Goal: Task Accomplishment & Management: Complete application form

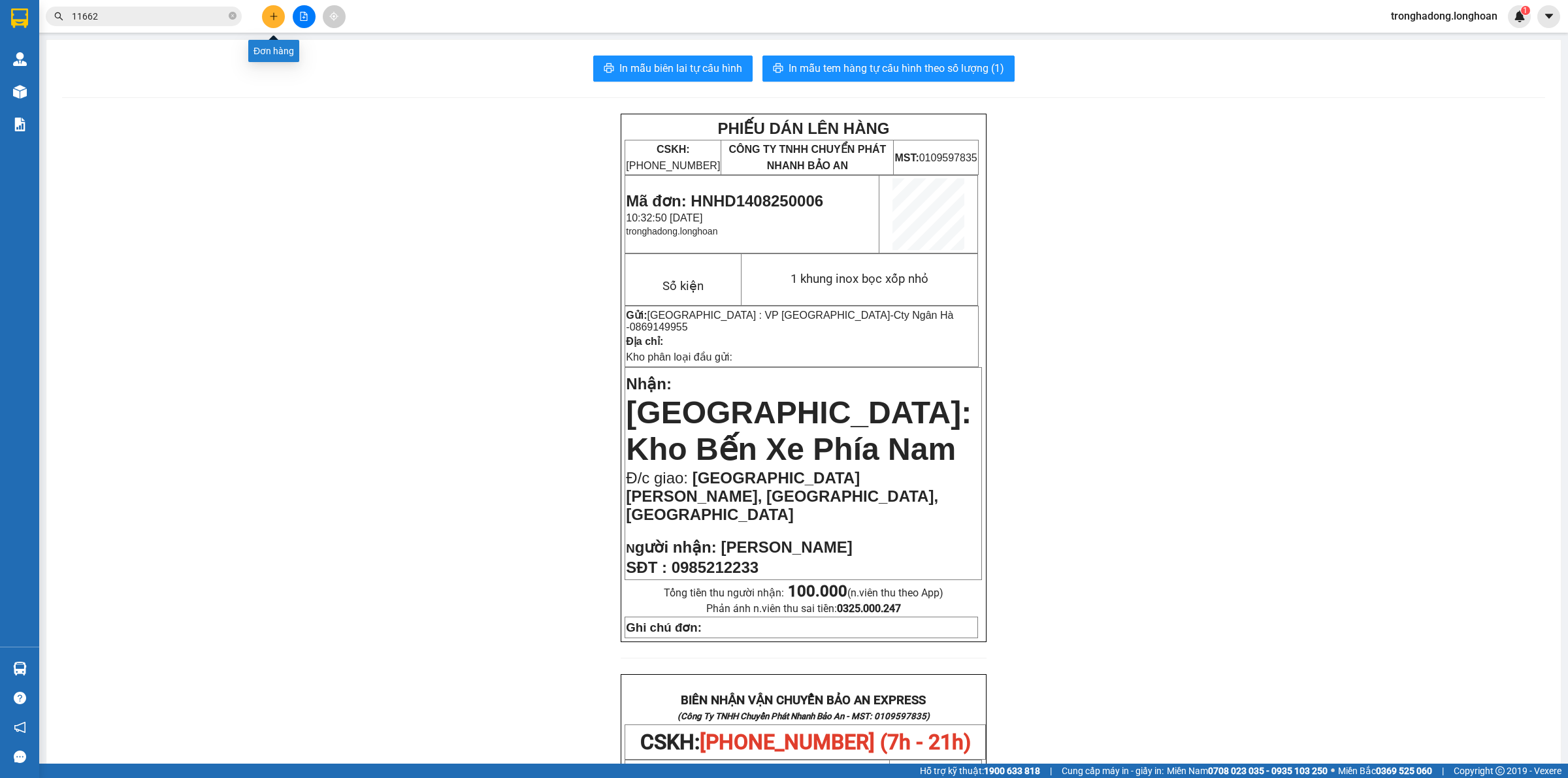
click at [269, 12] on icon "plus" at bounding box center [273, 16] width 9 height 9
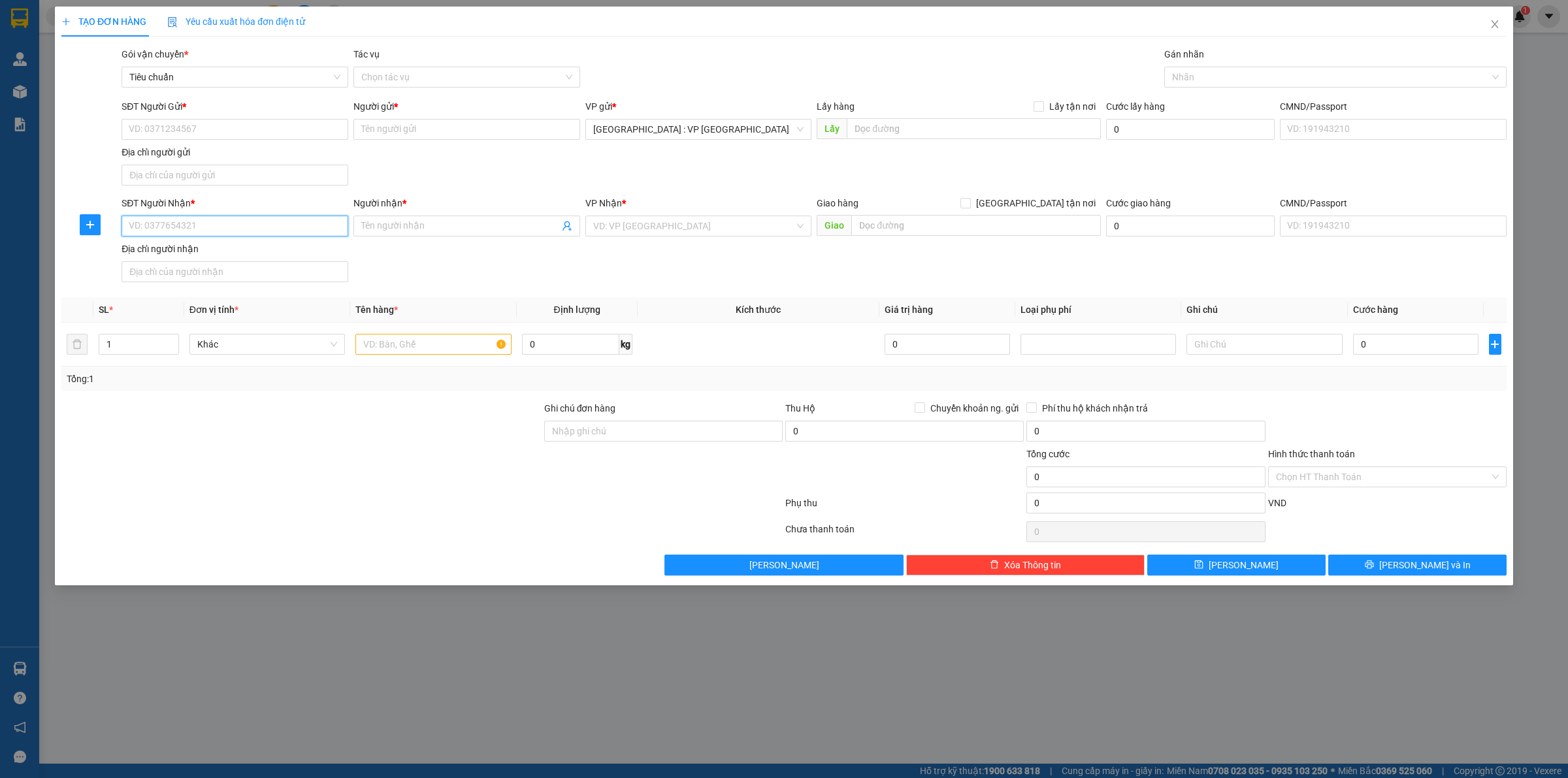
click at [227, 220] on input "SĐT Người Nhận *" at bounding box center [235, 226] width 227 height 21
type input "0377868867"
click at [237, 250] on div "0377868867 - chị [PERSON_NAME]" at bounding box center [235, 253] width 211 height 15
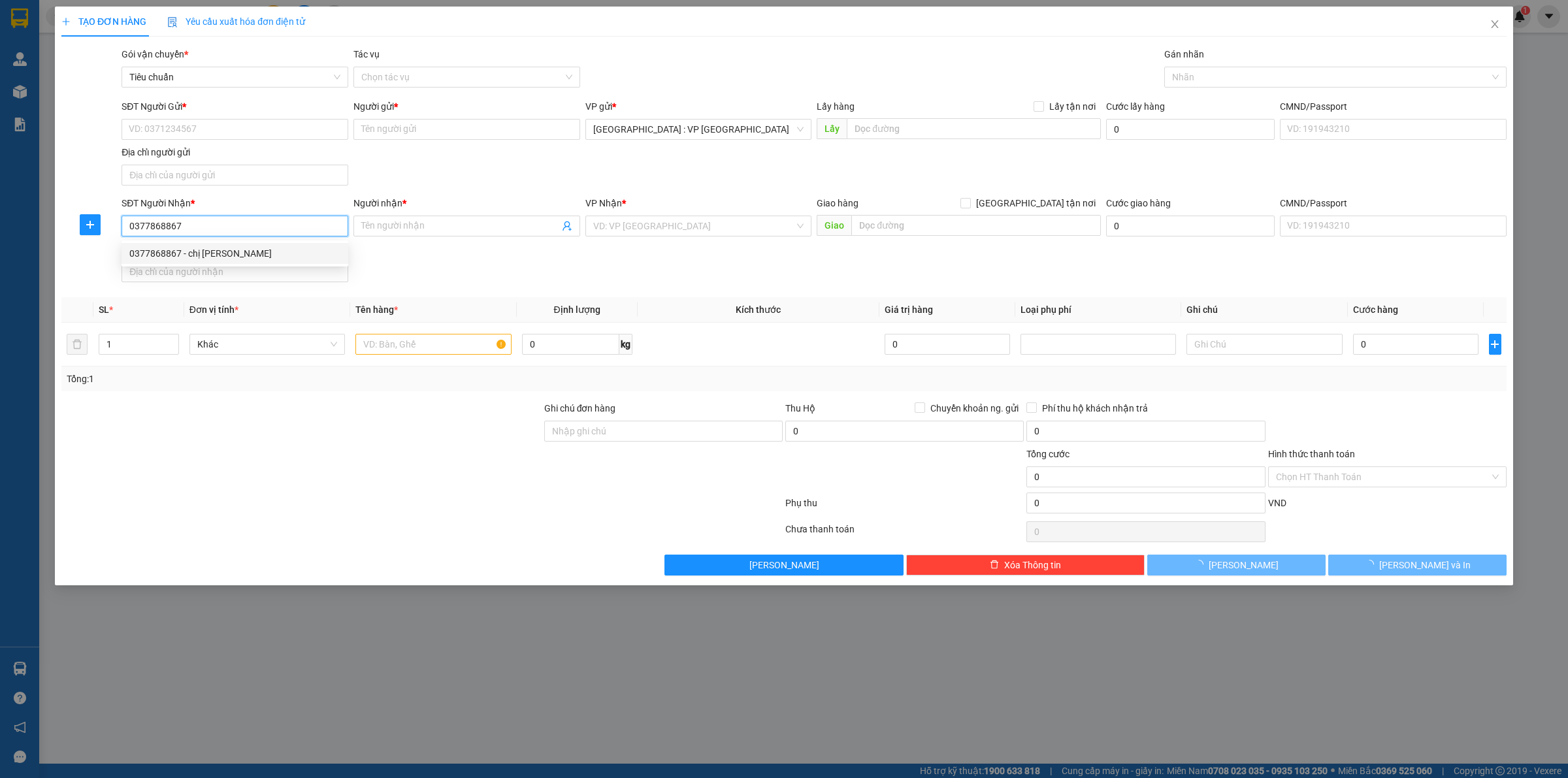
type input "chị [PERSON_NAME]"
checkbox input "true"
type input "12/1 Lam Sơn, P2, [GEOGRAPHIC_DATA],"
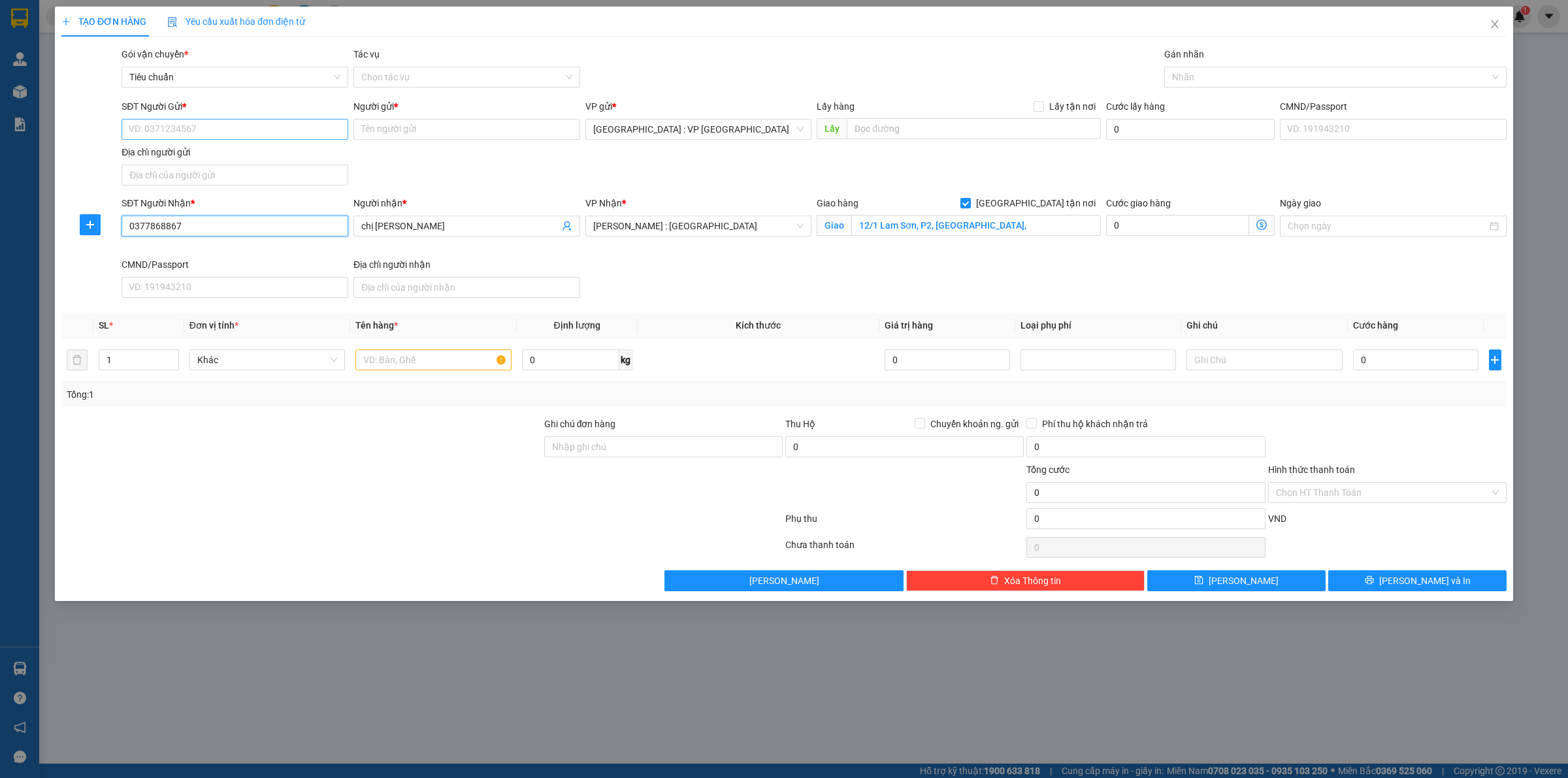
type input "0377868867"
click at [245, 138] on input "SĐT Người Gửi *" at bounding box center [235, 129] width 227 height 21
click at [233, 156] on div "0984153388 - [PERSON_NAME]" at bounding box center [235, 156] width 211 height 15
type input "0984153388"
type input "[PERSON_NAME]"
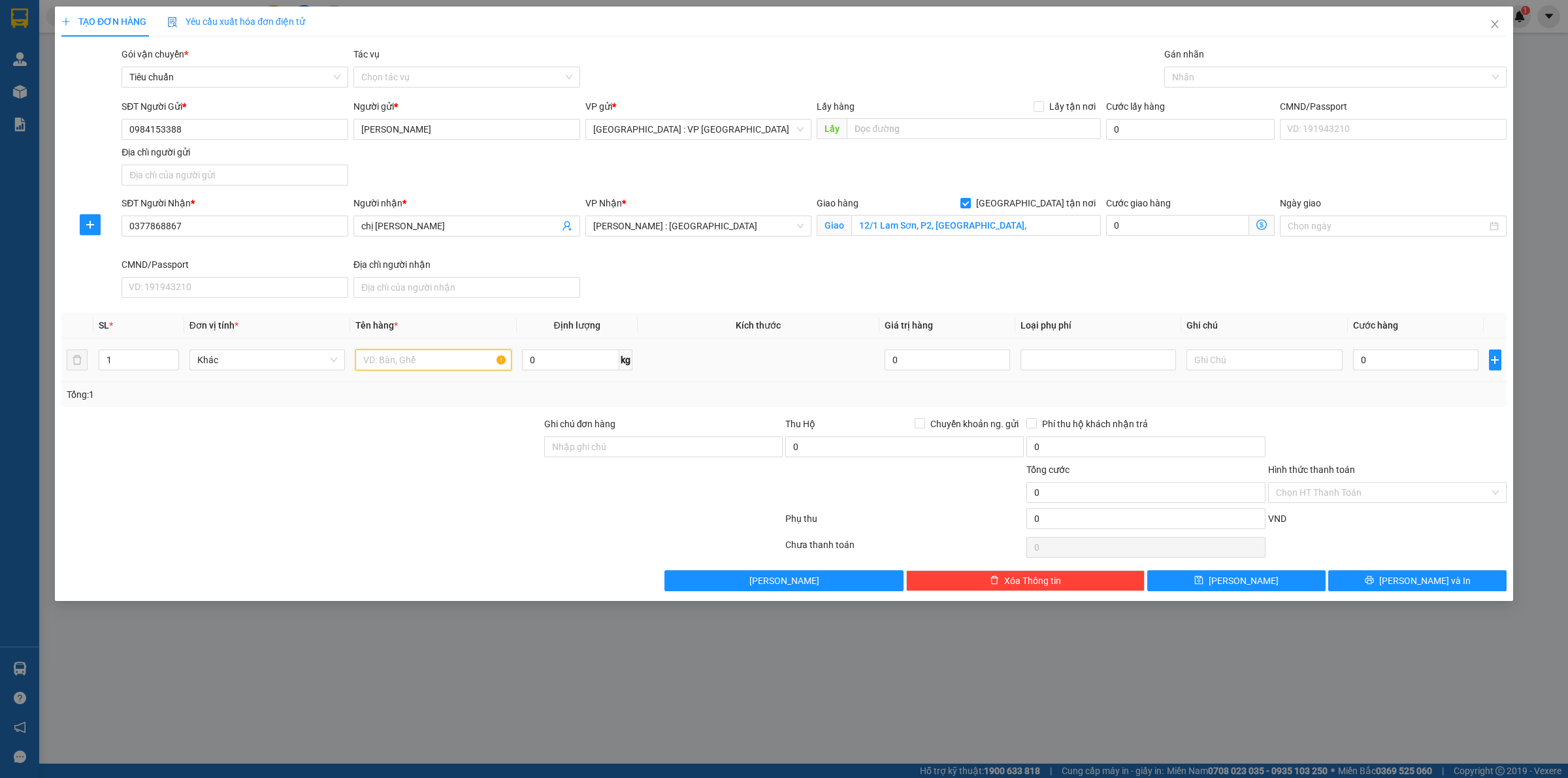
click at [397, 363] on input "text" at bounding box center [433, 360] width 156 height 21
type input "4 thùng giấy"
type input "60"
click at [127, 374] on td "1" at bounding box center [138, 360] width 91 height 44
click at [127, 363] on input "1" at bounding box center [139, 360] width 79 height 19
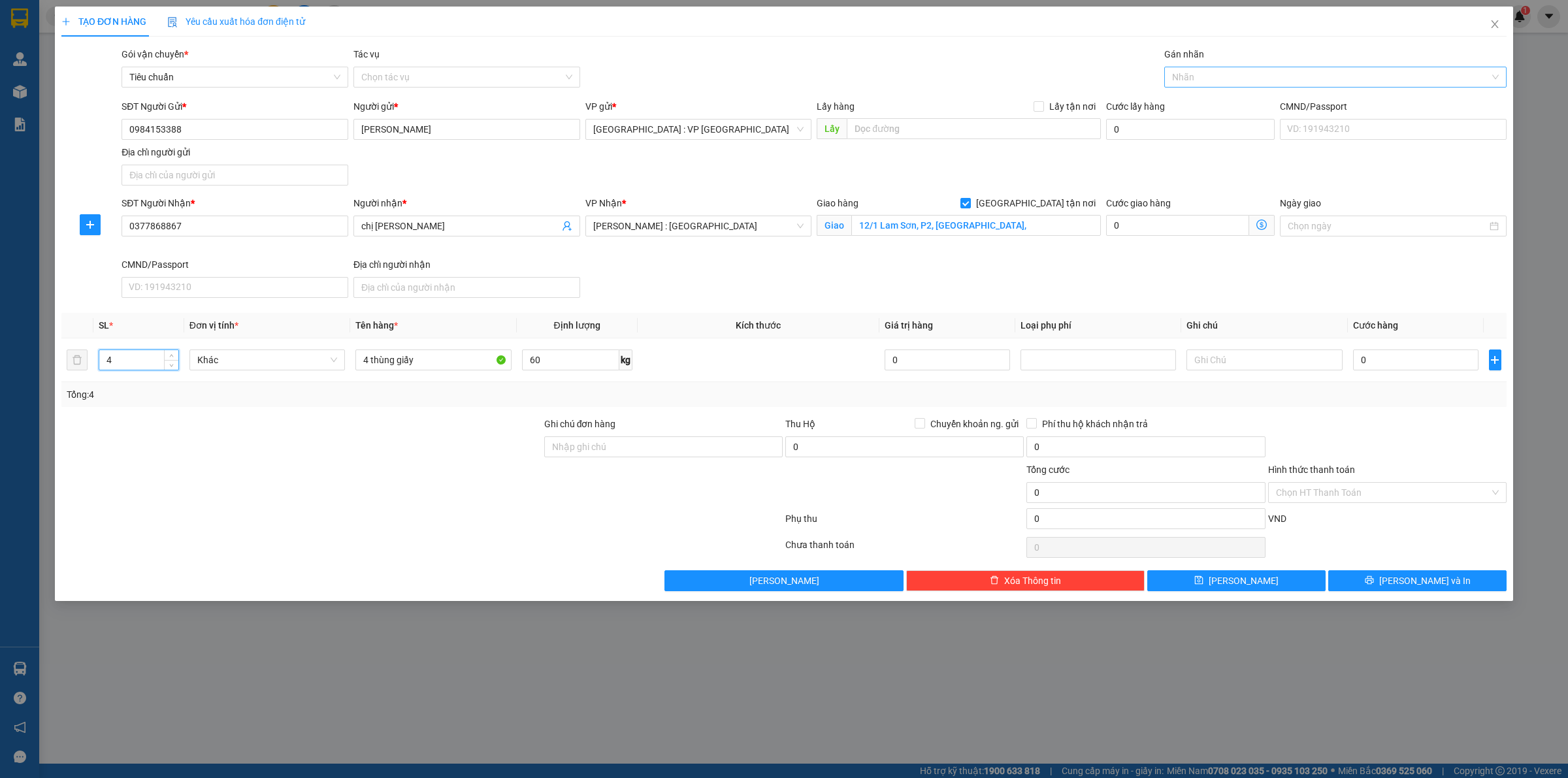
click at [1203, 76] on div at bounding box center [1329, 77] width 323 height 16
type input "4"
type input "gia"
click at [1389, 366] on input "0" at bounding box center [1416, 360] width 125 height 21
type input "4"
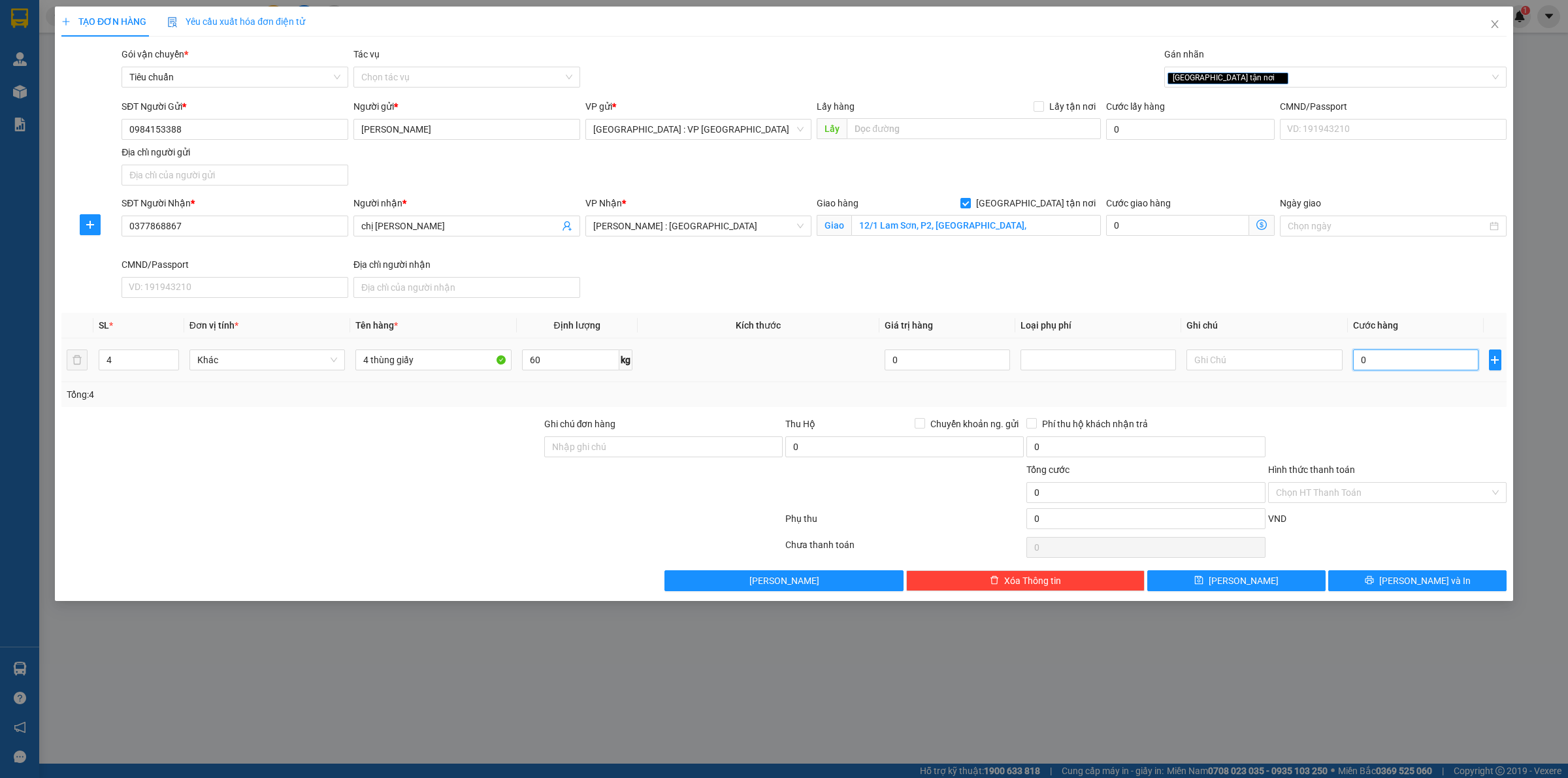
type input "4"
type input "40"
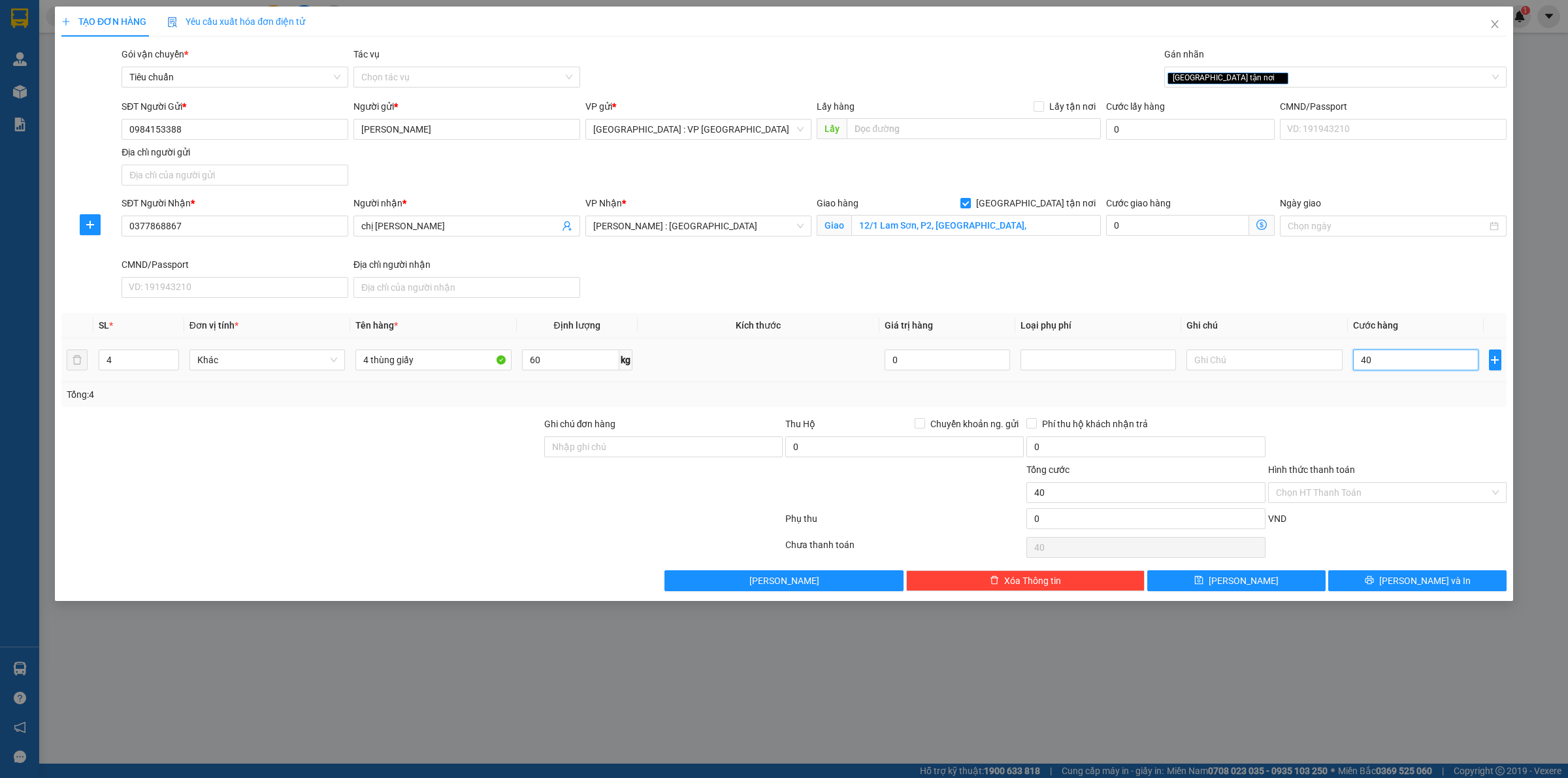
type input "400"
type input "4.000"
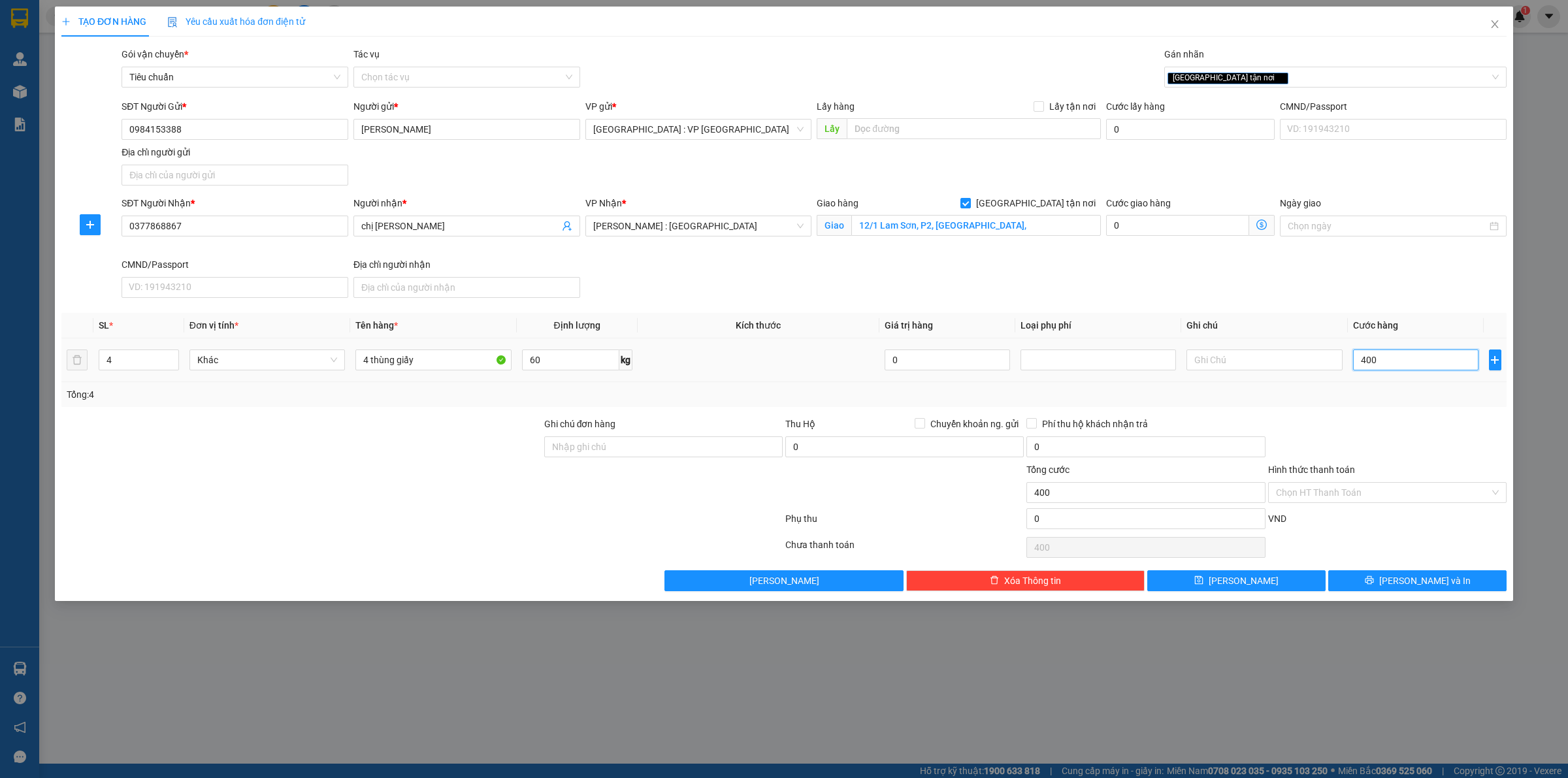
type input "4.000"
type input "40.000"
type input "400.000"
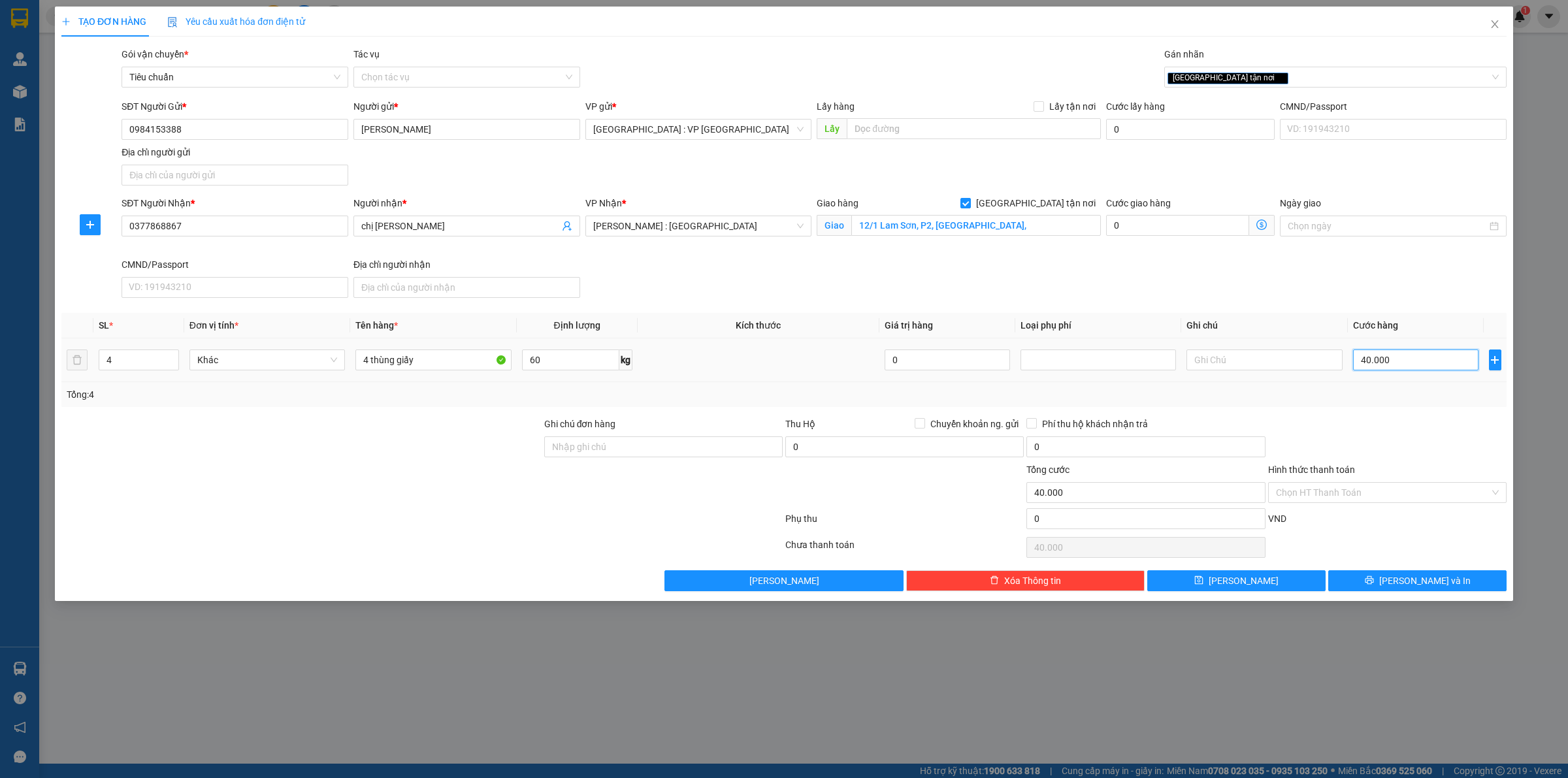
type input "400.000"
click at [1371, 574] on button "[PERSON_NAME] và In" at bounding box center [1417, 581] width 179 height 21
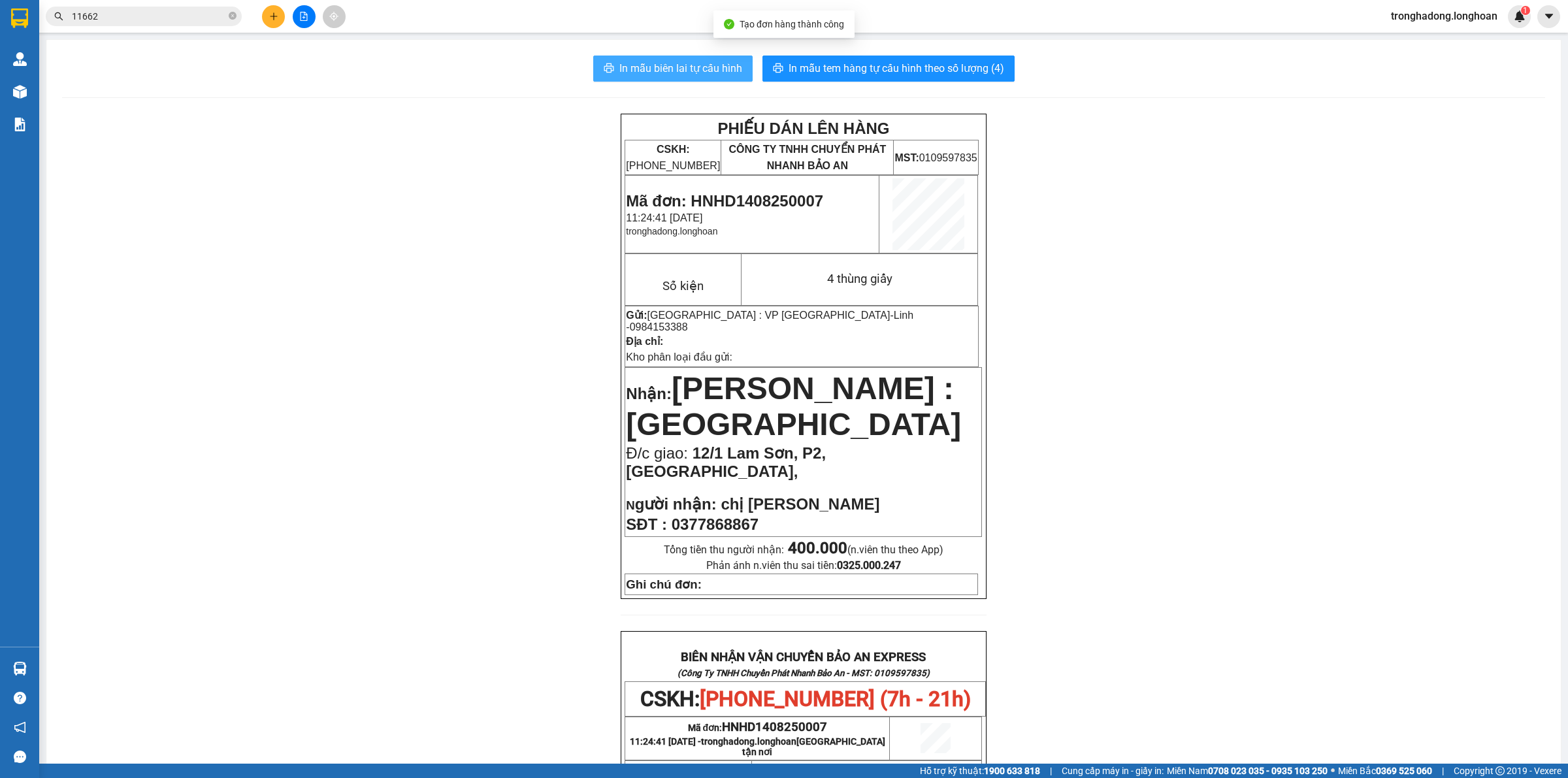
click at [662, 81] on button "In mẫu biên lai tự cấu hình" at bounding box center [672, 69] width 159 height 26
click at [661, 70] on span "In mẫu biên lai tự cấu hình" at bounding box center [681, 67] width 123 height 16
click at [829, 60] on span "In mẫu tem hàng tự cấu hình theo số lượng (4)" at bounding box center [896, 67] width 216 height 16
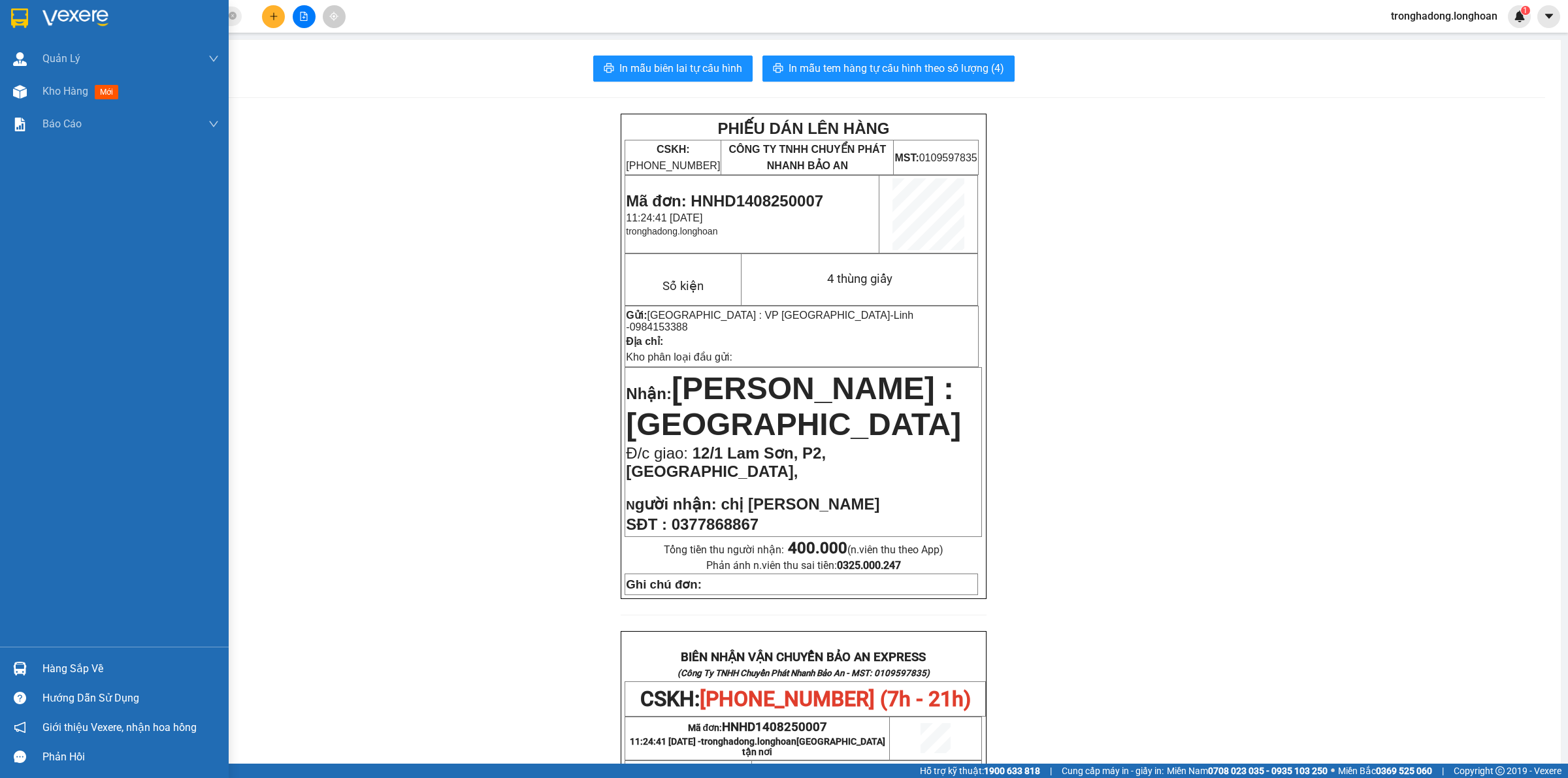
click at [18, 5] on div at bounding box center [114, 21] width 229 height 42
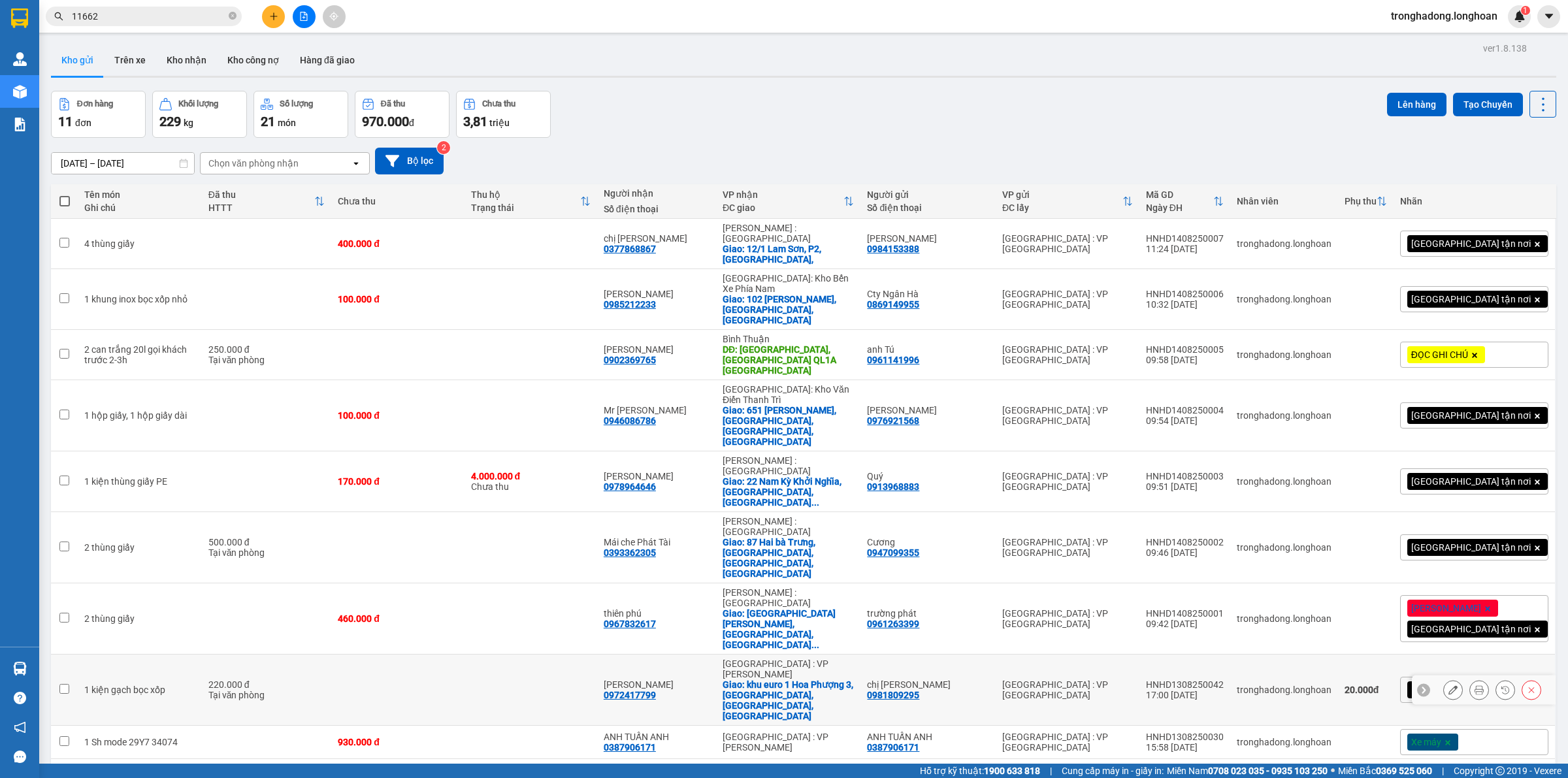
click at [1470, 679] on button at bounding box center [1479, 690] width 18 height 23
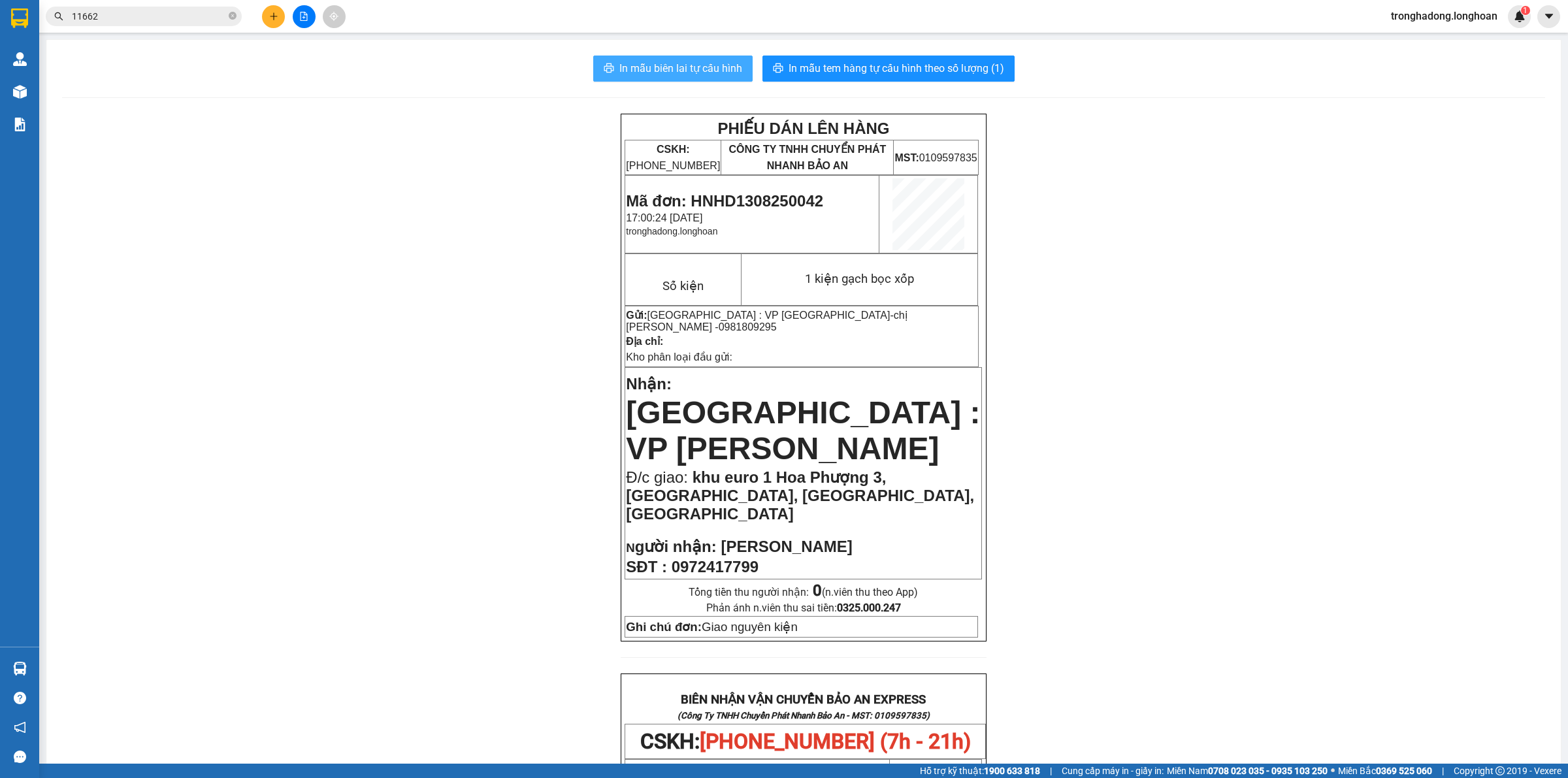
click at [679, 58] on button "In mẫu biên lai tự cấu hình" at bounding box center [672, 69] width 159 height 26
click at [513, 378] on div "PHIẾU DÁN LÊN HÀNG CSKH: [PHONE_NUMBER] CÔNG TY TNHH CHUYỂN PHÁT NHANH BẢO AN M…" at bounding box center [803, 737] width 1483 height 1247
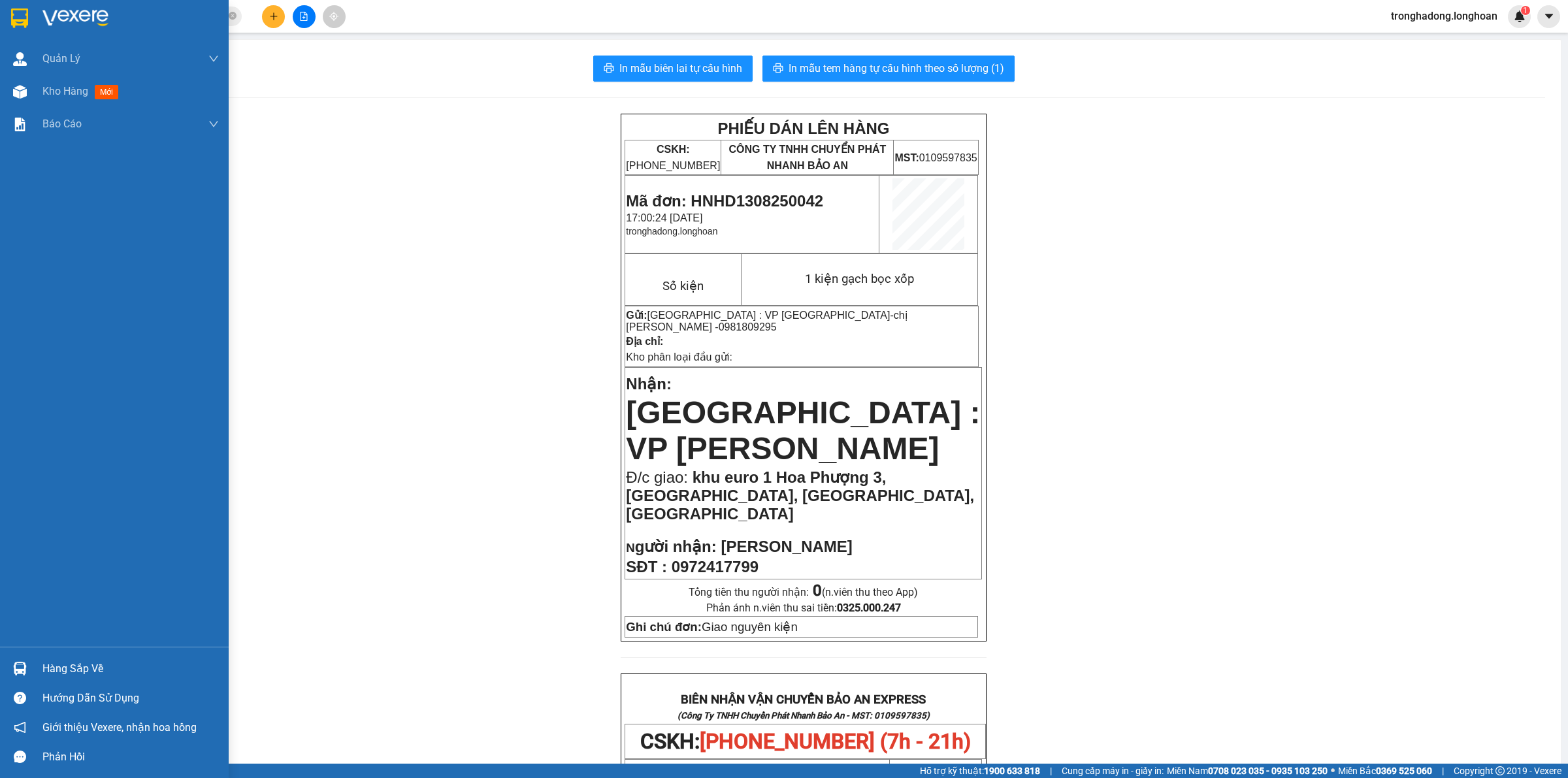
click at [24, 17] on img at bounding box center [19, 18] width 17 height 19
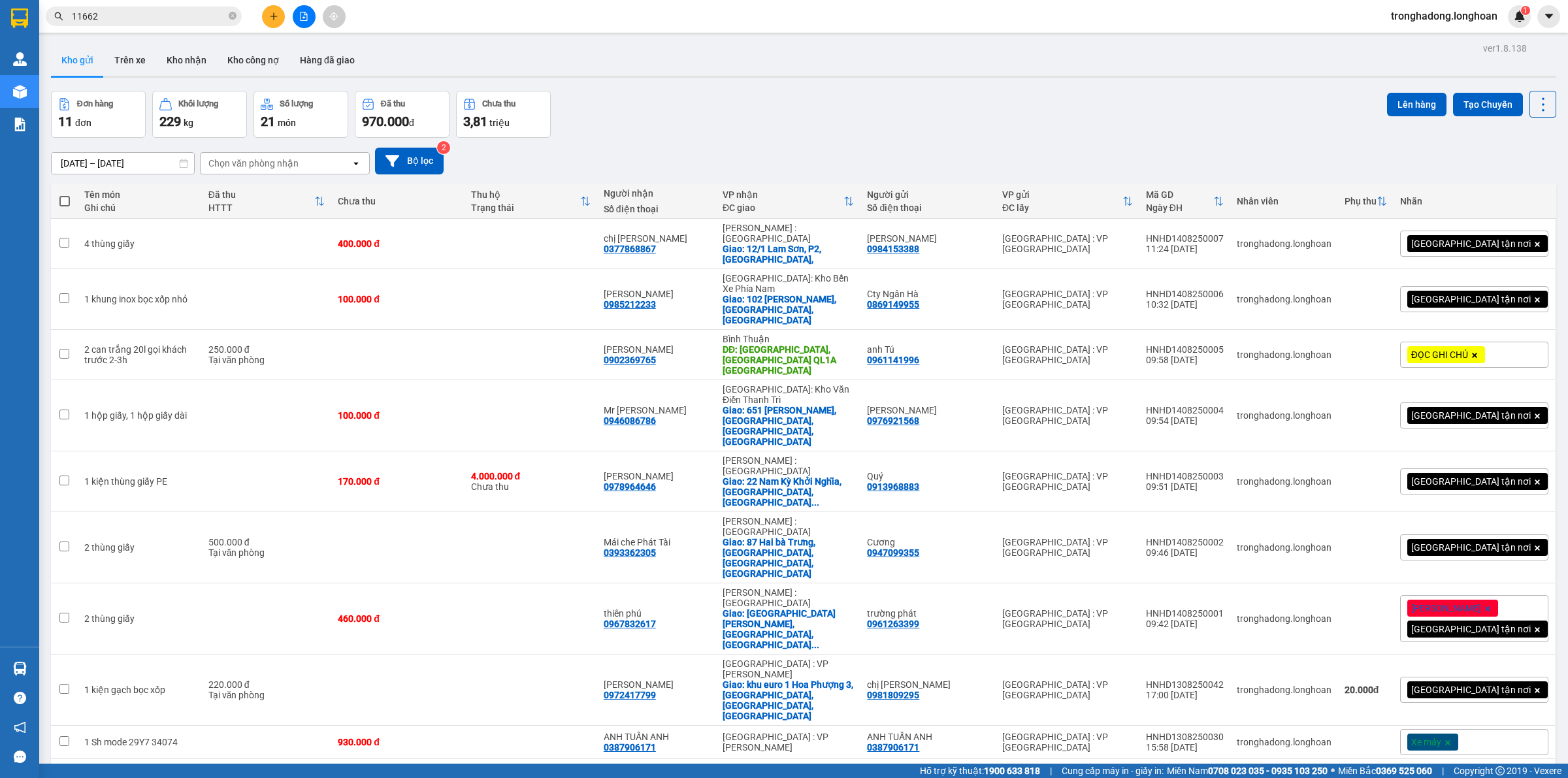
click at [770, 109] on div "Đơn hàng 11 đơn Khối lượng 229 kg Số lượng 21 món Đã thu 970.000 đ Chưa thu 3,8…" at bounding box center [803, 115] width 1505 height 47
click at [857, 91] on div "Đơn hàng 11 đơn Khối lượng 229 kg Số lượng 21 món Đã thu 970.000 đ Chưa thu 3,8…" at bounding box center [803, 115] width 1505 height 47
click at [278, 17] on button at bounding box center [273, 17] width 23 height 23
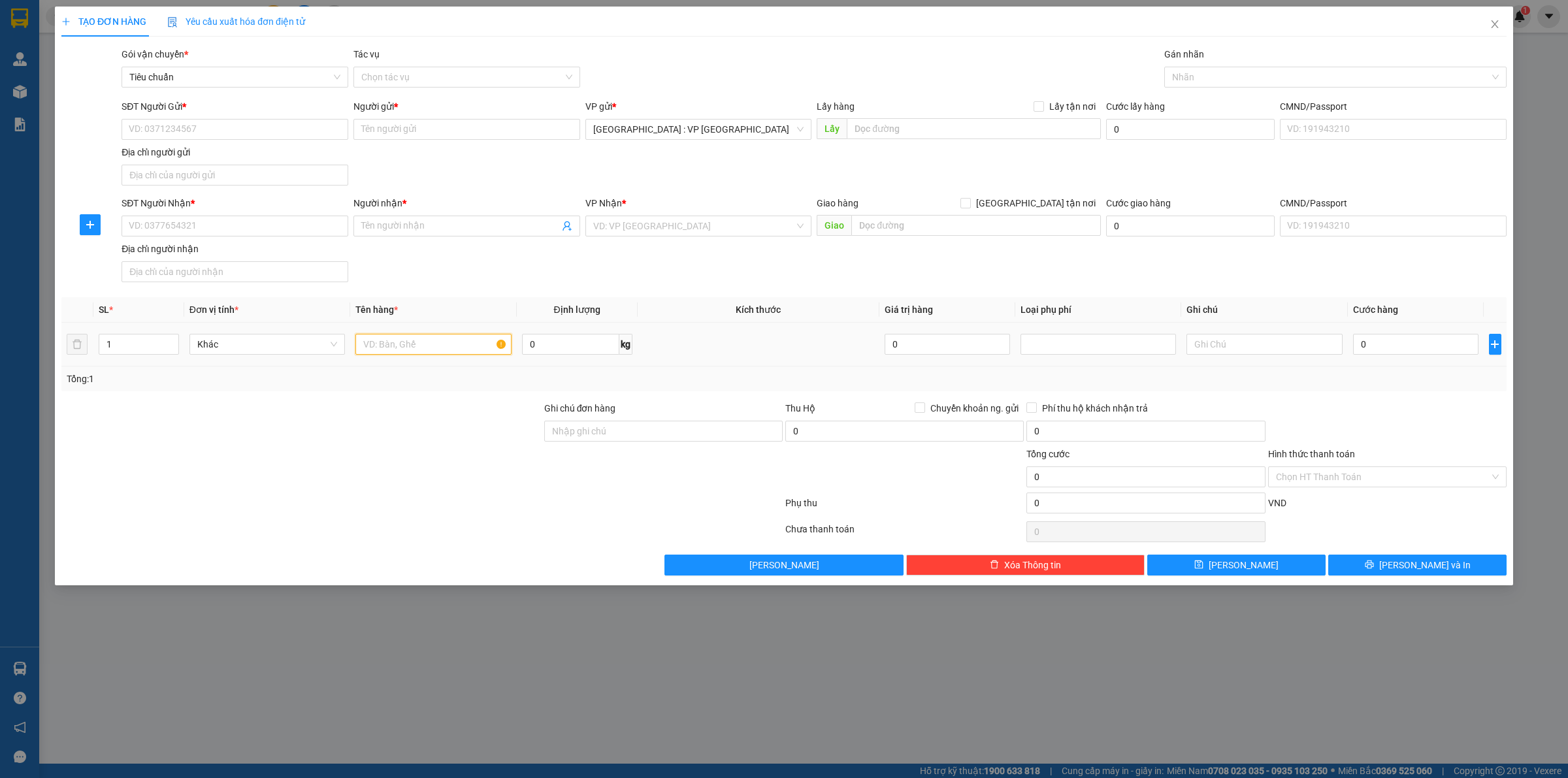
click at [431, 347] on input "text" at bounding box center [433, 344] width 156 height 21
type input "6 thùng giấy"
click at [126, 345] on input "1" at bounding box center [139, 344] width 79 height 19
type input "6"
click at [220, 226] on input "SĐT Người Nhận *" at bounding box center [235, 226] width 227 height 21
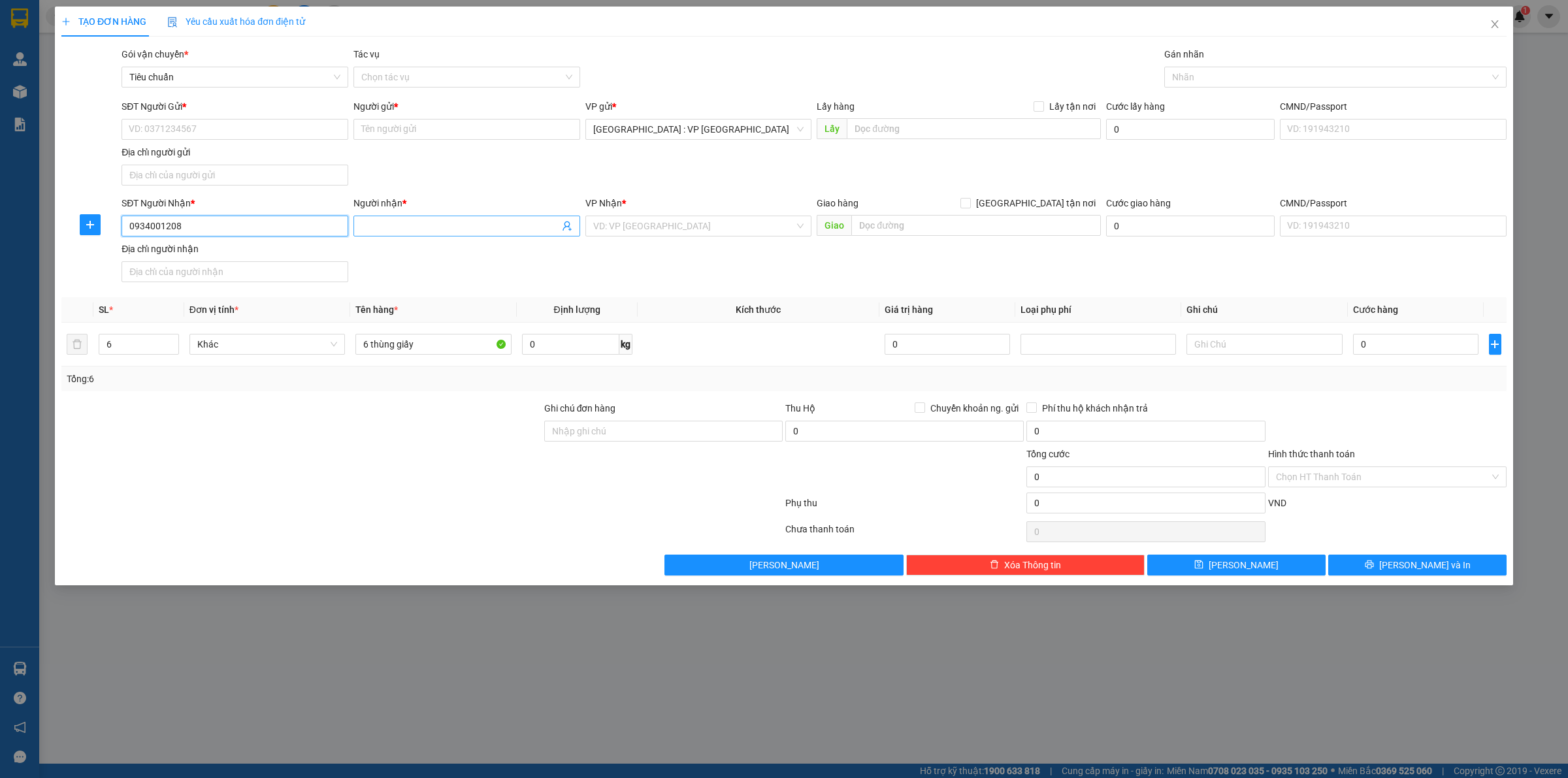
type input "0934001208"
click at [425, 227] on input "Người nhận *" at bounding box center [460, 226] width 198 height 15
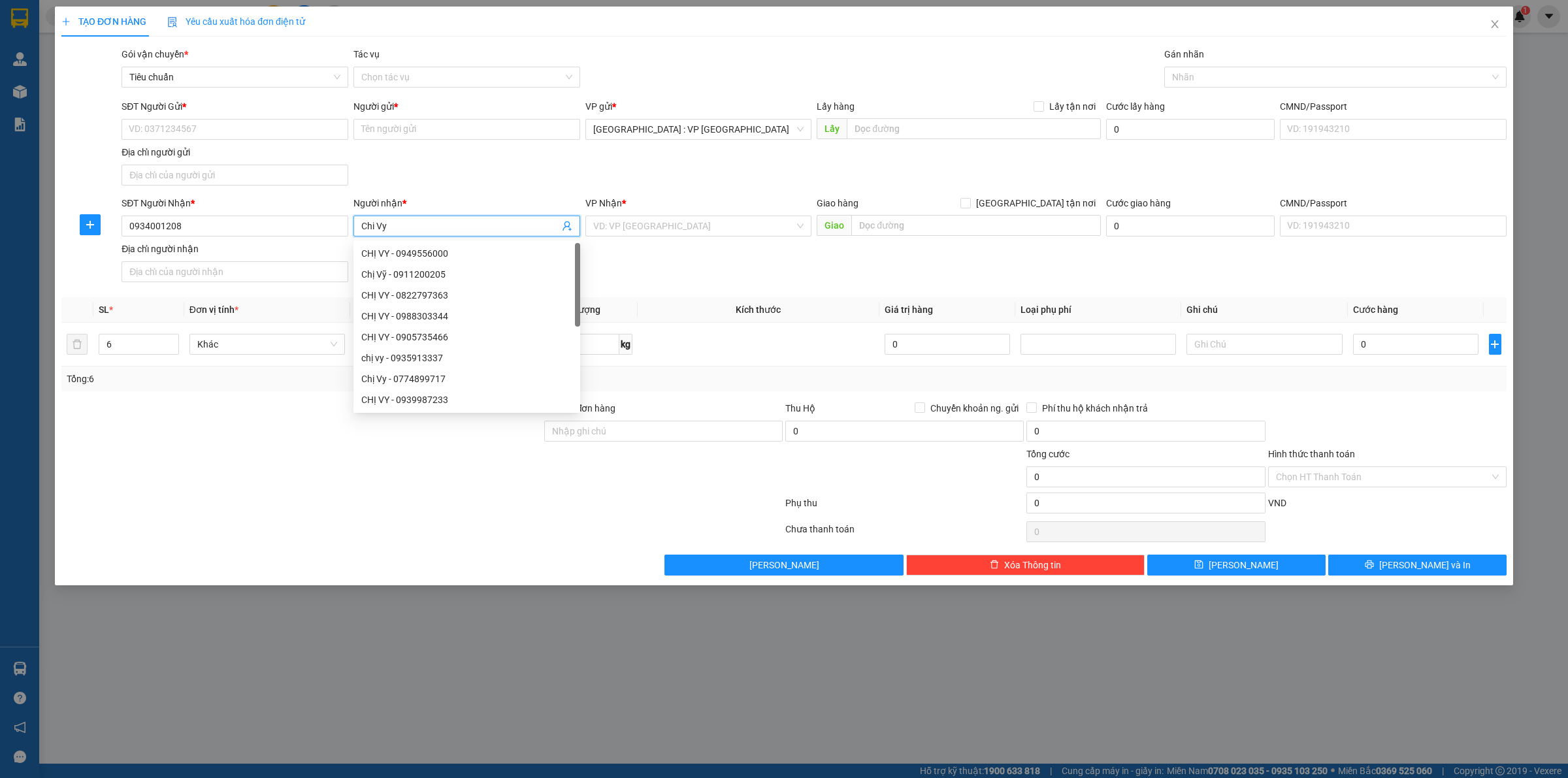
type input "Chi Vy"
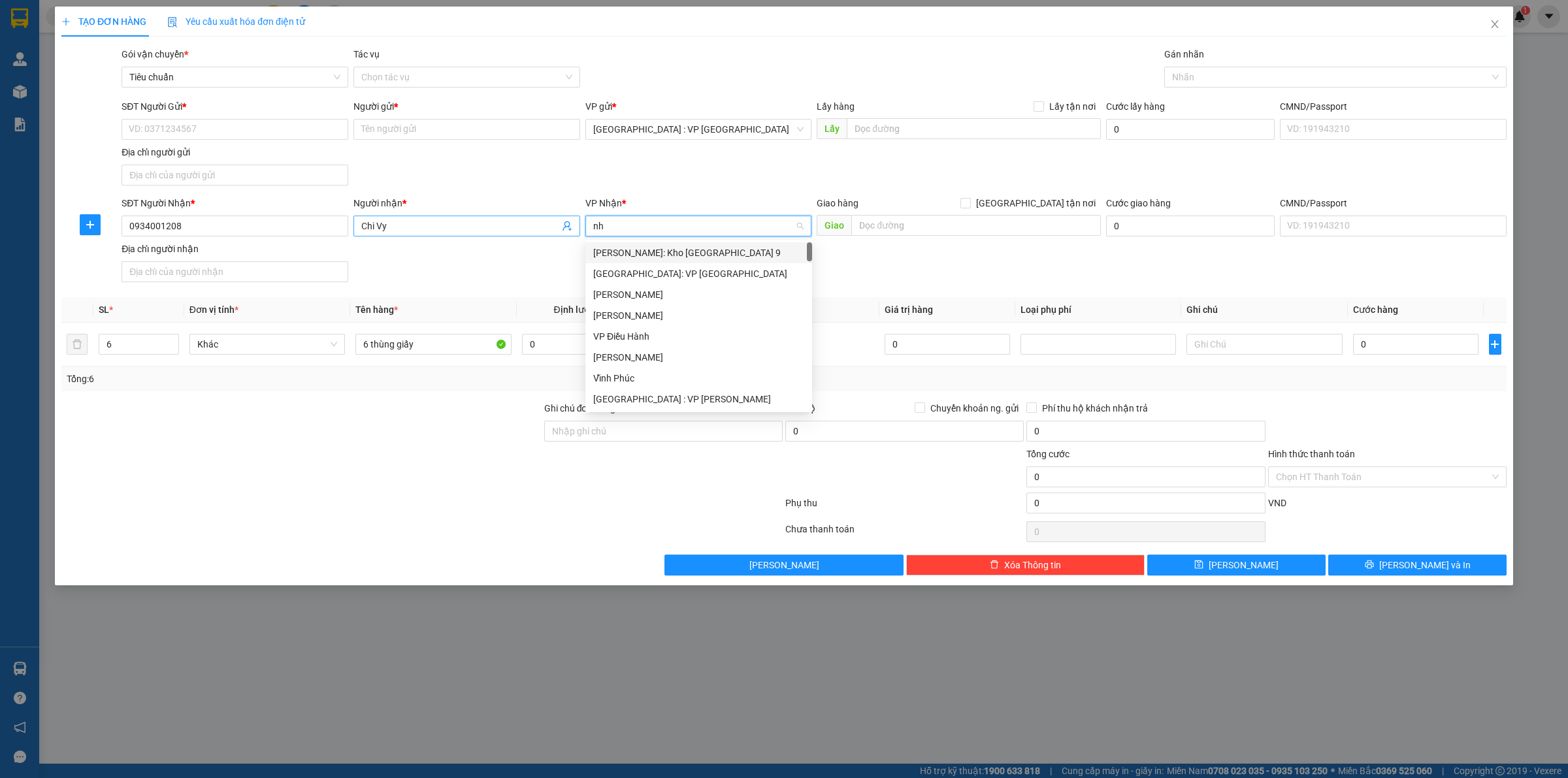
type input "nha"
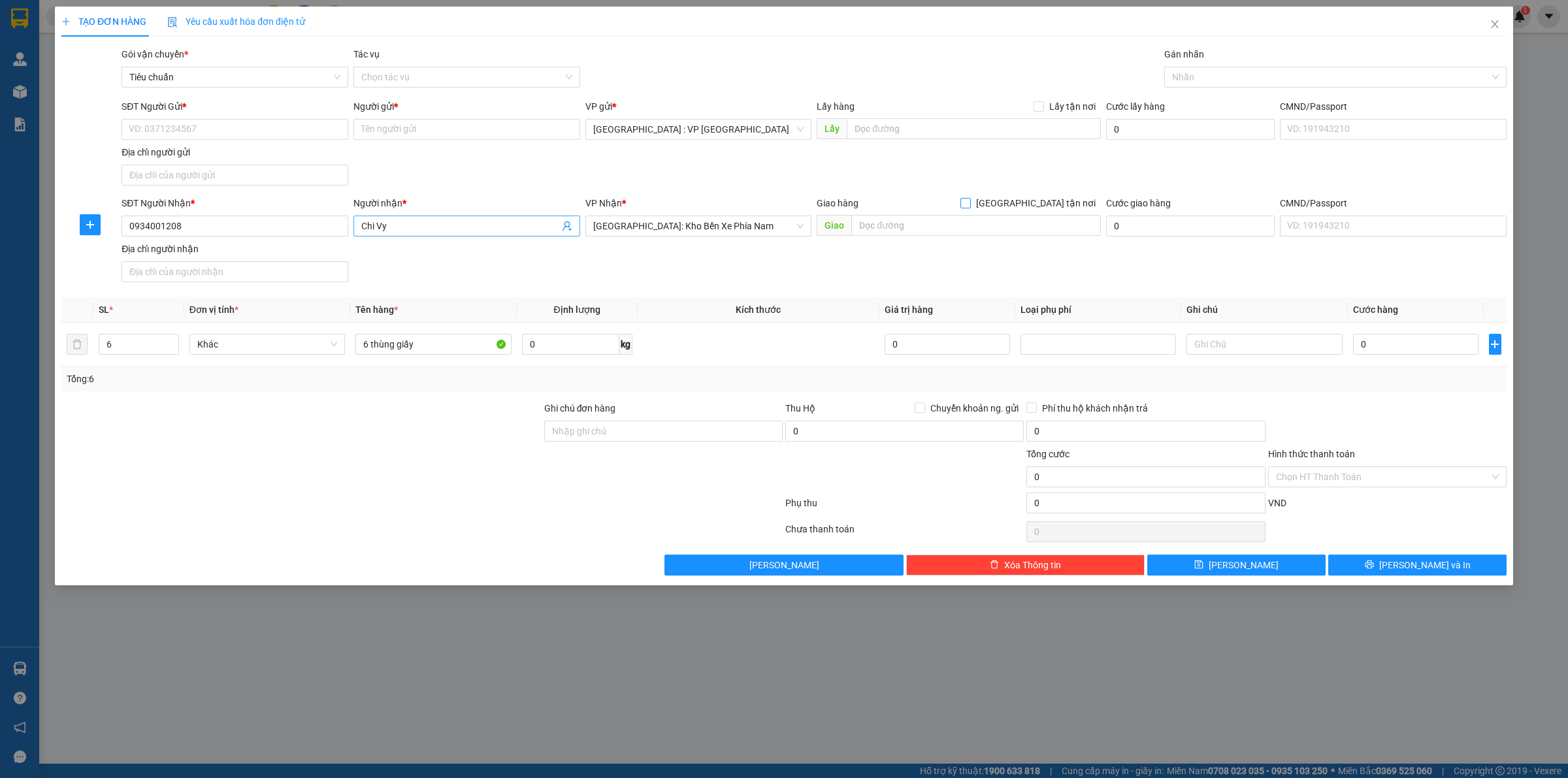
click at [960, 198] on input "[GEOGRAPHIC_DATA] tận nơi" at bounding box center [964, 202] width 9 height 9
checkbox input "true"
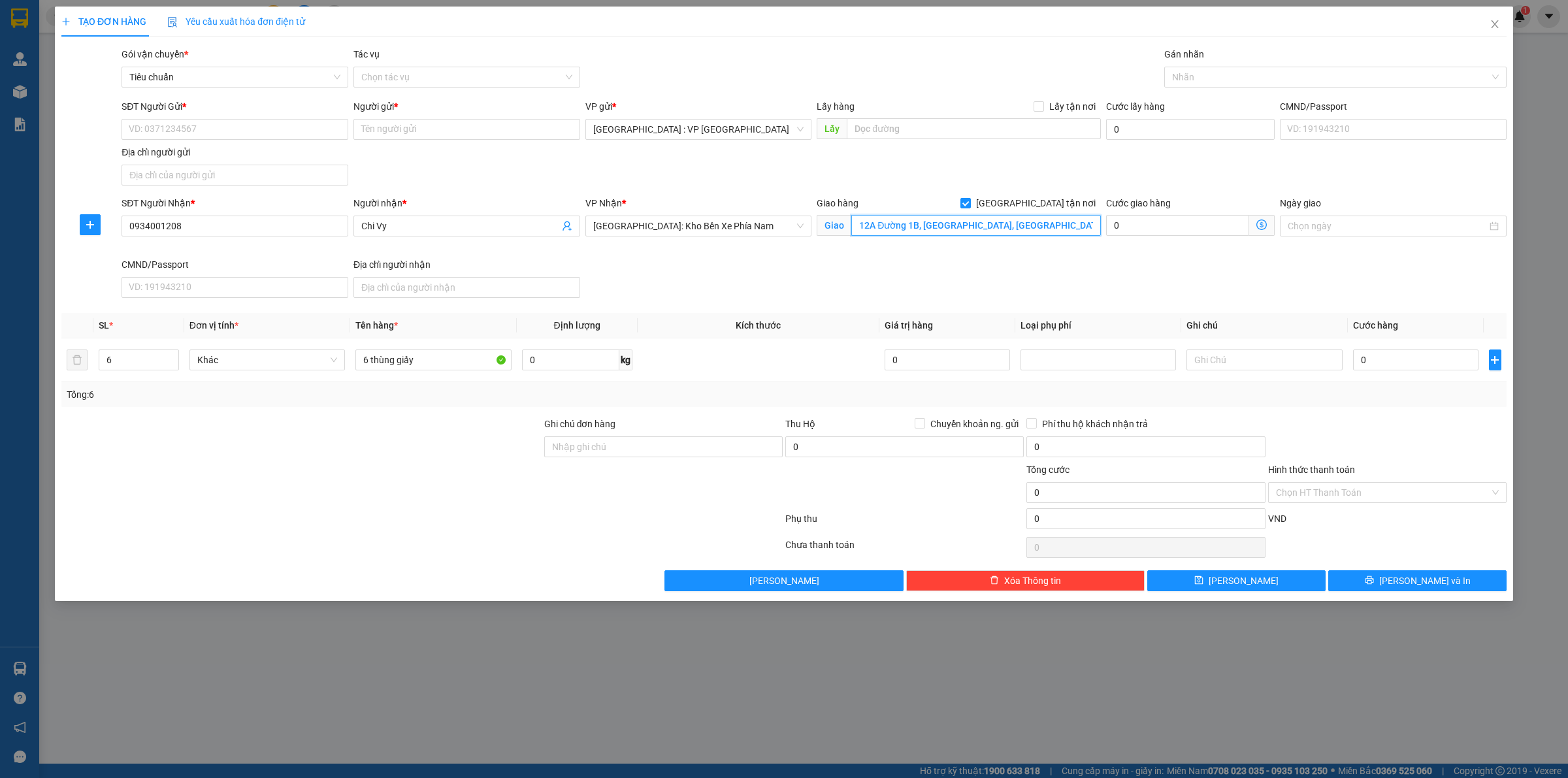
type input "12A Đường 1B, [GEOGRAPHIC_DATA], [GEOGRAPHIC_DATA]"
click at [1389, 364] on input "0" at bounding box center [1416, 360] width 125 height 21
type input "8"
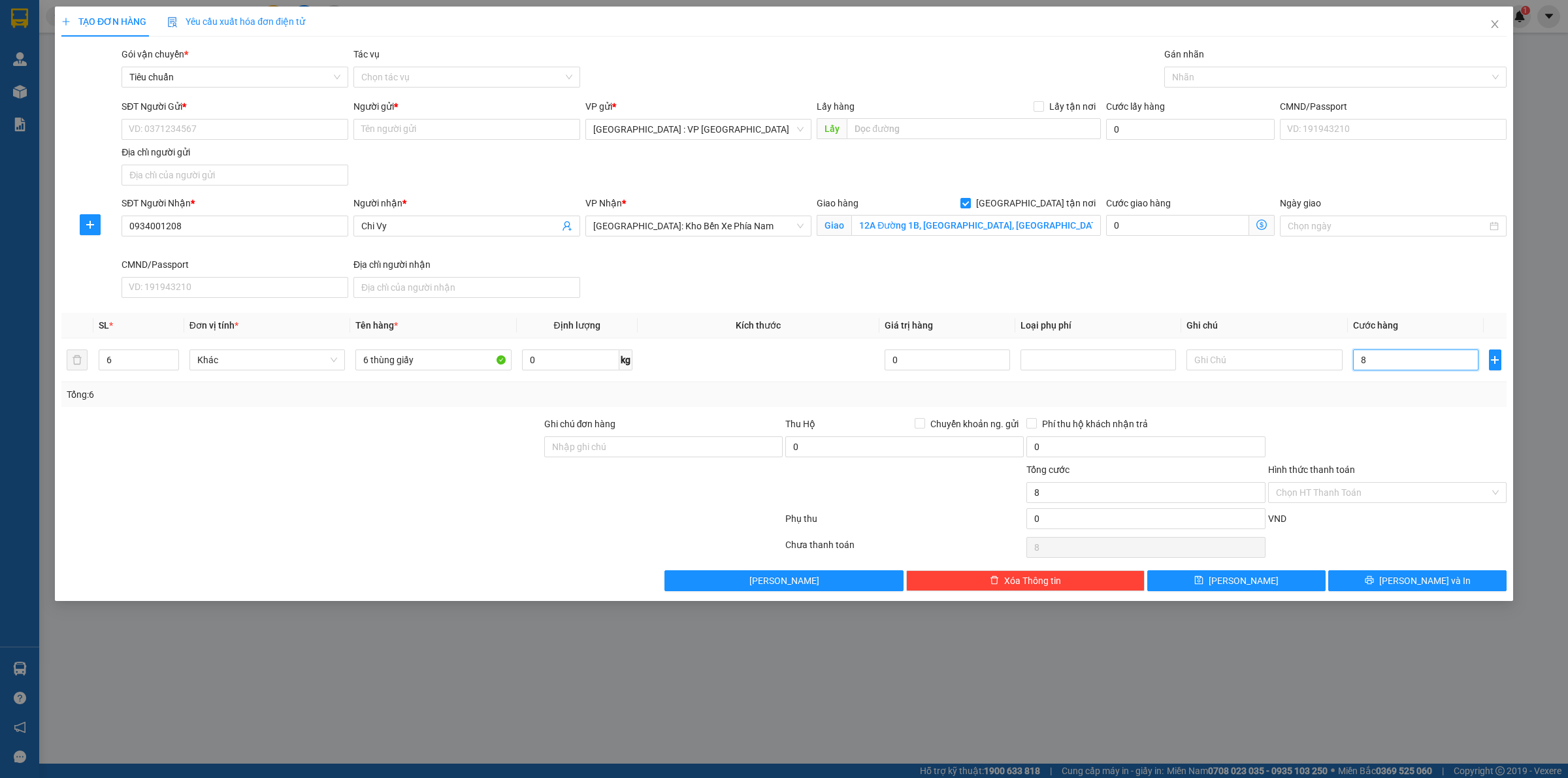
type input "80"
type input "800"
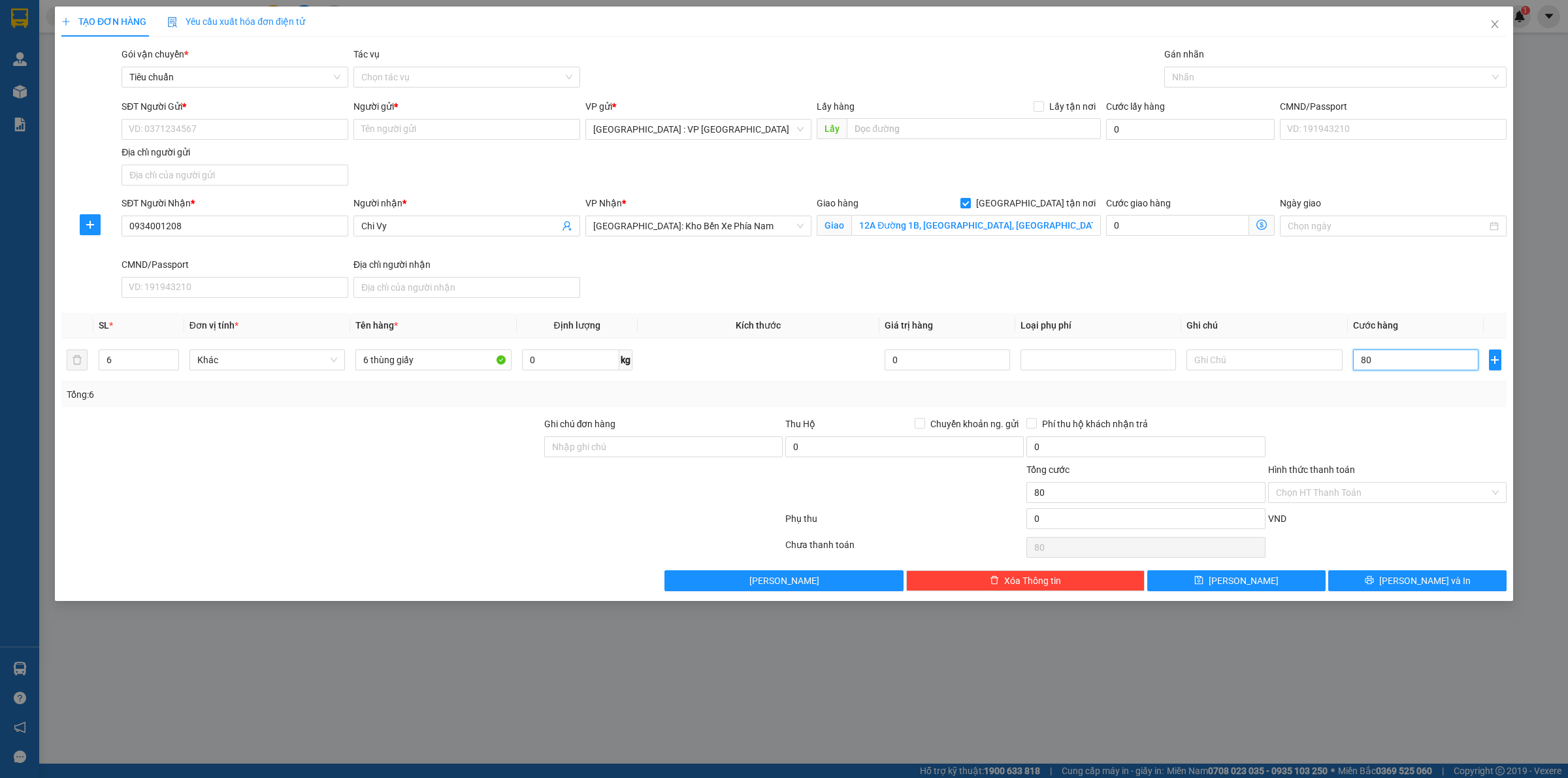
type input "800"
type input "8.000"
type input "80.000"
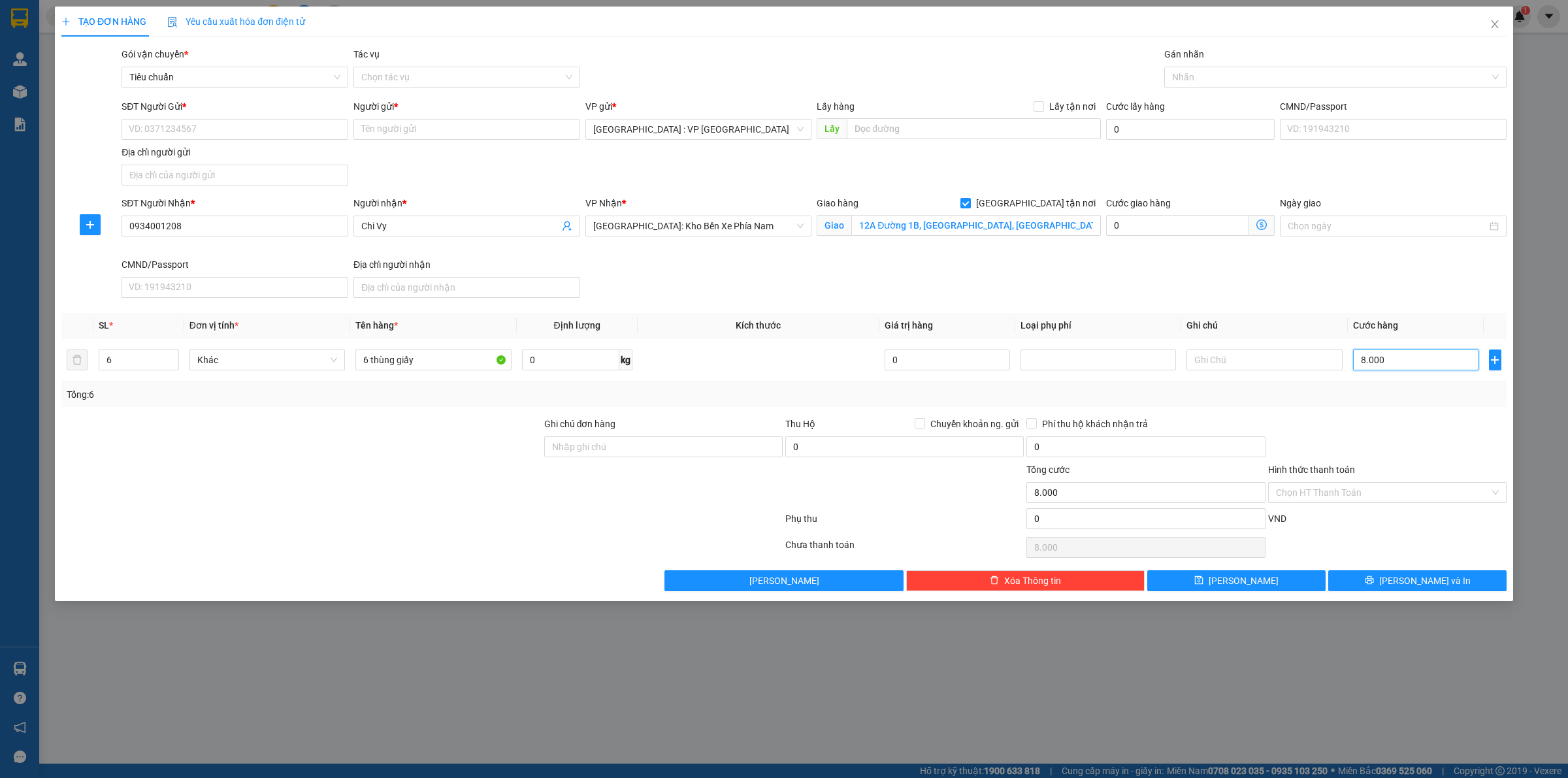
type input "80.000"
type input "800.000"
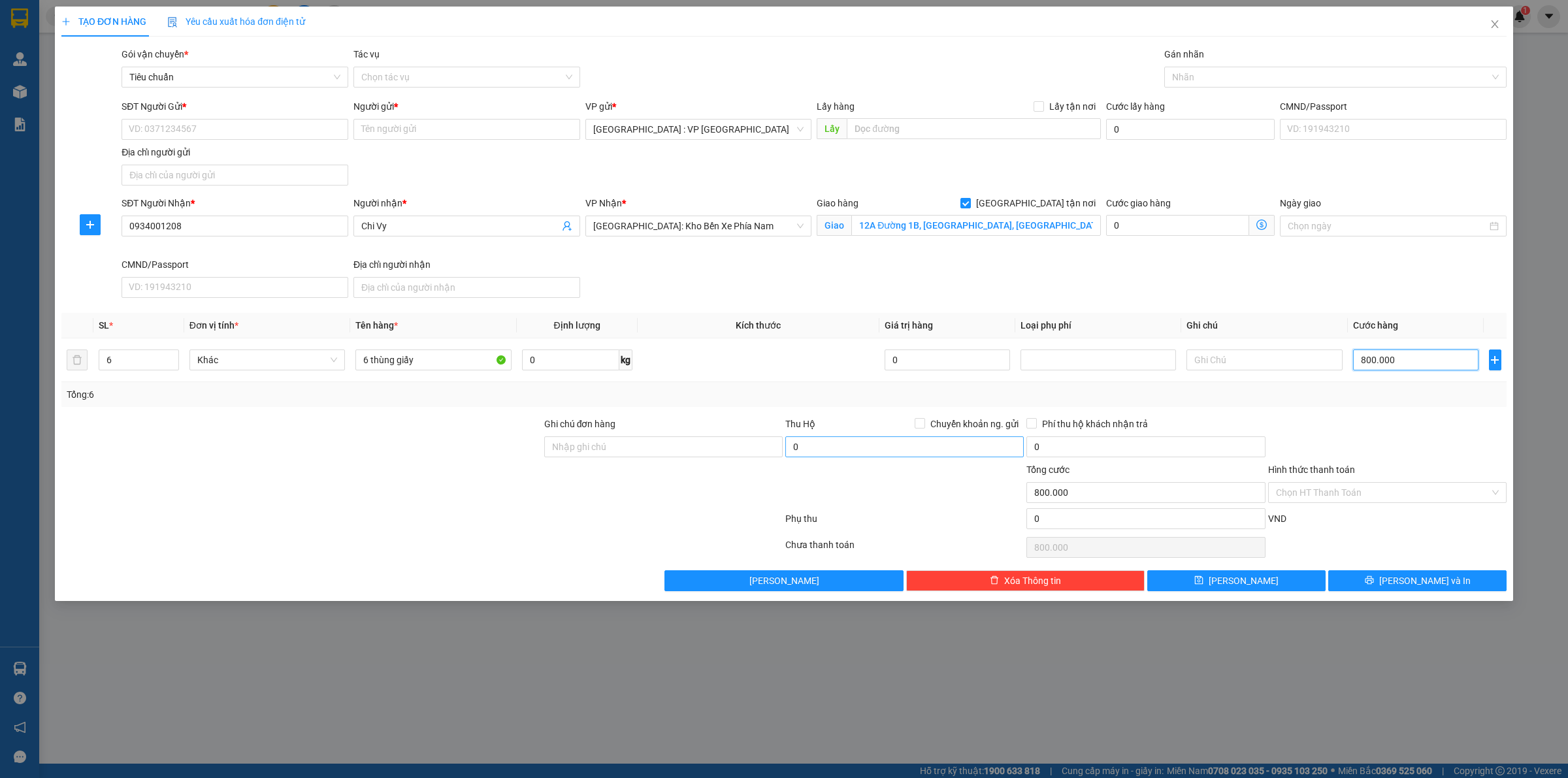
type input "800.000"
drag, startPoint x: 843, startPoint y: 452, endPoint x: 951, endPoint y: 423, distance: 111.8
click at [843, 453] on input "0" at bounding box center [905, 447] width 239 height 21
type input "9.200.000"
click at [955, 432] on div "Thu Hộ Chuyển khoản ng. gửi" at bounding box center [905, 427] width 239 height 19
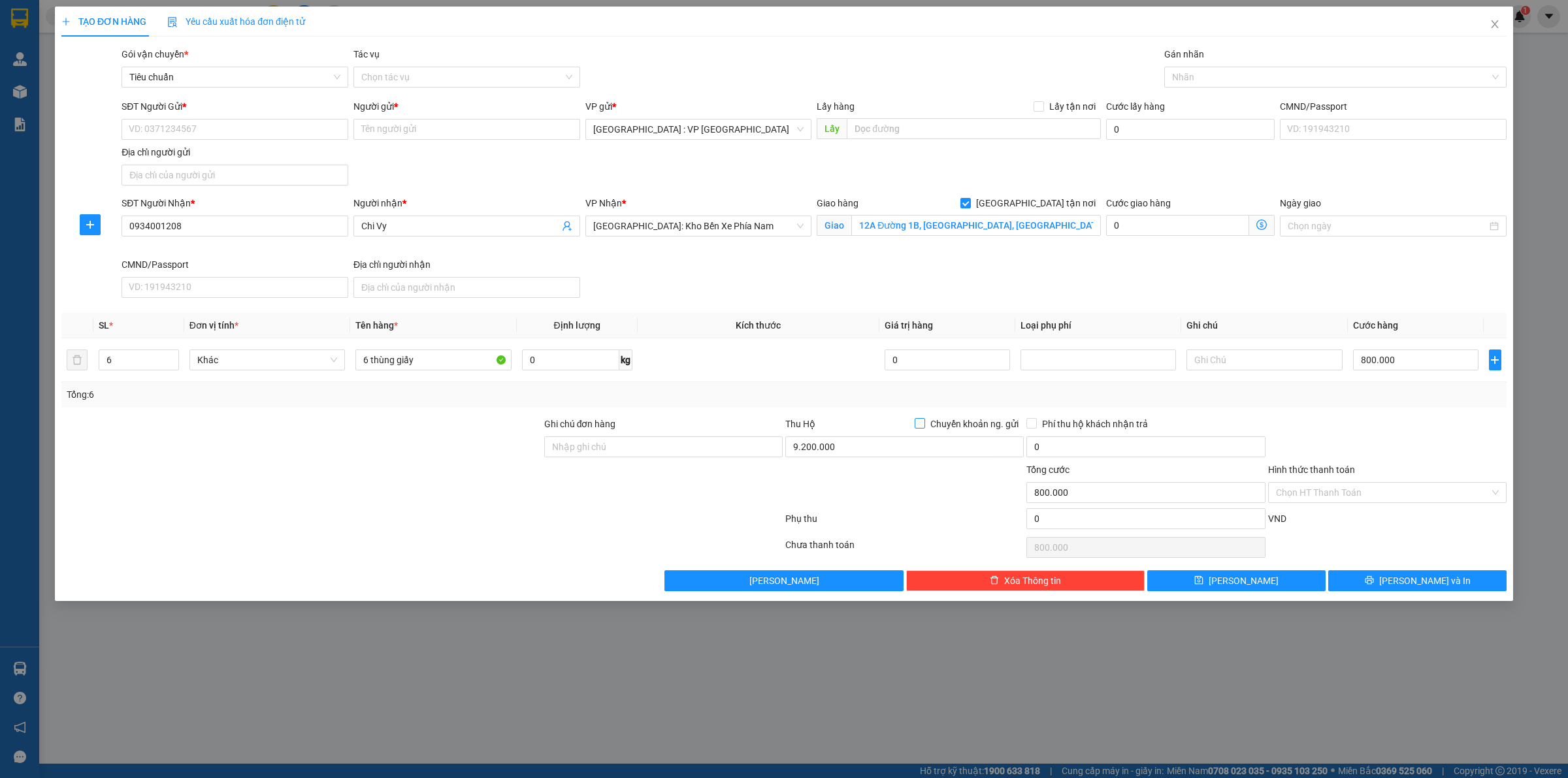
click at [964, 426] on span "Chuyển khoản ng. gửi" at bounding box center [975, 424] width 99 height 15
click at [924, 426] on input "Chuyển khoản ng. gửi" at bounding box center [919, 422] width 9 height 9
checkbox input "true"
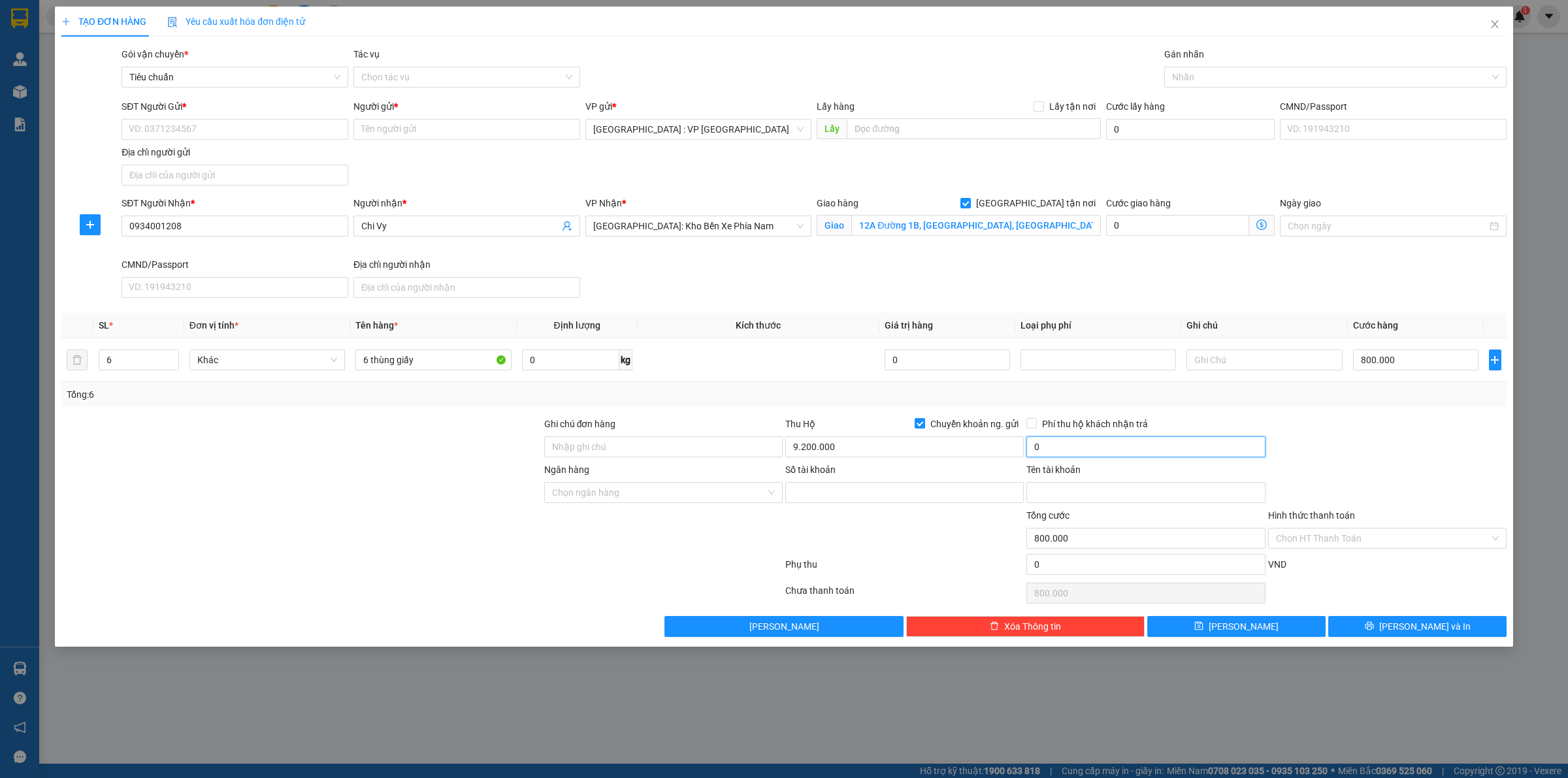
click at [1090, 453] on input "0" at bounding box center [1145, 447] width 239 height 21
type input "25.000"
click at [318, 131] on input "SĐT Người Gửi *" at bounding box center [235, 129] width 227 height 21
click at [1230, 83] on div at bounding box center [1329, 77] width 323 height 16
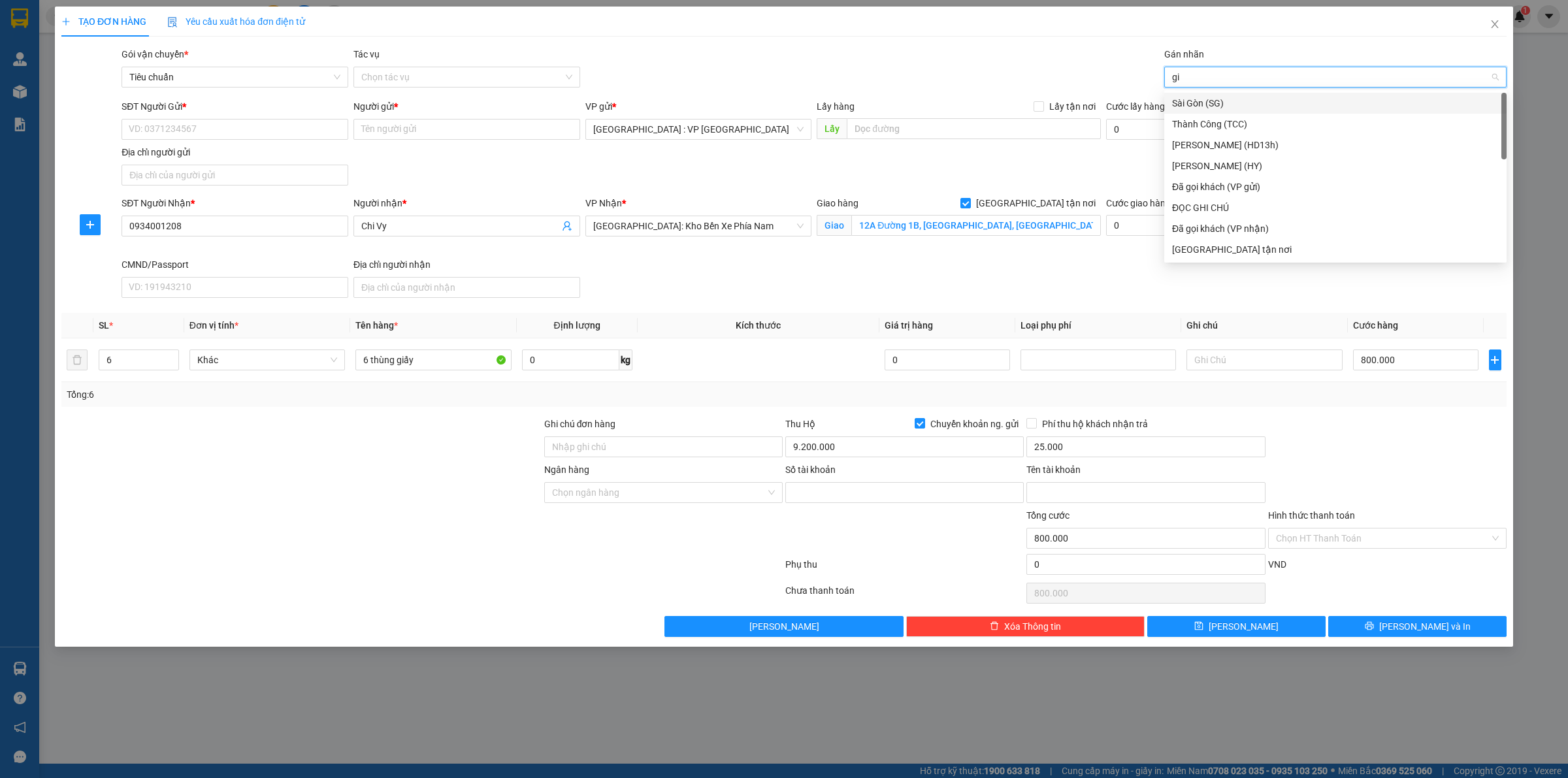
type input "gia"
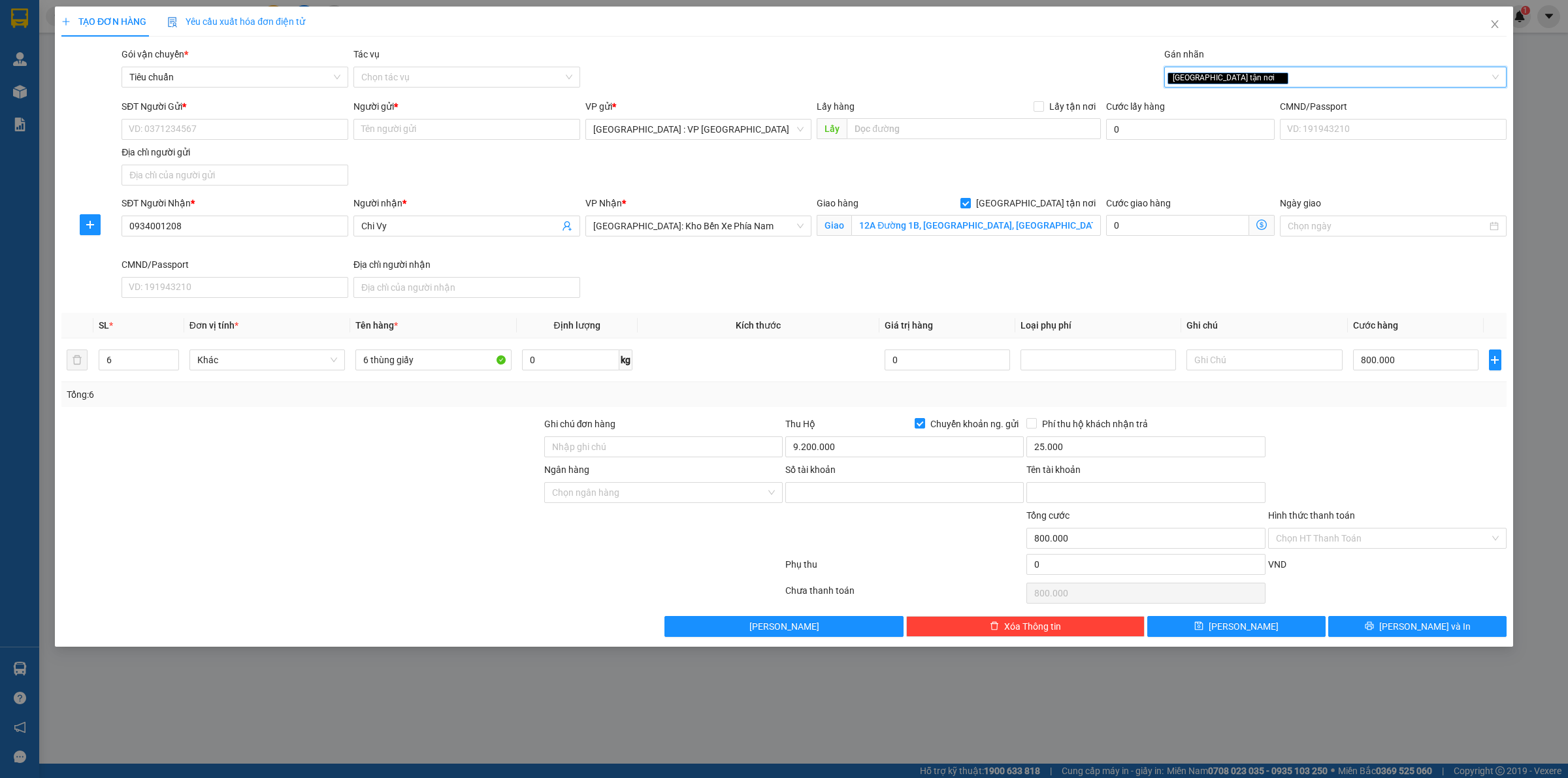
click at [243, 446] on div at bounding box center [301, 440] width 483 height 46
click at [225, 131] on input "SĐT Người Gửi *" at bounding box center [235, 129] width 227 height 21
type input "0812101607"
click at [394, 131] on input "Người gửi *" at bounding box center [467, 129] width 227 height 21
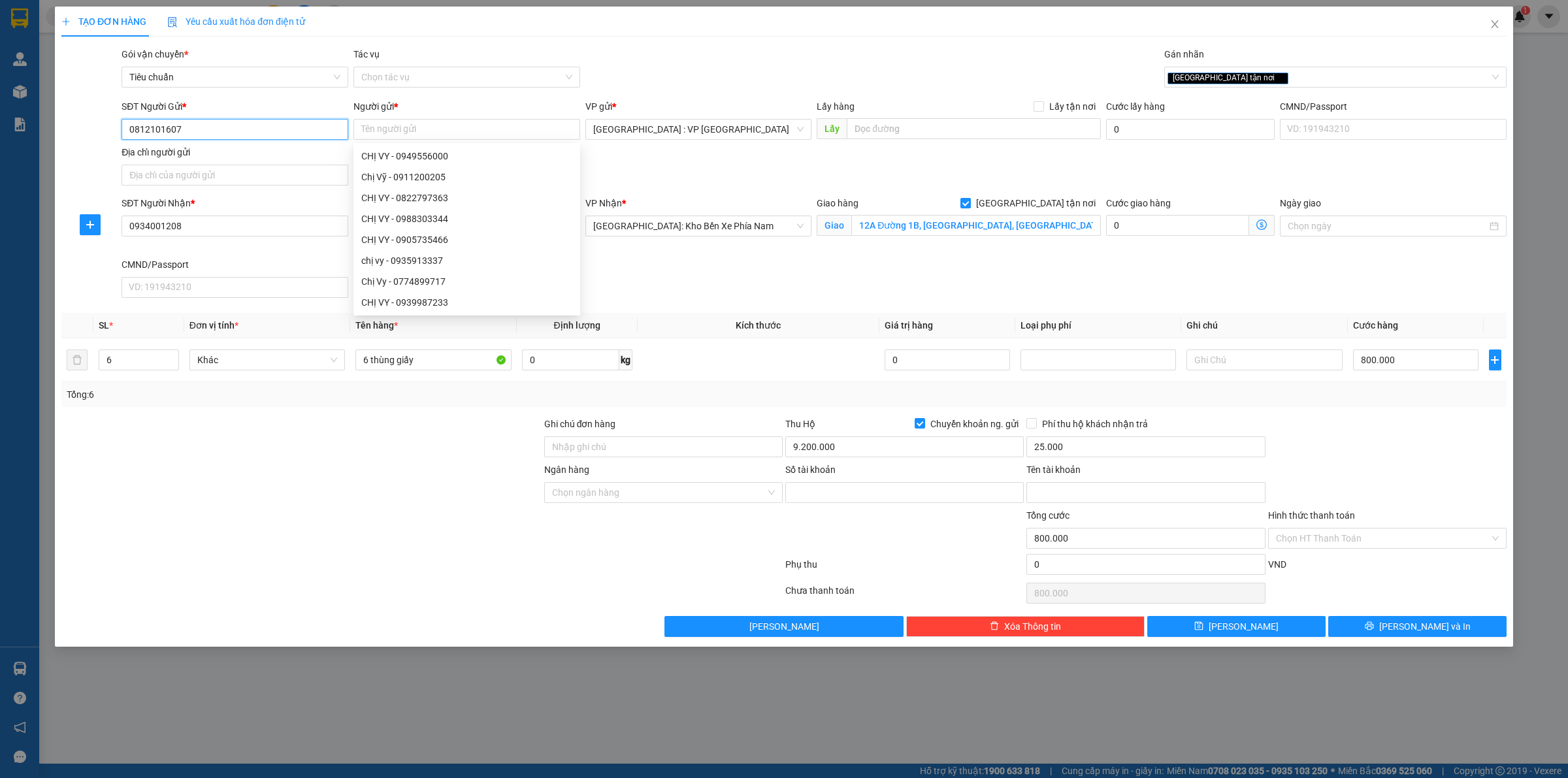
click at [302, 135] on input "0812101607" at bounding box center [235, 129] width 227 height 21
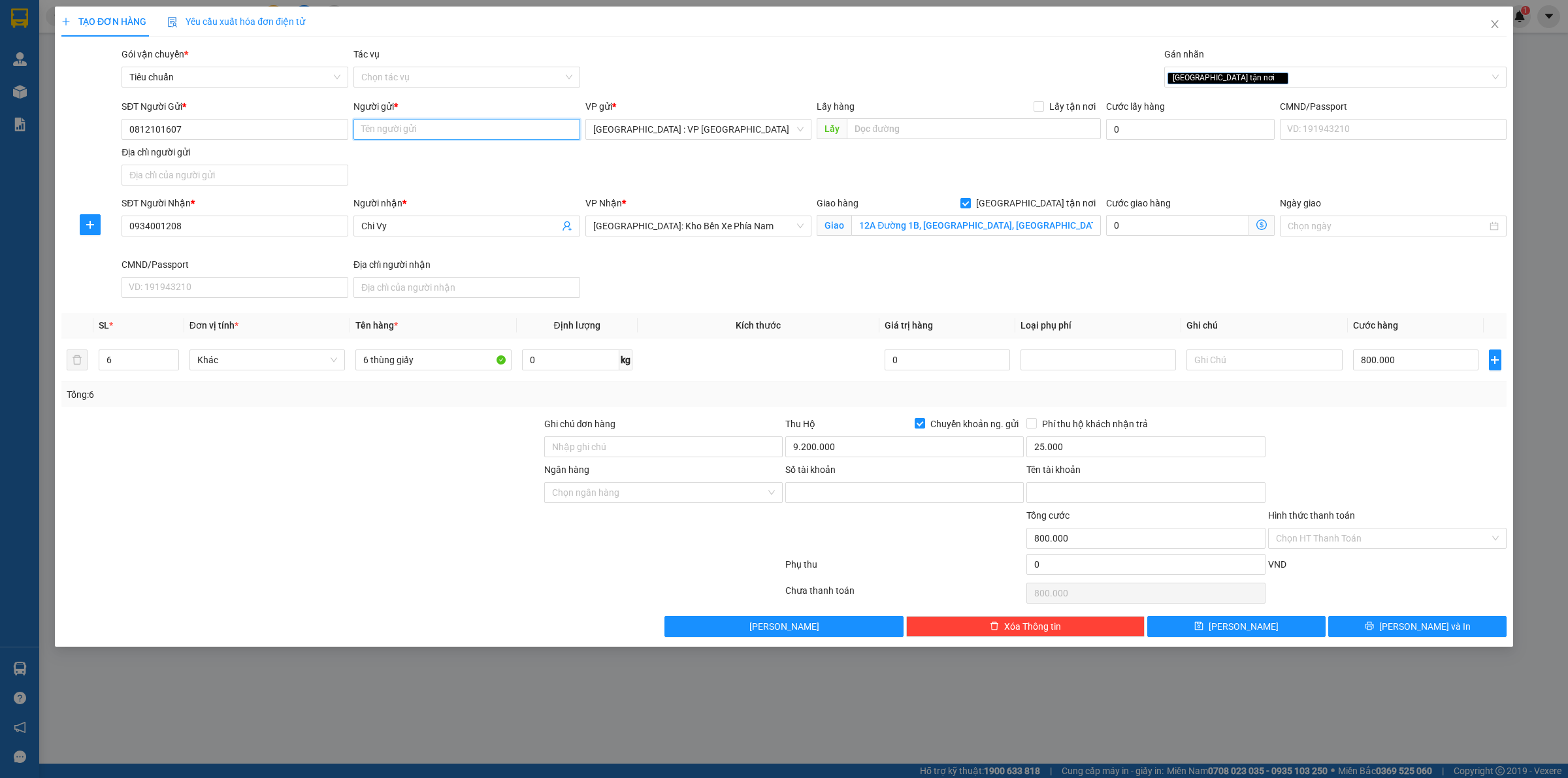
click at [400, 126] on input "Người gửi *" at bounding box center [467, 129] width 227 height 21
type input "V"
type input "Hàn"
click at [863, 499] on input "Số tài khoản" at bounding box center [905, 492] width 239 height 21
click at [351, 478] on div at bounding box center [301, 485] width 483 height 46
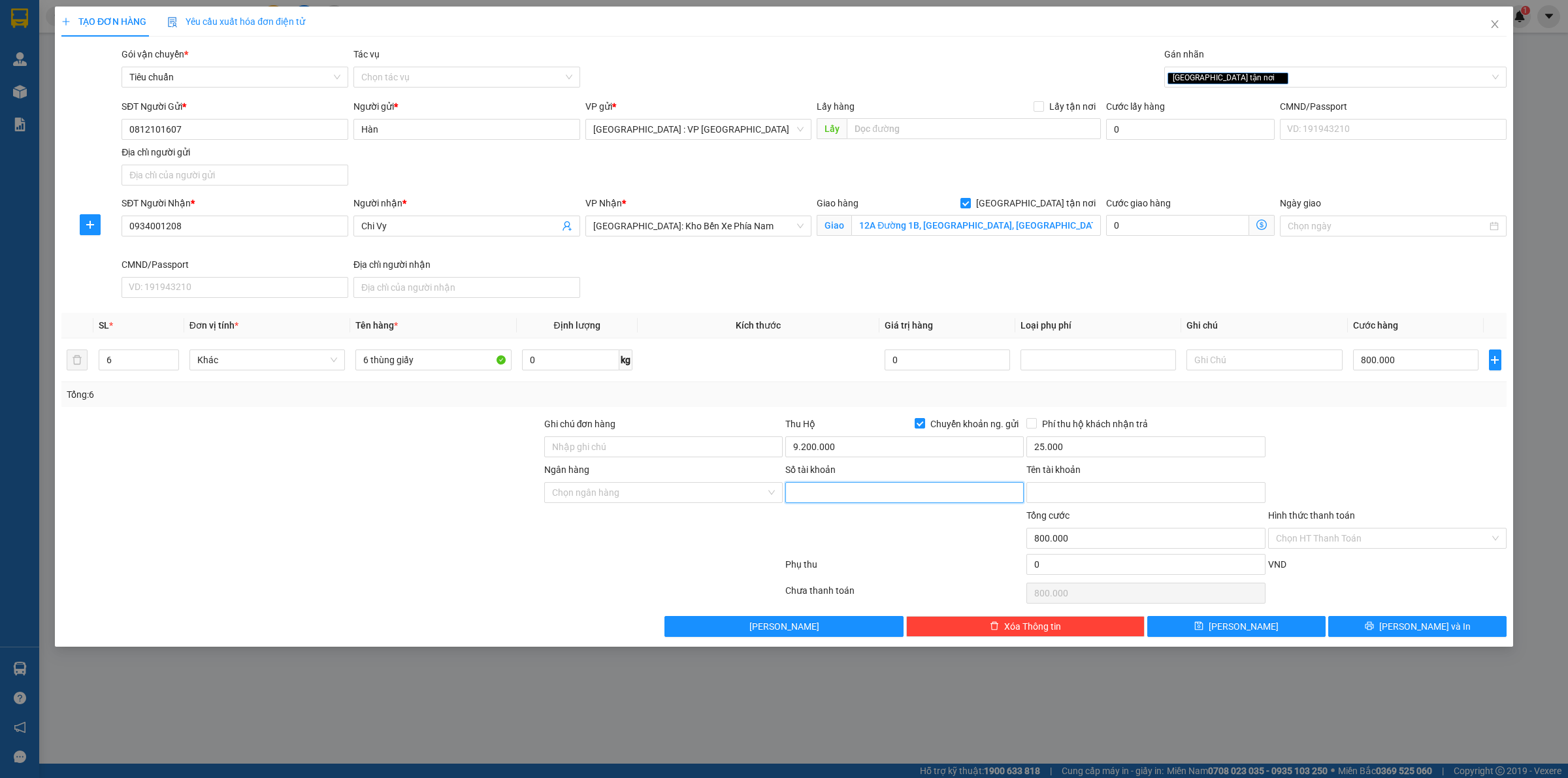
click at [812, 492] on input "Số tài khoản" at bounding box center [905, 492] width 239 height 21
type input "8600001486"
click at [1060, 483] on input "Tên tài khoản" at bounding box center [1145, 492] width 239 height 21
type input "T"
type input "cTY"
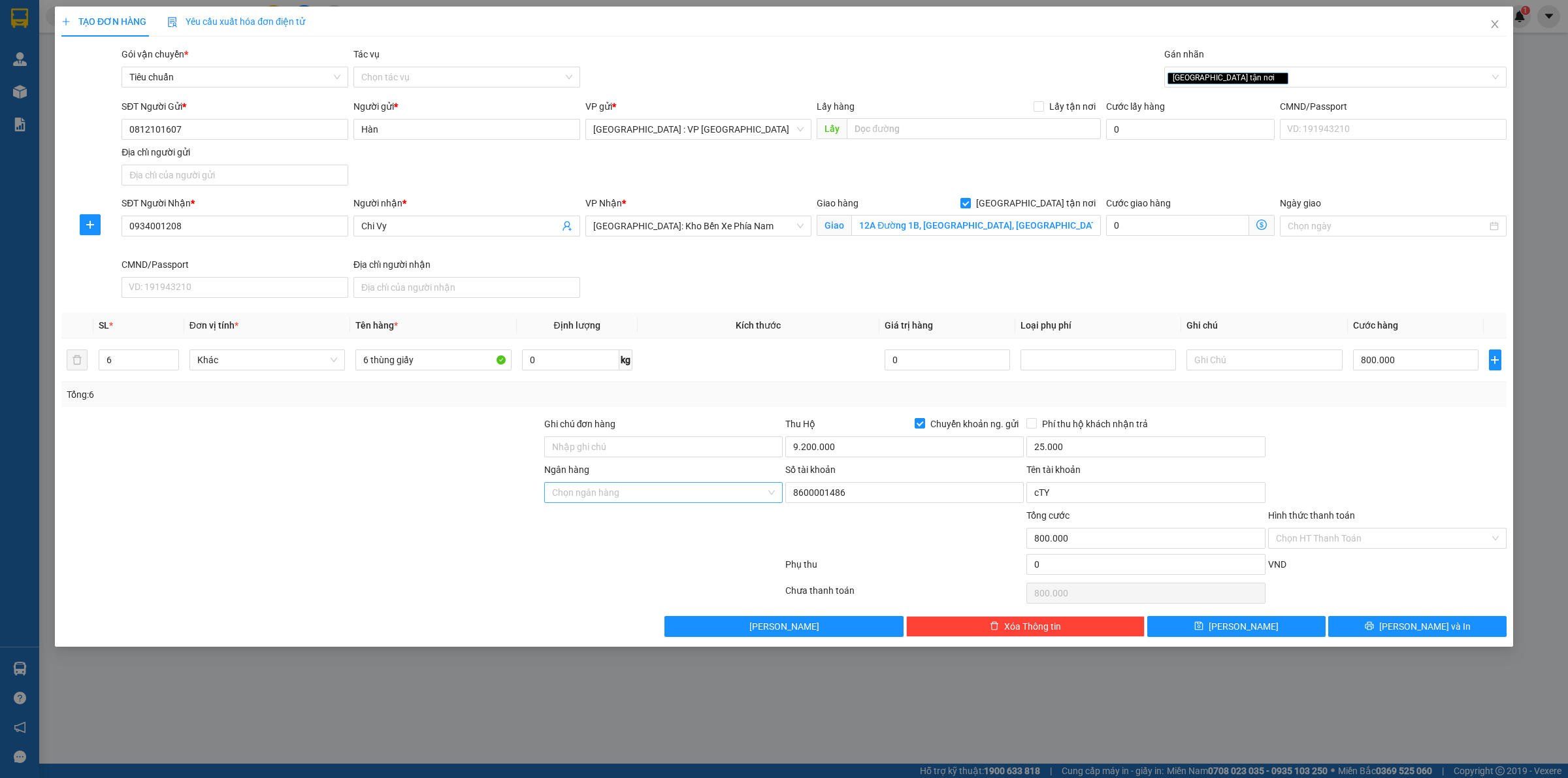
click at [677, 500] on input "Ngân hàng" at bounding box center [658, 492] width 213 height 19
type input "BIDV"
click at [1076, 489] on input "cTY" at bounding box center [1145, 492] width 239 height 21
type input "c"
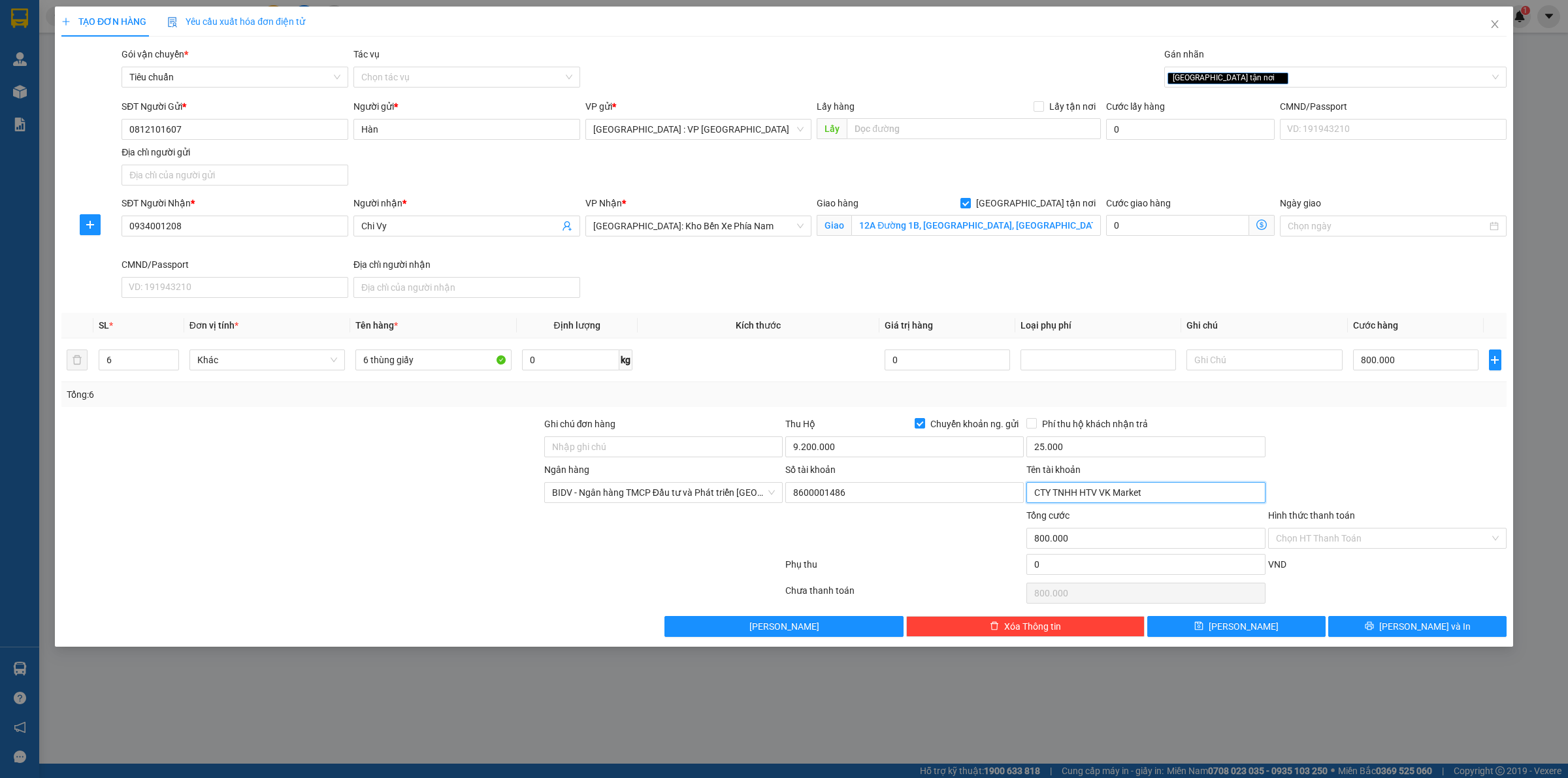
type input "CTY TNHH HTV VK Market"
drag, startPoint x: 1347, startPoint y: 448, endPoint x: 1390, endPoint y: 549, distance: 109.8
click at [1348, 448] on div at bounding box center [1387, 440] width 241 height 46
click at [1416, 628] on span "[PERSON_NAME] và In" at bounding box center [1425, 626] width 92 height 15
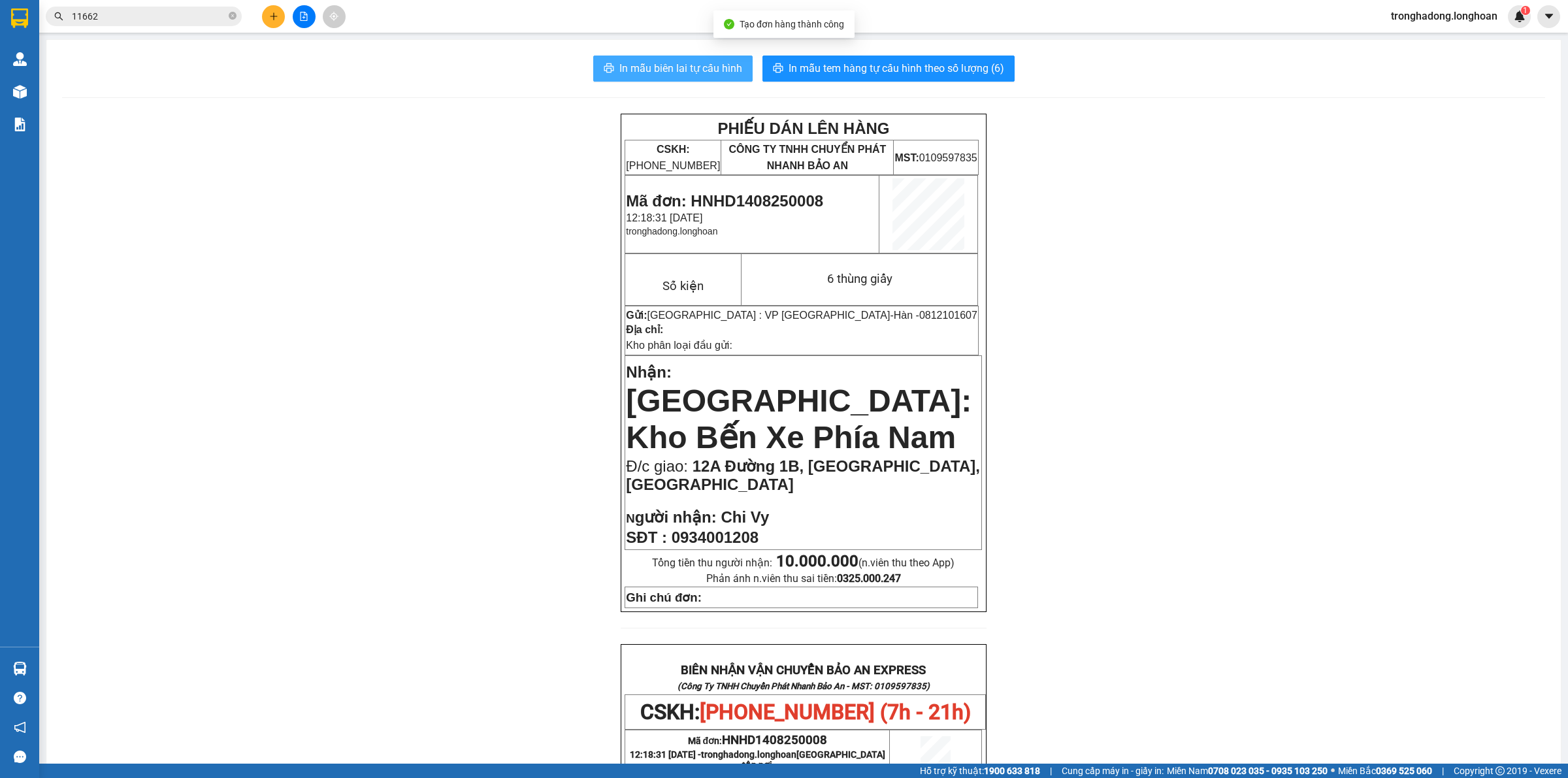
click at [708, 64] on span "In mẫu biên lai tự cấu hình" at bounding box center [681, 67] width 123 height 16
click at [933, 67] on span "In mẫu tem hàng tự cấu hình theo số lượng (6)" at bounding box center [896, 67] width 216 height 16
click at [269, 17] on icon "plus" at bounding box center [273, 16] width 9 height 9
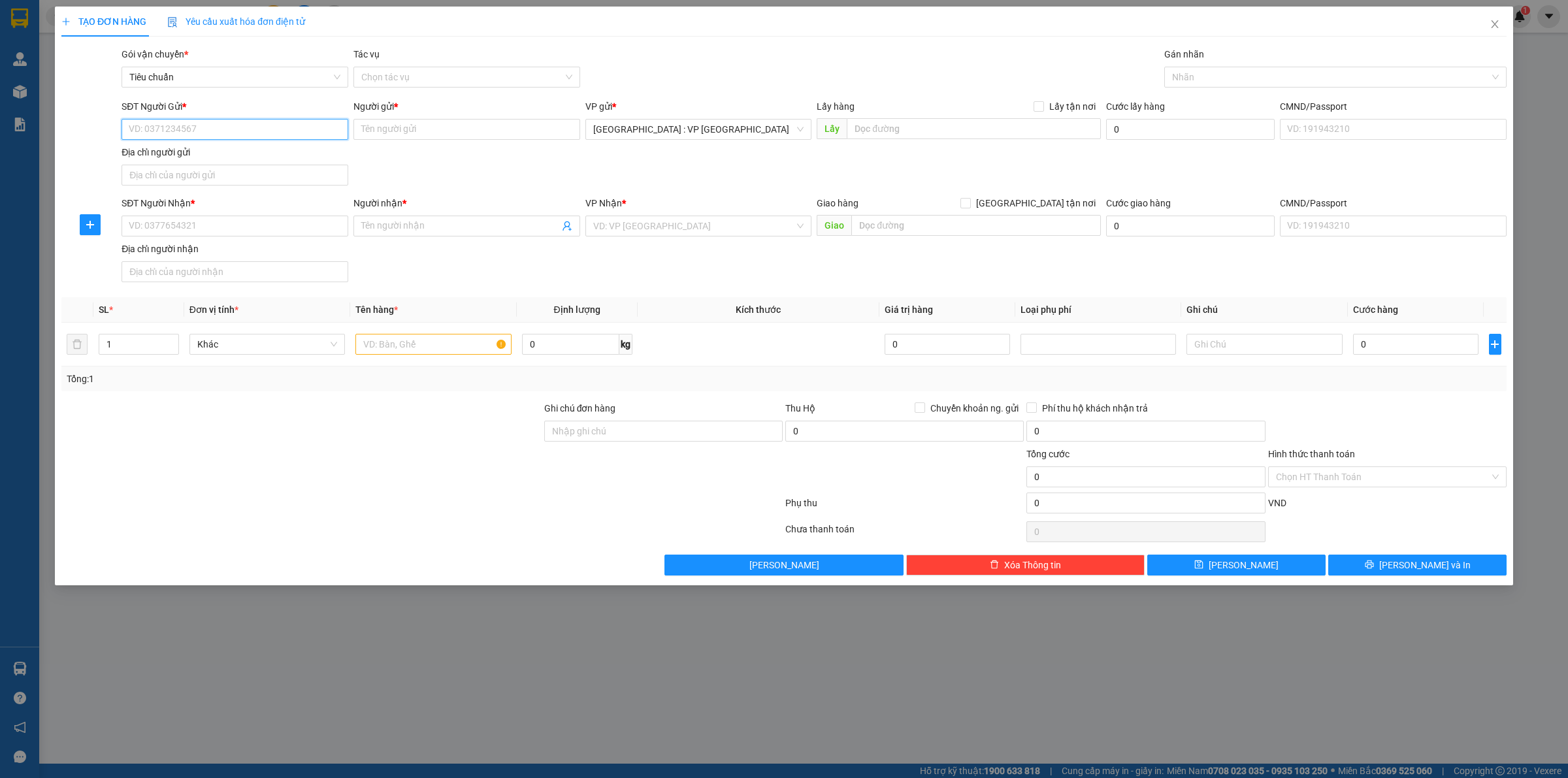
click at [233, 124] on input "SĐT Người Gửi *" at bounding box center [235, 129] width 227 height 21
click at [467, 341] on input "text" at bounding box center [433, 344] width 156 height 21
type input "1 thùng xốp,"
click at [1017, 229] on input "text" at bounding box center [976, 225] width 250 height 21
type input "2/33 KV [GEOGRAPHIC_DATA], [GEOGRAPHIC_DATA], [GEOGRAPHIC_DATA]< [GEOGRAPHIC_DA…"
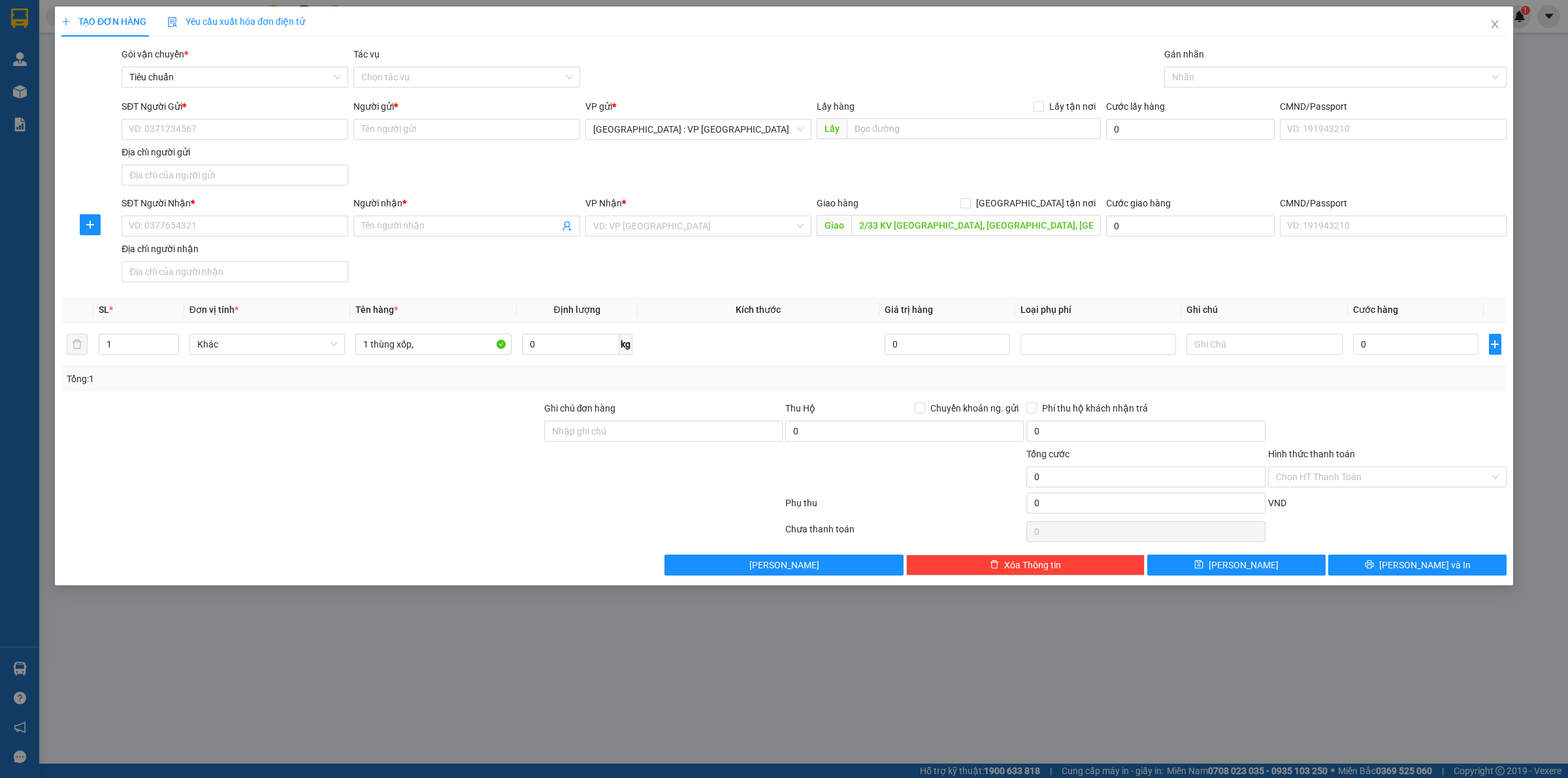
click at [615, 237] on div "VP Nhận * VD: VP [GEOGRAPHIC_DATA]" at bounding box center [699, 219] width 227 height 46
click at [634, 227] on input "search" at bounding box center [694, 226] width 202 height 19
type input "cân"
click at [221, 221] on input "SĐT Người Nhận *" at bounding box center [235, 226] width 227 height 21
click at [221, 222] on input "0977411418" at bounding box center [235, 226] width 227 height 21
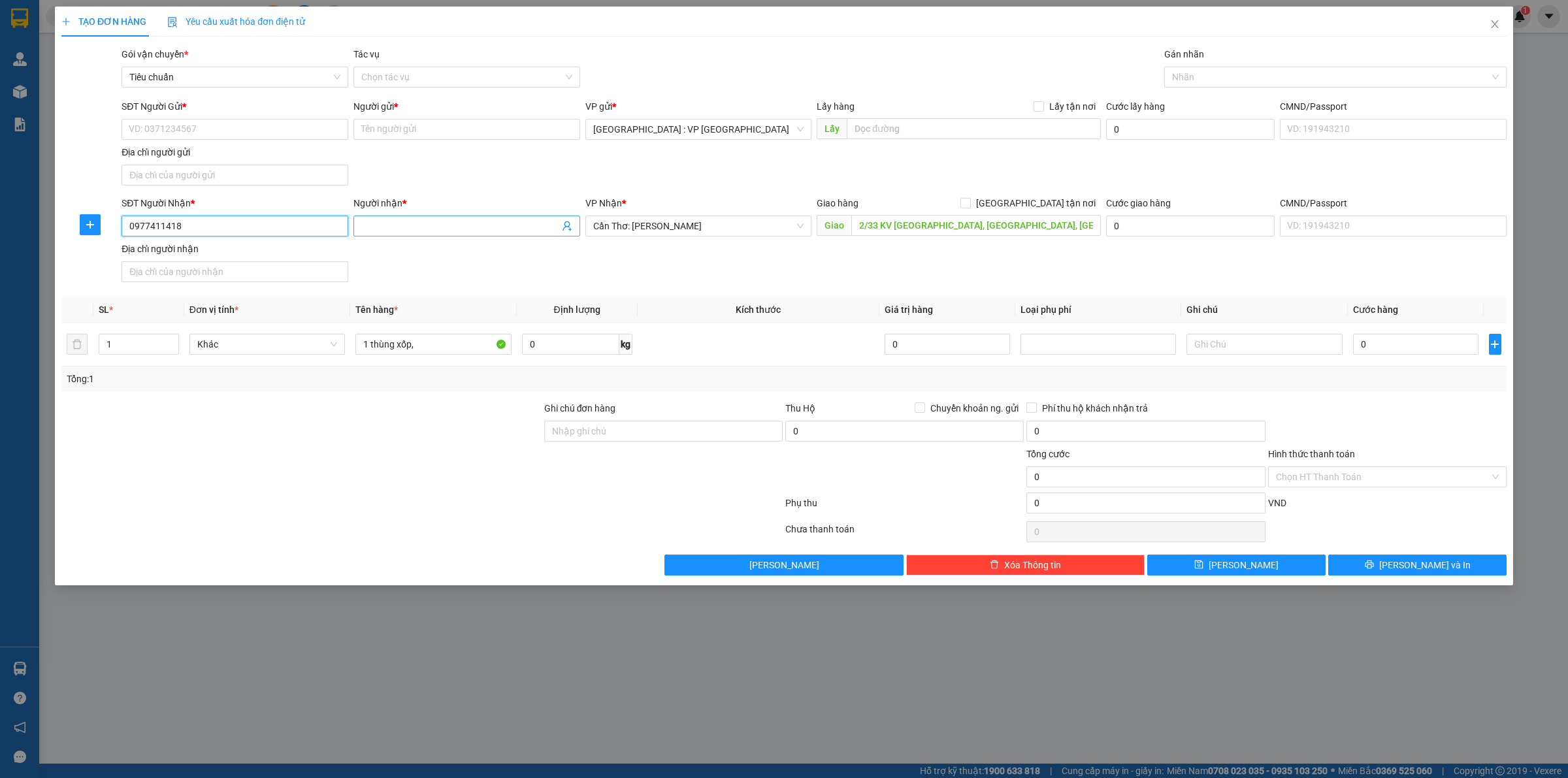
type input "0977411418"
click at [456, 225] on input "Người nhận *" at bounding box center [460, 226] width 198 height 15
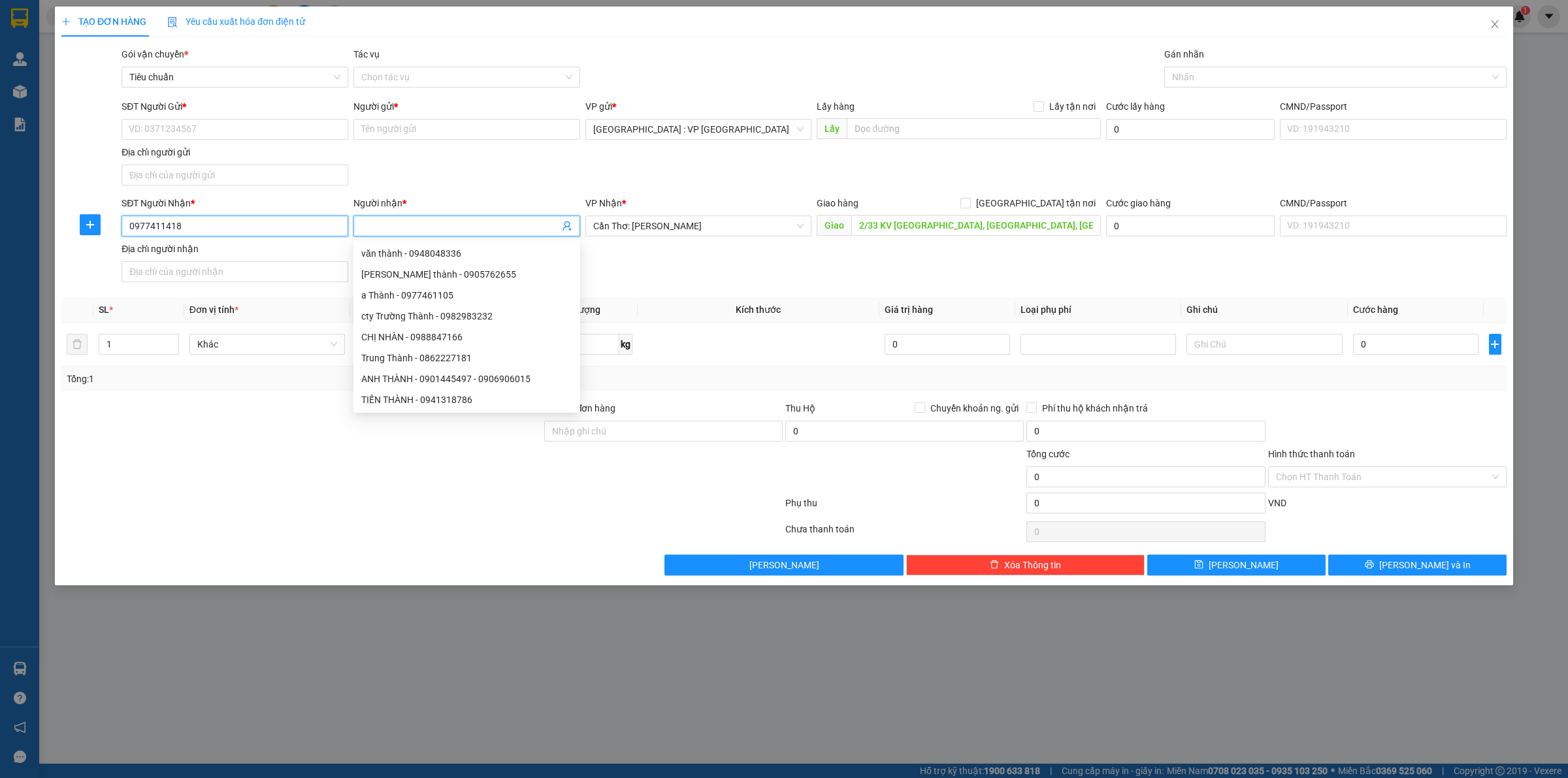
click at [214, 221] on input "0977411418" at bounding box center [235, 226] width 227 height 21
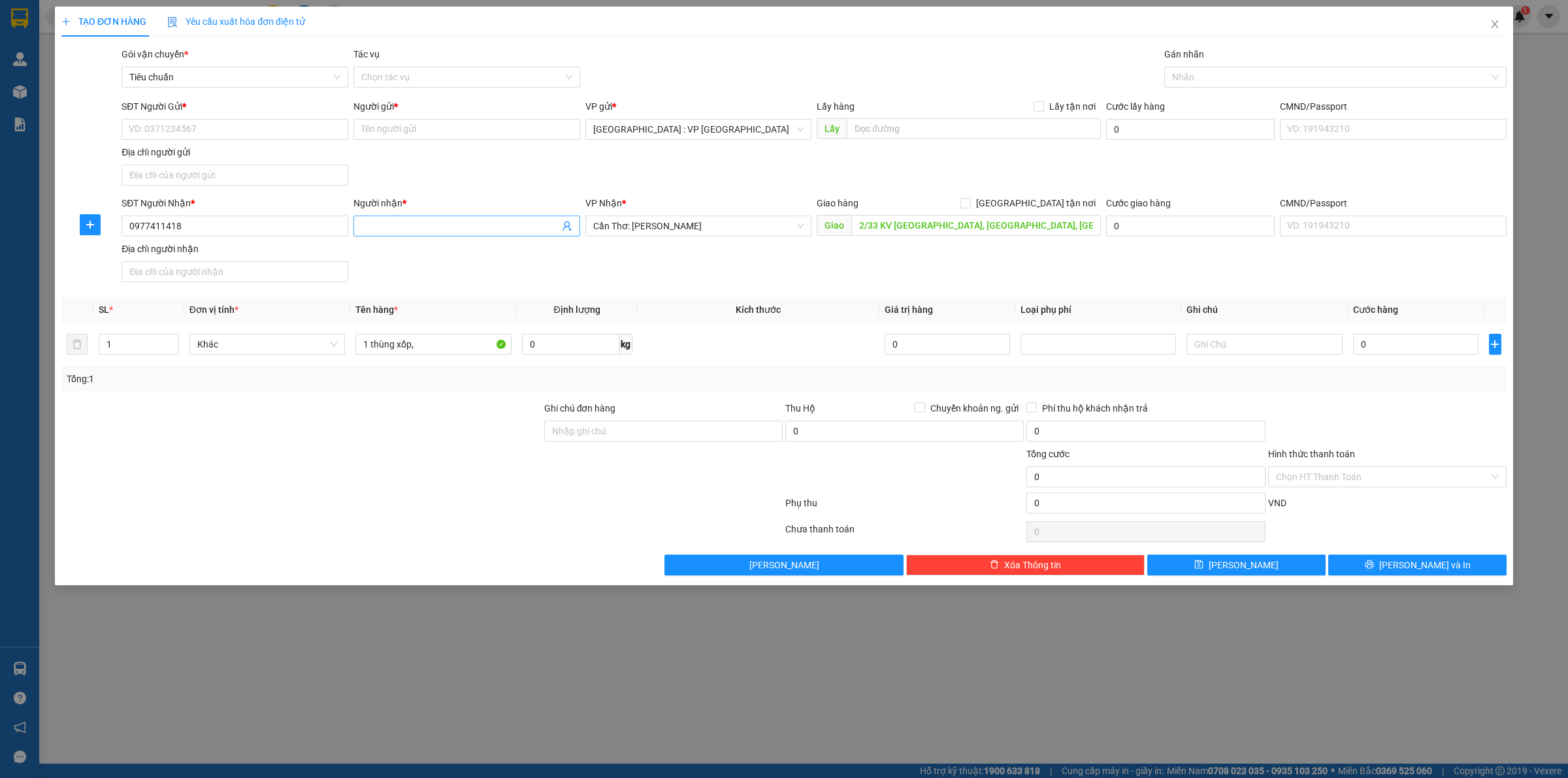
click at [414, 231] on input "Người nhận *" at bounding box center [460, 226] width 198 height 15
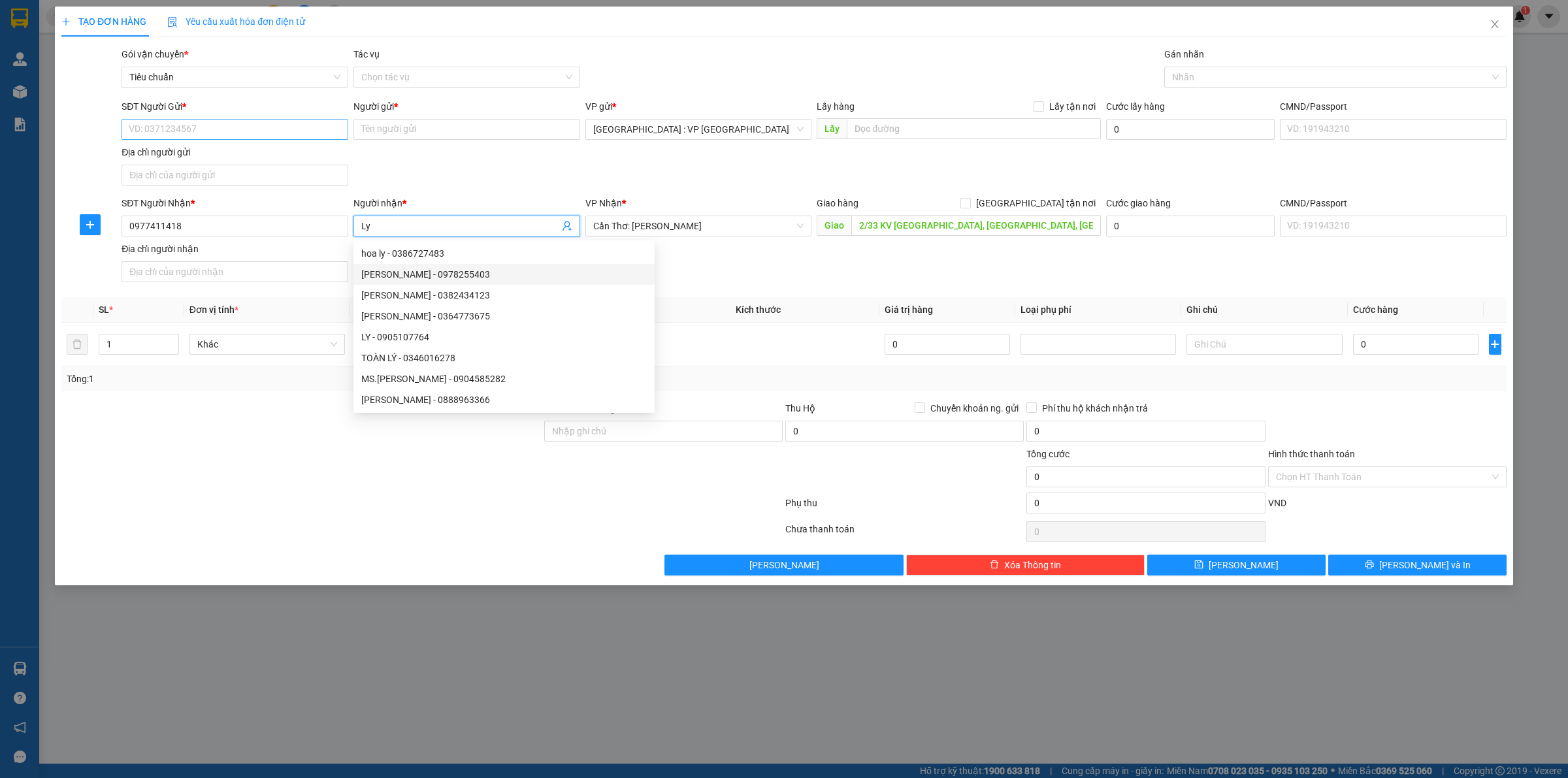
type input "Ly"
click at [222, 120] on input "SĐT Người Gửi *" at bounding box center [235, 129] width 227 height 21
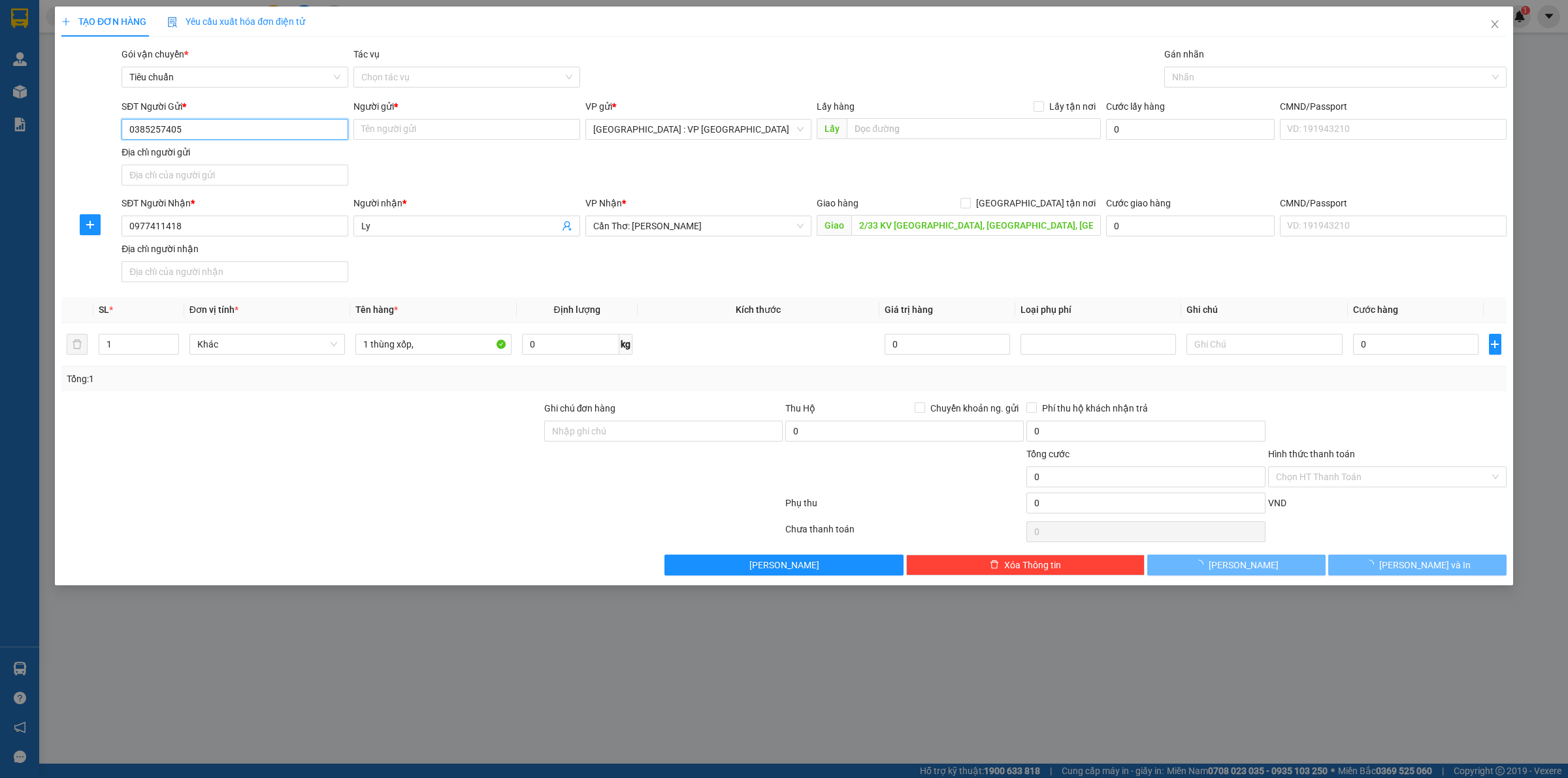
type input "0968882819"
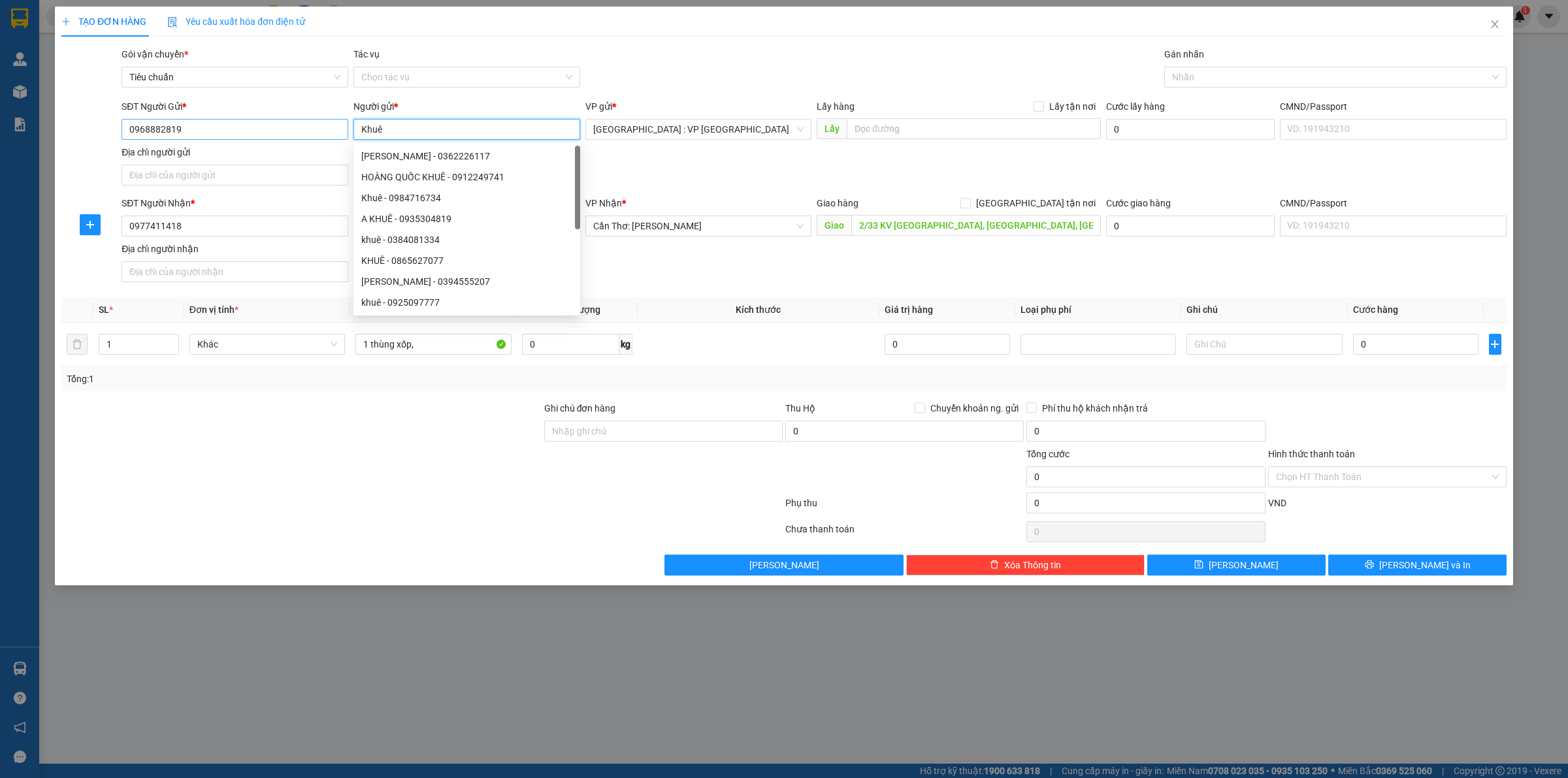
type input "Khuê"
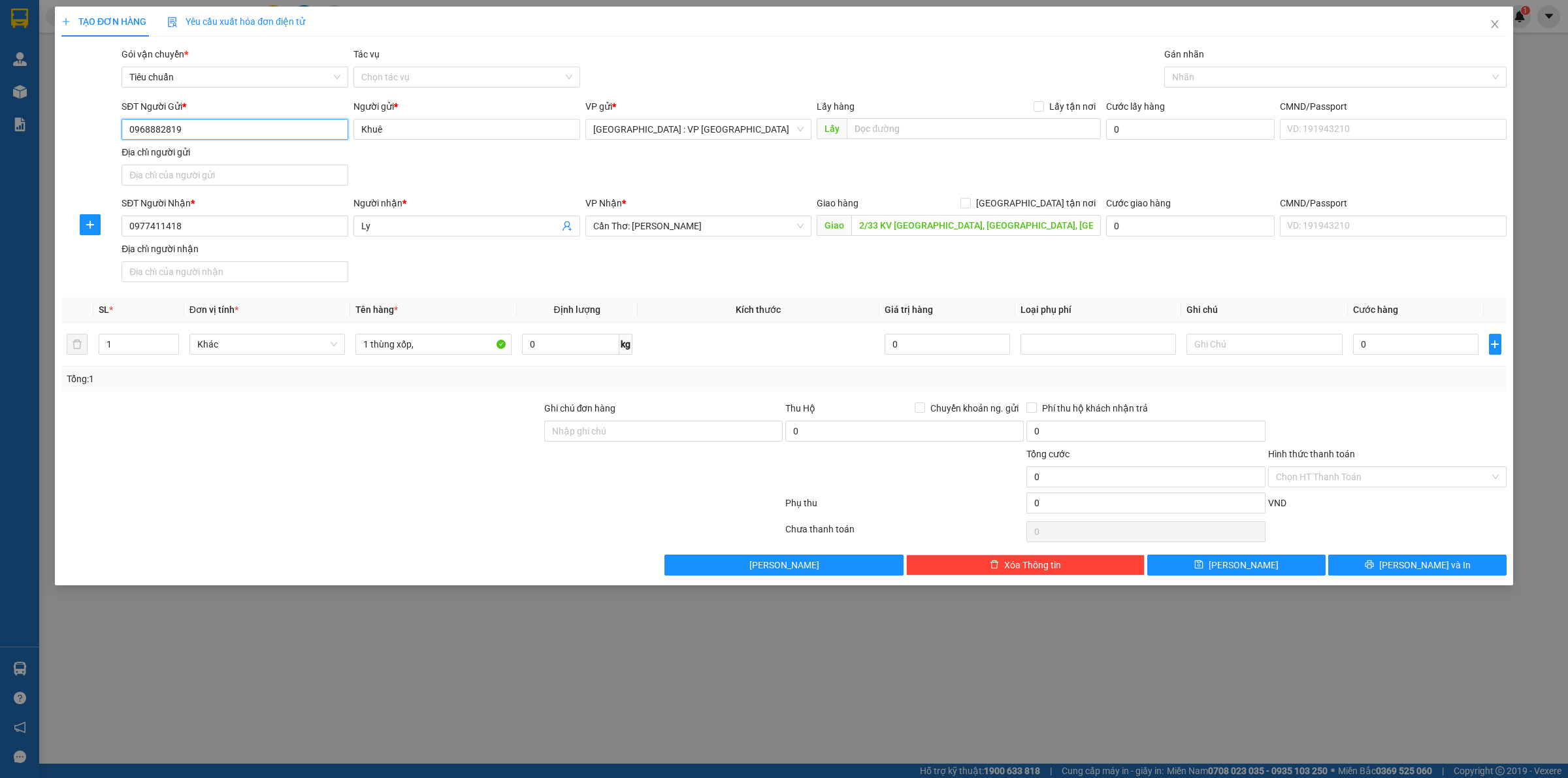
drag, startPoint x: 231, startPoint y: 132, endPoint x: 23, endPoint y: 124, distance: 208.2
click at [23, 124] on div "TẠO ĐƠN HÀNG Yêu cầu xuất hóa đơn điện tử Transit Pickup Surcharge Ids Transit …" at bounding box center [784, 389] width 1568 height 778
type input "0385257405"
click at [475, 181] on div "SĐT Người Gửi * 0385257405 Người gửi * Khuê VP gửi * [GEOGRAPHIC_DATA] : VP [GE…" at bounding box center [814, 145] width 1391 height 92
click at [1049, 213] on div "Giao hàng [GEOGRAPHIC_DATA] tận nơi" at bounding box center [959, 206] width 284 height 19
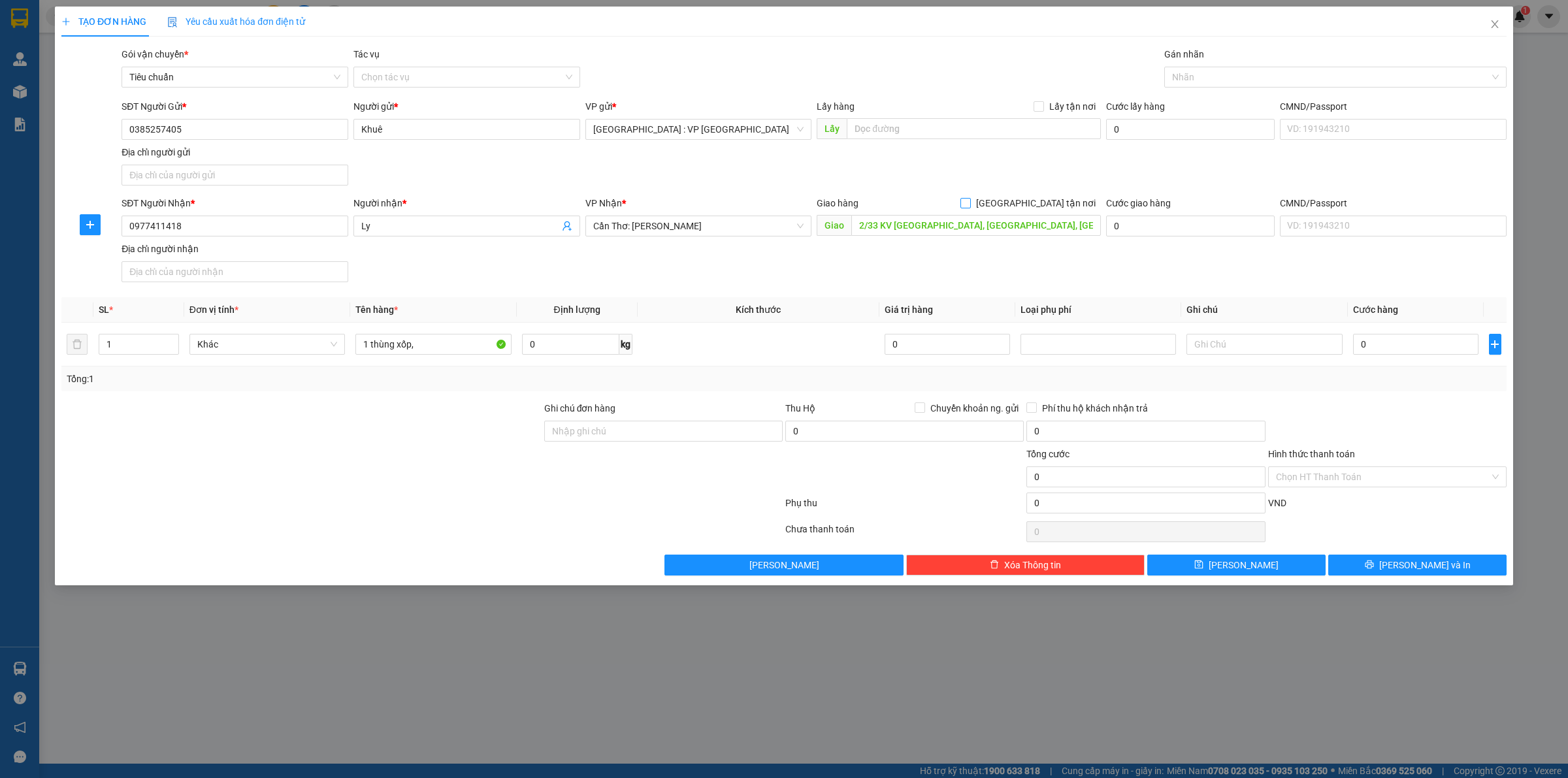
click at [1056, 200] on span "[GEOGRAPHIC_DATA] tận nơi" at bounding box center [1035, 203] width 130 height 15
click at [970, 200] on input "[GEOGRAPHIC_DATA] tận nơi" at bounding box center [964, 202] width 9 height 9
checkbox input "true"
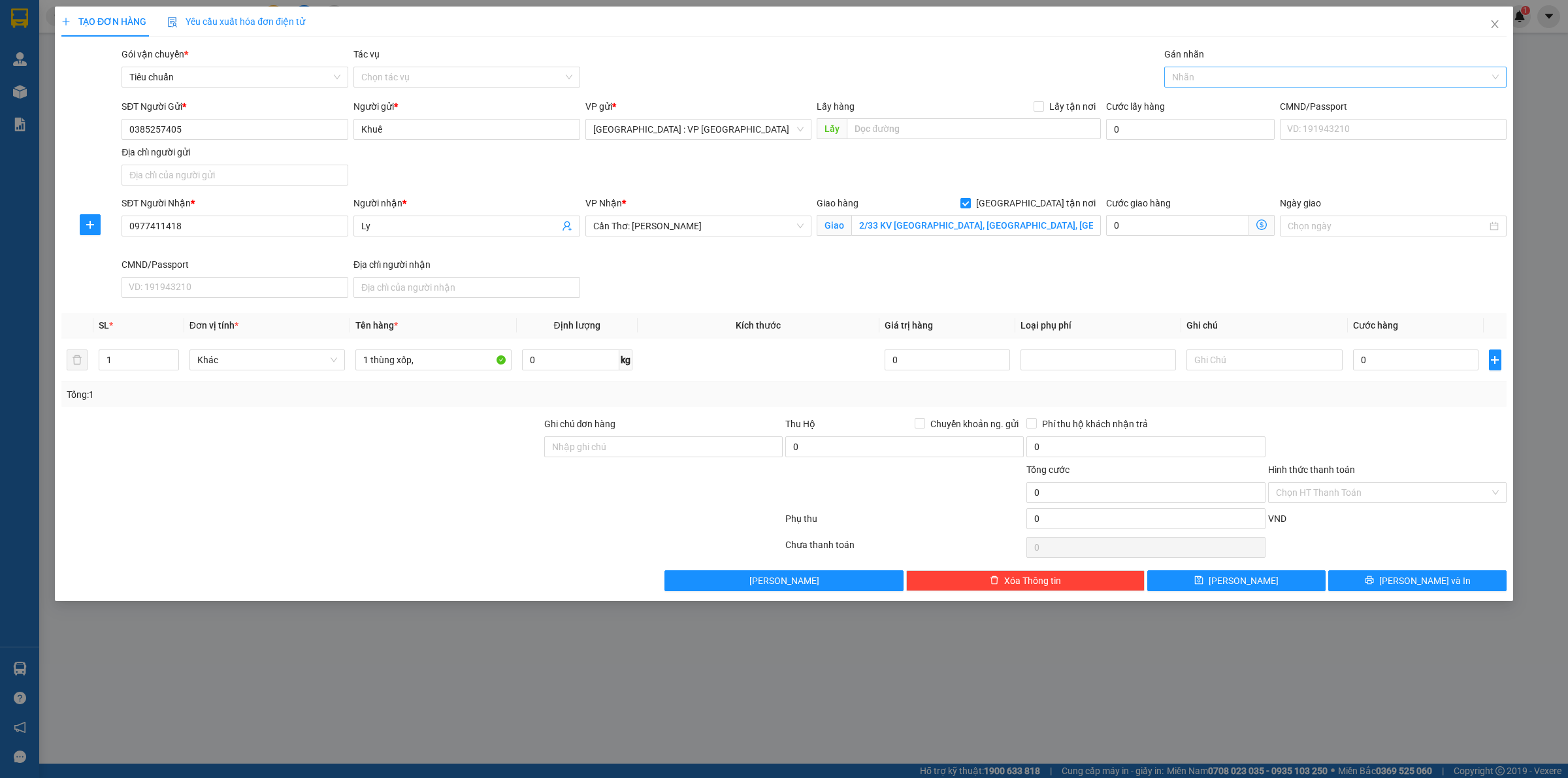
click at [1204, 81] on div at bounding box center [1329, 77] width 323 height 16
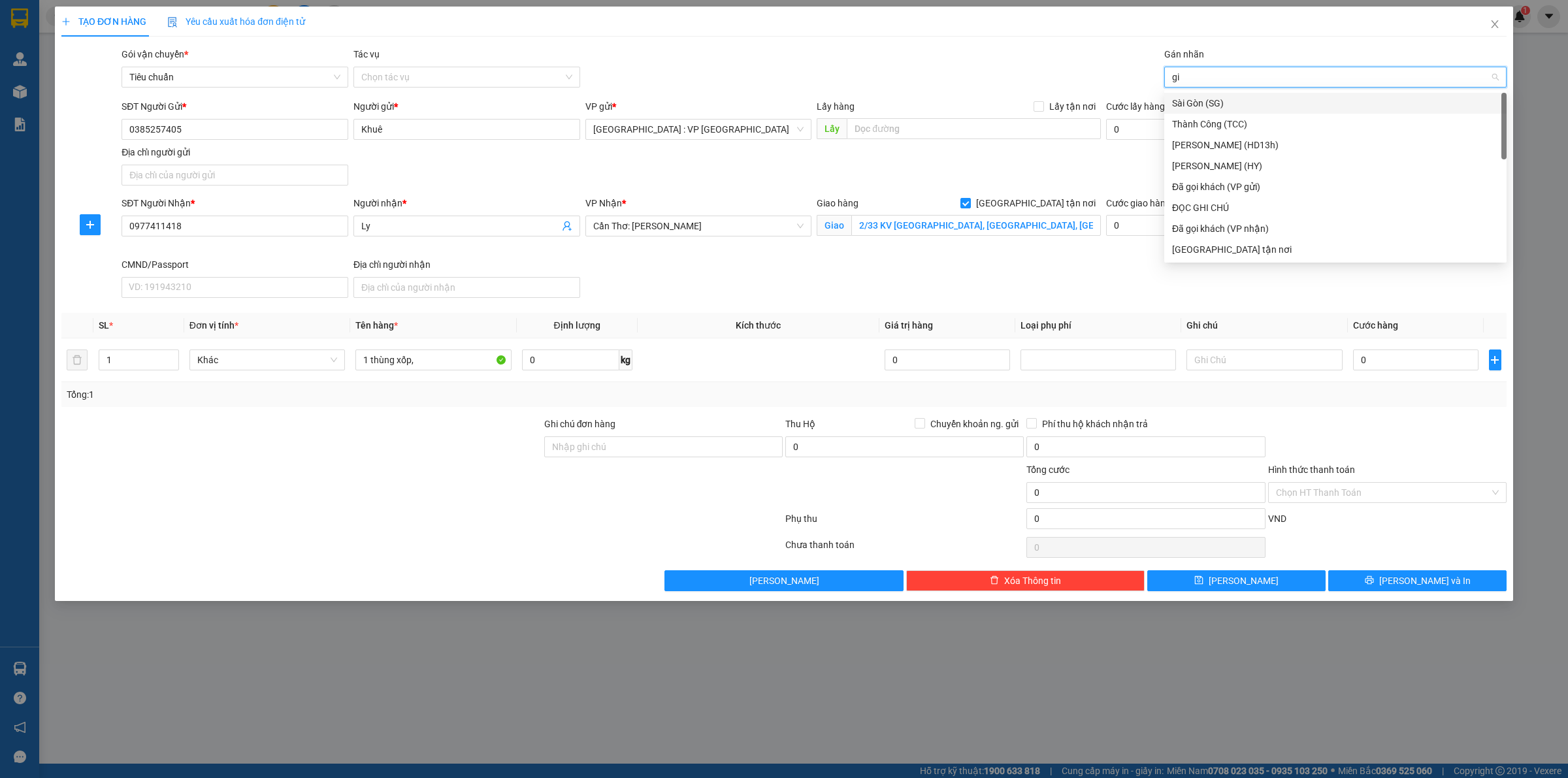
type input "gia"
click at [1380, 366] on input "0" at bounding box center [1416, 360] width 125 height 21
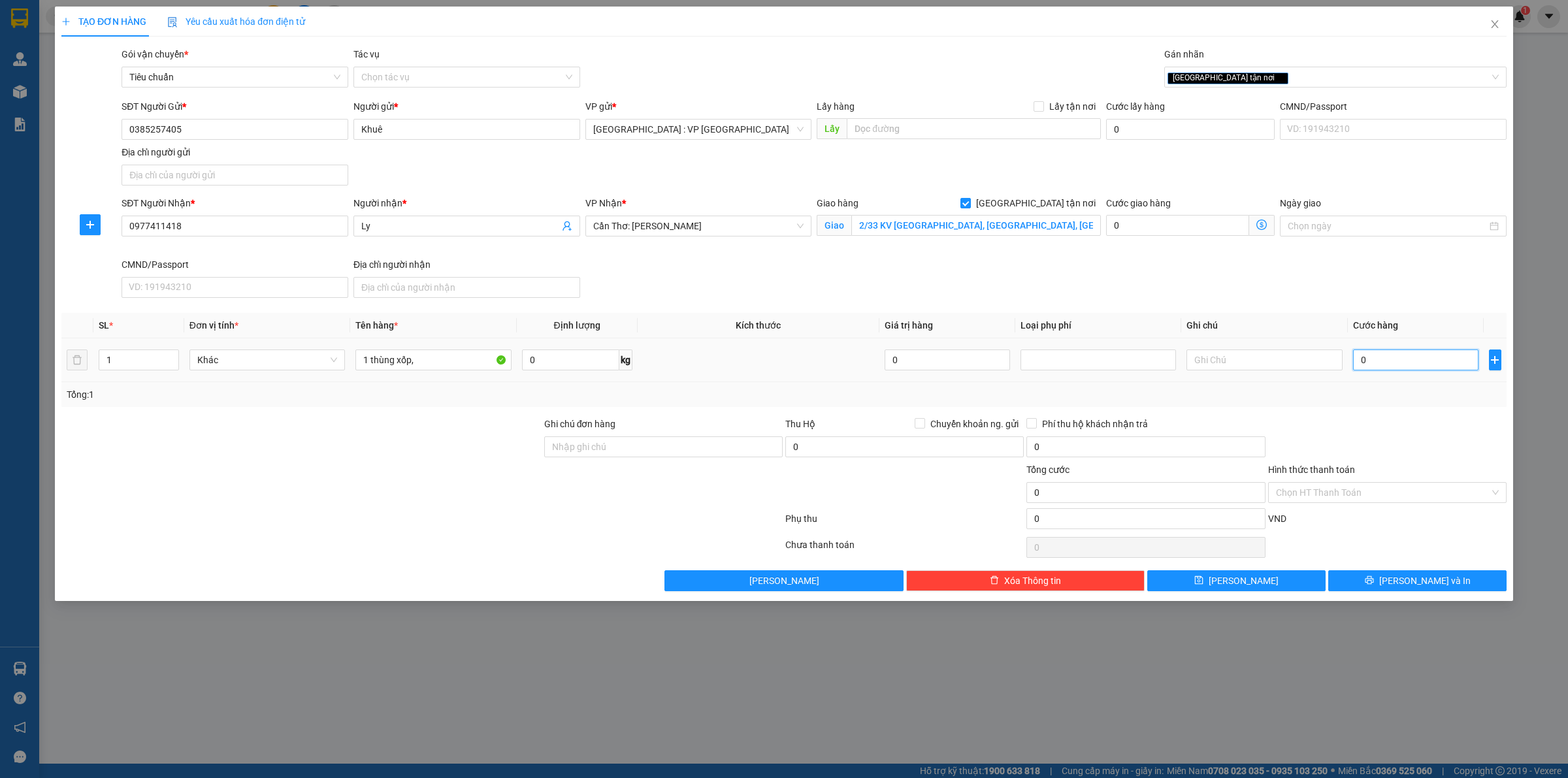
type input "1"
type input "15"
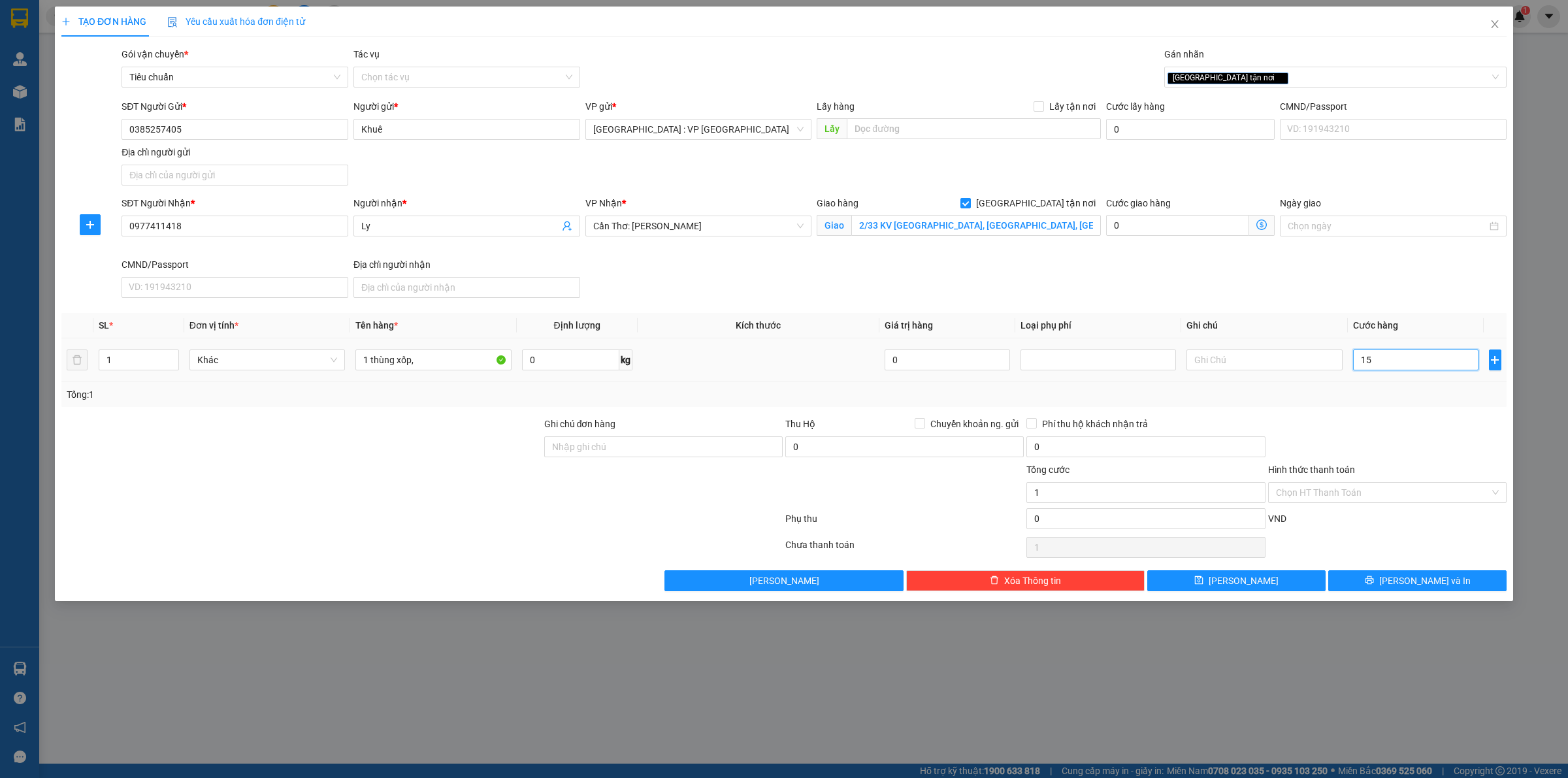
type input "15"
type input "150"
type input "1.500"
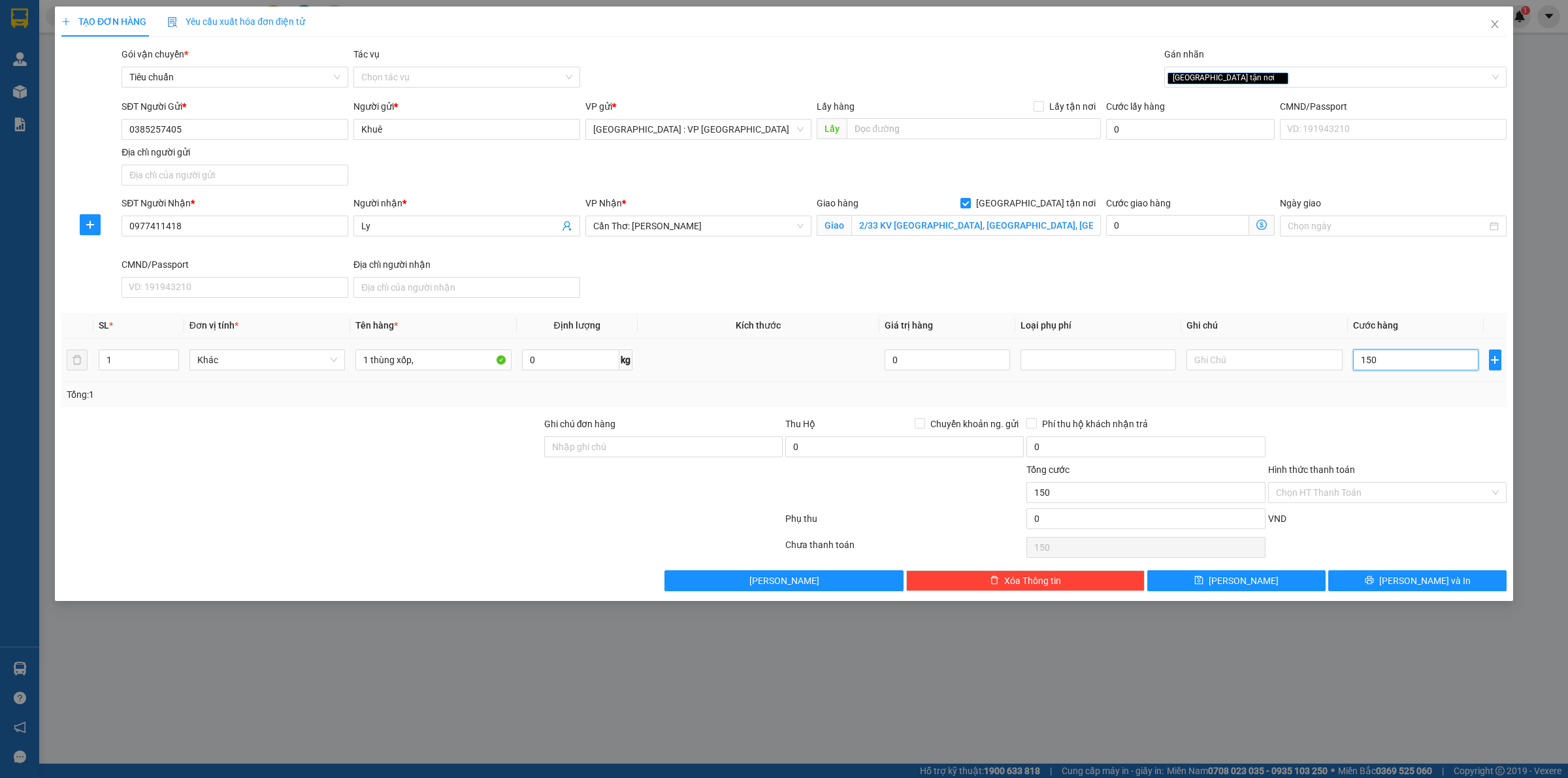
type input "1.500"
type input "15.000"
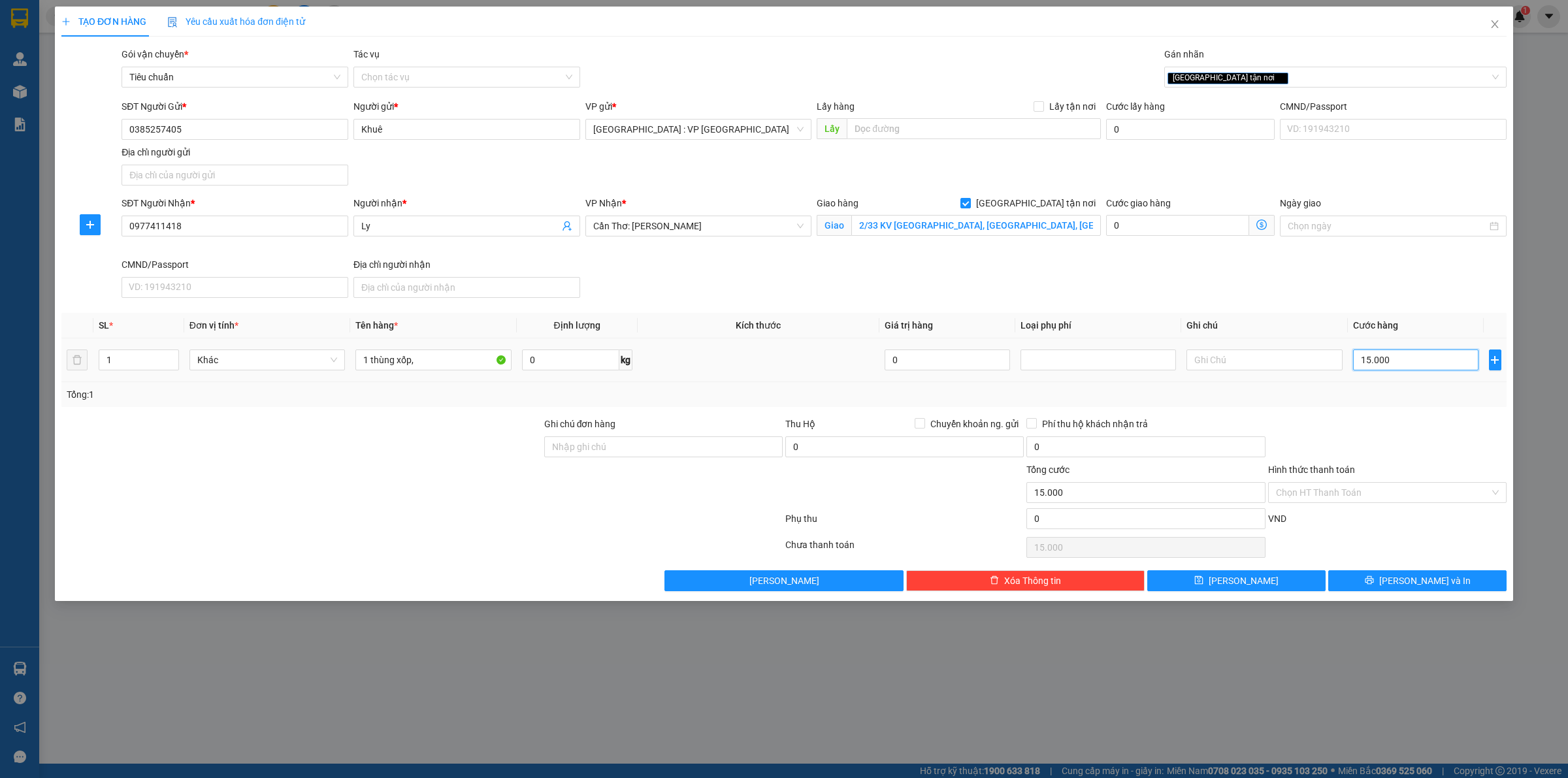
type input "150.000"
click at [1392, 437] on div at bounding box center [1387, 440] width 241 height 46
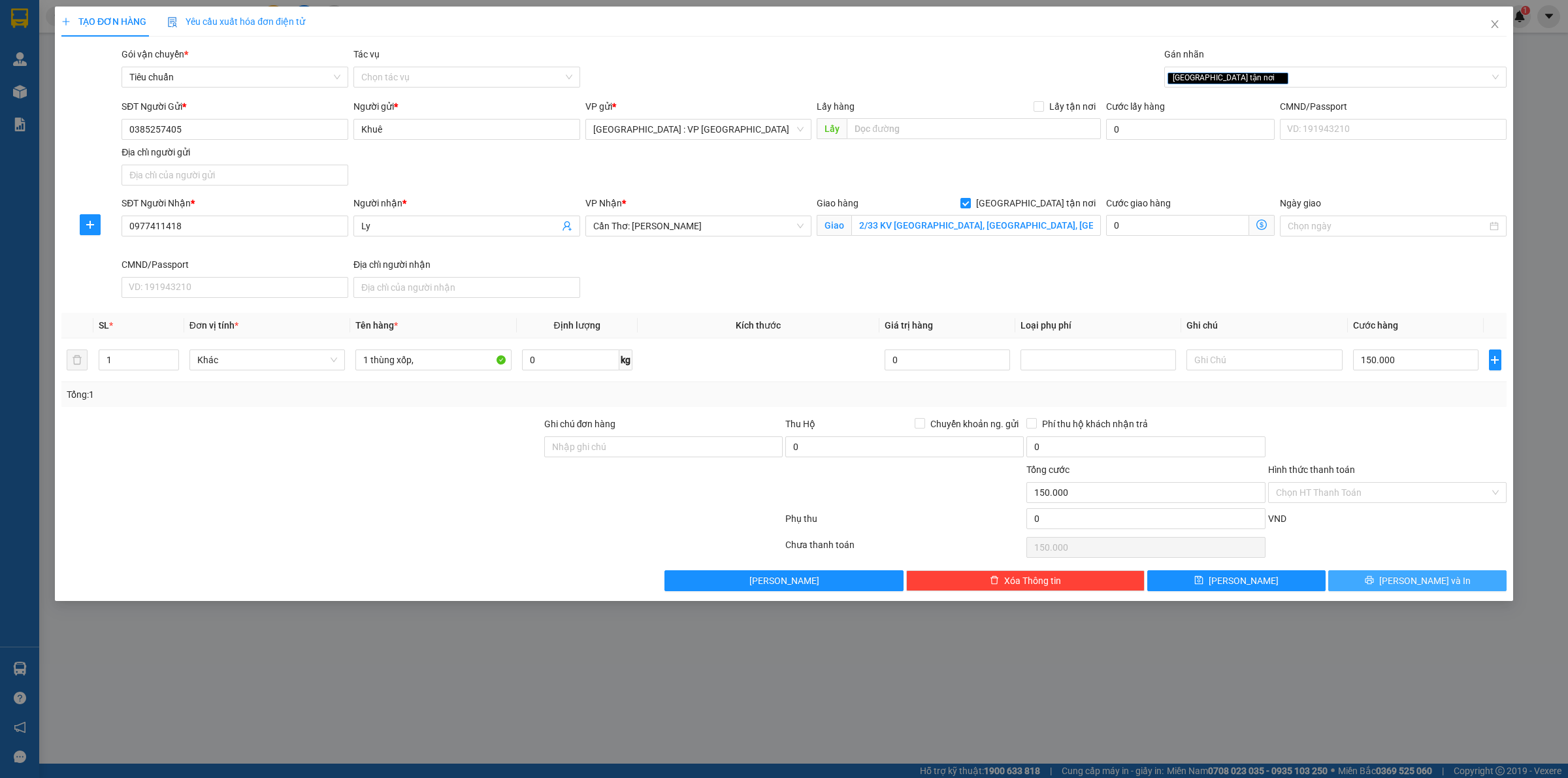
drag, startPoint x: 1396, startPoint y: 580, endPoint x: 1371, endPoint y: 531, distance: 55.0
click at [1369, 514] on div "Transit Pickup Surcharge Ids Transit Deliver Surcharge Ids Transit Deliver Surc…" at bounding box center [784, 319] width 1446 height 544
click at [1371, 531] on div "VND" at bounding box center [1387, 523] width 241 height 23
click at [1364, 406] on div "Tổng: 1" at bounding box center [784, 395] width 1446 height 25
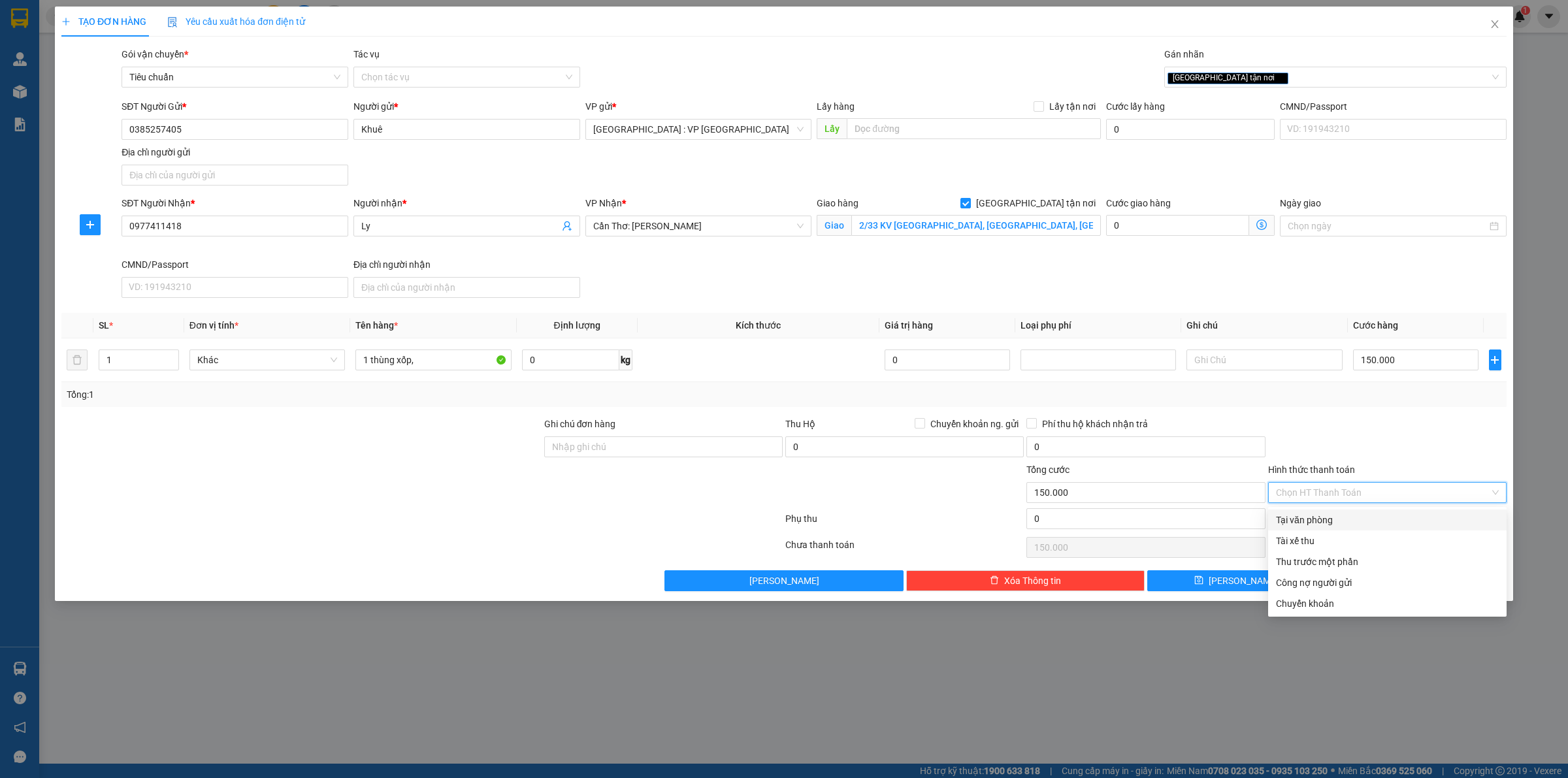
drag, startPoint x: 1351, startPoint y: 493, endPoint x: 1347, endPoint y: 412, distance: 81.1
click at [1347, 412] on div "Transit Pickup Surcharge Ids Transit Deliver Surcharge Ids Transit Deliver Surc…" at bounding box center [784, 319] width 1446 height 544
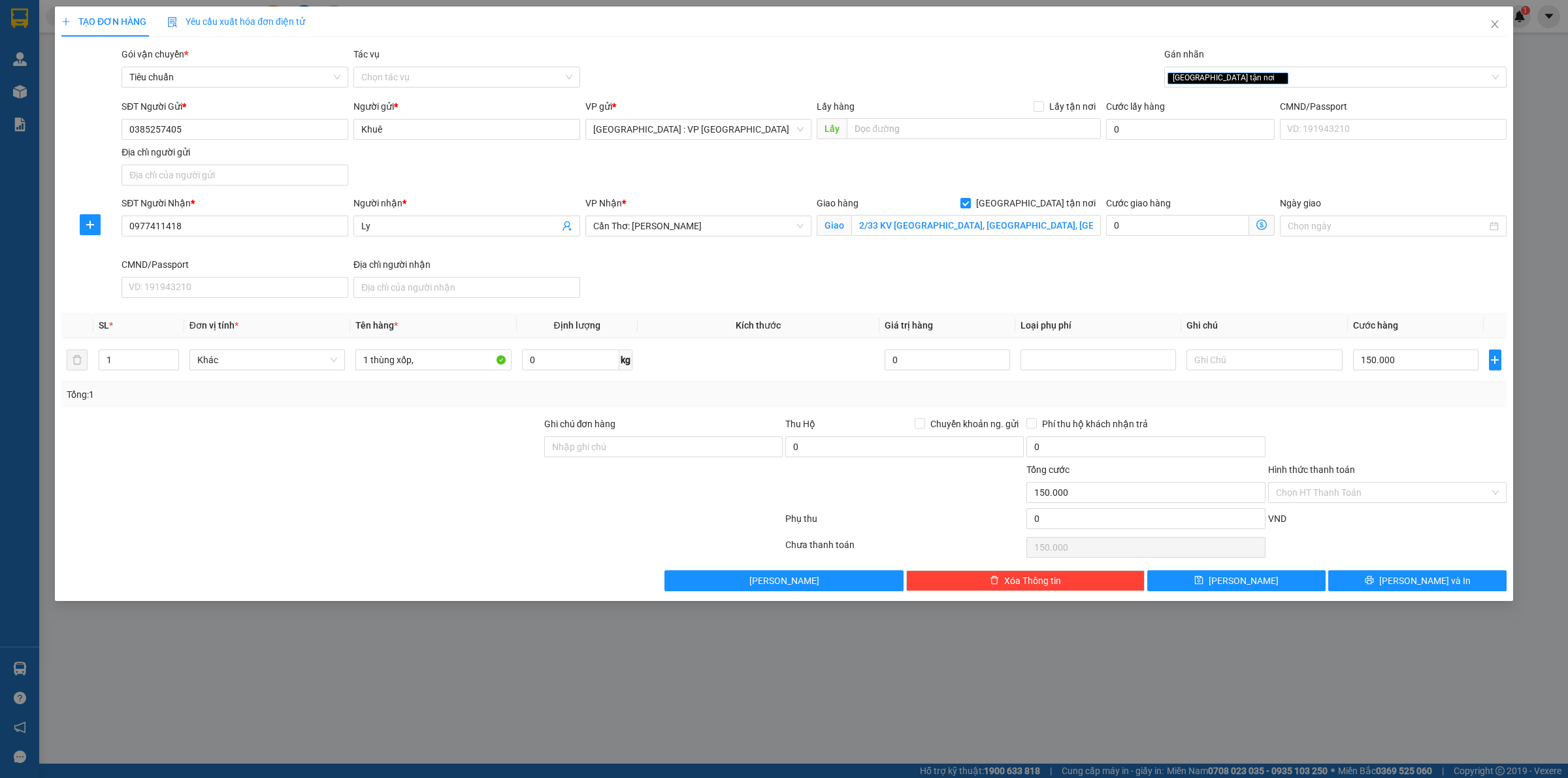
click at [1330, 482] on div "Hình thức thanh toán" at bounding box center [1387, 472] width 239 height 19
click at [1330, 497] on input "Hình thức thanh toán" at bounding box center [1382, 492] width 213 height 19
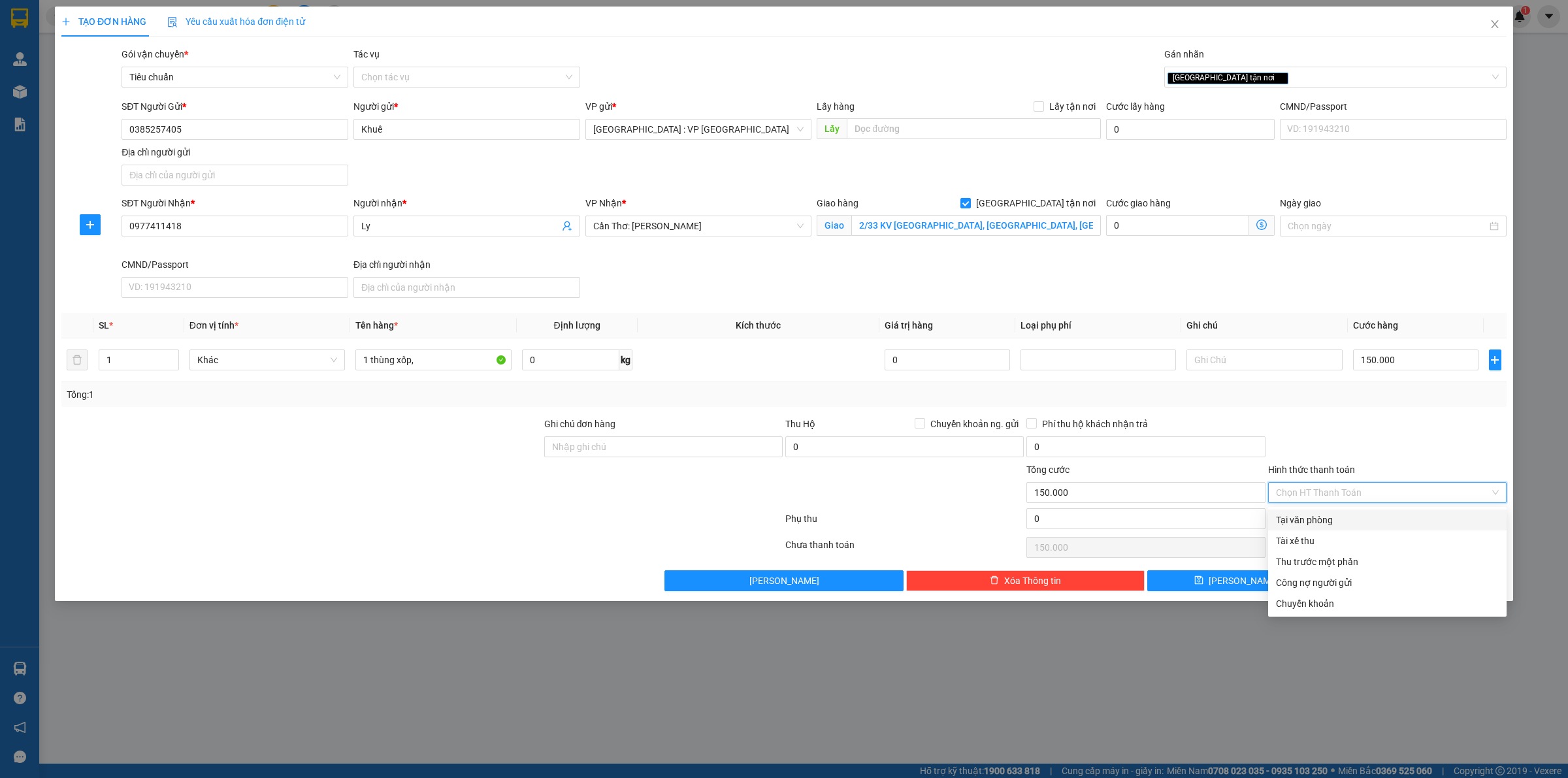
click at [1331, 516] on div "Tại văn phòng" at bounding box center [1387, 520] width 223 height 15
type input "0"
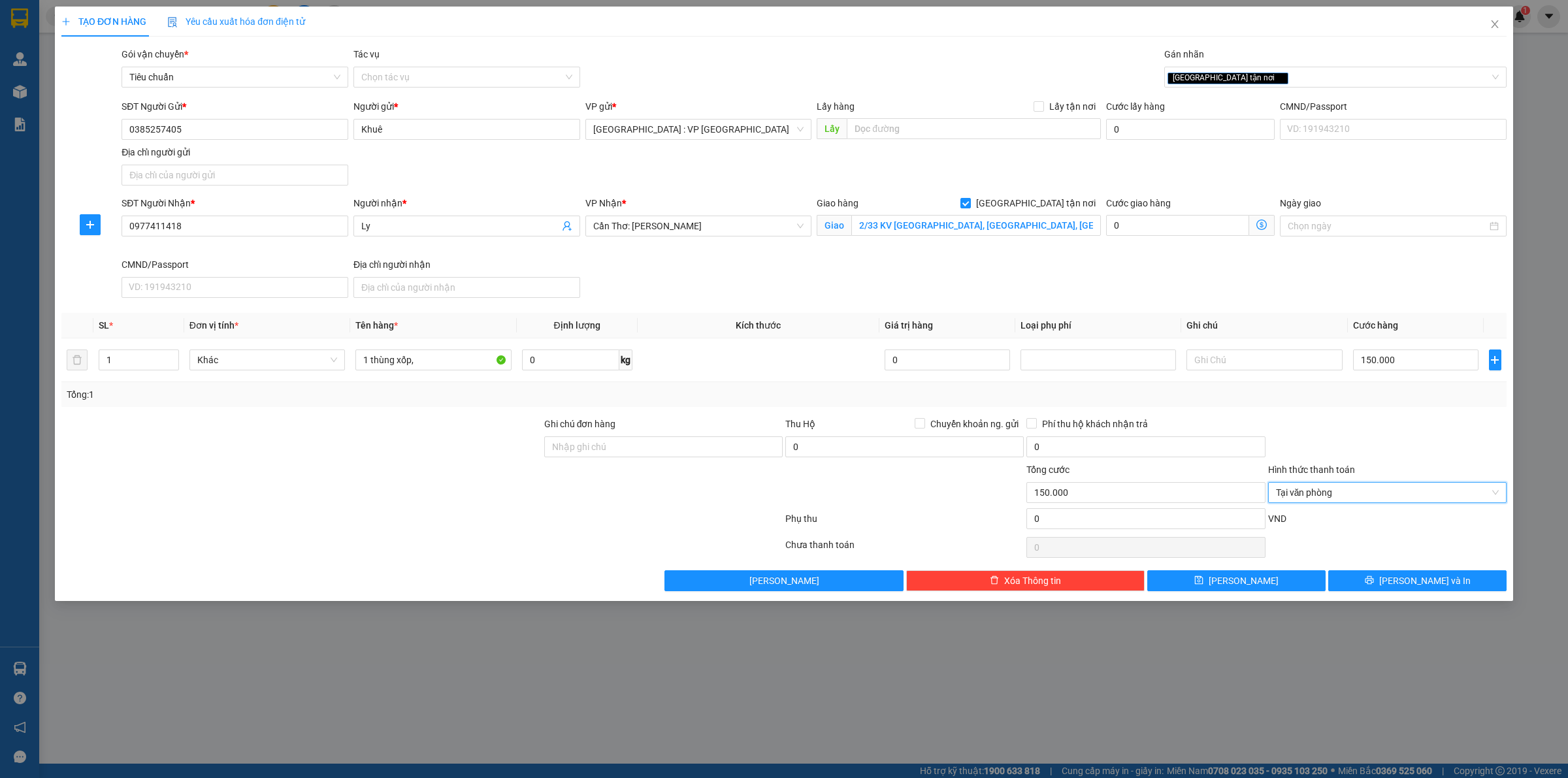
drag, startPoint x: 1351, startPoint y: 443, endPoint x: 1304, endPoint y: 441, distance: 47.0
click at [1351, 442] on div at bounding box center [1387, 440] width 241 height 46
click at [445, 367] on input "1 thùng xốp," at bounding box center [433, 360] width 156 height 21
click at [612, 446] on input "Ghi chú đơn hàng" at bounding box center [663, 447] width 239 height 21
type input "Giao nguyên kiện"
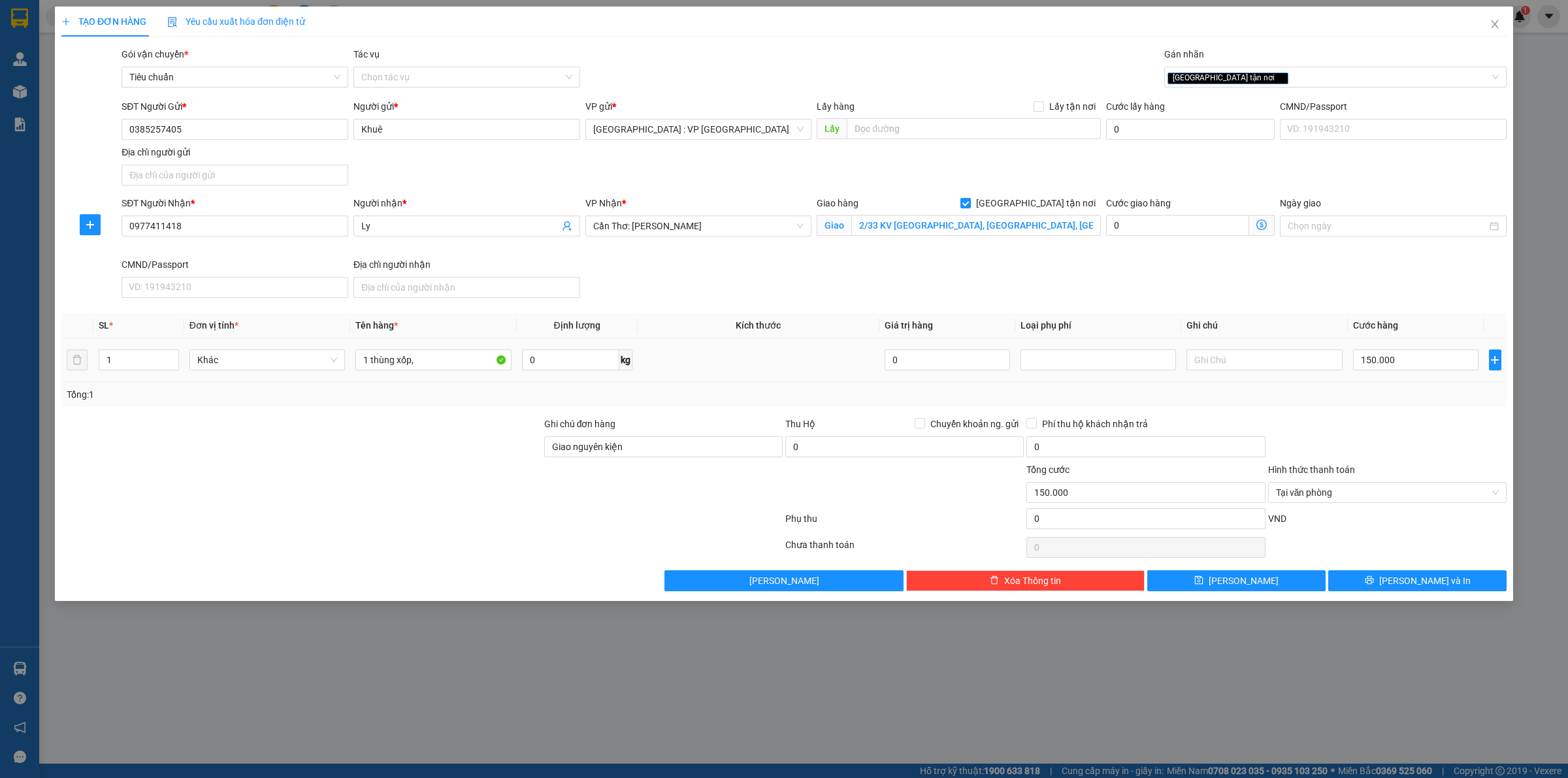
click at [704, 374] on td at bounding box center [759, 360] width 242 height 44
drag, startPoint x: 778, startPoint y: 339, endPoint x: 770, endPoint y: 360, distance: 22.5
click at [777, 341] on table "SL * Đơn vị tính * Tên hàng * Định lượng Kích thước Giá trị hàng Loại phụ phí G…" at bounding box center [784, 348] width 1446 height 70
click at [390, 537] on div at bounding box center [421, 548] width 724 height 26
click at [1380, 580] on button "[PERSON_NAME] và In" at bounding box center [1417, 581] width 179 height 21
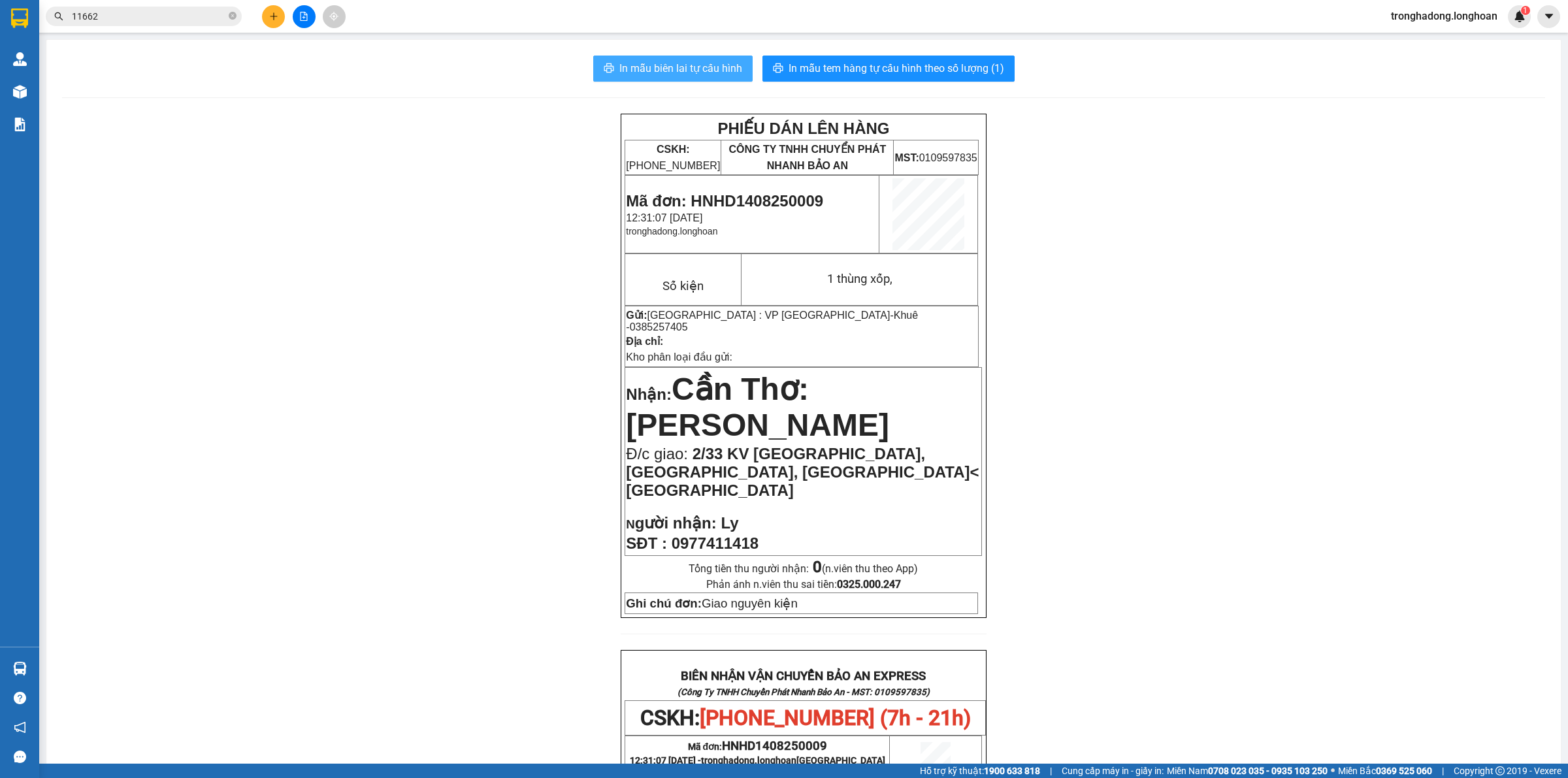
click at [655, 70] on span "In mẫu biên lai tự cấu hình" at bounding box center [681, 67] width 123 height 16
click at [970, 63] on span "In mẫu tem hàng tự cấu hình theo số lượng (1)" at bounding box center [896, 67] width 216 height 16
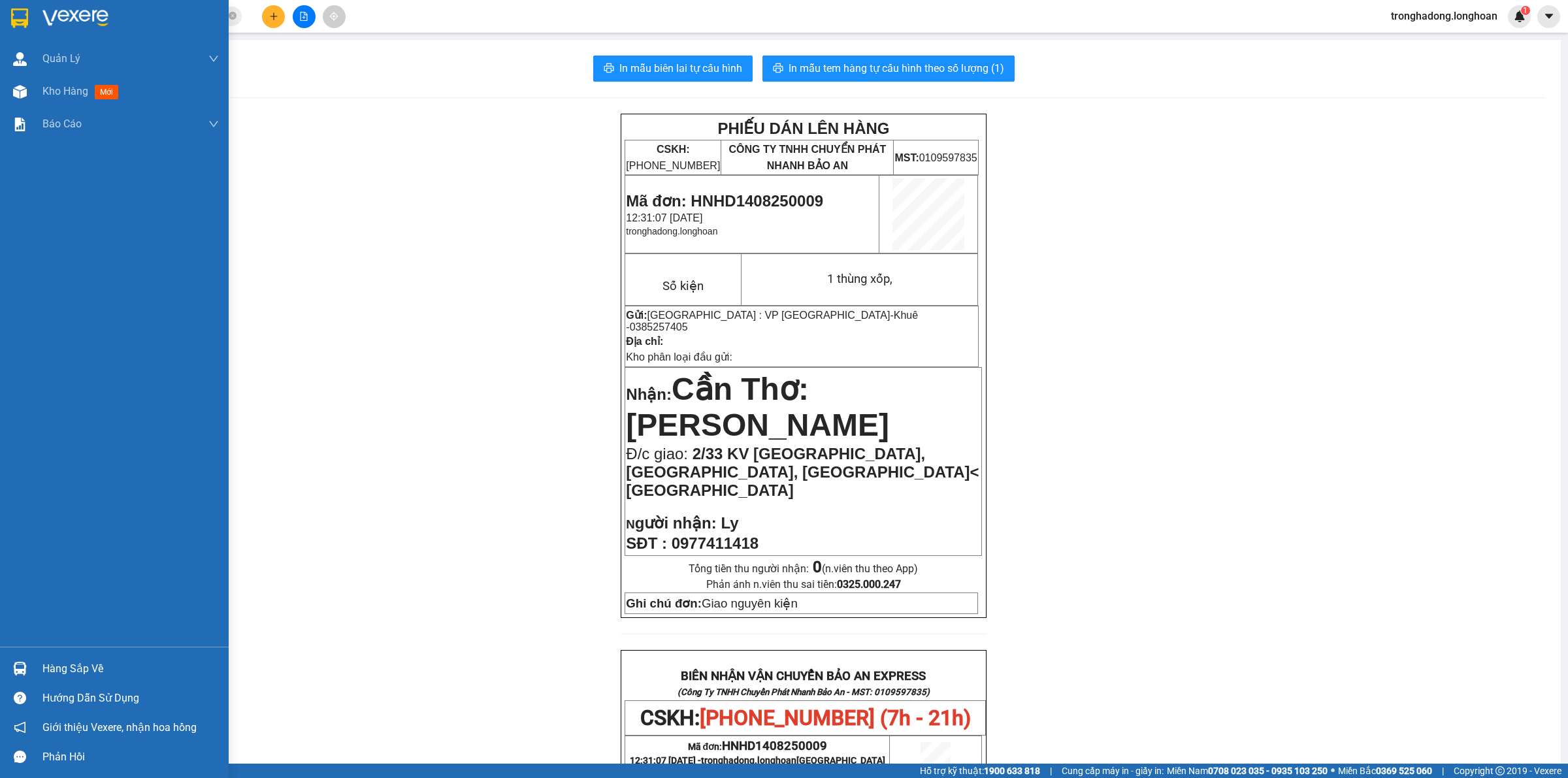
click at [11, 8] on img at bounding box center [19, 18] width 17 height 19
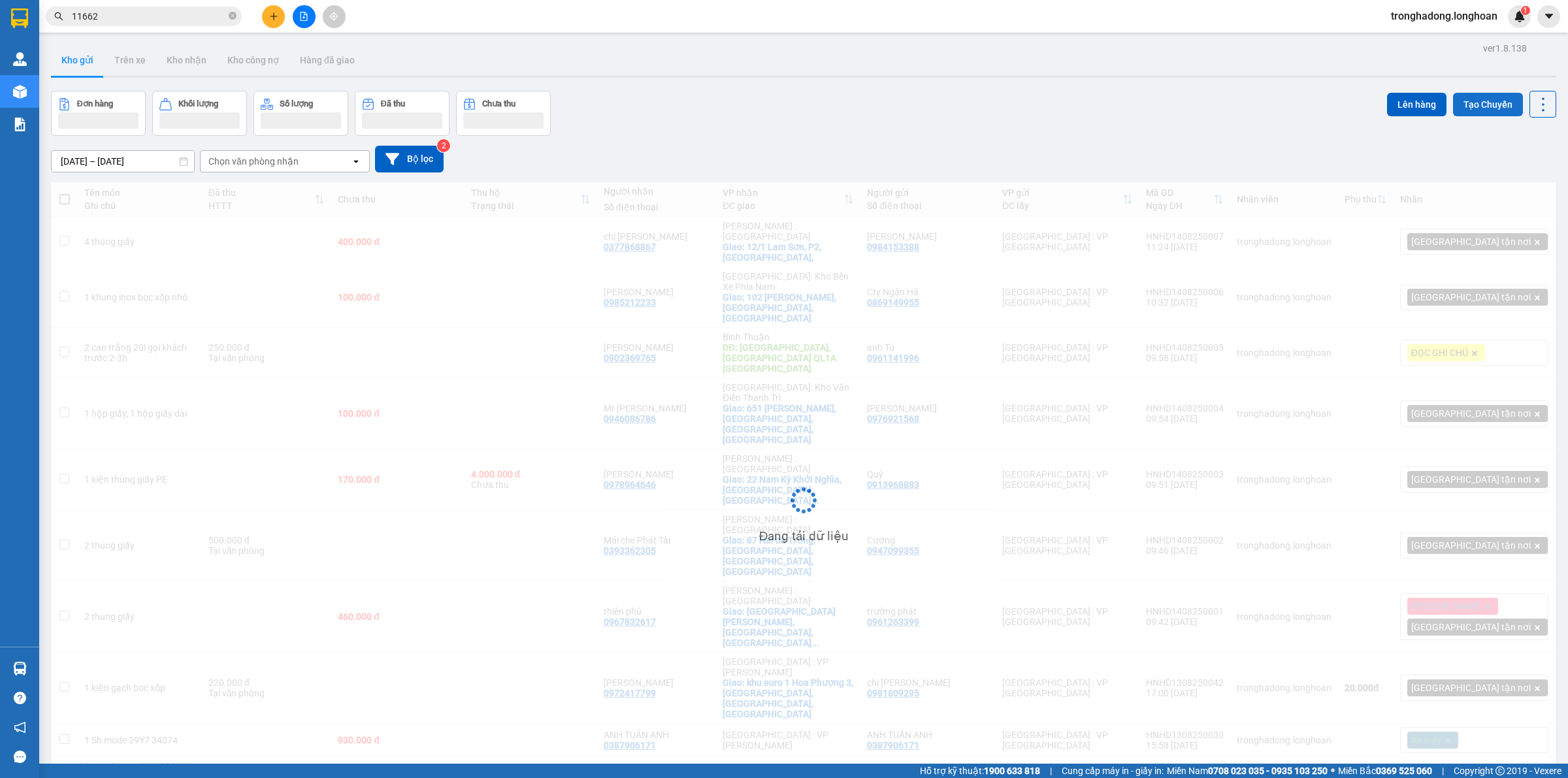
click at [1464, 106] on button "Tạo Chuyến" at bounding box center [1488, 104] width 70 height 24
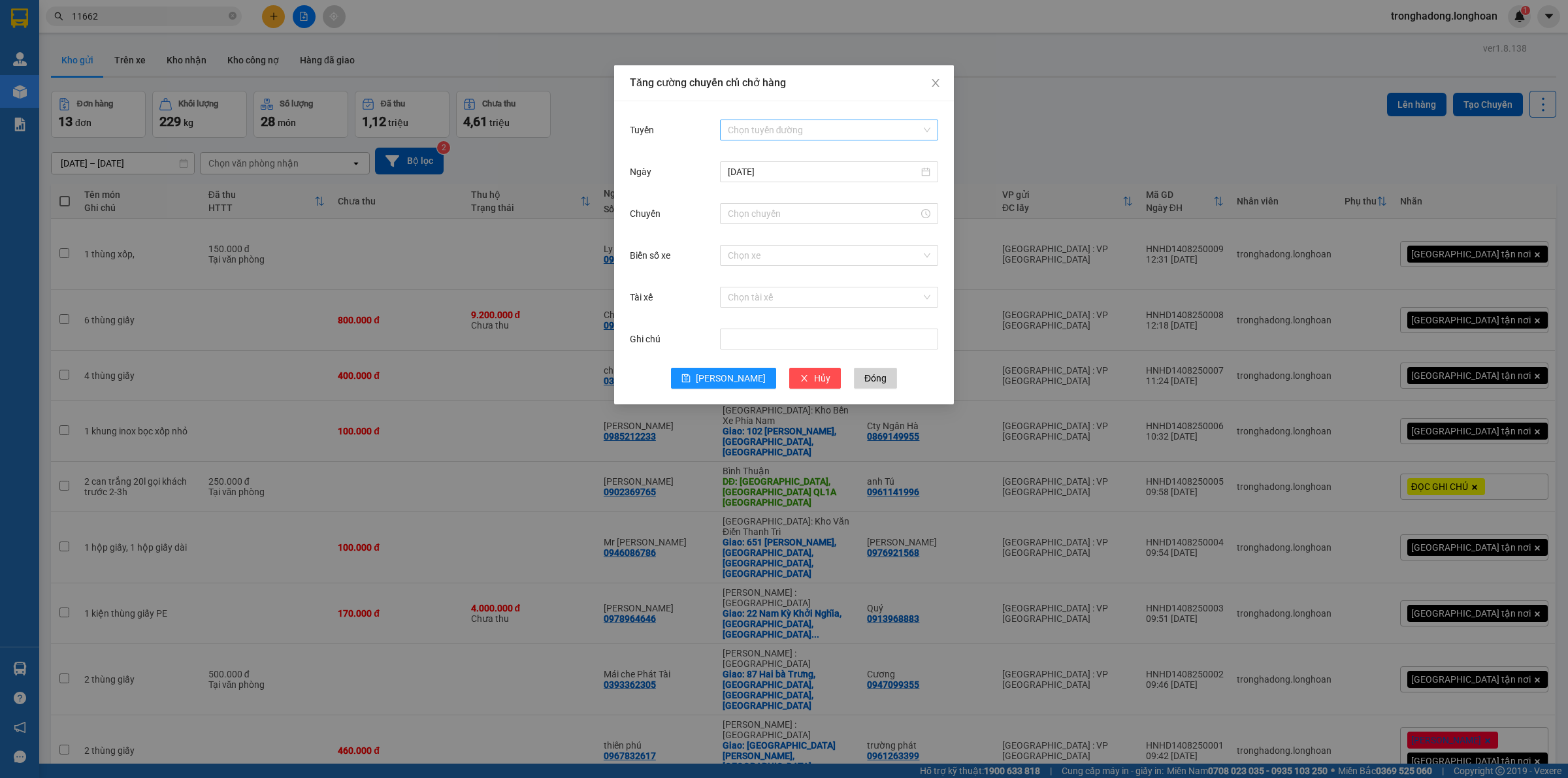
drag, startPoint x: 792, startPoint y: 115, endPoint x: 792, endPoint y: 124, distance: 9.0
click at [792, 122] on div "Tuyến Chọn tuyến đường [DATE] Chuyến Biển số xe Chọn xe Tài xế Chọn tài xế Ghi …" at bounding box center [784, 253] width 340 height 303
click at [792, 125] on input "Tuyến" at bounding box center [825, 130] width 193 height 19
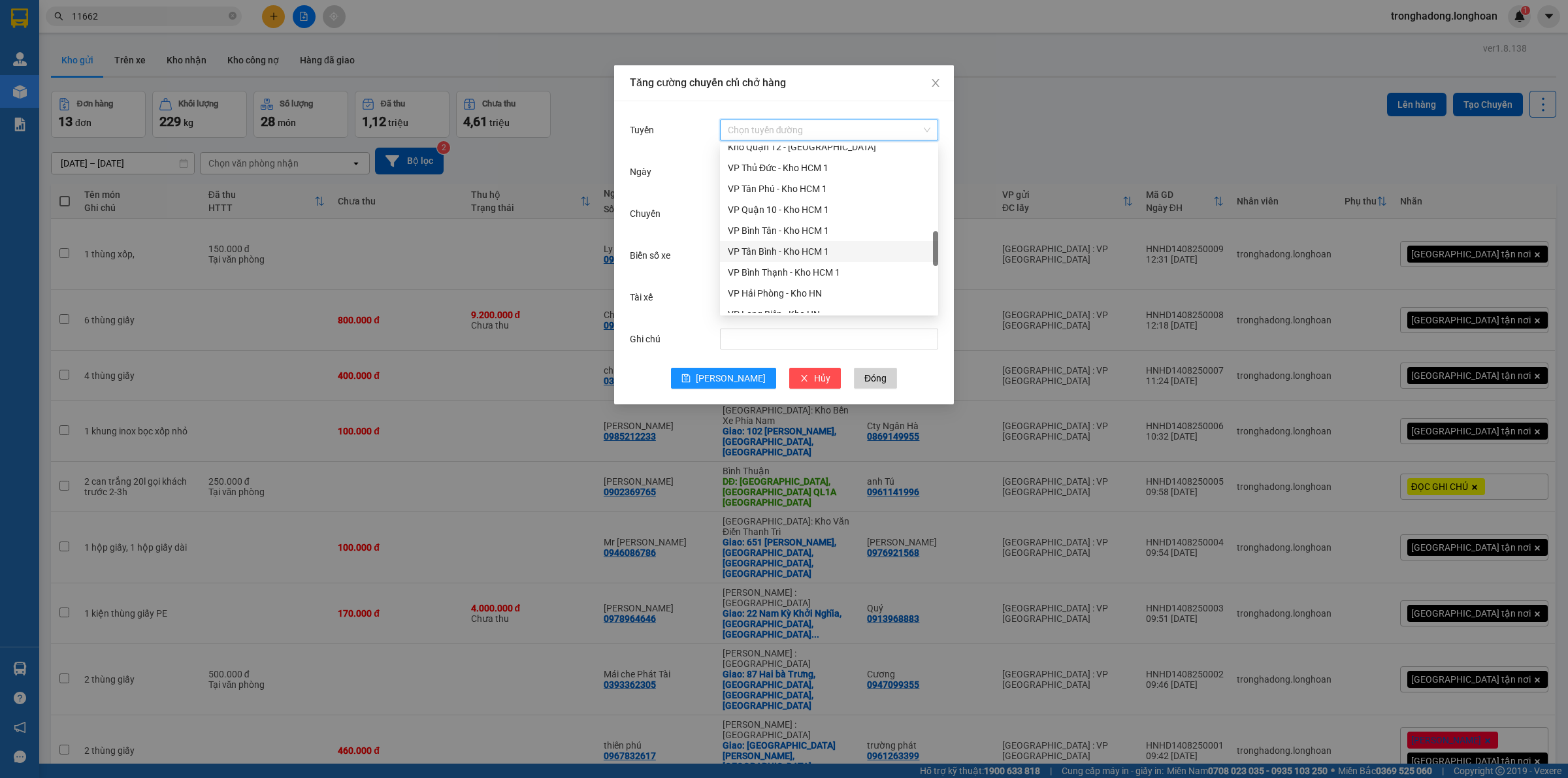
scroll to position [572, 0]
click at [771, 273] on div "VP Hà Đông - Kho HN" at bounding box center [829, 274] width 202 height 15
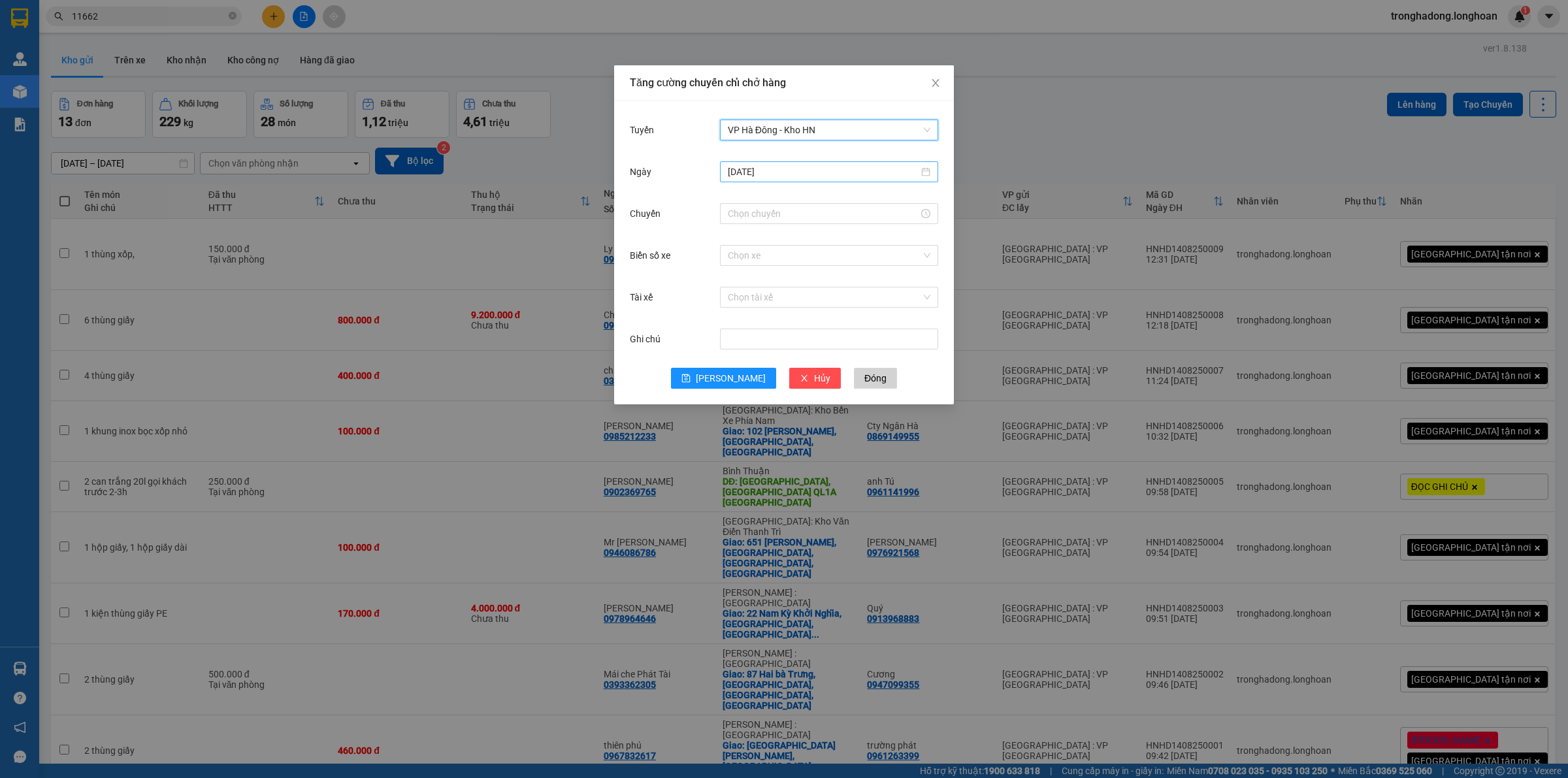
click at [772, 174] on input "[DATE]" at bounding box center [823, 172] width 191 height 15
type input "[DATE]"
click at [664, 220] on div "Chuyến" at bounding box center [675, 213] width 90 height 26
click at [771, 220] on input "Chuyến" at bounding box center [823, 213] width 191 height 15
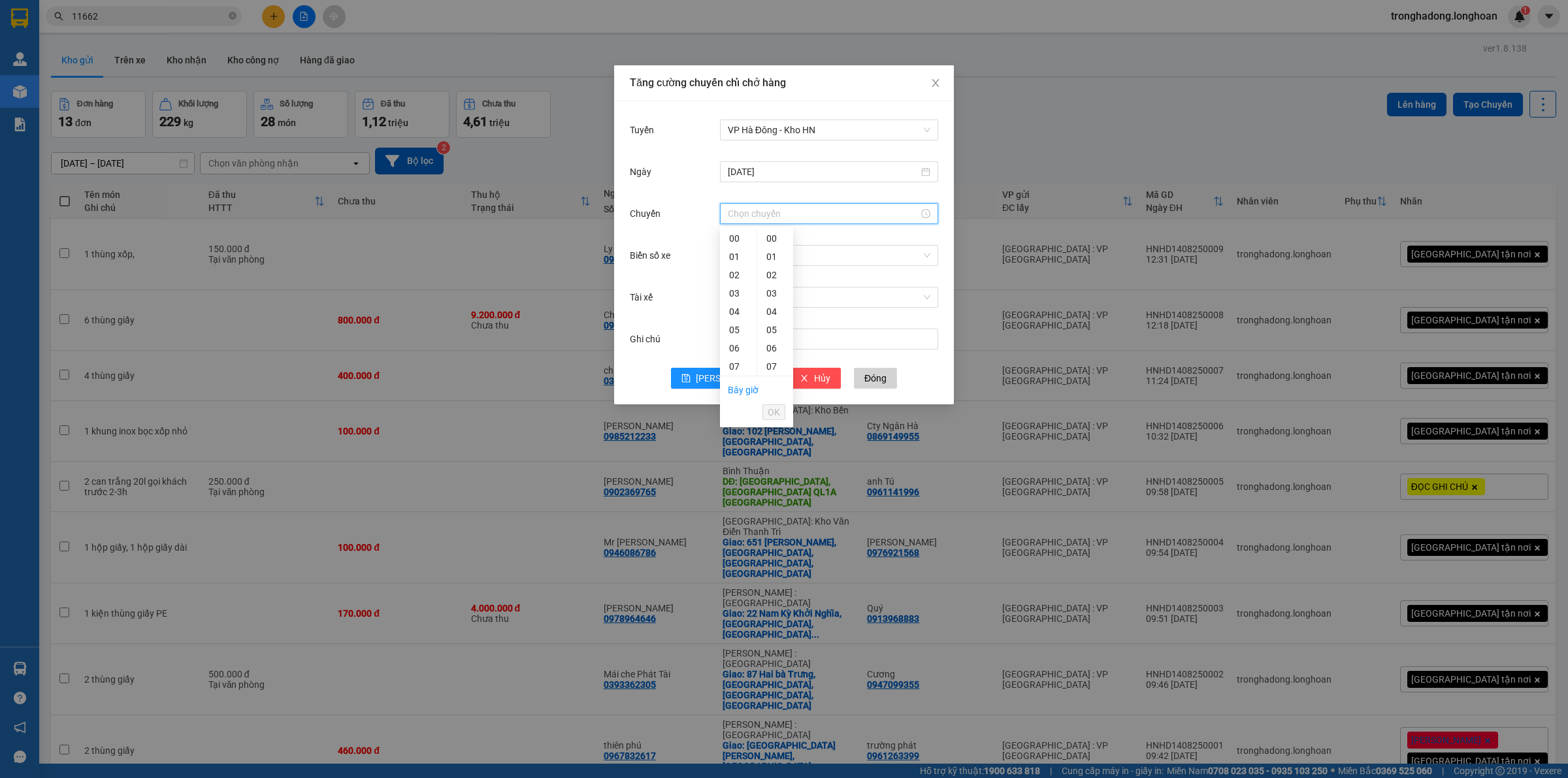
click at [746, 387] on link "Bây giờ" at bounding box center [743, 389] width 31 height 10
click at [768, 413] on span "OK" at bounding box center [774, 412] width 13 height 15
type input "12:35"
click at [811, 259] on input "Biển số xe" at bounding box center [825, 255] width 193 height 19
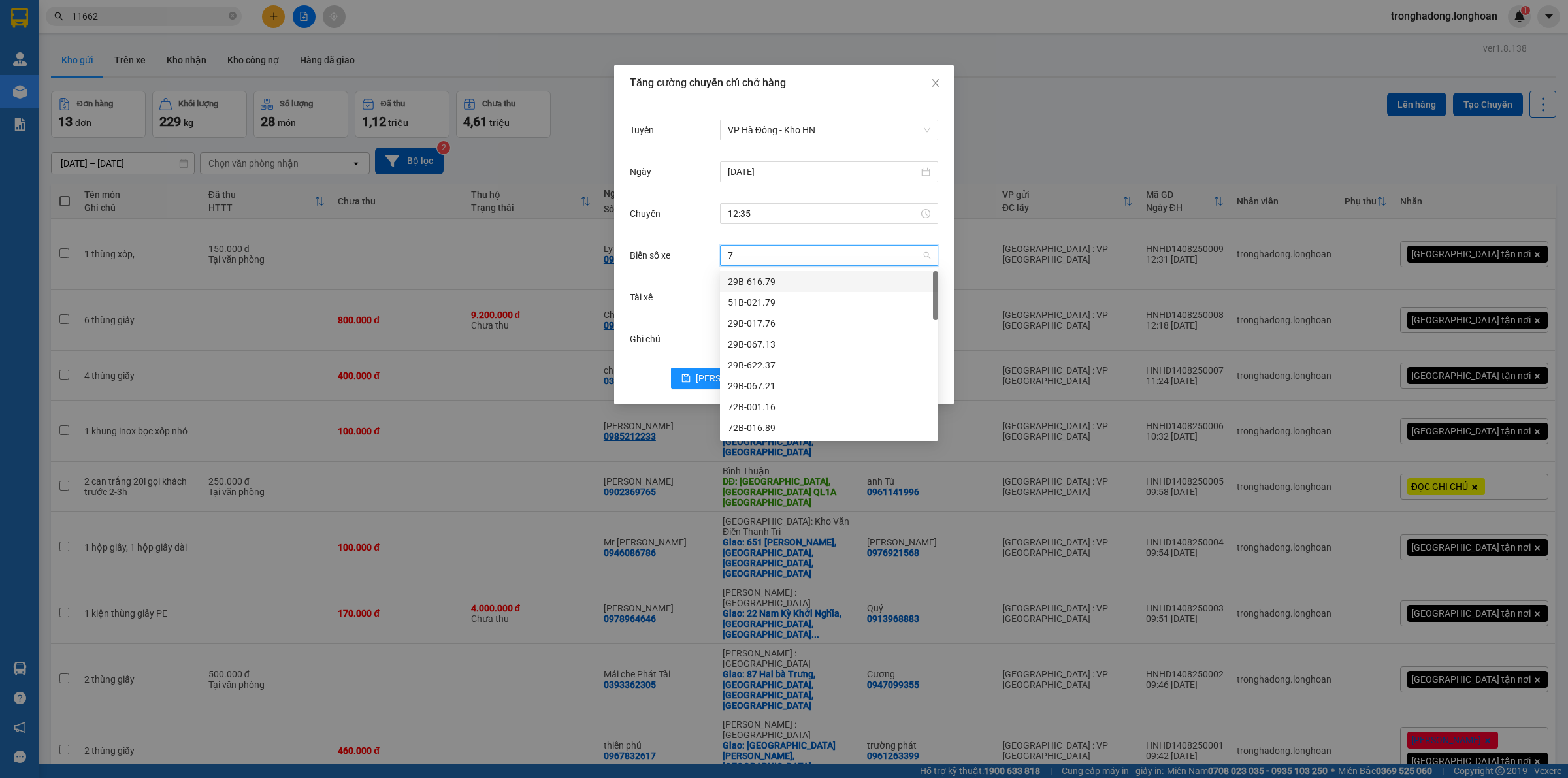
type input "71"
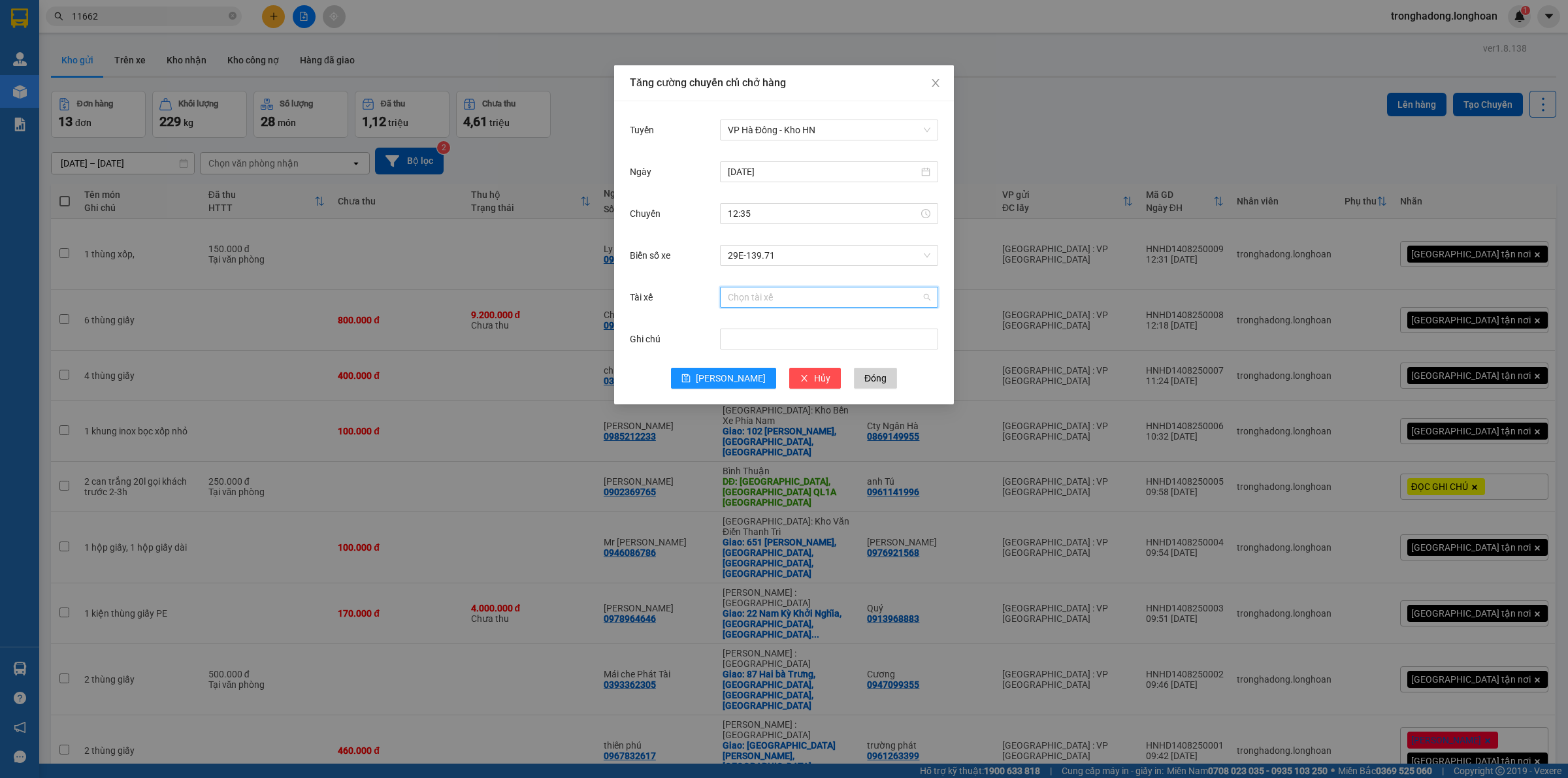
click at [768, 300] on input "Tài xế" at bounding box center [825, 297] width 193 height 19
type input "hung"
click at [720, 386] on button "[PERSON_NAME]" at bounding box center [723, 378] width 105 height 21
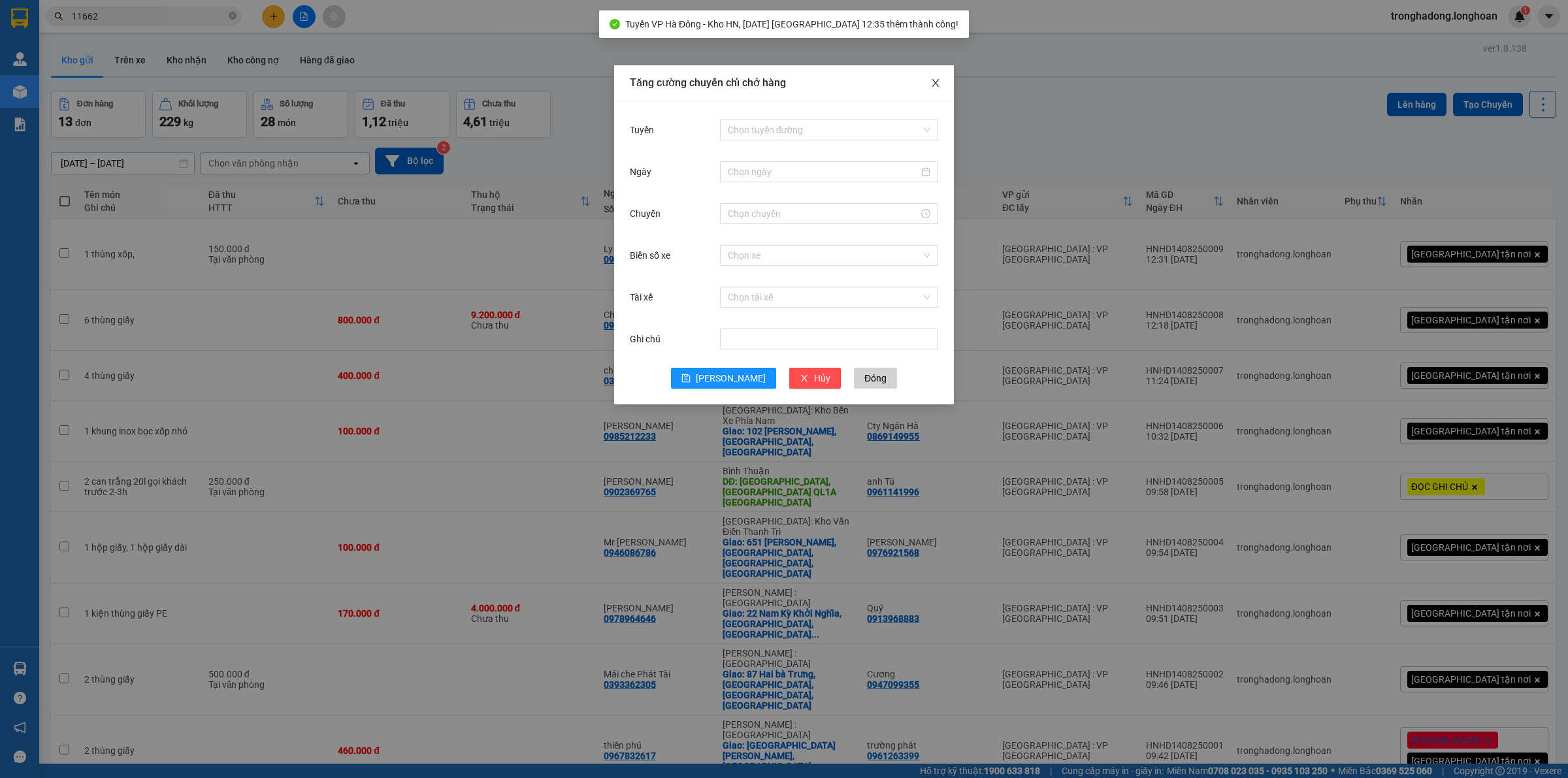
click at [935, 81] on icon "close" at bounding box center [935, 83] width 10 height 10
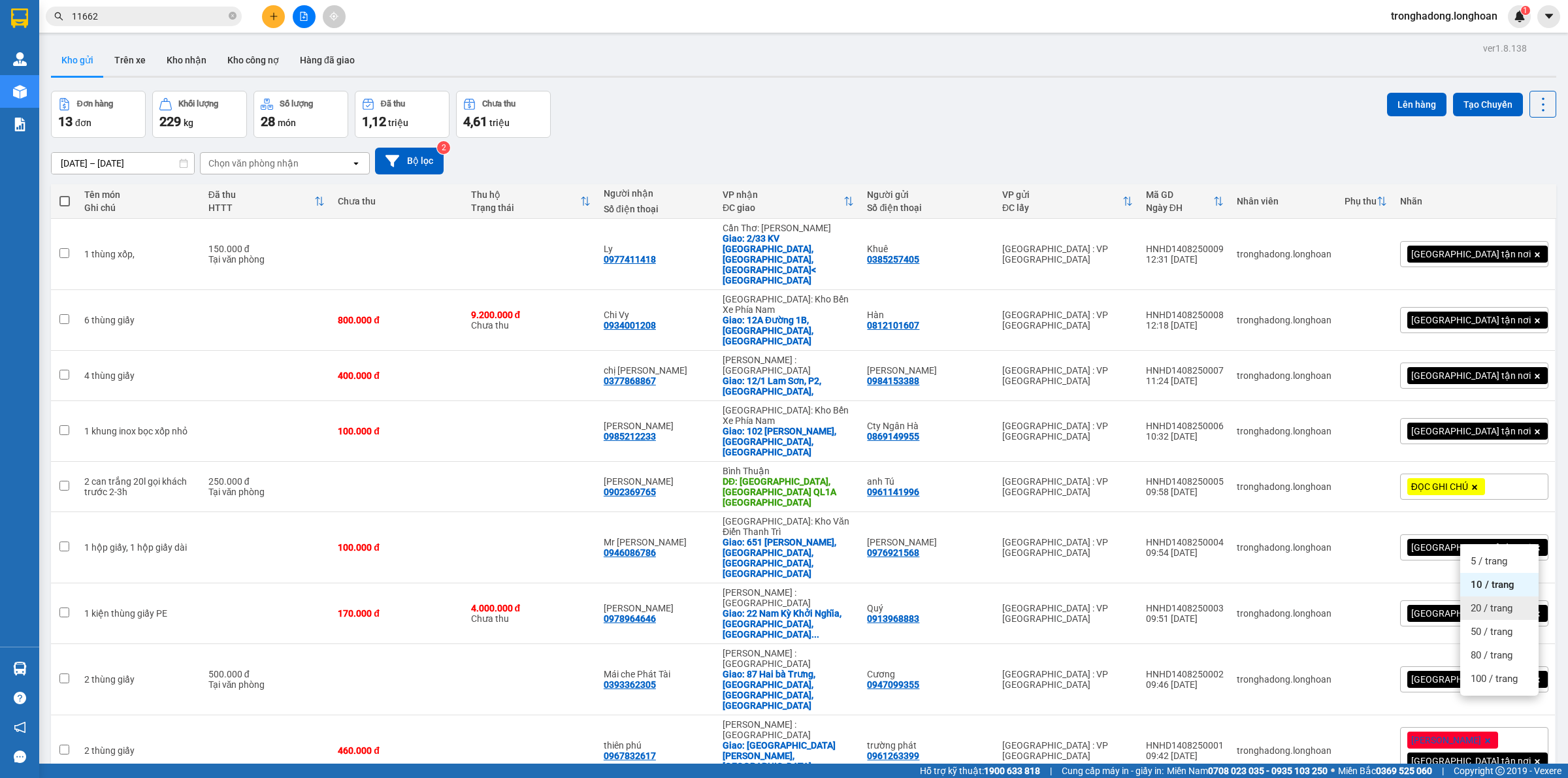
click at [1479, 608] on span "20 / trang" at bounding box center [1492, 608] width 42 height 13
click at [63, 198] on span at bounding box center [65, 201] width 10 height 10
click at [65, 195] on input "checkbox" at bounding box center [65, 195] width 0 height 0
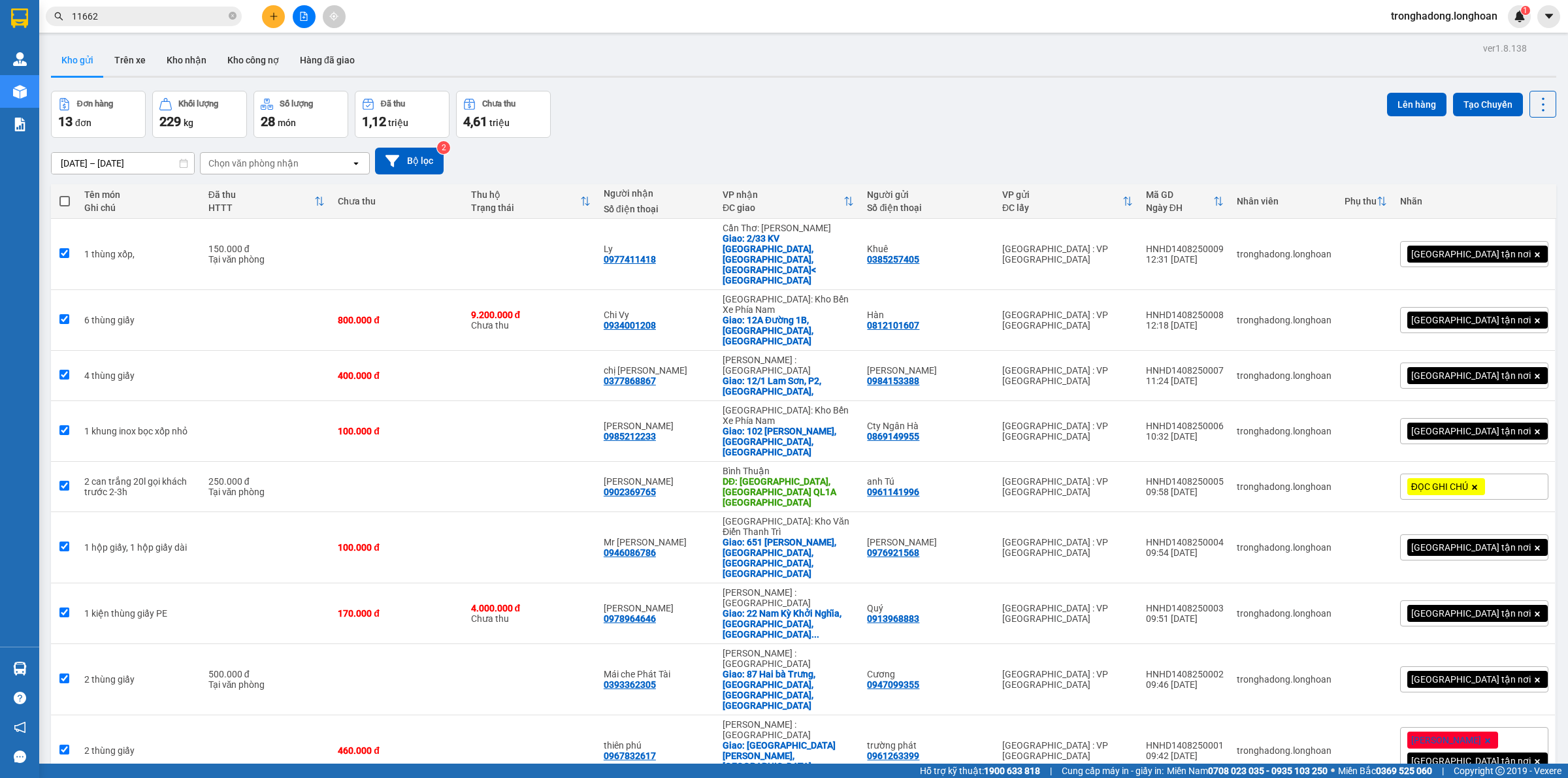
checkbox input "true"
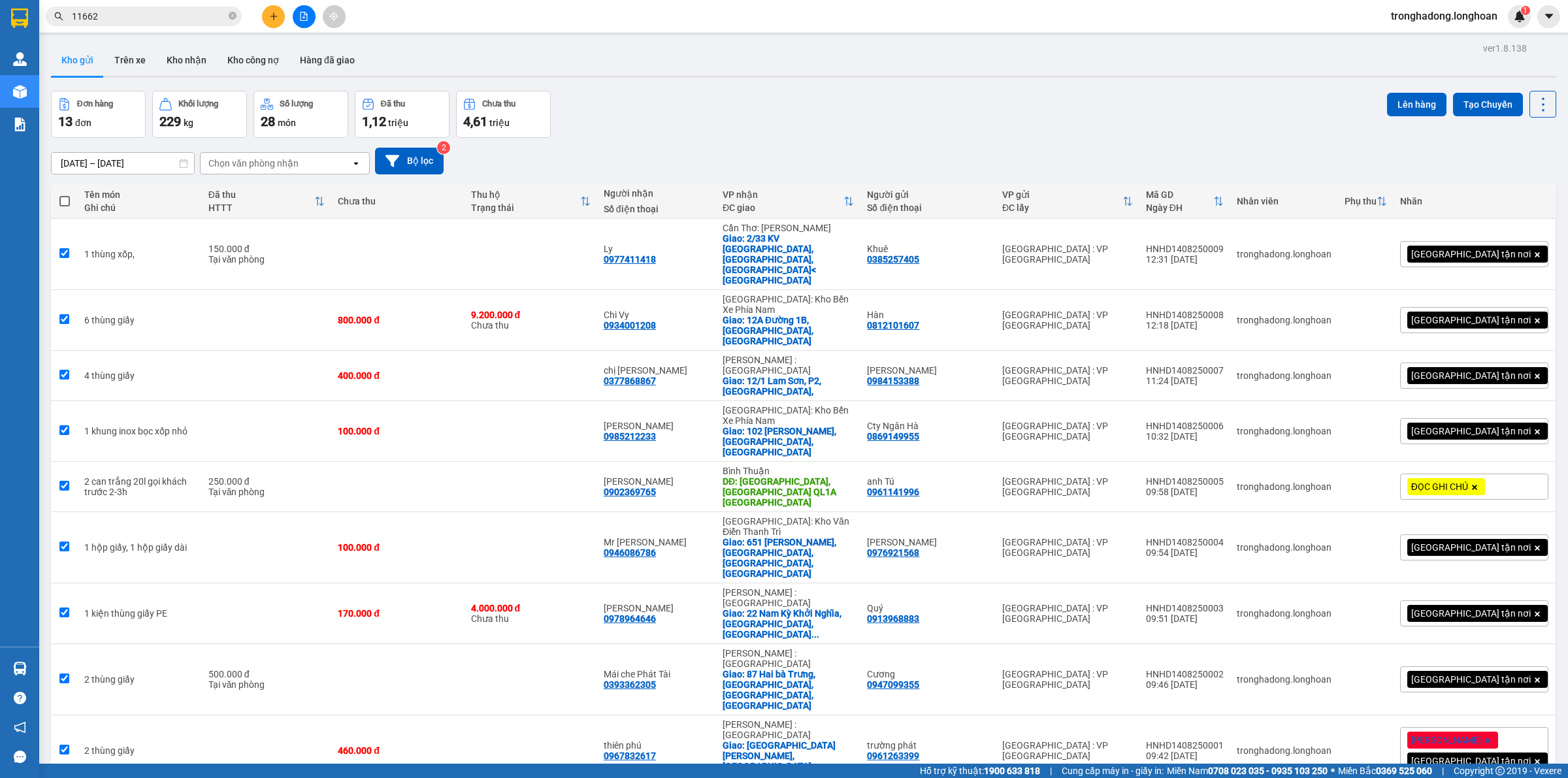
checkbox input "true"
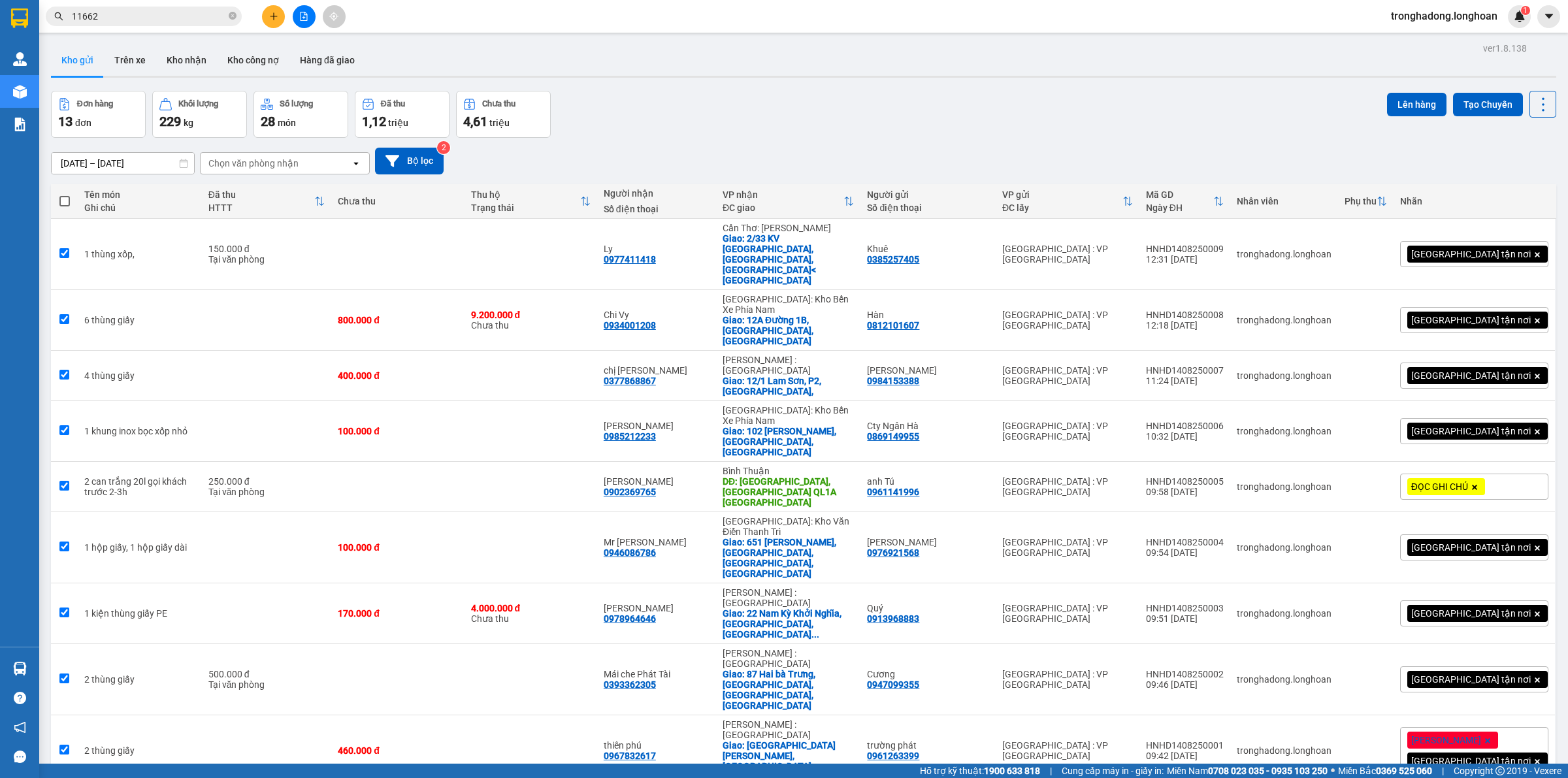
checkbox input "true"
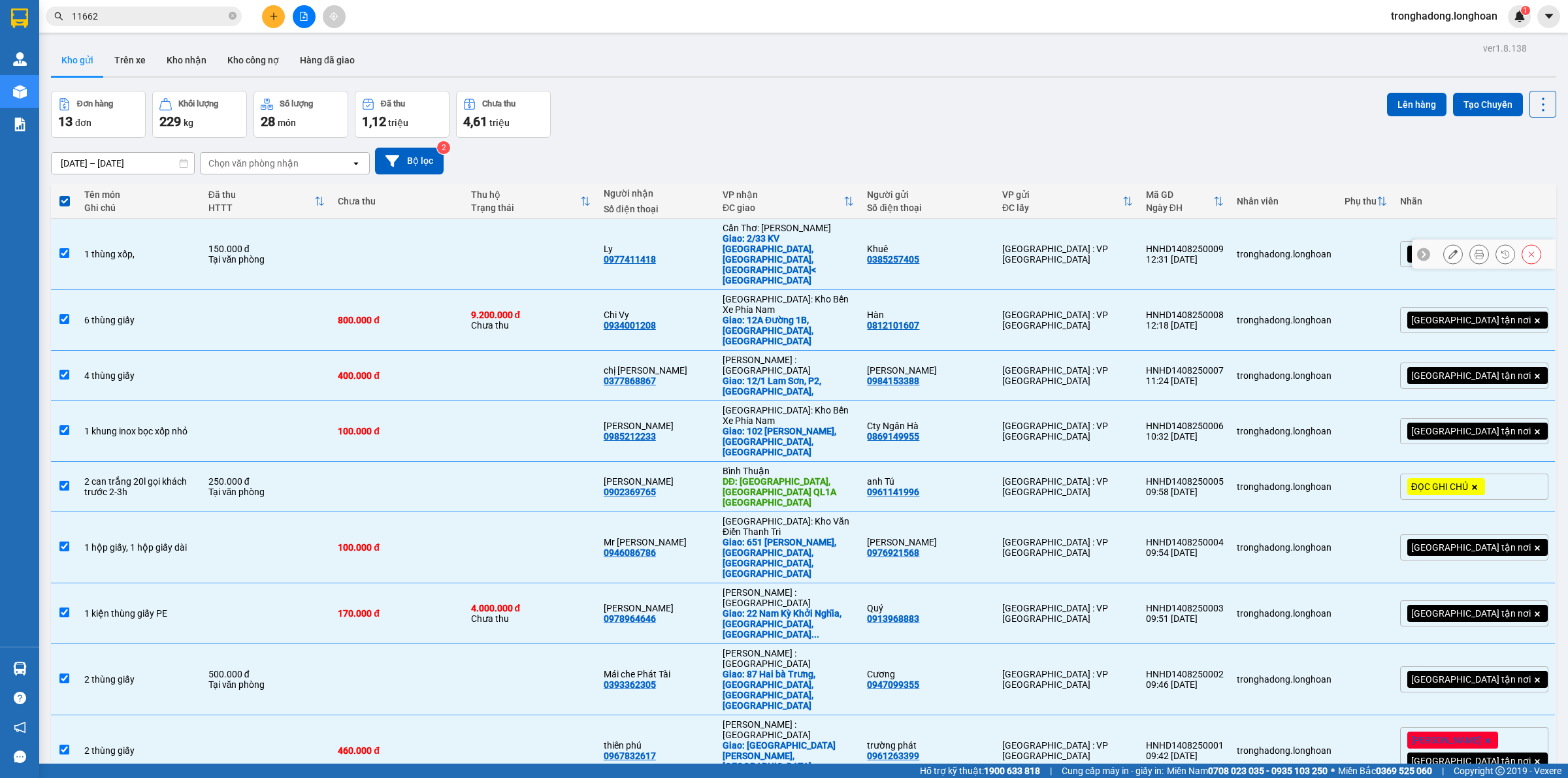
click at [140, 249] on div "1 thùng xốp," at bounding box center [139, 254] width 111 height 10
checkbox input "false"
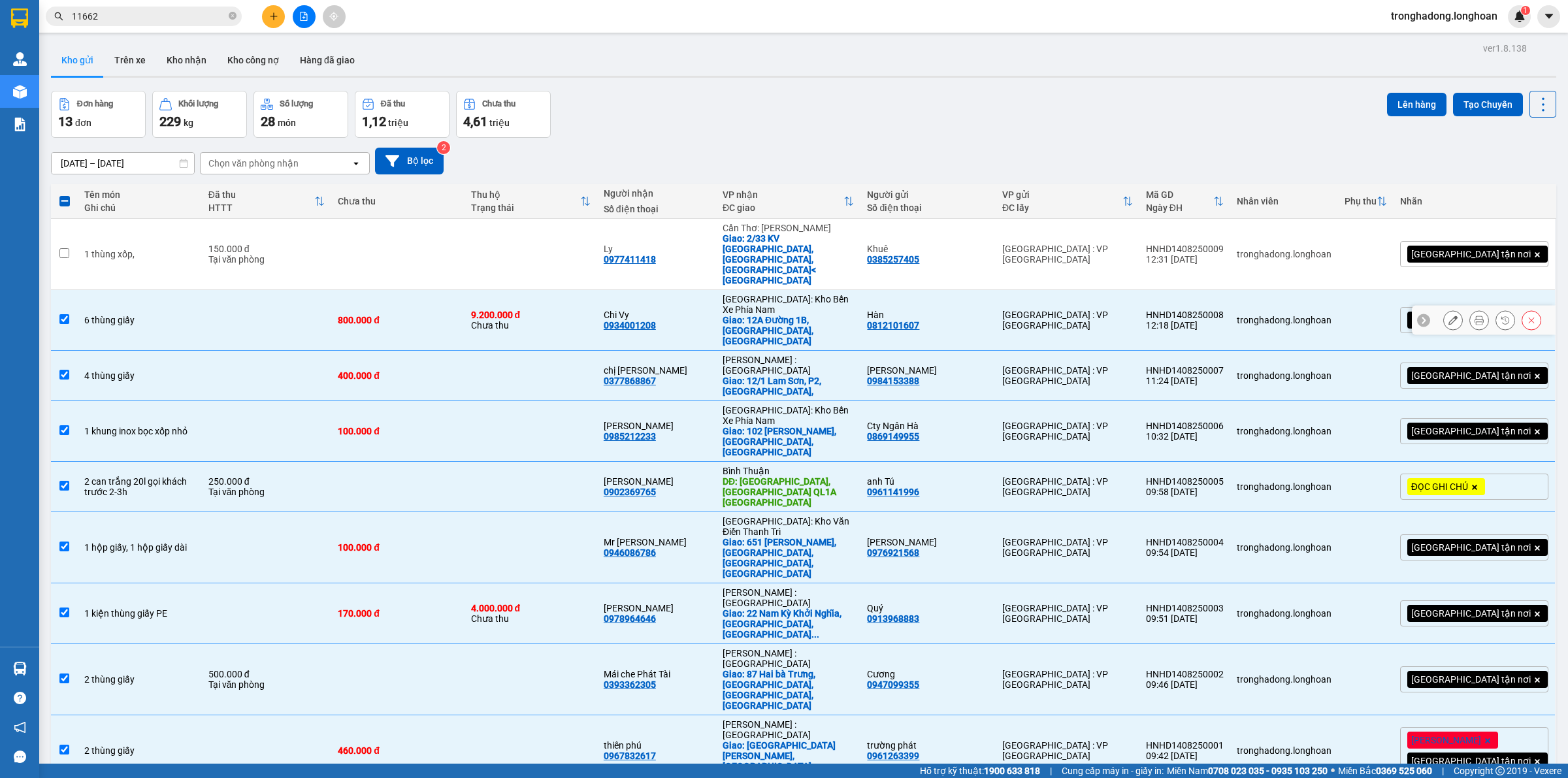
scroll to position [80, 0]
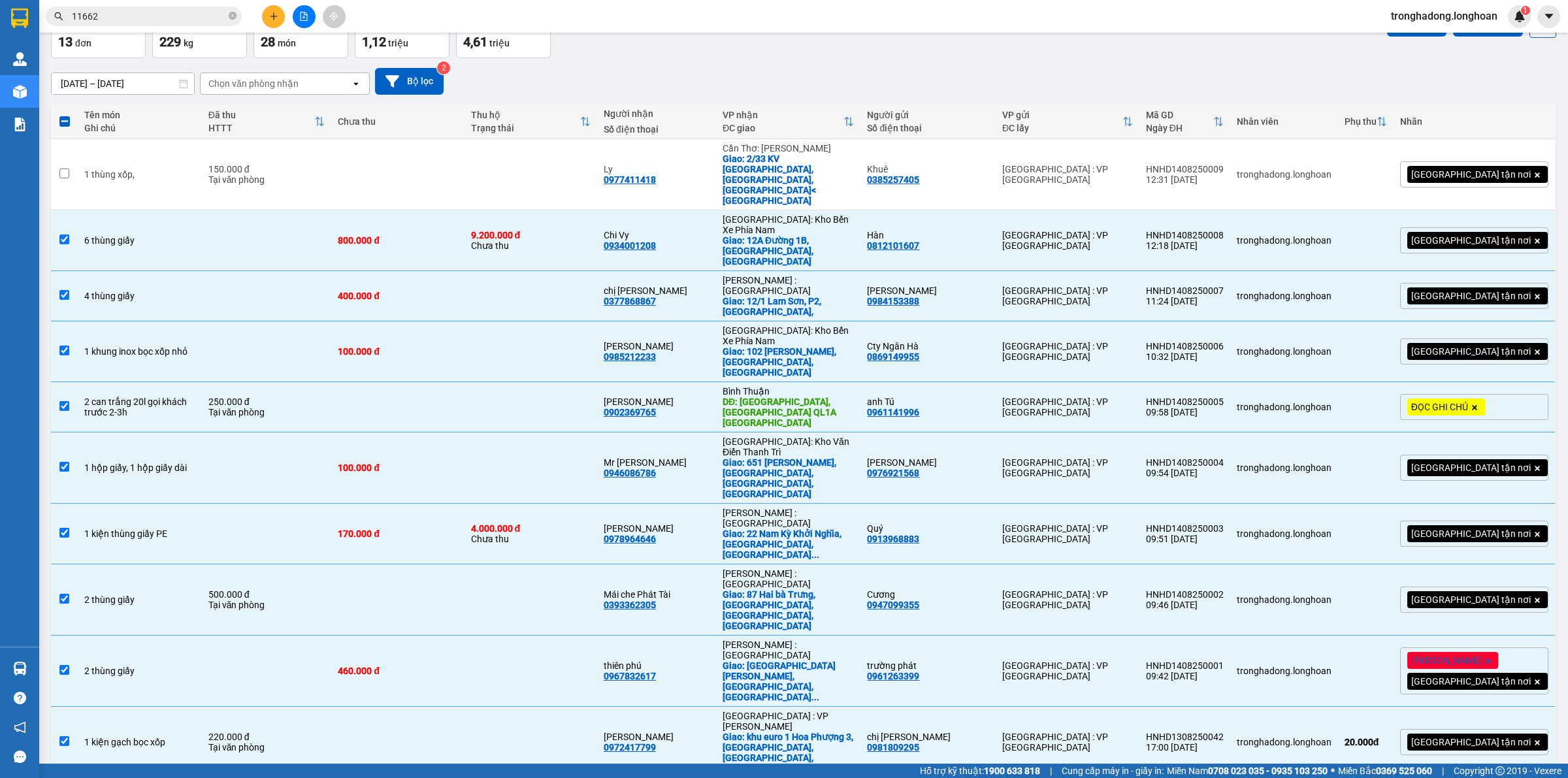
checkbox input "false"
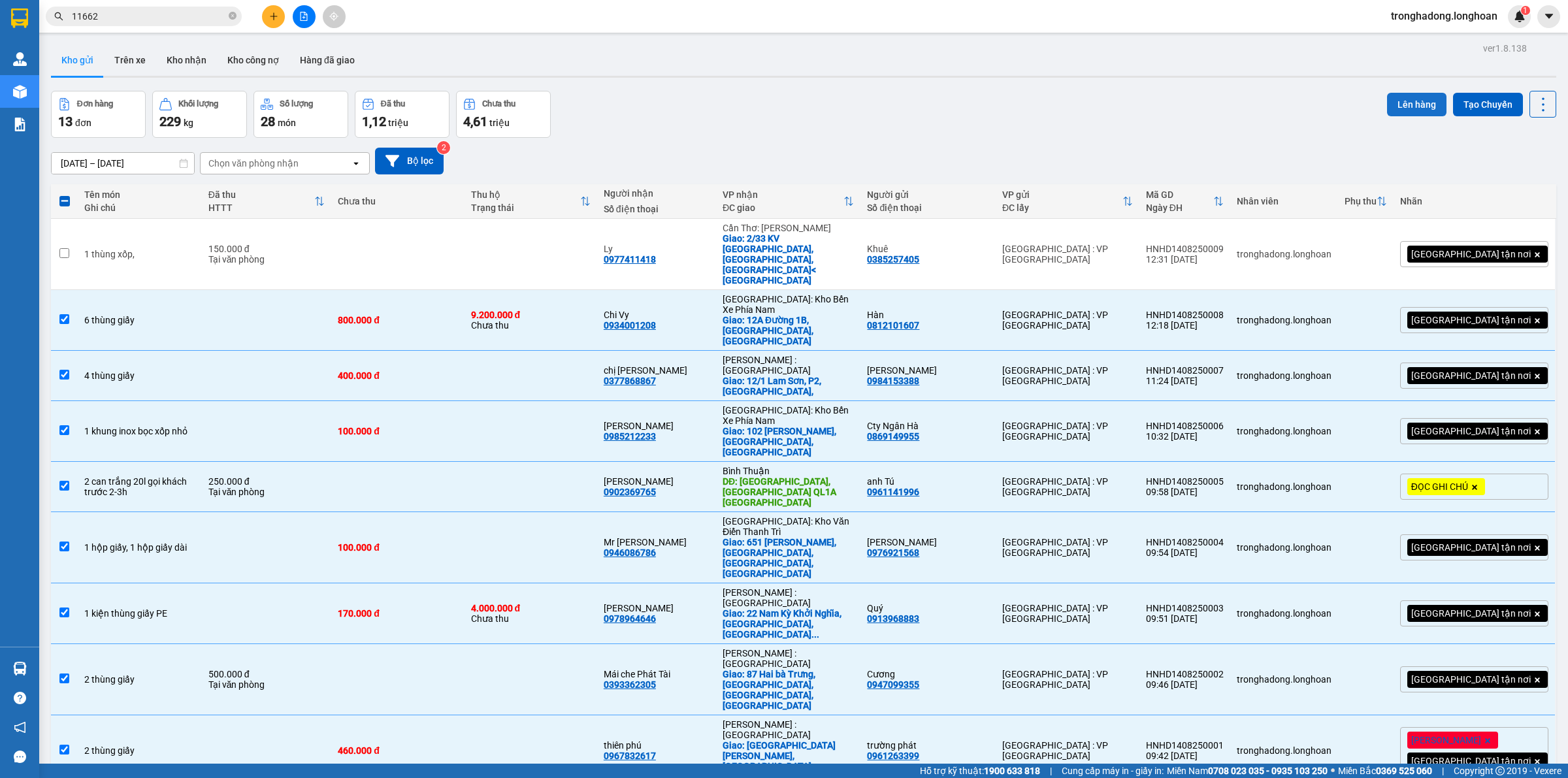
click at [1415, 92] on button "Lên hàng" at bounding box center [1417, 104] width 60 height 24
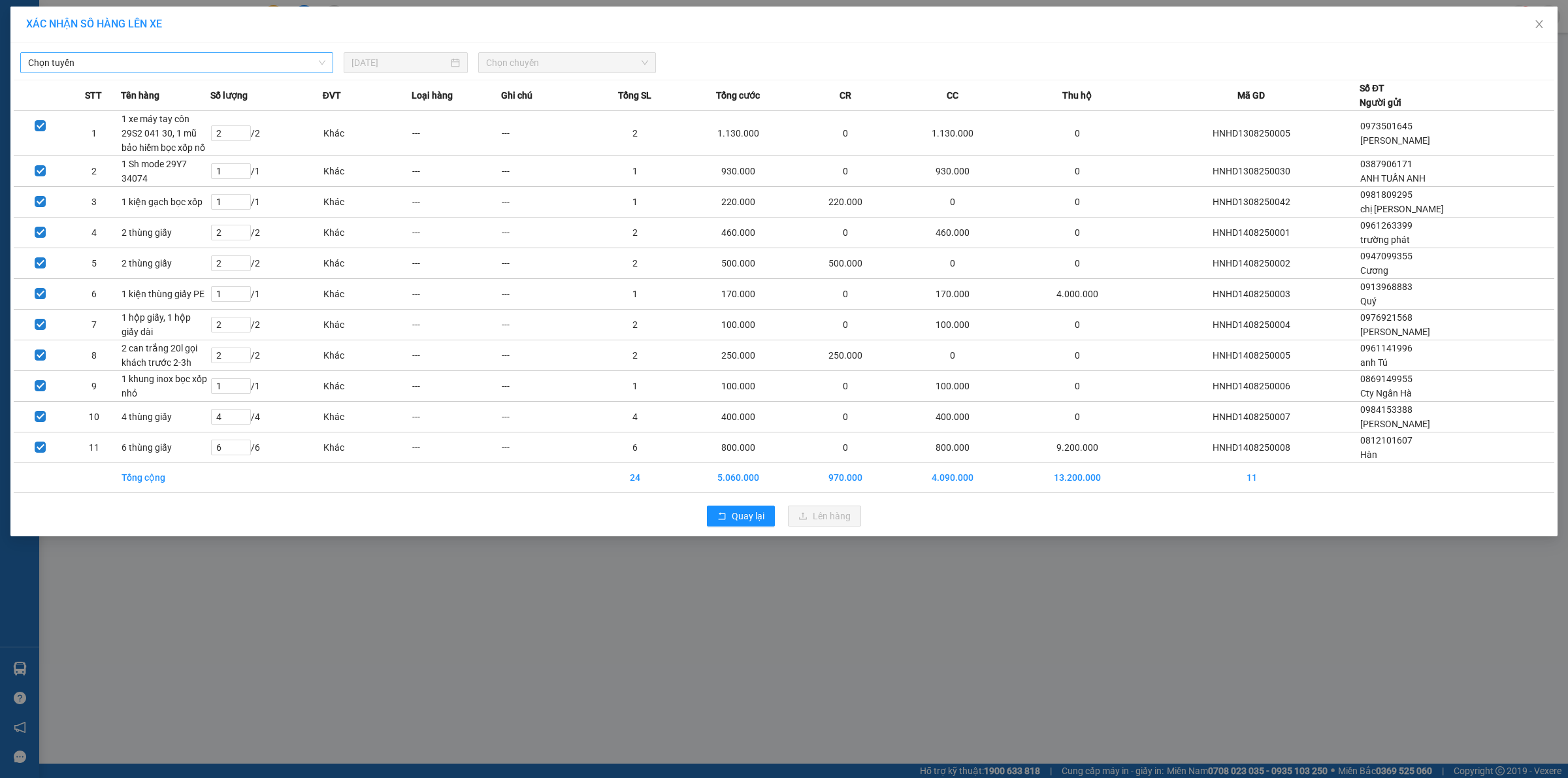
click at [249, 67] on span "Chọn tuyến" at bounding box center [177, 63] width 298 height 19
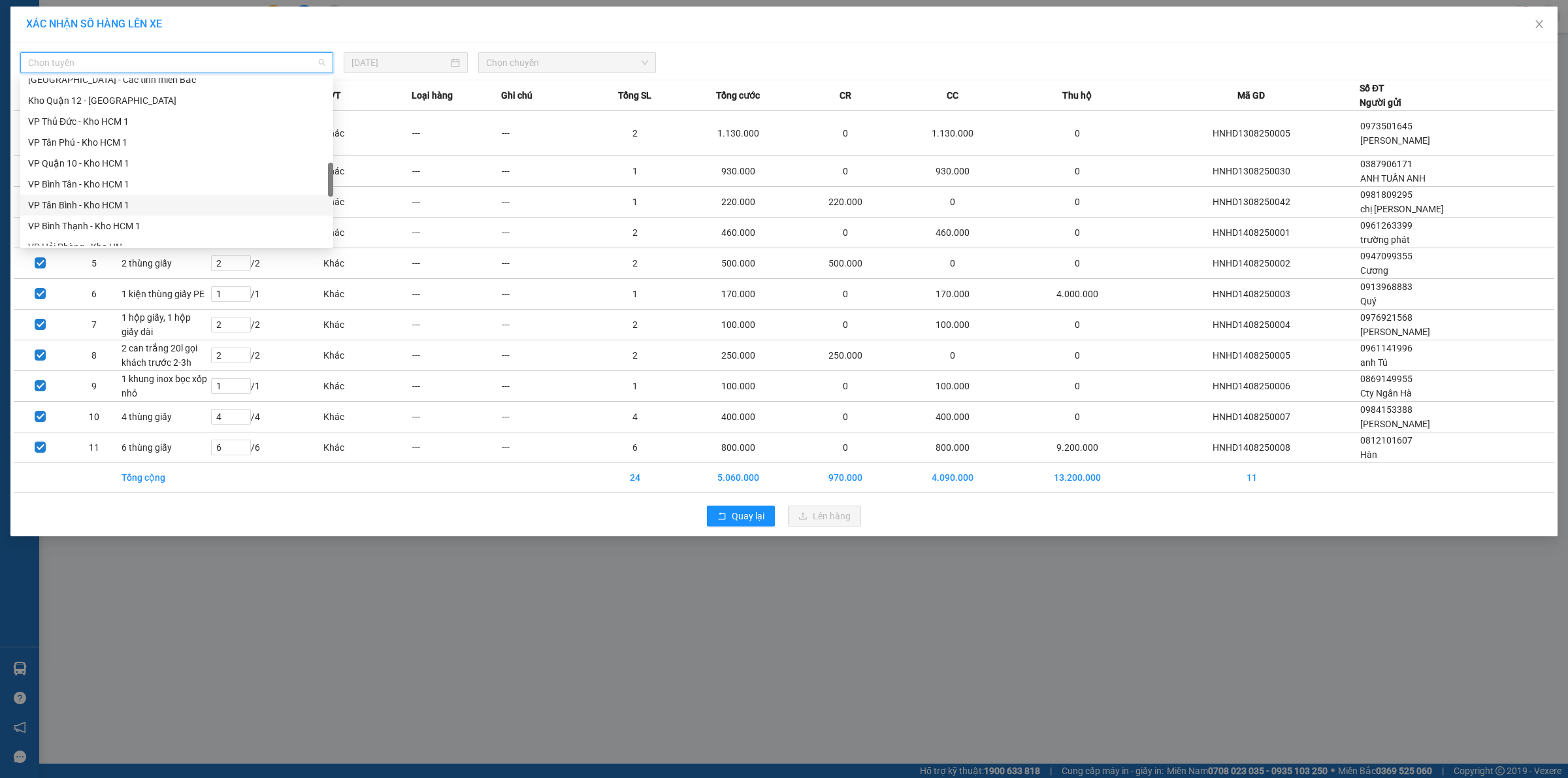
scroll to position [572, 0]
click at [83, 221] on div "VP Hà Đông - Kho HN" at bounding box center [177, 228] width 298 height 15
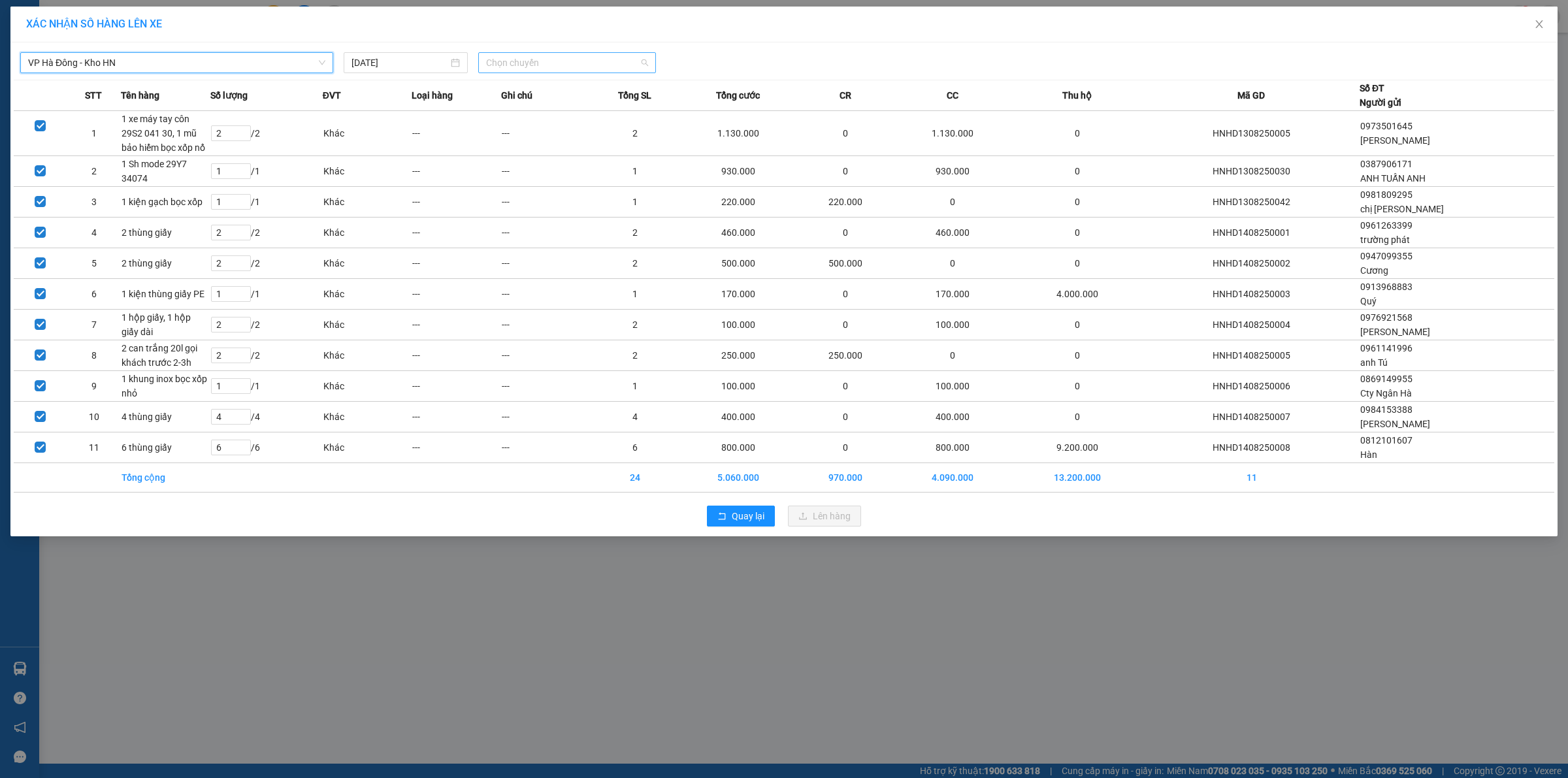
click at [527, 65] on span "Chọn chuyến" at bounding box center [567, 63] width 163 height 19
click at [530, 104] on div "12:35 (TC) - 29E-139.71" at bounding box center [537, 110] width 102 height 15
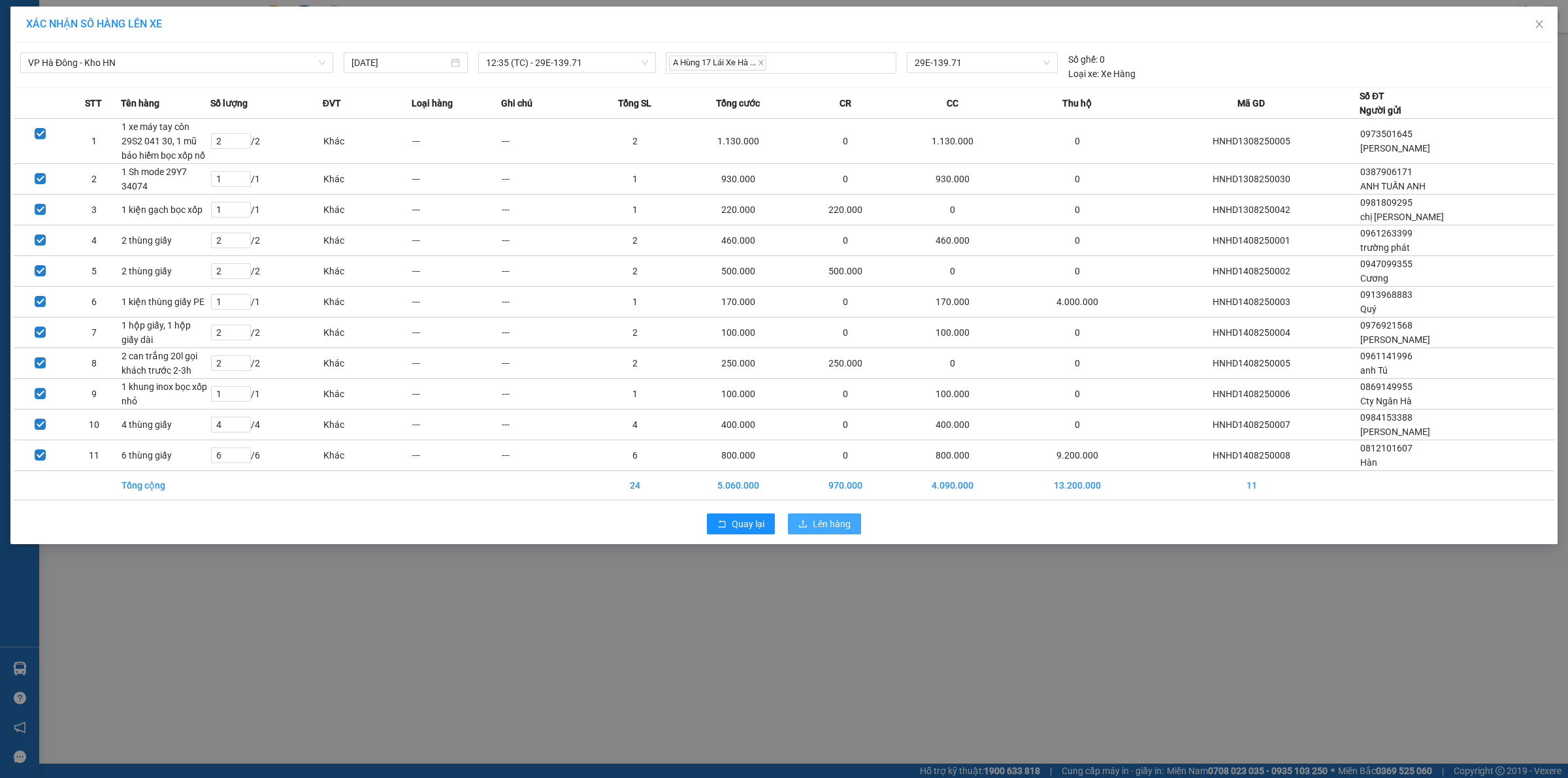
click at [818, 521] on span "Lên hàng" at bounding box center [832, 524] width 38 height 15
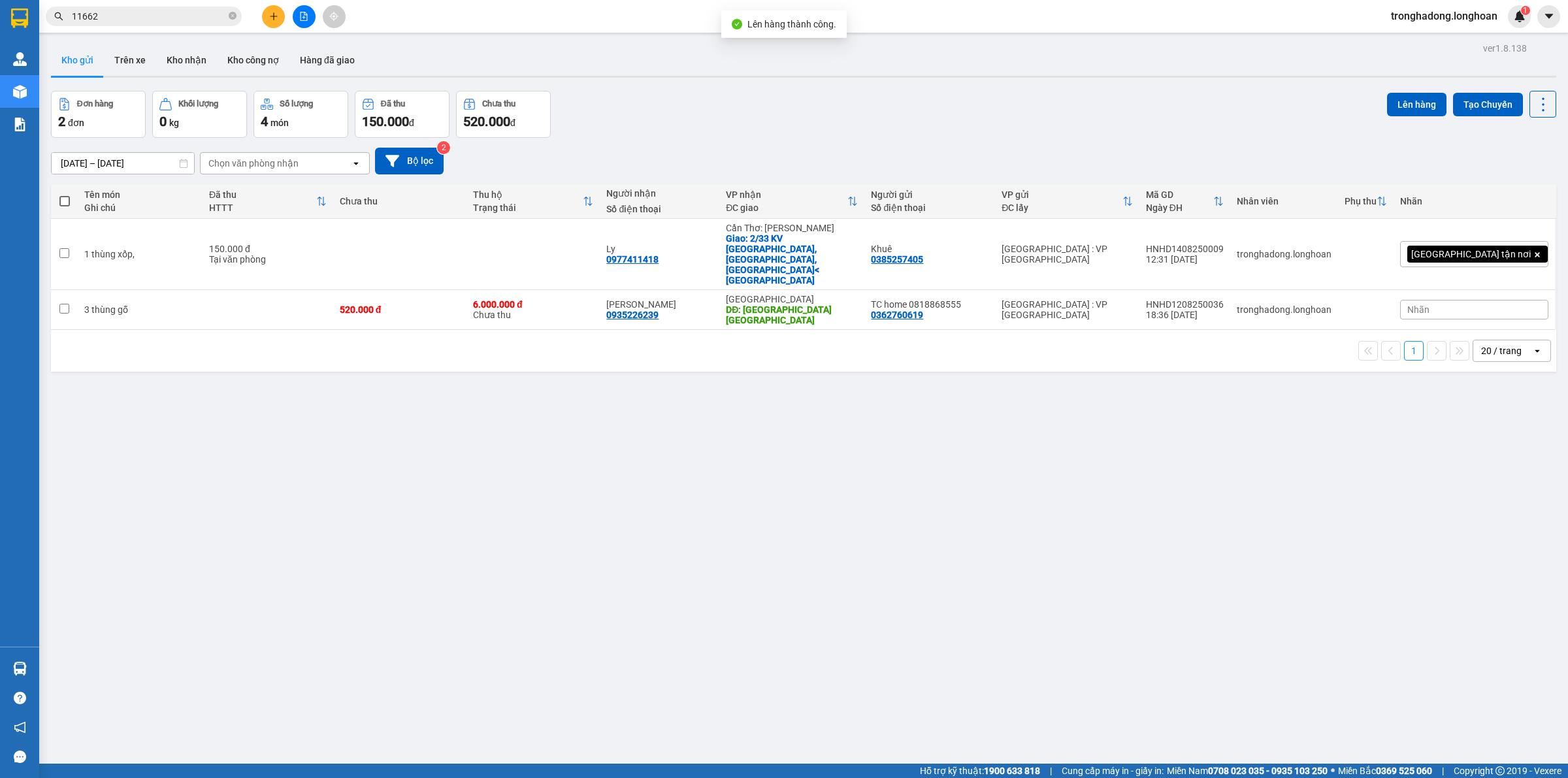
click at [805, 121] on div "Đơn hàng 2 đơn Khối lượng 0 kg Số lượng 4 món Đã thu 150.000 đ Chưa thu 520.000…" at bounding box center [803, 115] width 1505 height 47
click at [307, 15] on icon "file-add" at bounding box center [304, 16] width 7 height 9
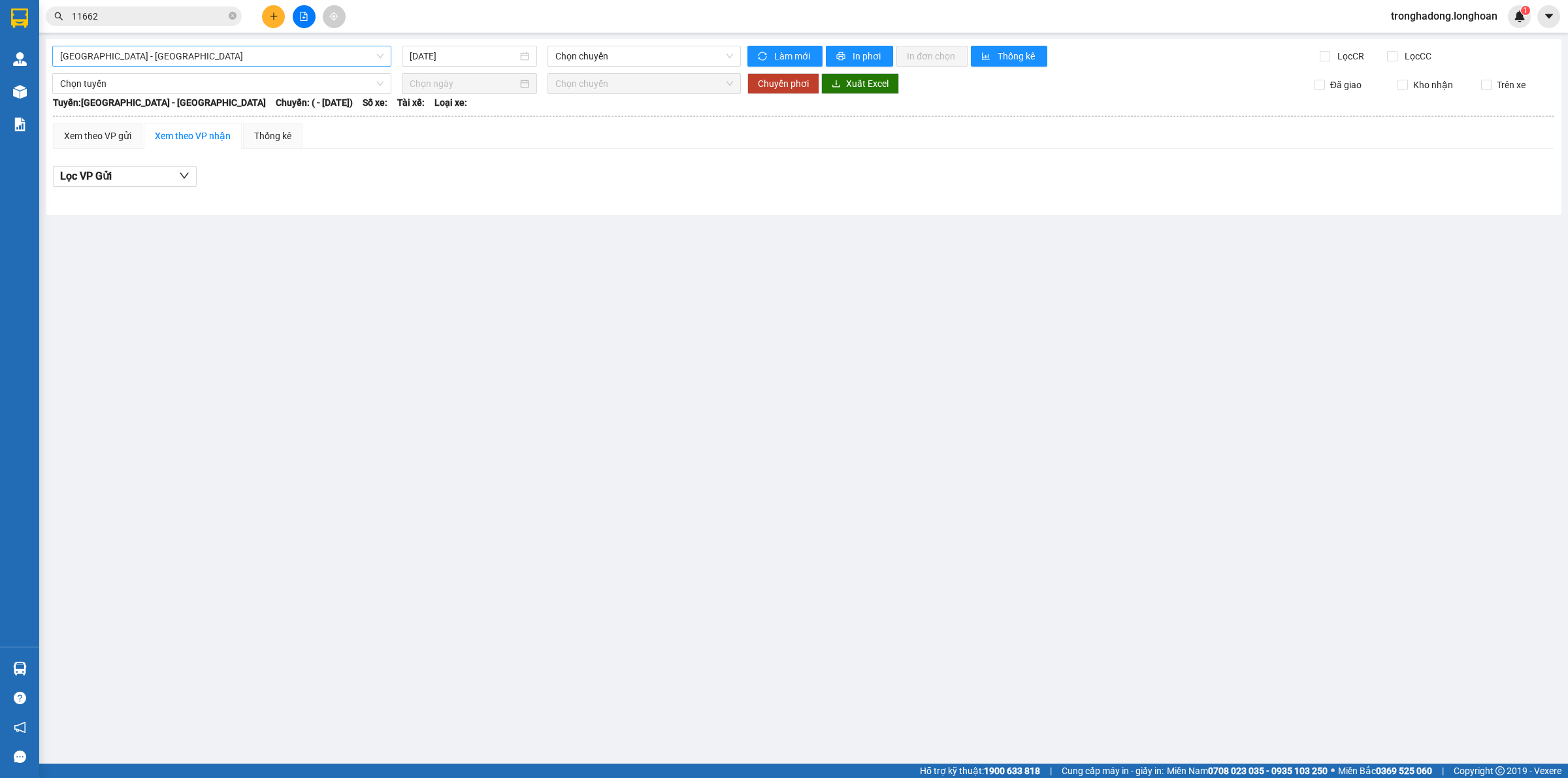
click at [160, 60] on span "[GEOGRAPHIC_DATA] - [GEOGRAPHIC_DATA]" at bounding box center [221, 56] width 323 height 19
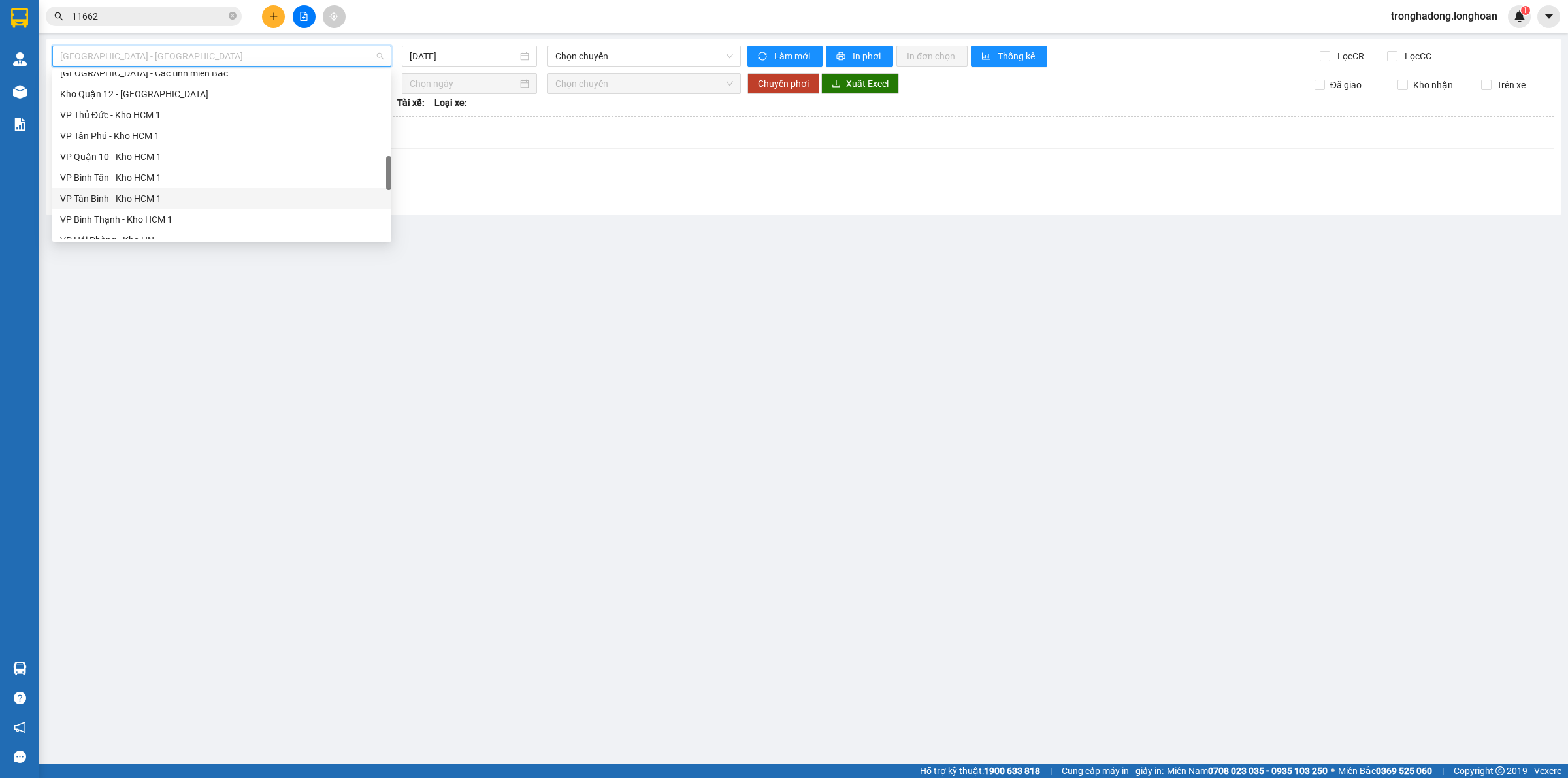
scroll to position [572, 0]
click at [114, 213] on div "VP Hà Đông - Kho HN" at bounding box center [222, 222] width 339 height 21
type input "[DATE]"
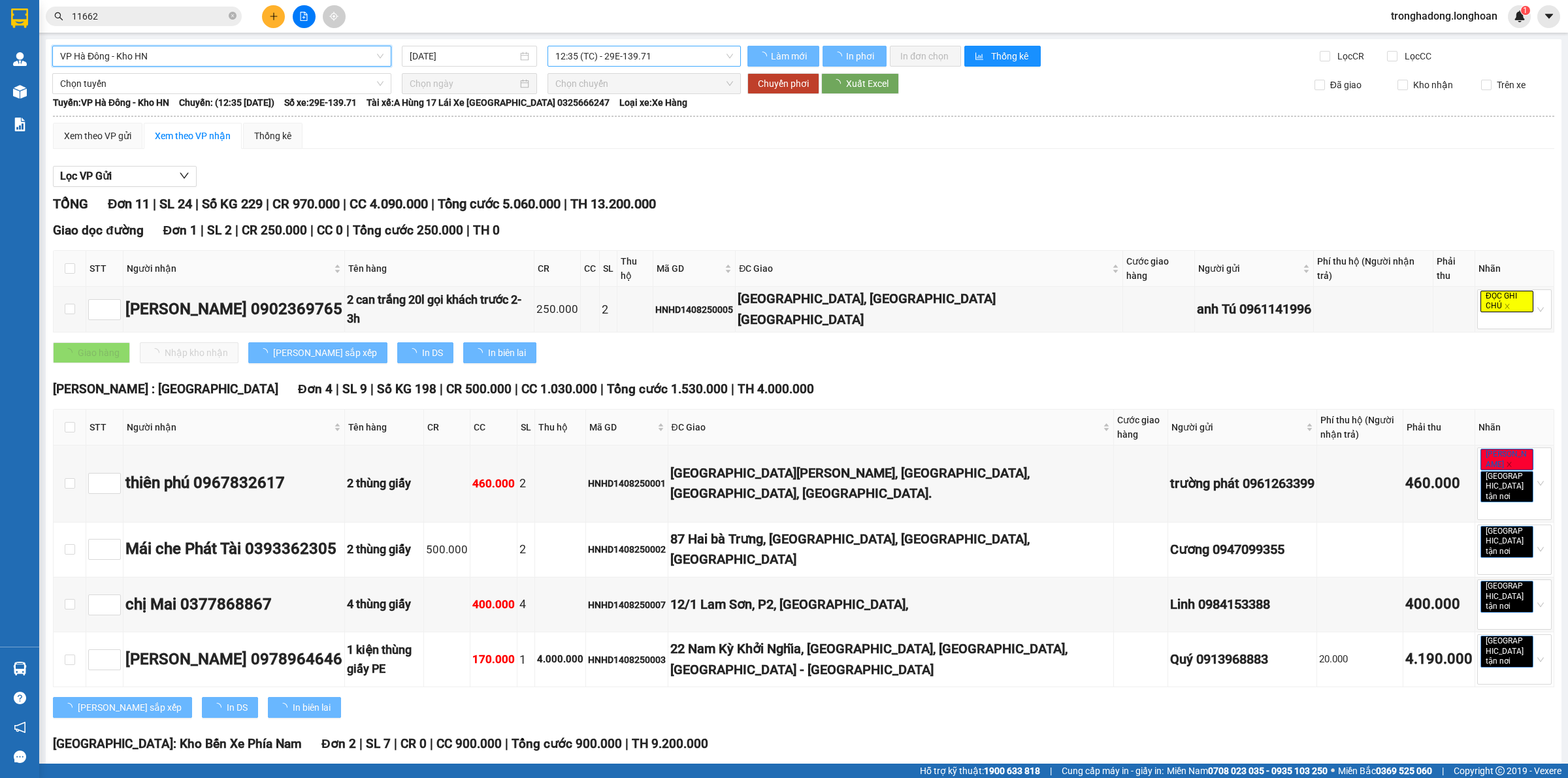
click at [590, 54] on span "12:35 (TC) - 29E-139.71" at bounding box center [645, 56] width 178 height 19
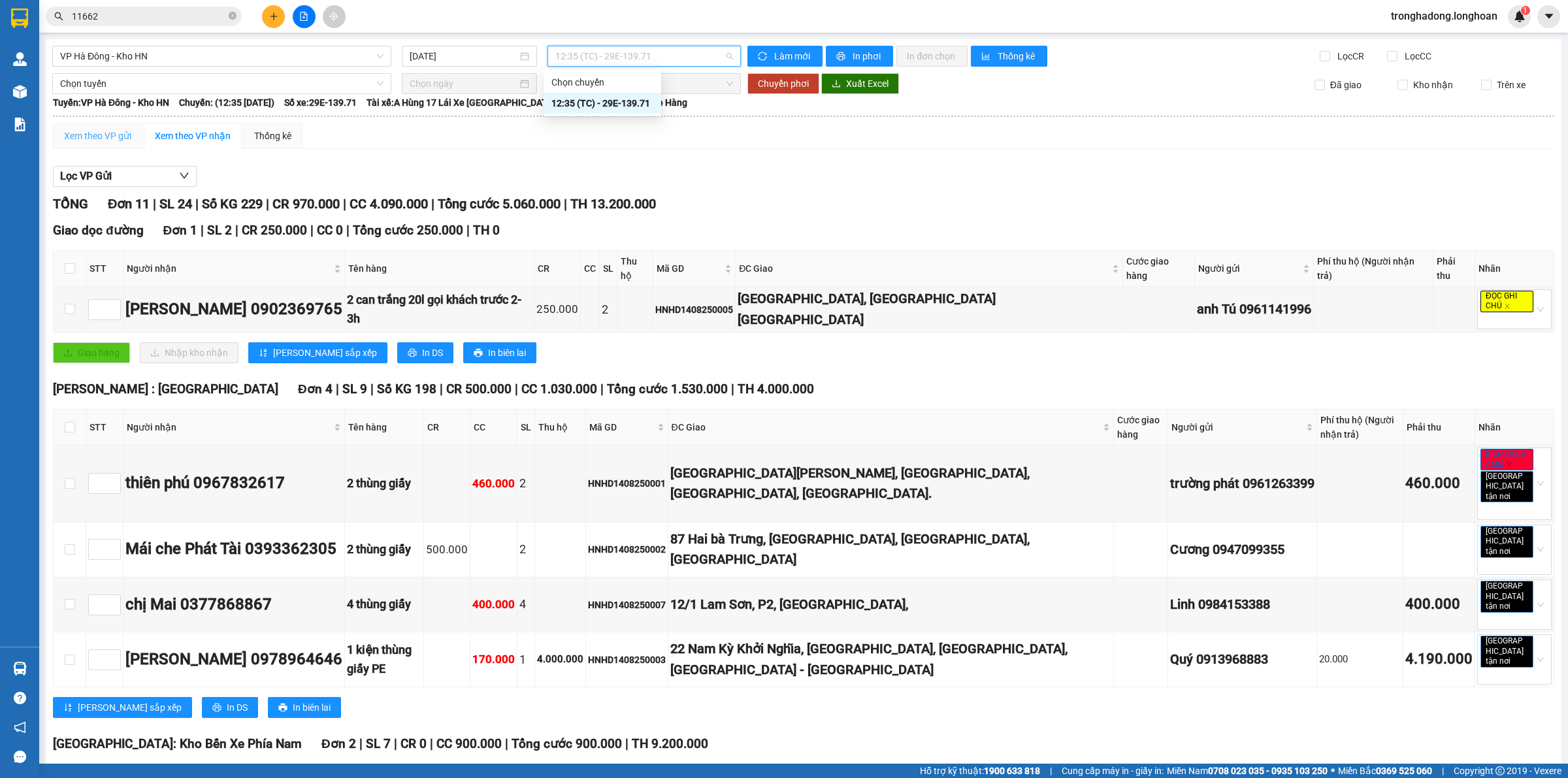
click at [87, 127] on div "Xem theo VP gửi" at bounding box center [97, 136] width 90 height 26
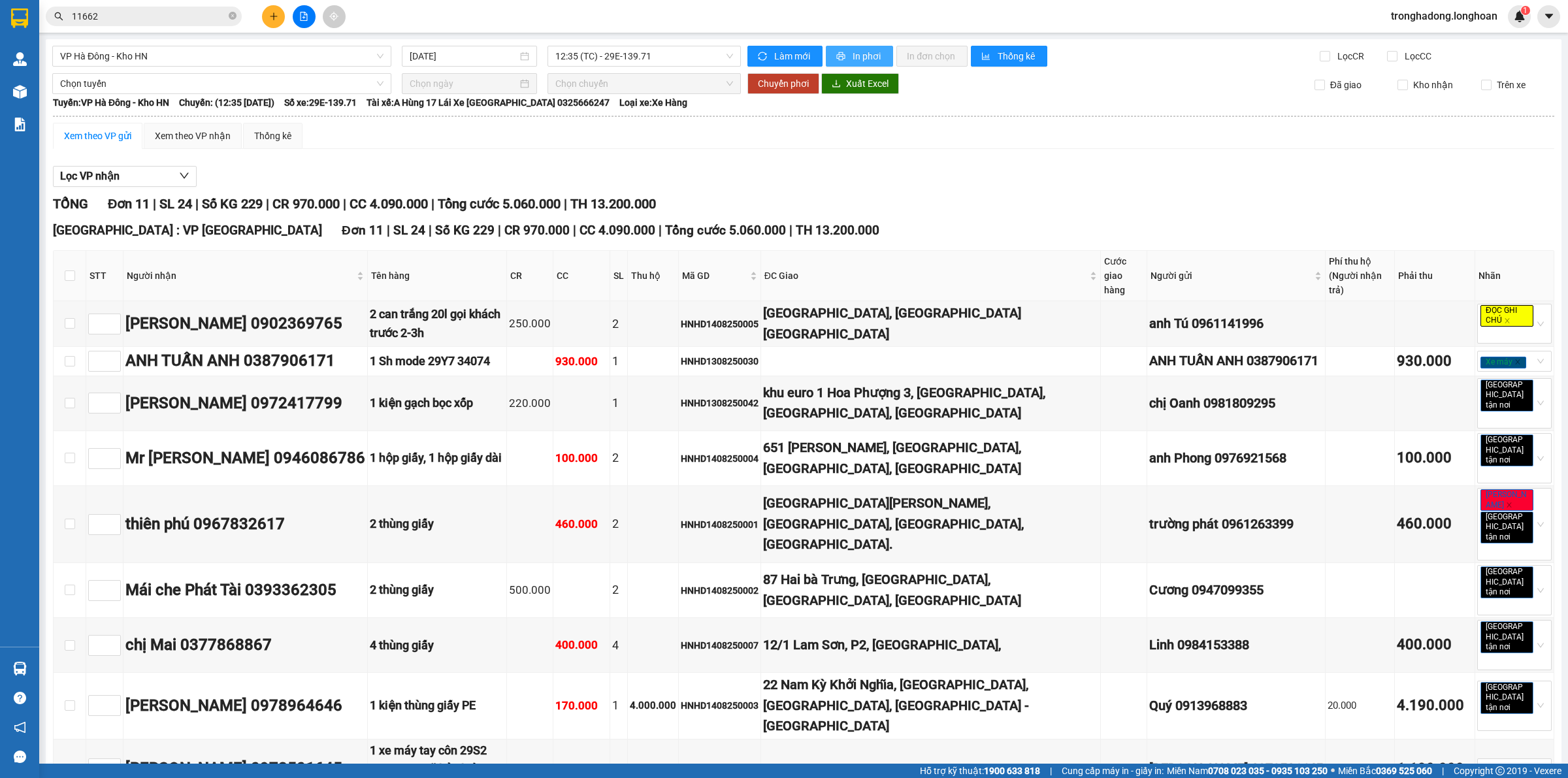
click at [844, 56] on button "In phơi" at bounding box center [859, 56] width 67 height 21
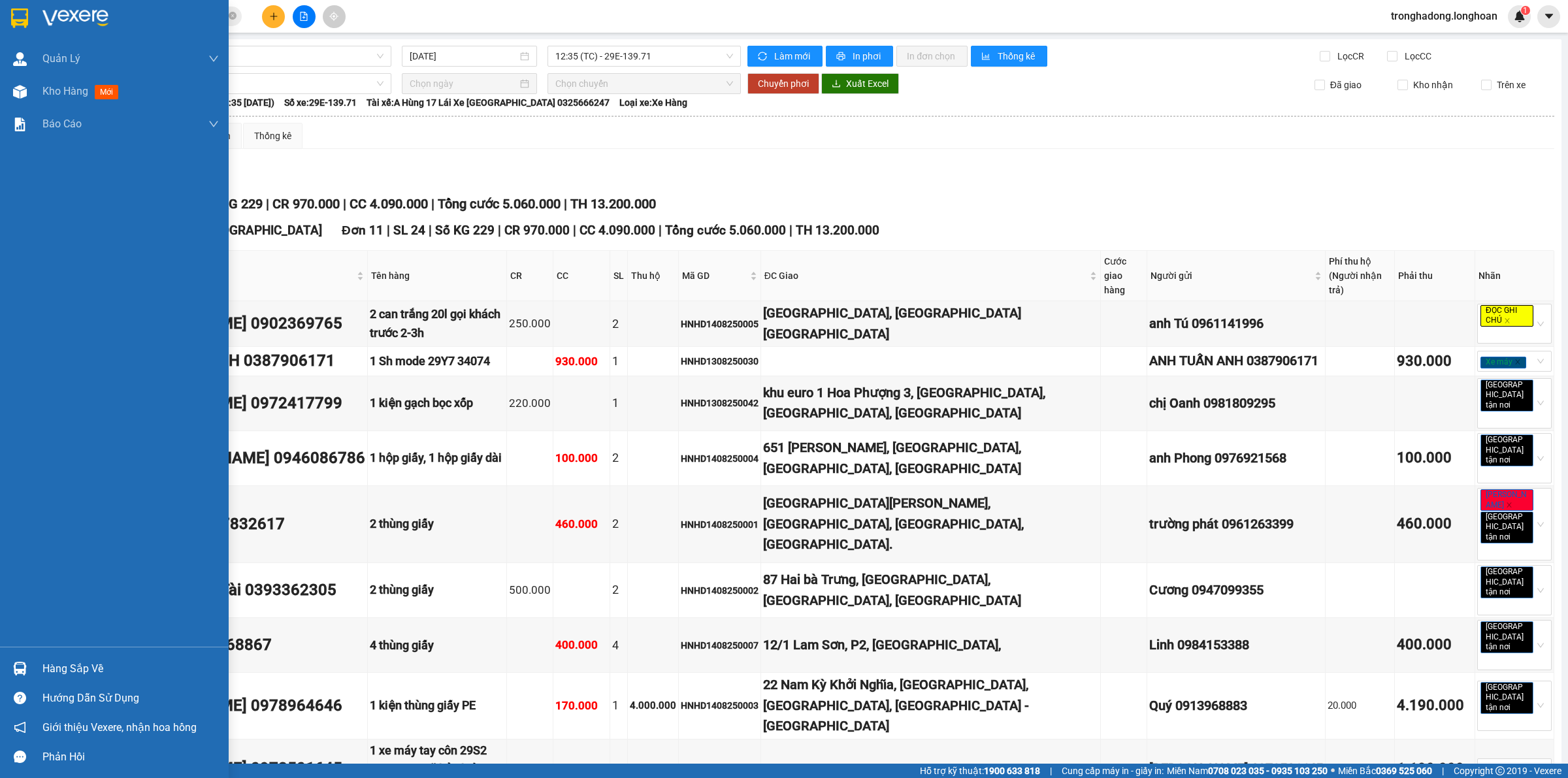
click at [17, 17] on img at bounding box center [19, 18] width 17 height 19
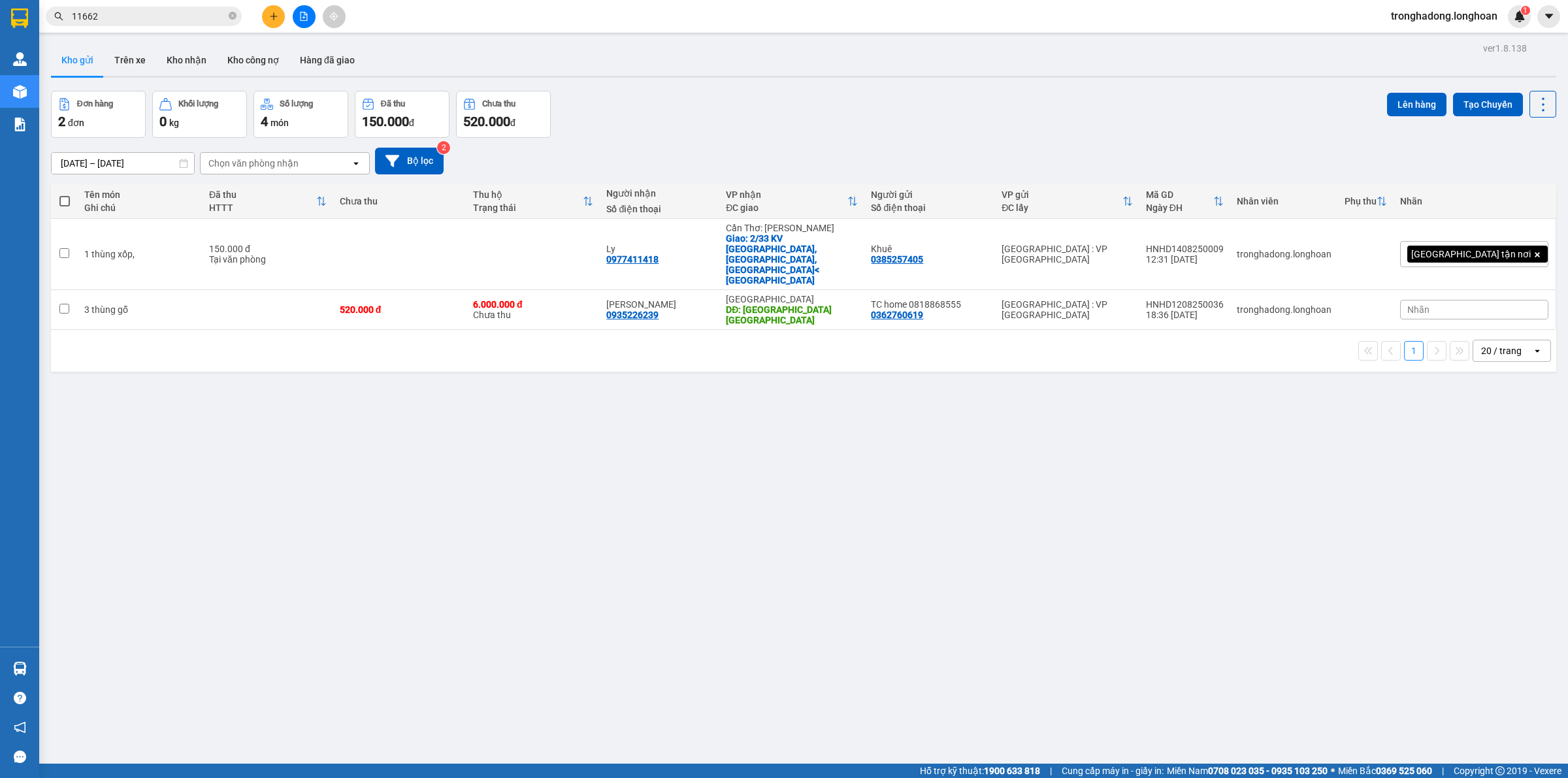
click at [298, 22] on button at bounding box center [304, 17] width 23 height 23
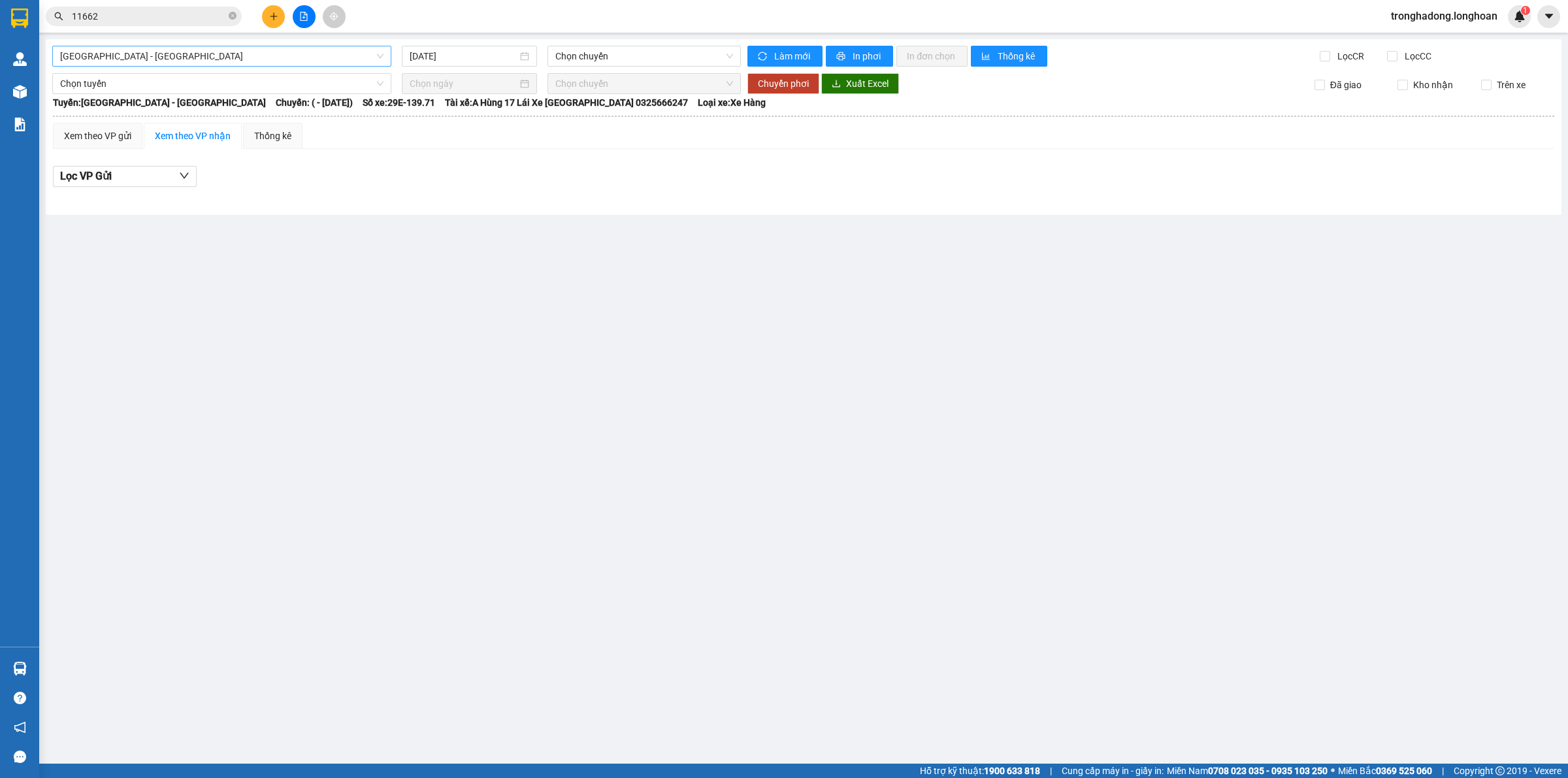
click at [229, 60] on span "[GEOGRAPHIC_DATA] - [GEOGRAPHIC_DATA]" at bounding box center [221, 56] width 323 height 19
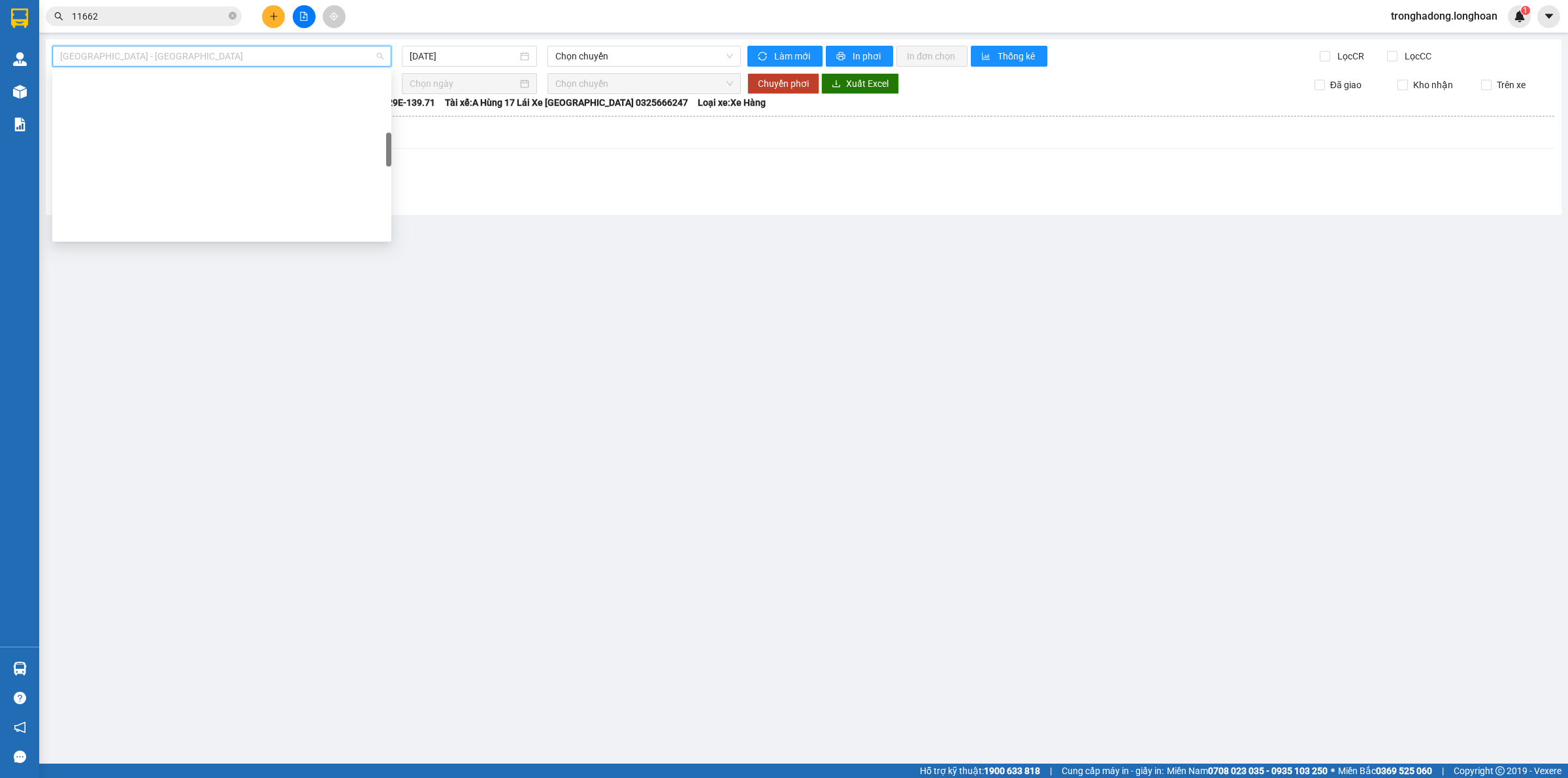
scroll to position [327, 0]
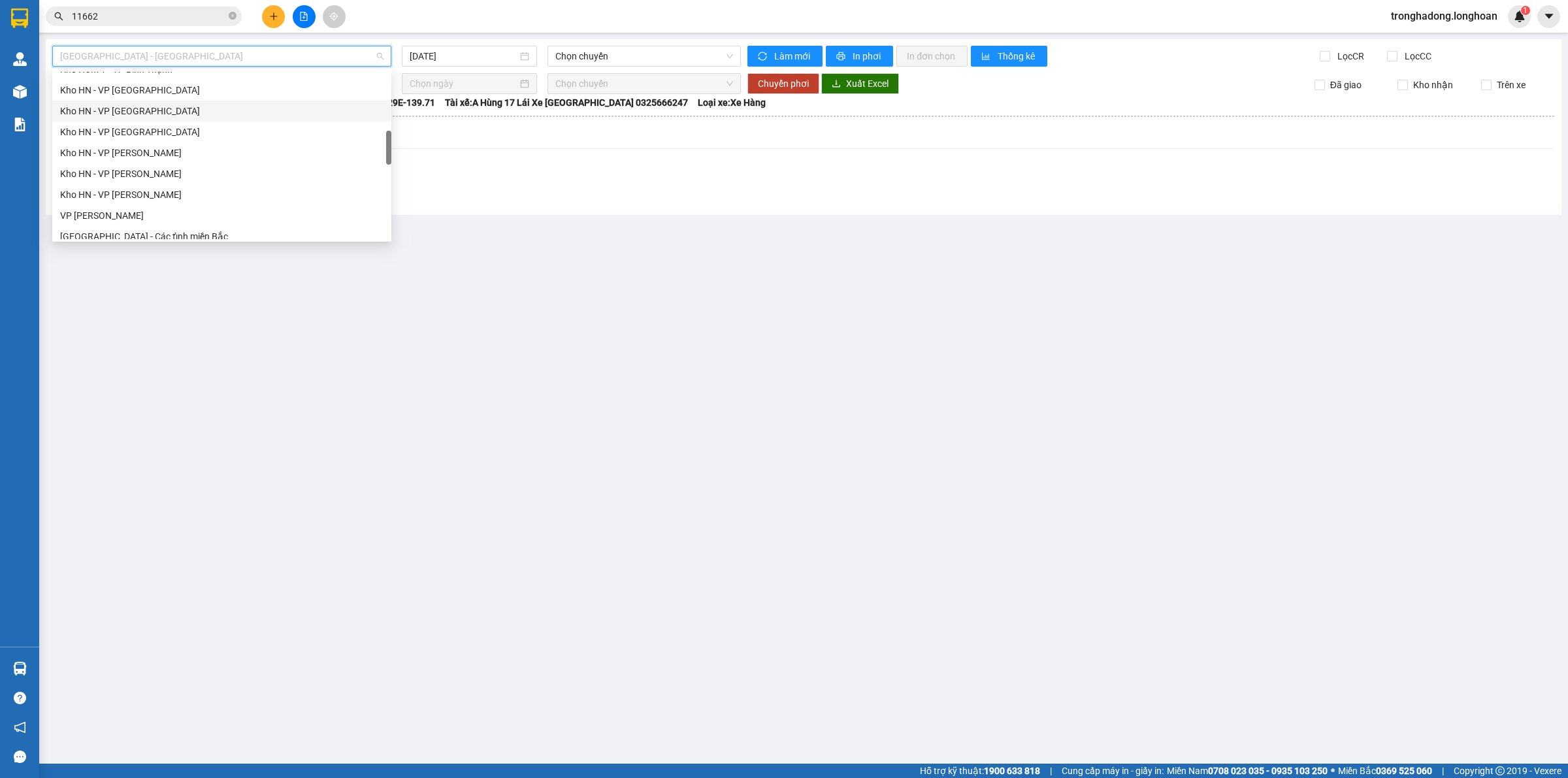
click at [155, 115] on div "Kho HN - VP [GEOGRAPHIC_DATA]" at bounding box center [221, 111] width 323 height 15
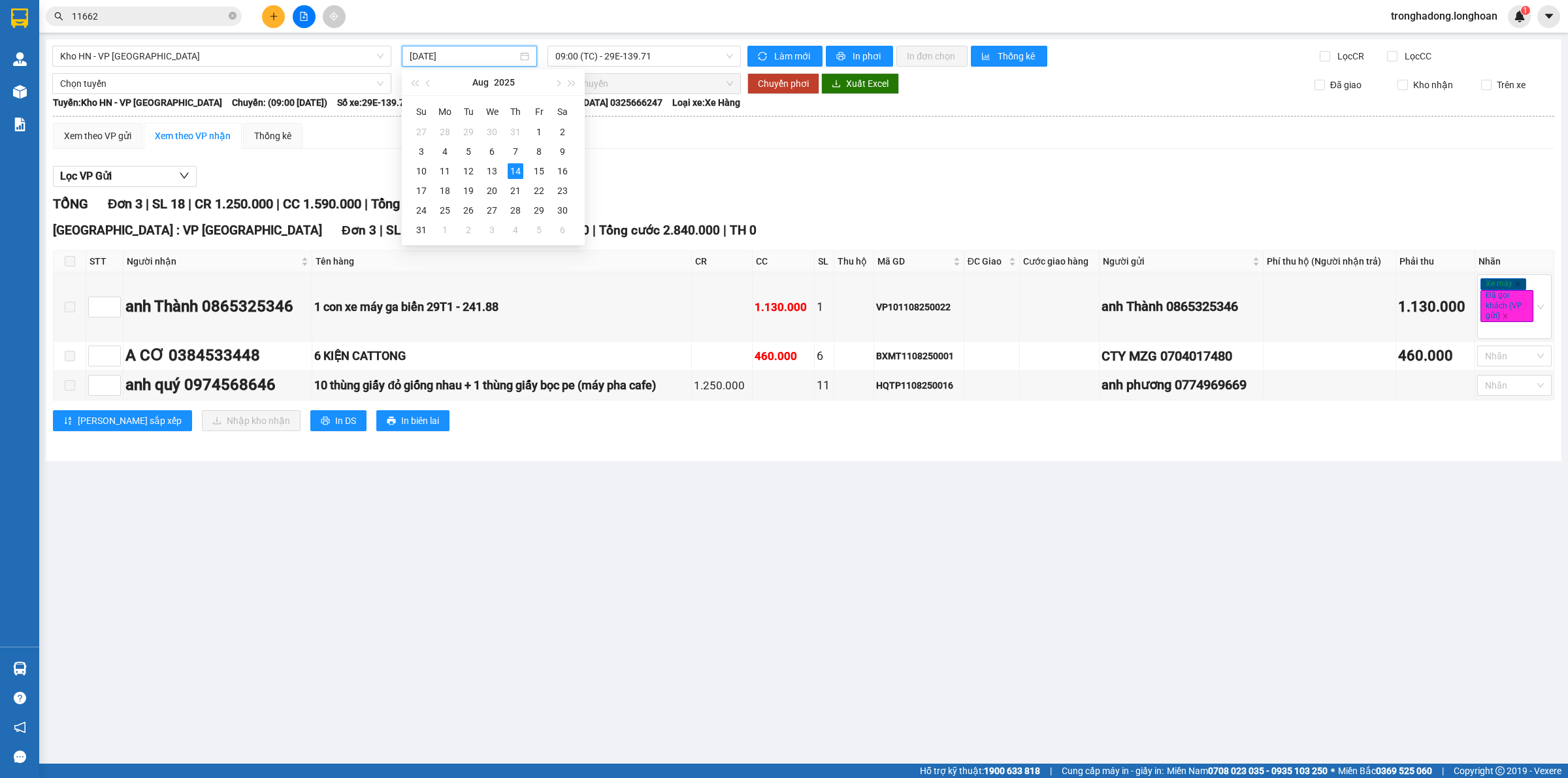
click at [472, 53] on input "[DATE]" at bounding box center [463, 56] width 108 height 15
click at [484, 172] on div "13" at bounding box center [492, 171] width 16 height 16
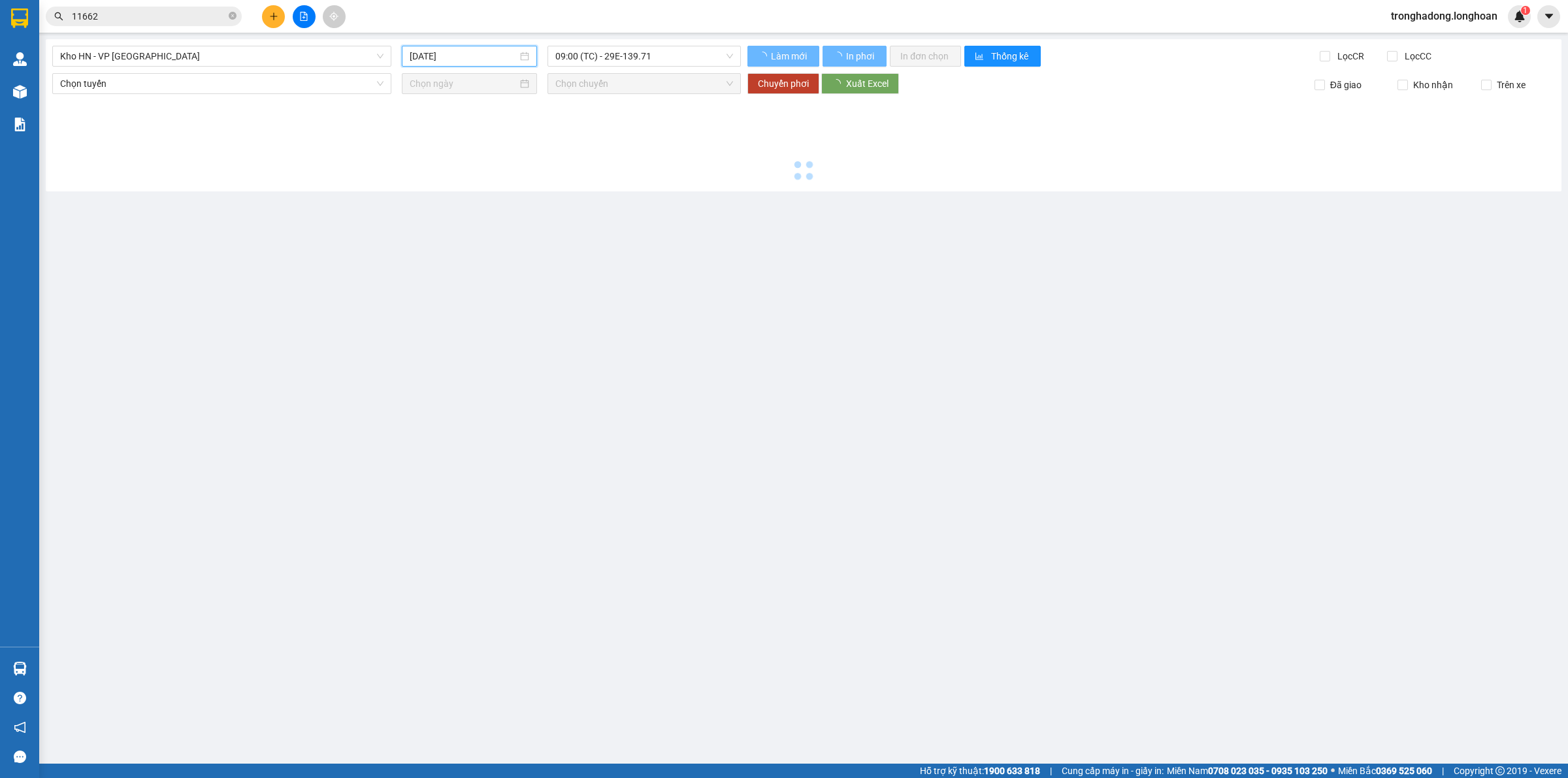
type input "[DATE]"
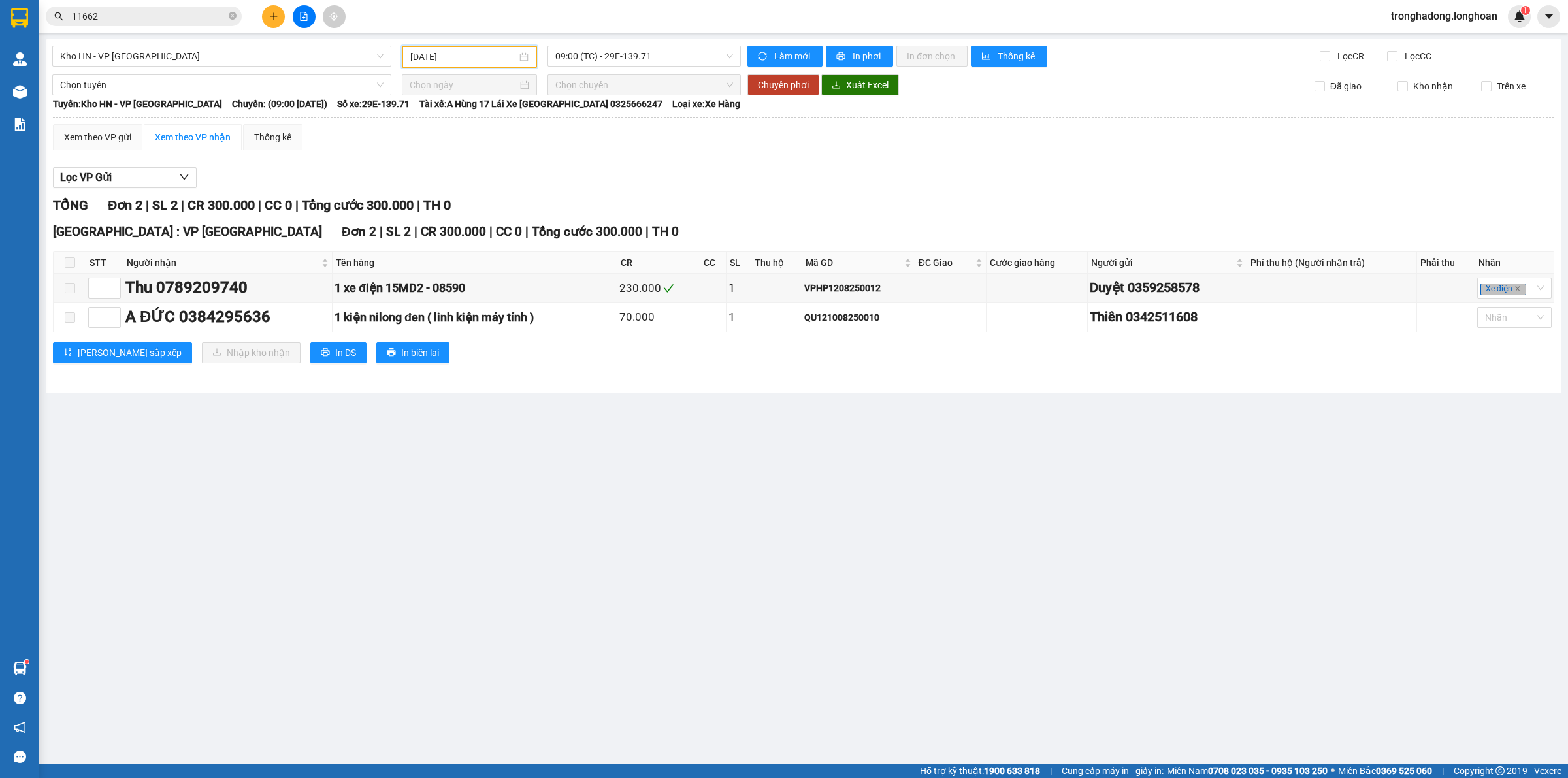
click at [261, 17] on div at bounding box center [303, 17] width 98 height 23
click at [269, 15] on icon "plus" at bounding box center [273, 16] width 9 height 9
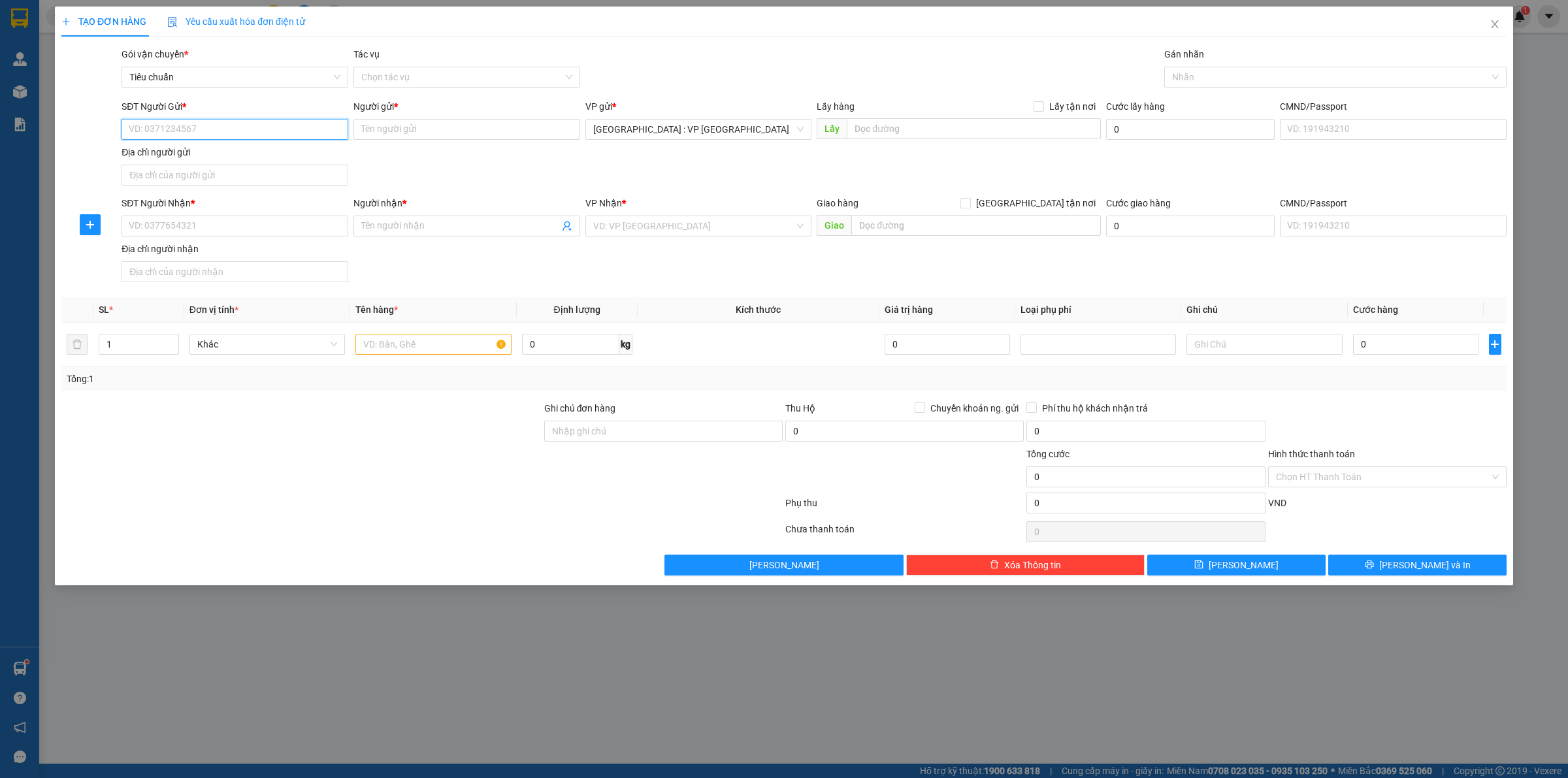
click at [248, 126] on input "SĐT Người Gửi *" at bounding box center [235, 129] width 227 height 21
type input "0964096458"
click at [217, 156] on div "0964096458 - aaaaa" at bounding box center [235, 156] width 211 height 15
type input "aaaaa"
type input "0964096458"
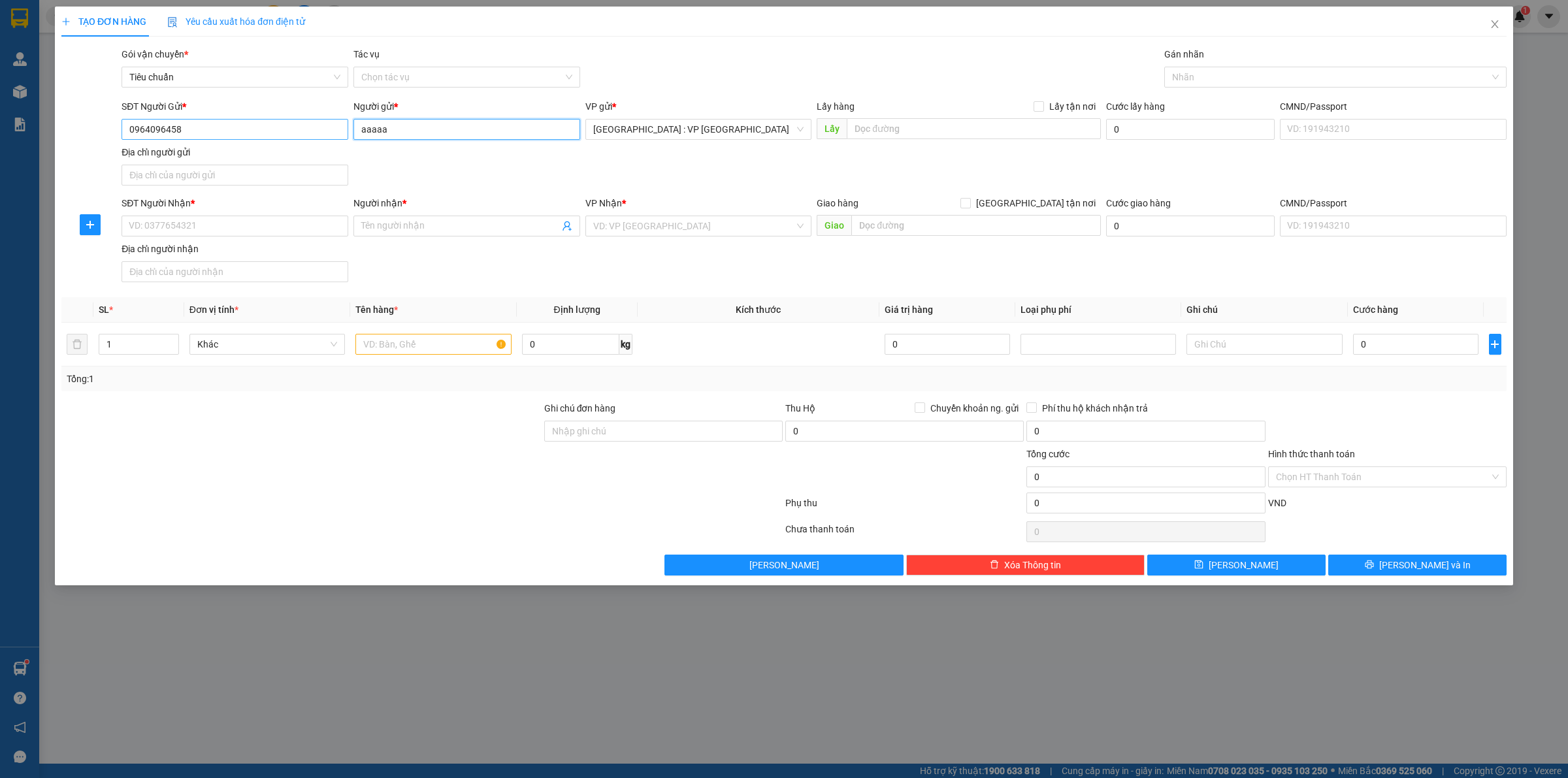
drag, startPoint x: 427, startPoint y: 134, endPoint x: 337, endPoint y: 134, distance: 90.0
click at [337, 134] on div "SĐT Người Gửi * 0964096458 Người gửi * aaaaa VP gửi * [GEOGRAPHIC_DATA] : VP [G…" at bounding box center [814, 145] width 1391 height 92
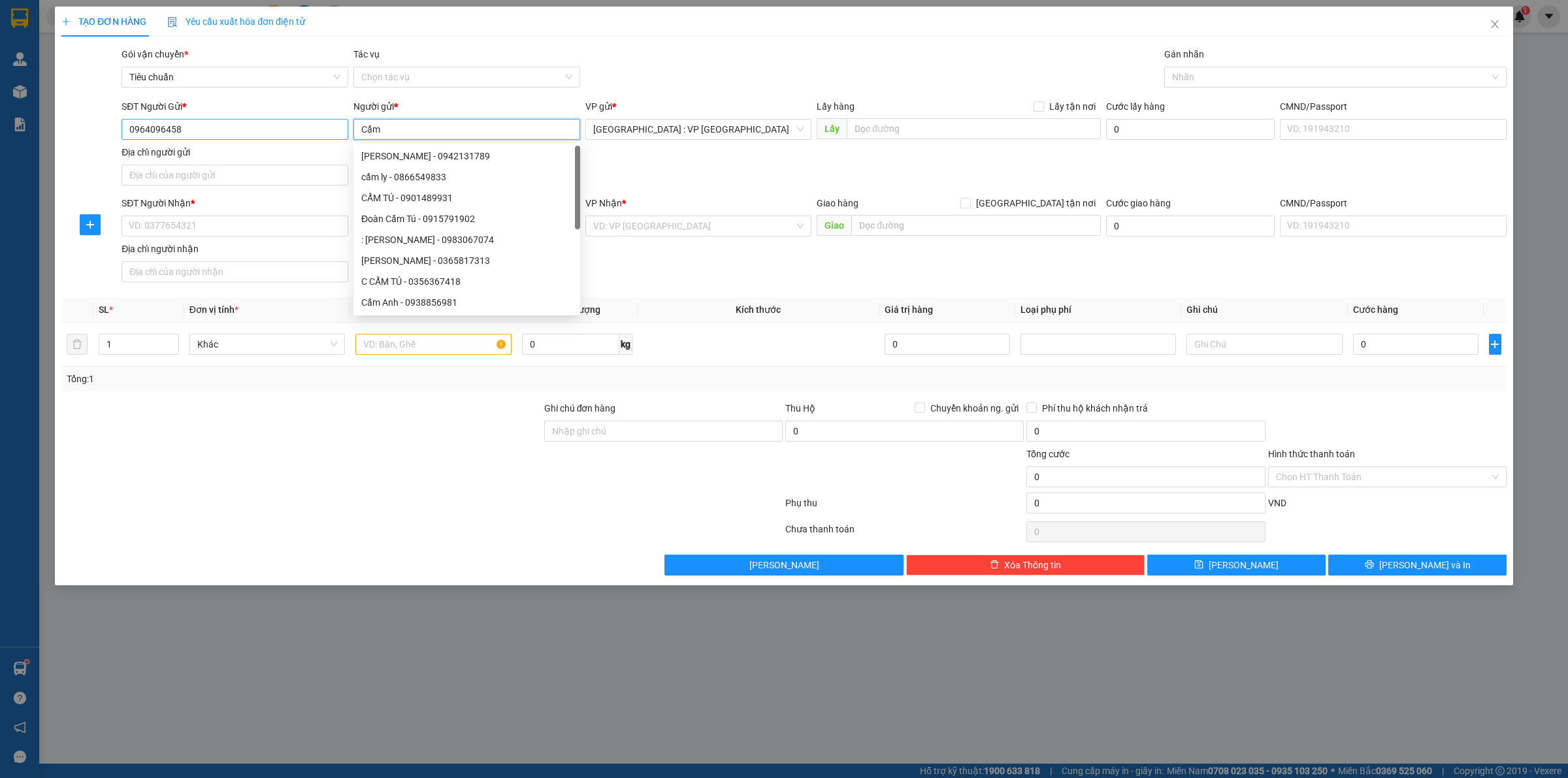
type input "Cẩm"
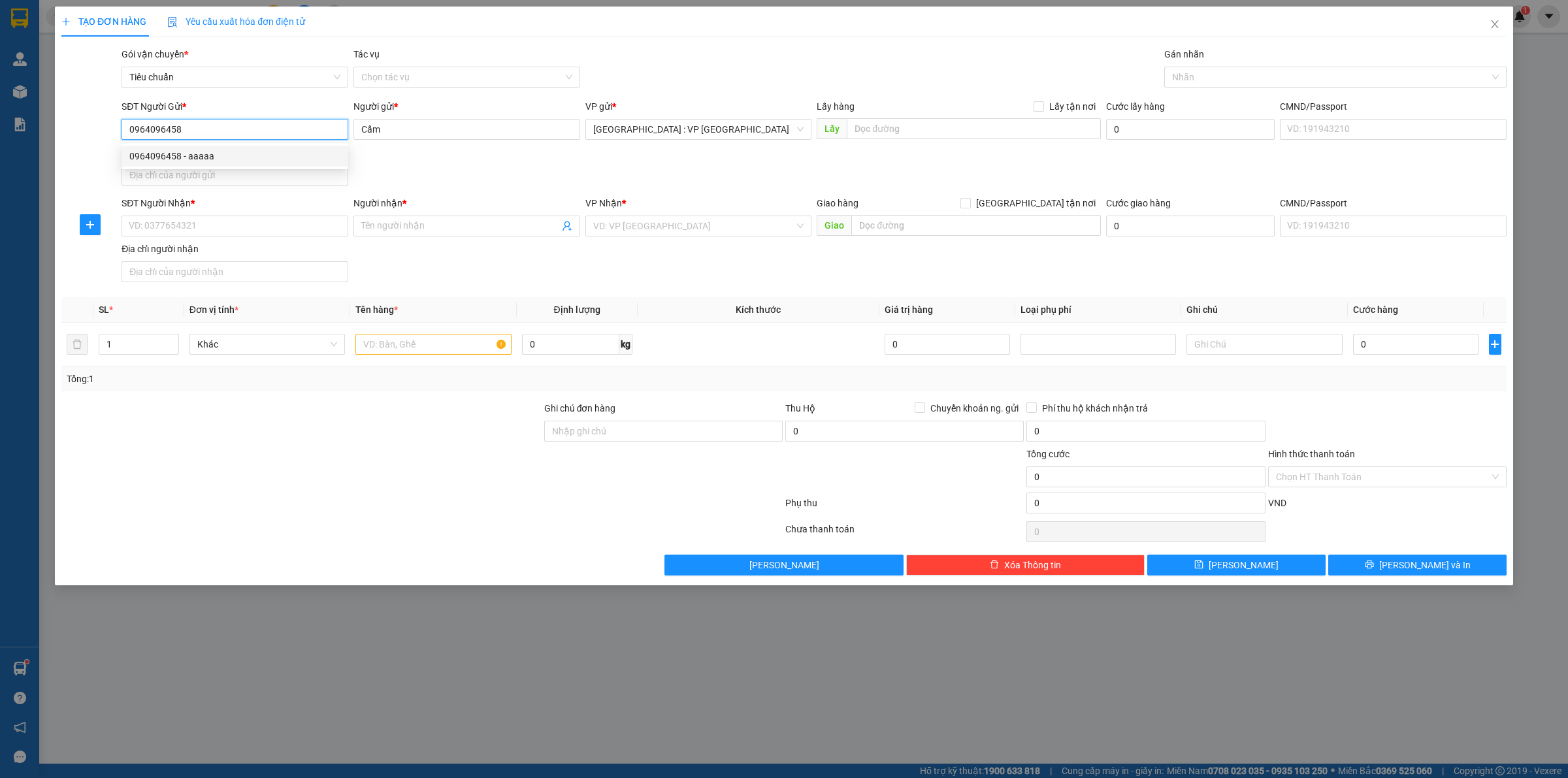
drag, startPoint x: 275, startPoint y: 133, endPoint x: 116, endPoint y: 152, distance: 160.1
click at [116, 152] on div "SĐT Người Gửi * 0964096458 Người gửi * Cẩm VP gửi * [GEOGRAPHIC_DATA] : VP [GEO…" at bounding box center [784, 145] width 1448 height 92
click at [233, 224] on input "SĐT Người Nhận *" at bounding box center [235, 226] width 227 height 21
drag, startPoint x: 220, startPoint y: 121, endPoint x: 49, endPoint y: 131, distance: 171.3
click at [49, 131] on div "TẠO ĐƠN HÀNG Yêu cầu xuất hóa đơn điện tử Transit Pickup Surcharge Ids Transit …" at bounding box center [784, 389] width 1568 height 778
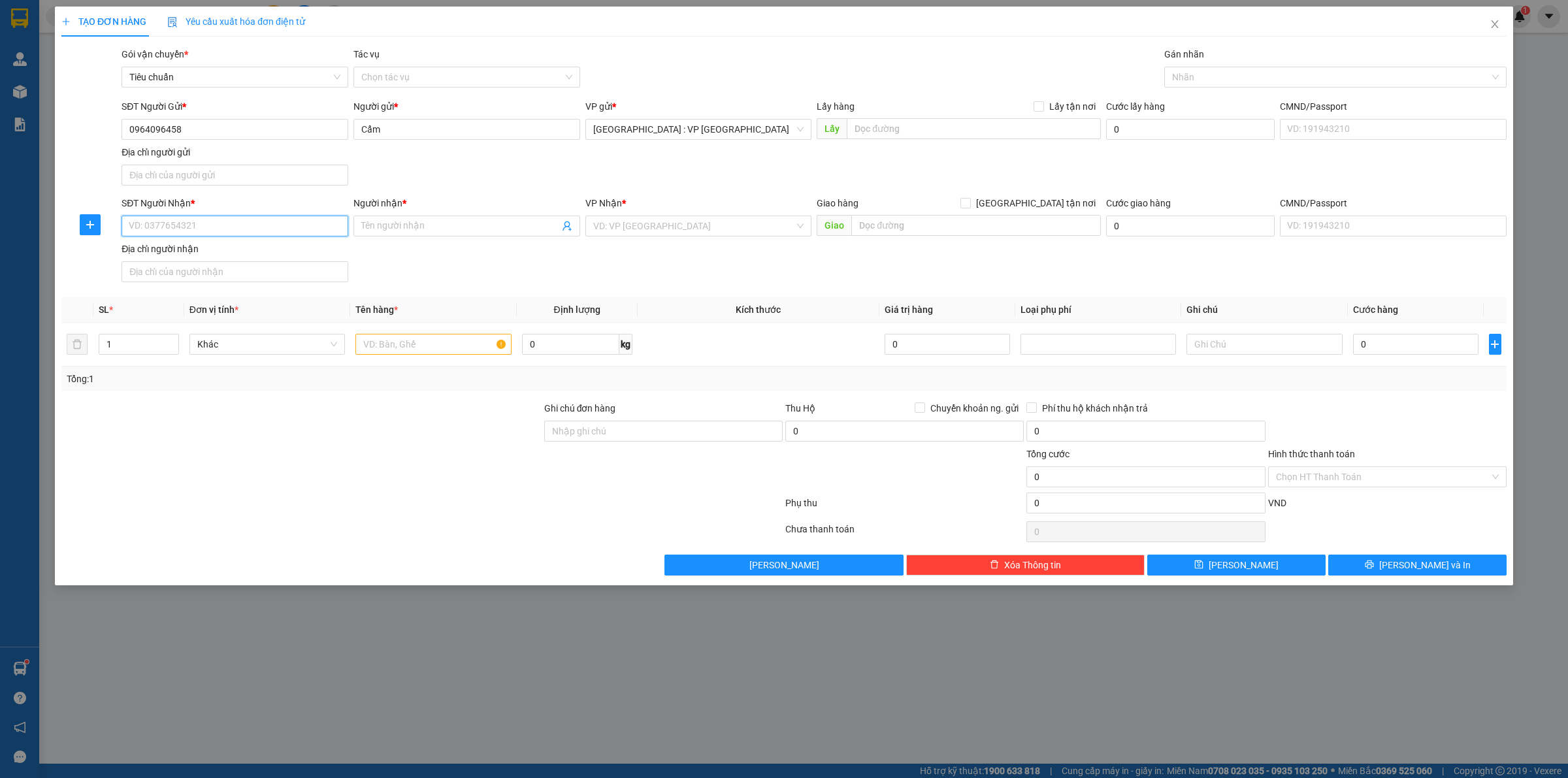
click at [254, 224] on input "SĐT Người Nhận *" at bounding box center [235, 226] width 227 height 21
click at [252, 226] on input "0935647617" at bounding box center [235, 226] width 227 height 21
type input "0935647617"
click at [371, 214] on div "Người nhận *" at bounding box center [467, 206] width 227 height 19
click at [373, 216] on span at bounding box center [467, 226] width 227 height 21
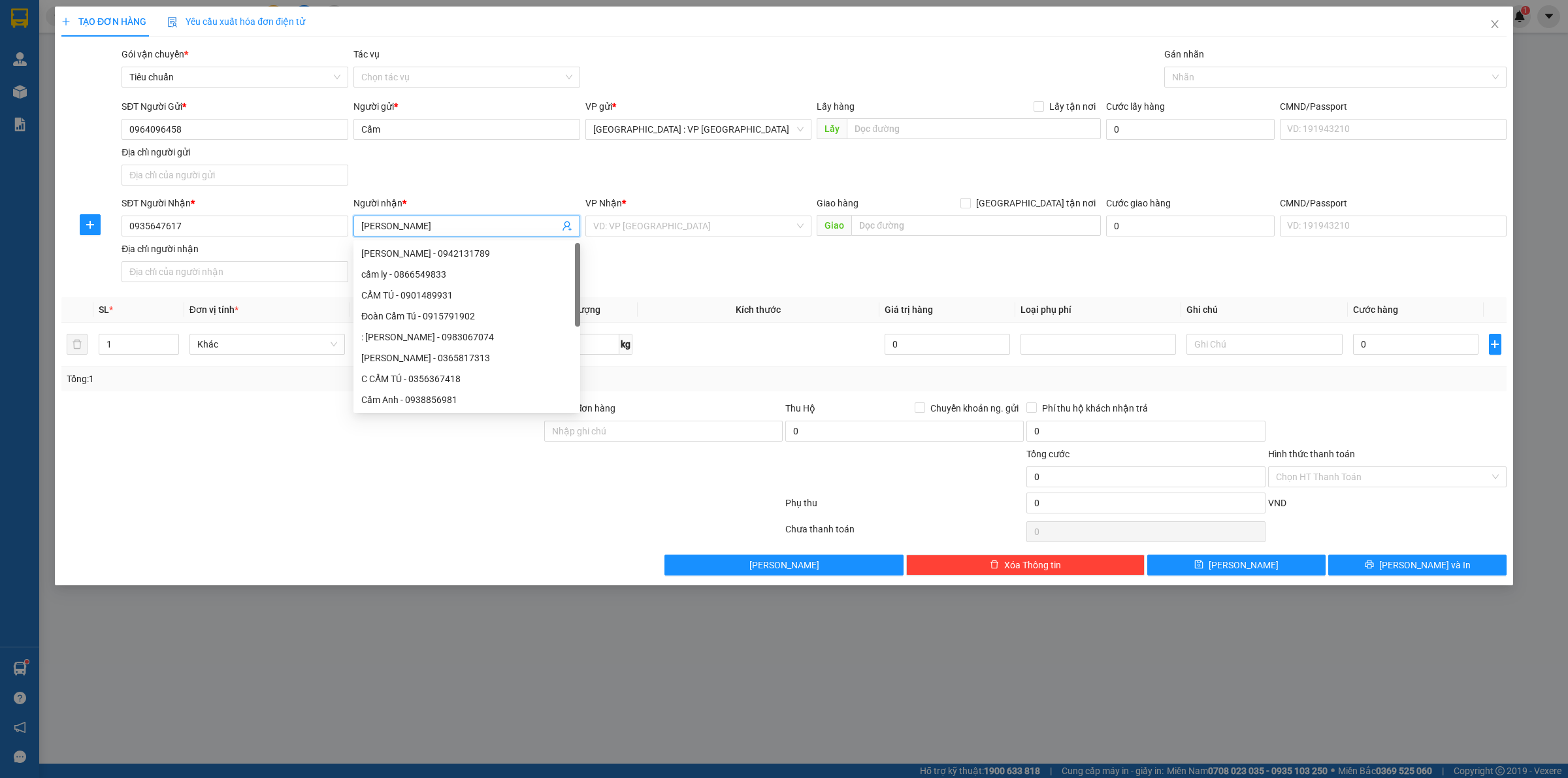
type input "[PERSON_NAME]"
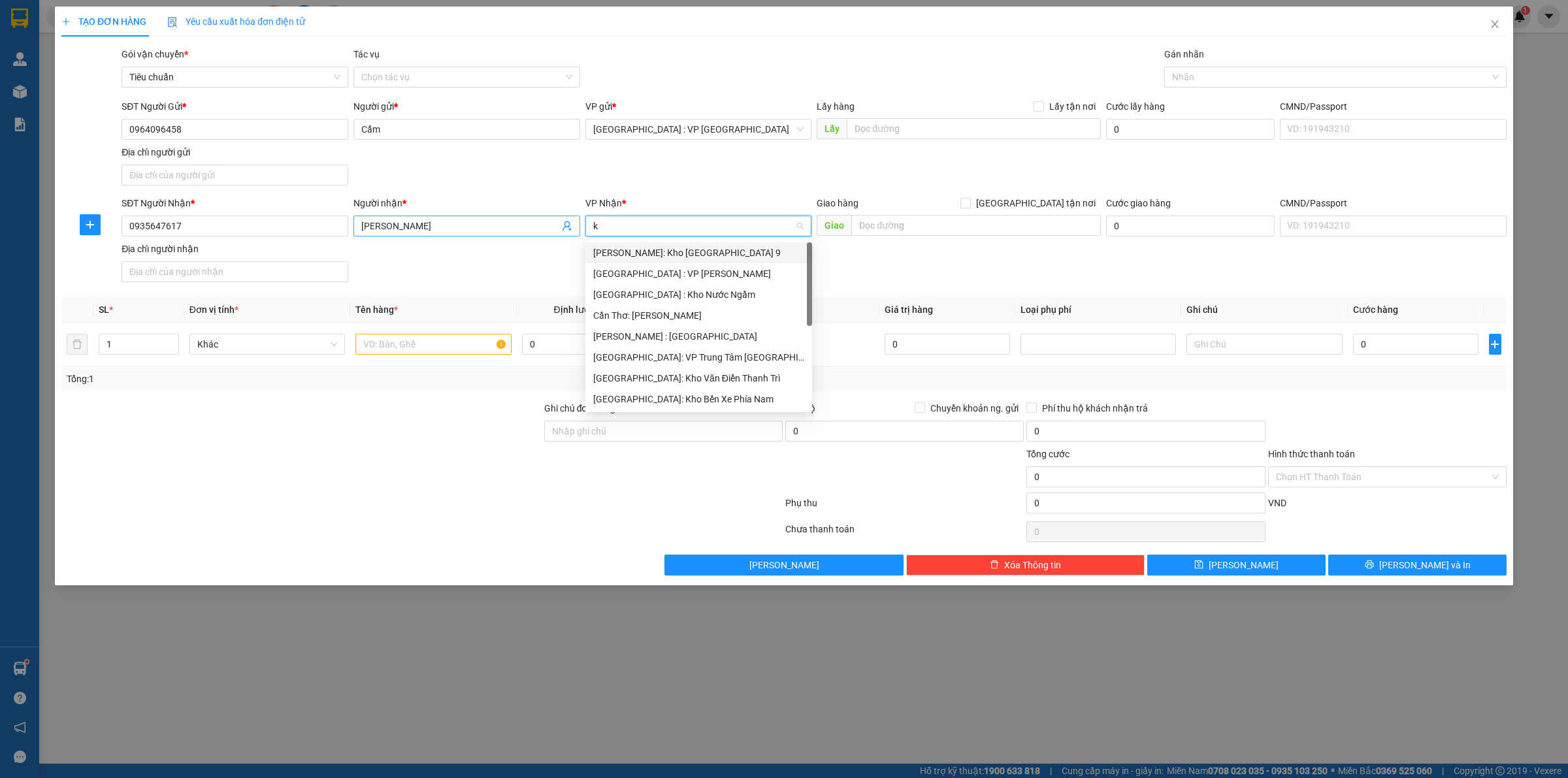
type input "ke"
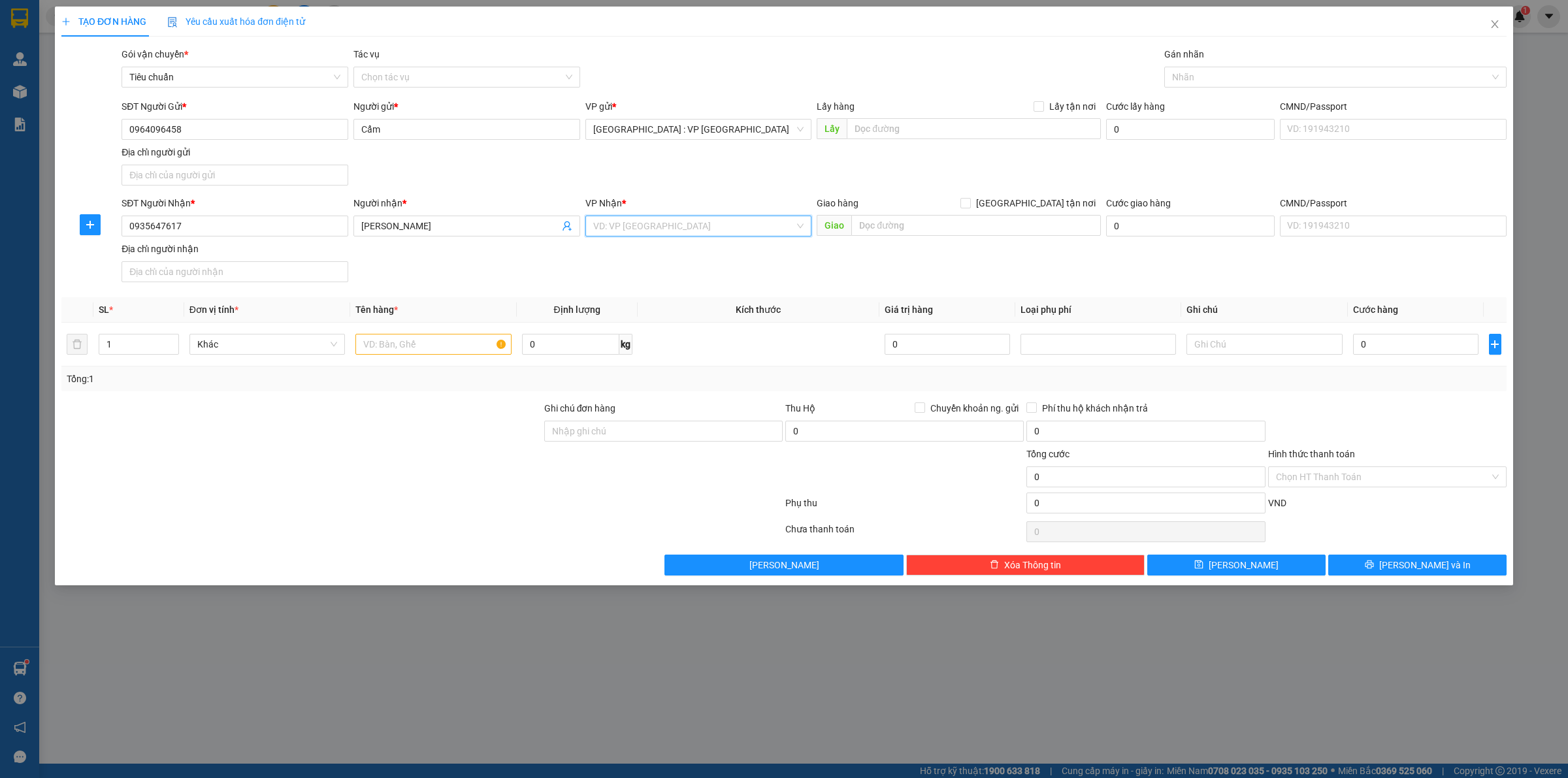
click at [704, 221] on input "search" at bounding box center [694, 226] width 202 height 19
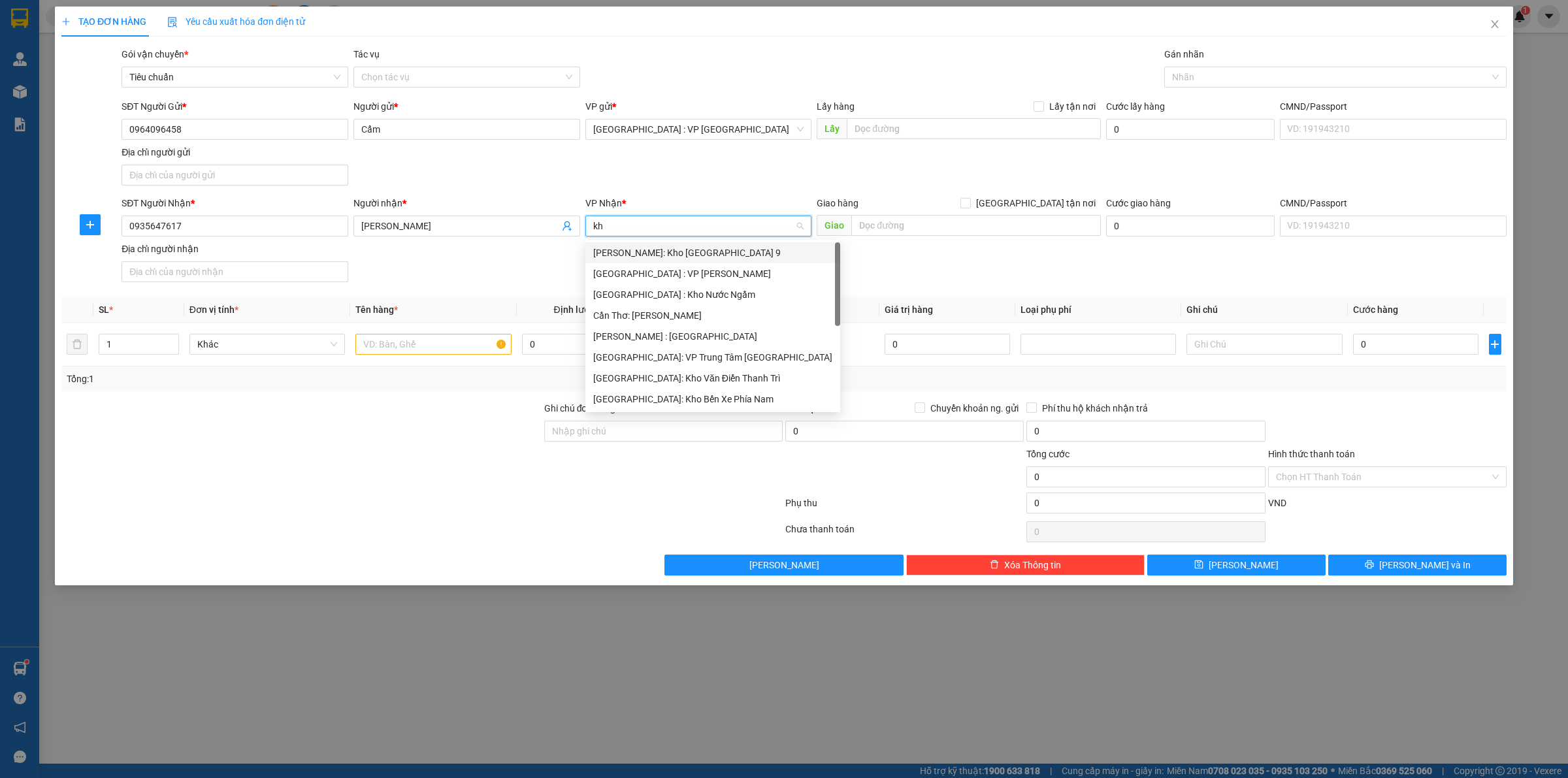
type input "khe"
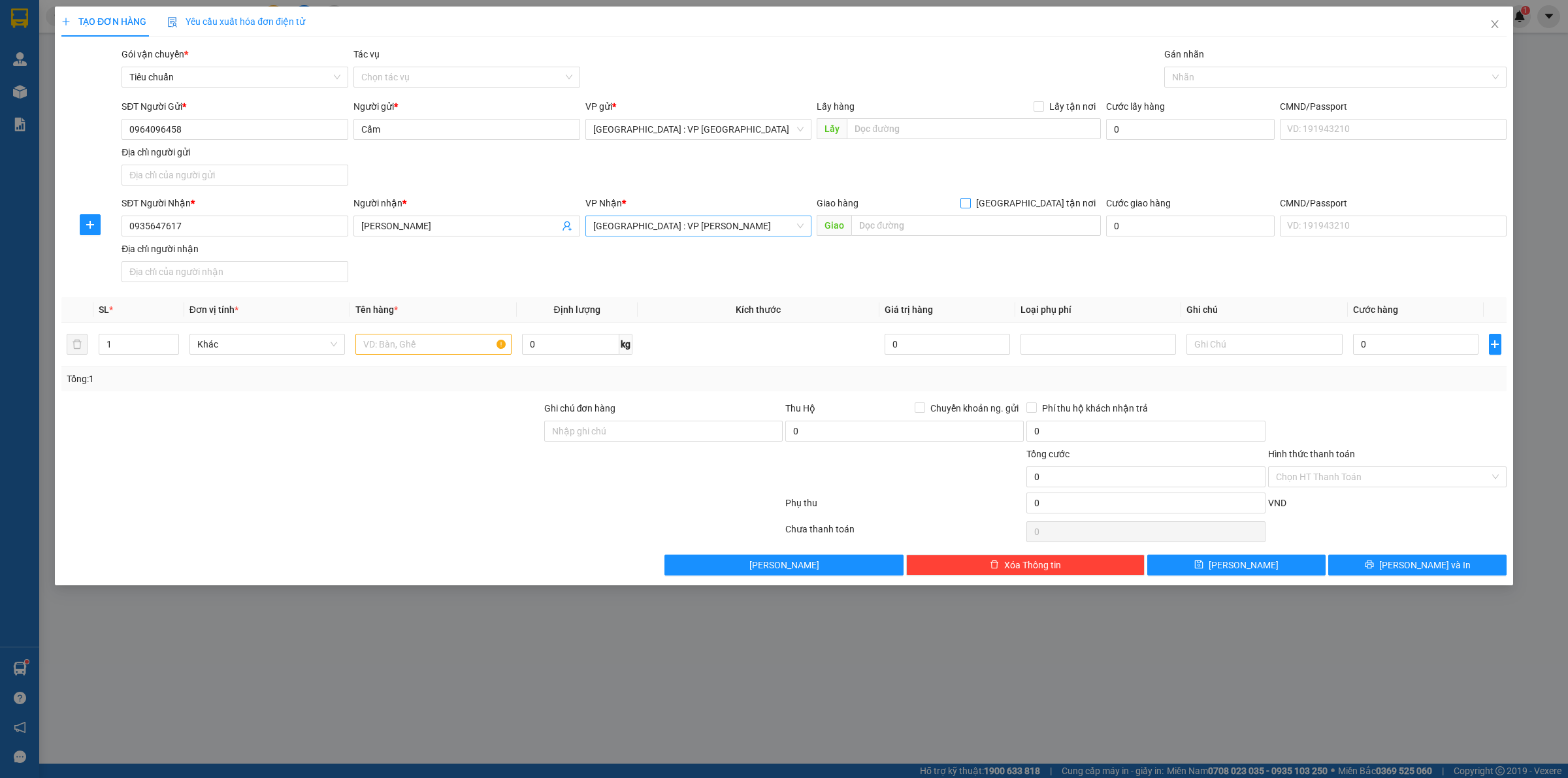
click at [960, 198] on input "[GEOGRAPHIC_DATA] tận nơi" at bounding box center [964, 202] width 9 height 9
checkbox input "true"
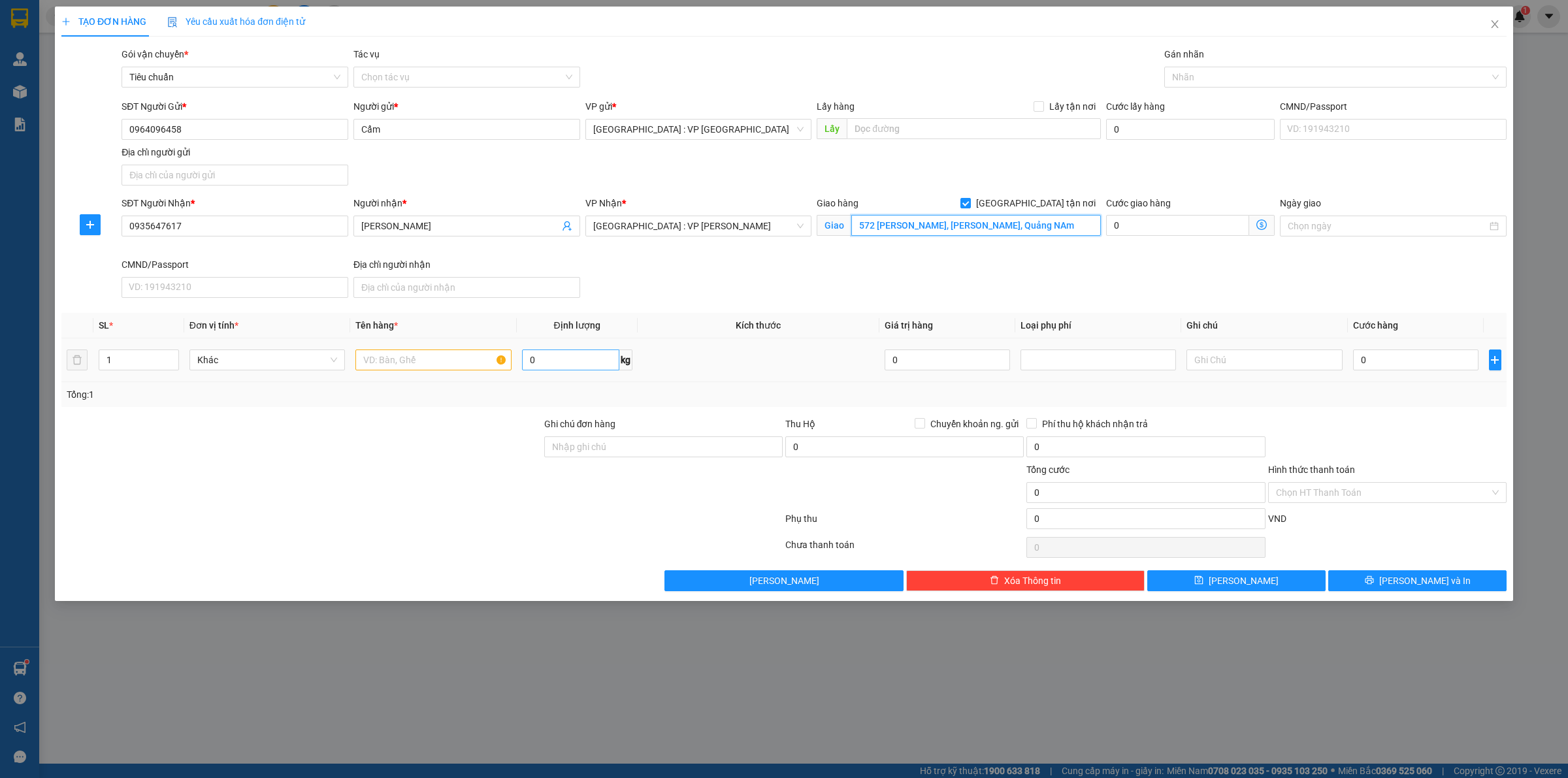
type input "572 [PERSON_NAME], [PERSON_NAME], Quảng NAm"
click at [596, 364] on input "0" at bounding box center [571, 360] width 97 height 21
type input "150"
click at [406, 369] on input "text" at bounding box center [433, 360] width 156 height 21
type input "6 kiện gạch"
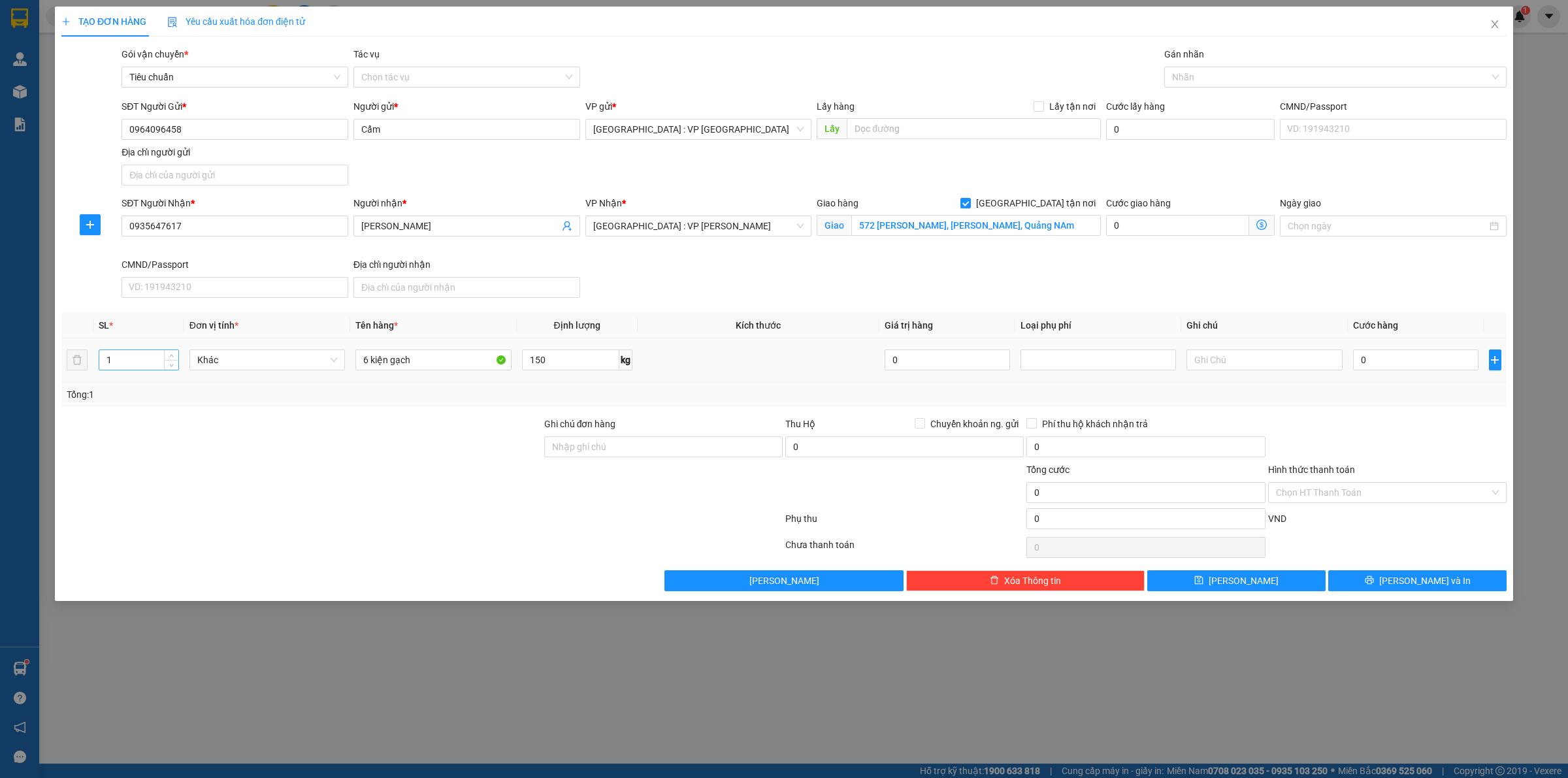
click at [138, 359] on input "1" at bounding box center [139, 360] width 79 height 19
type input "6"
click at [438, 358] on input "6 kiện gạch" at bounding box center [433, 360] width 156 height 21
type input "6 kiện gạch bọc xốp"
drag, startPoint x: 1323, startPoint y: 90, endPoint x: 1316, endPoint y: 83, distance: 9.9
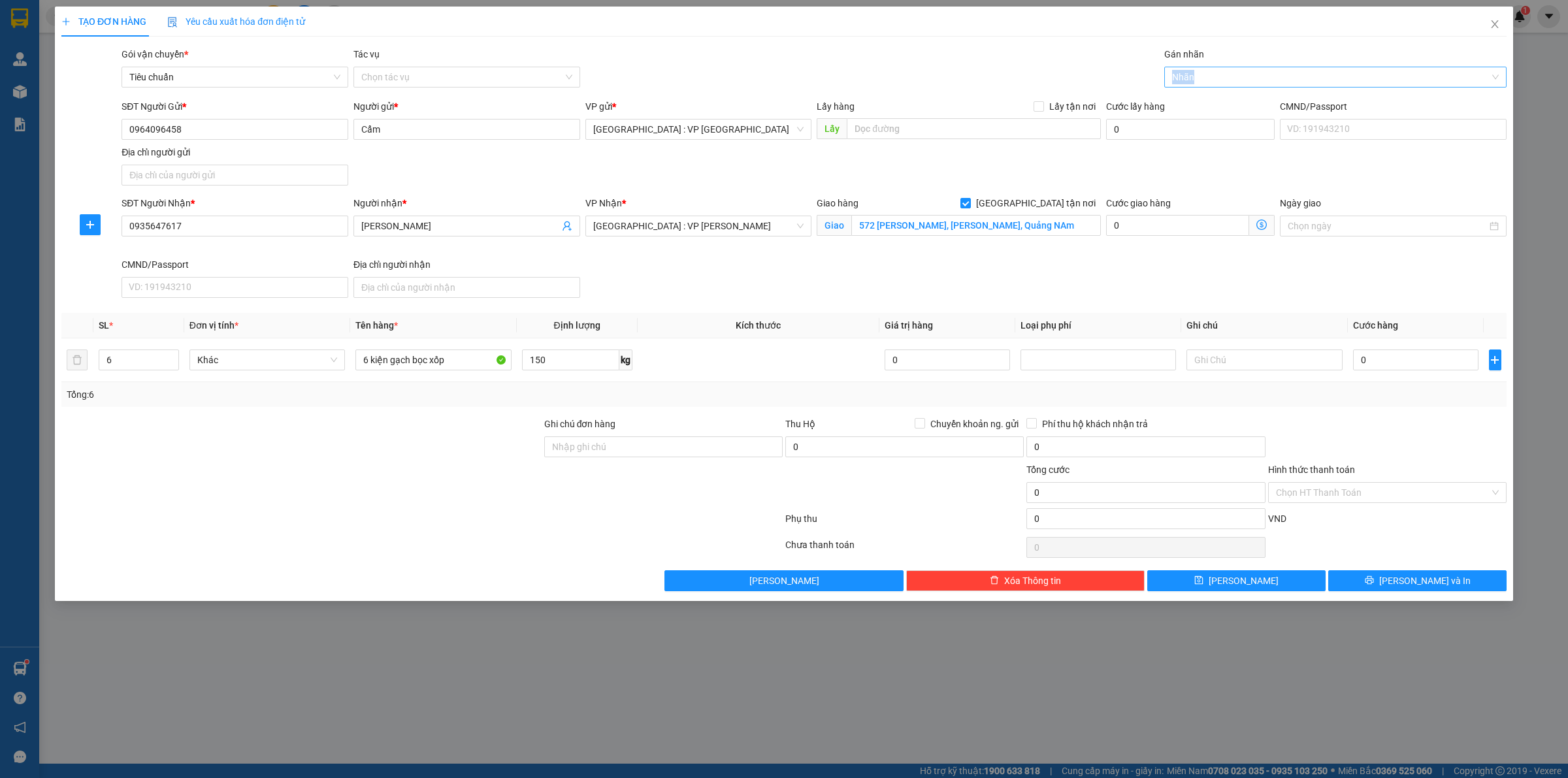
click at [1316, 83] on div "Gán nhãn Nhãn" at bounding box center [1336, 70] width 342 height 46
click at [1316, 81] on div at bounding box center [1329, 77] width 323 height 16
type input "gia"
click at [1386, 371] on input "0" at bounding box center [1416, 360] width 125 height 21
type input "7"
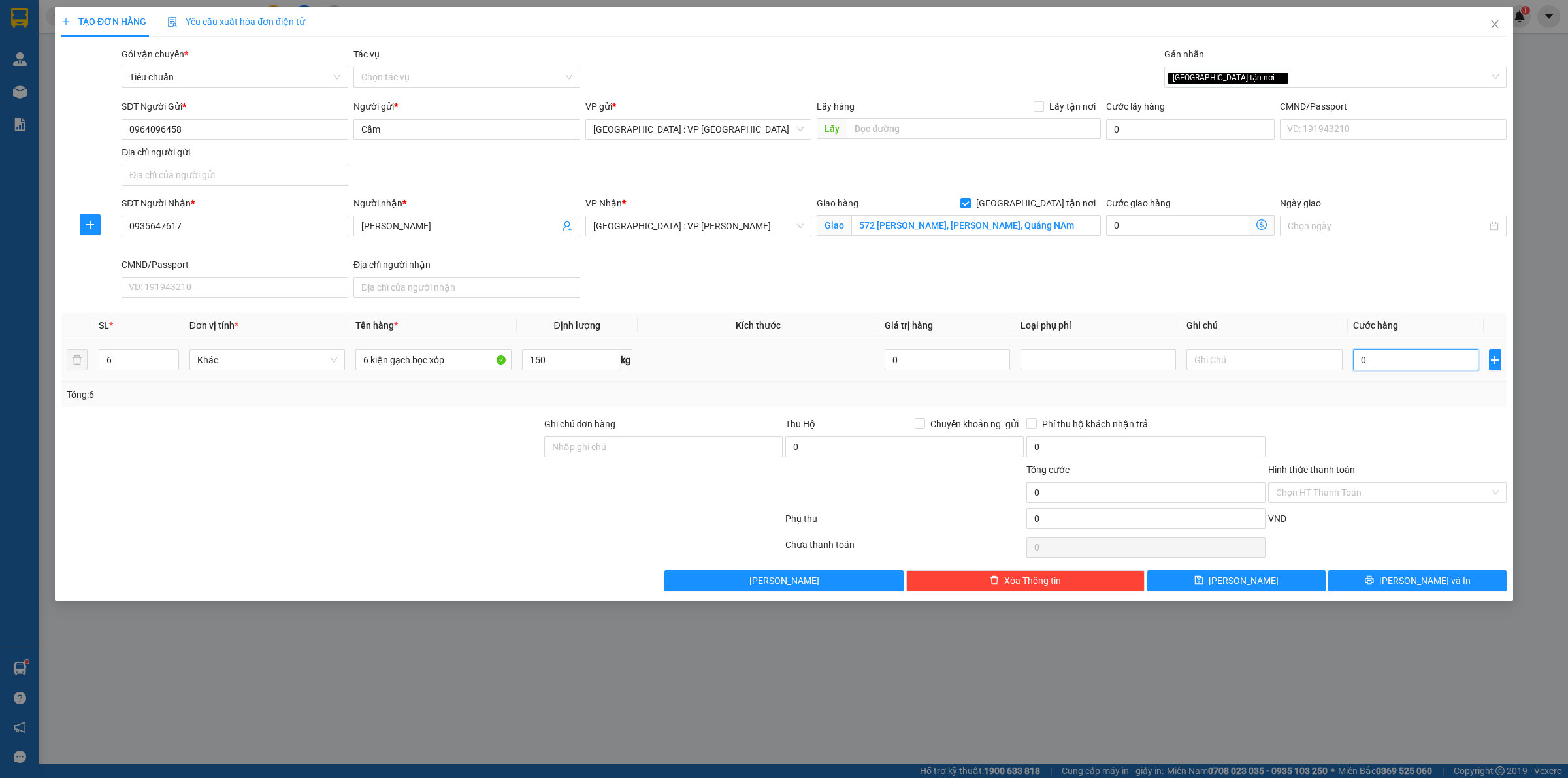
type input "7"
type input "72"
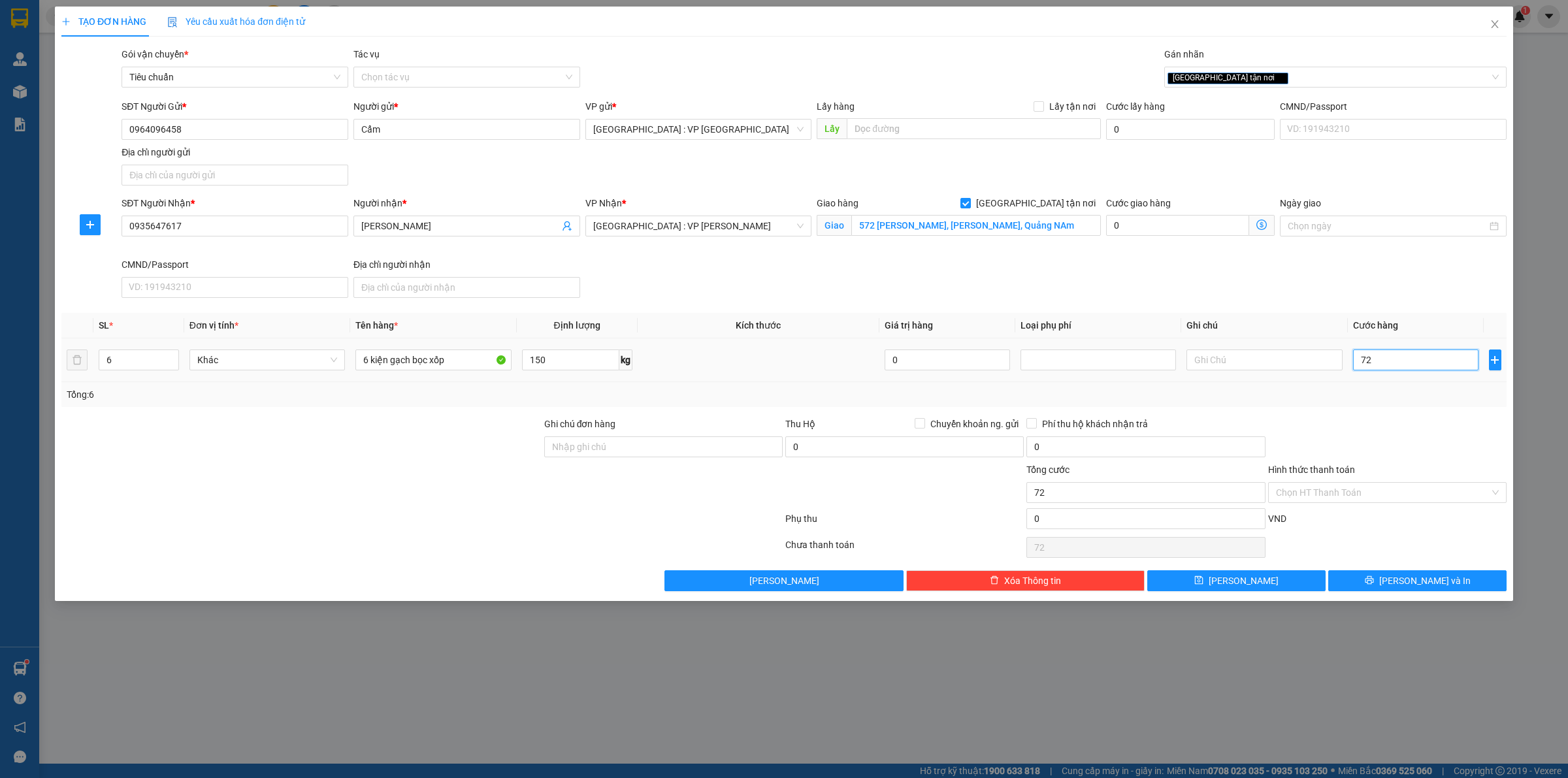
type input "7"
type input "72"
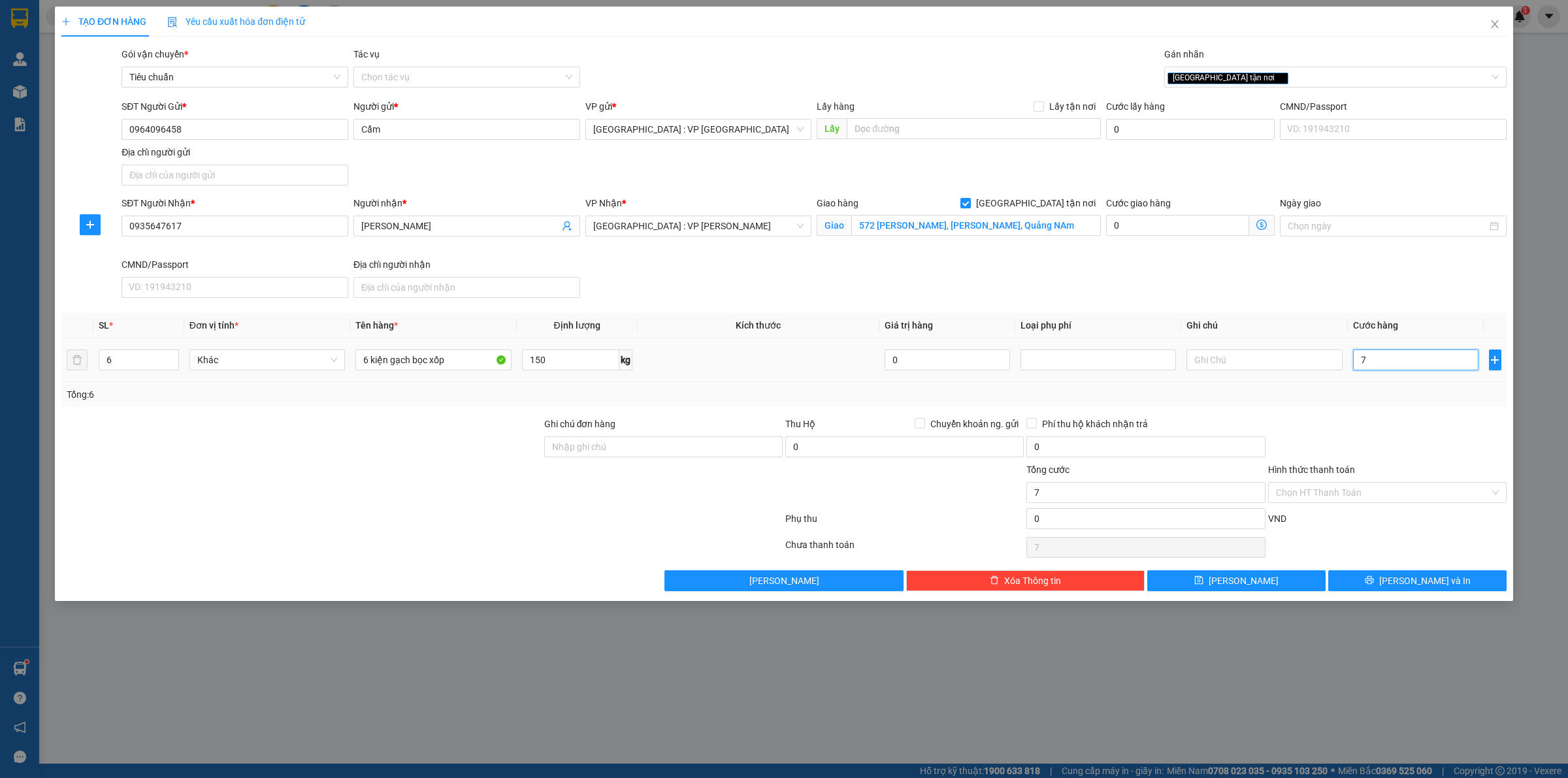
type input "72"
type input "720"
type input "7.200"
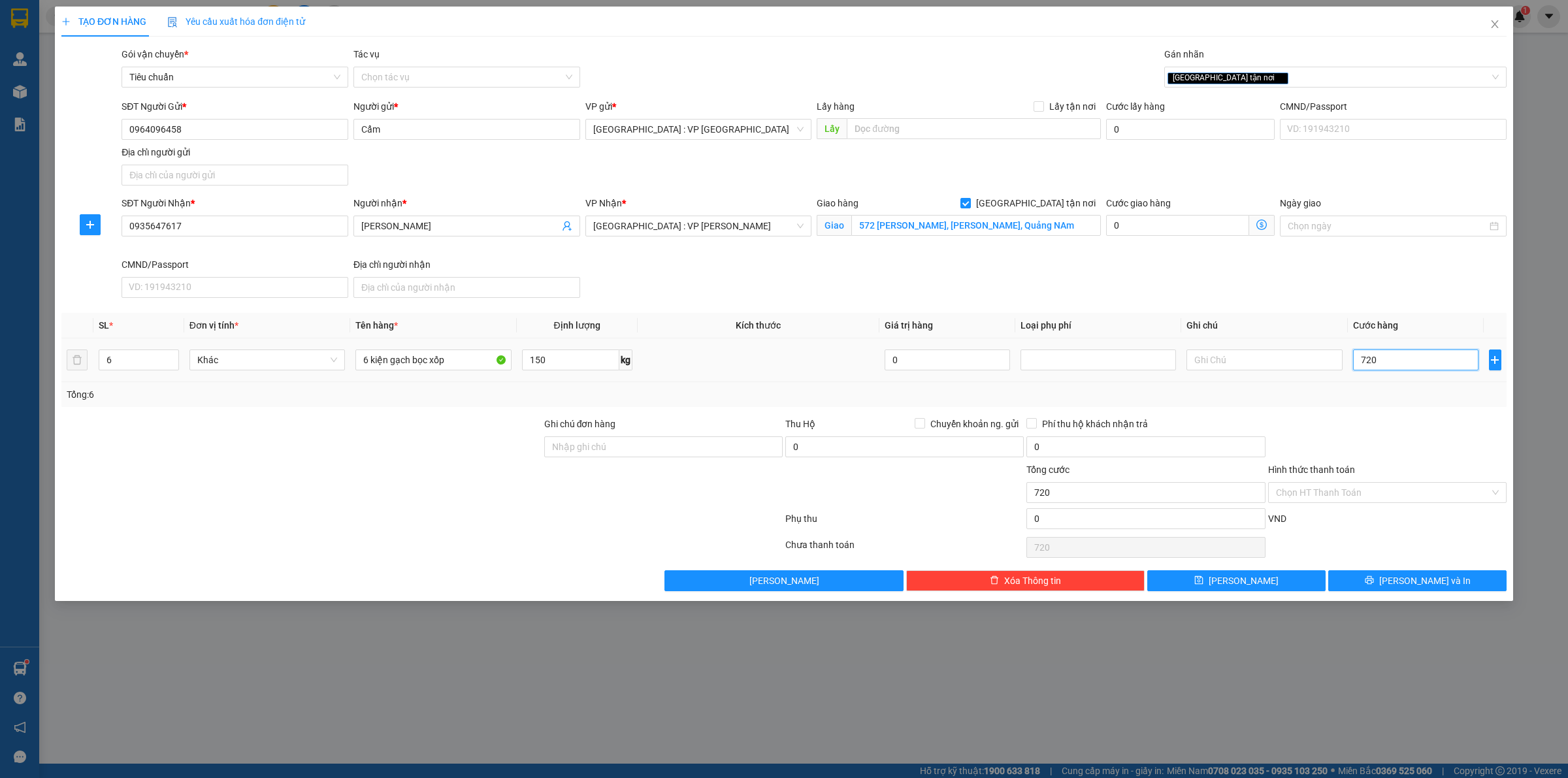
type input "7.200"
type input "72.000"
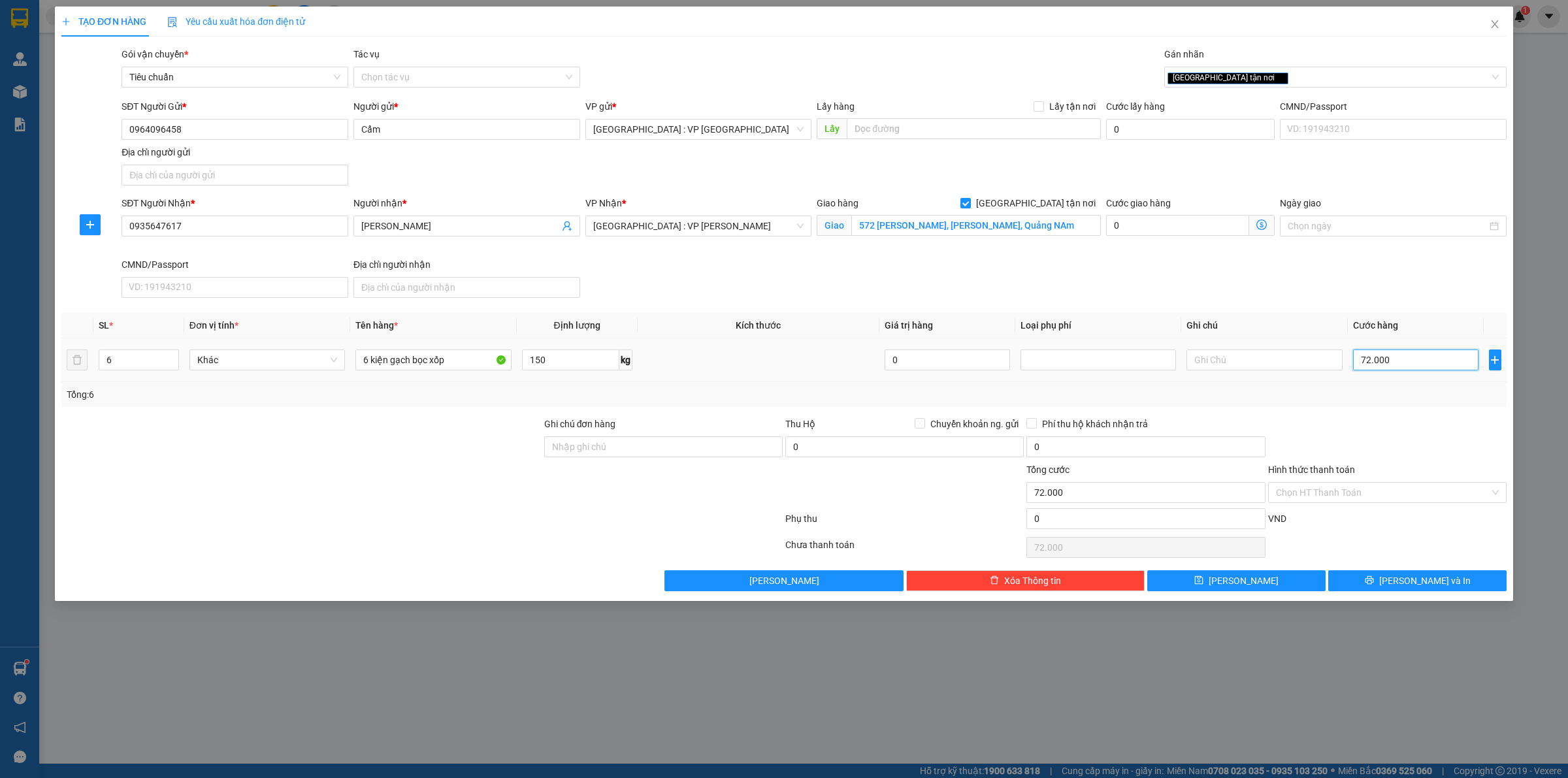
type input "720.000"
click at [1046, 521] on input "0" at bounding box center [1145, 519] width 239 height 21
click at [1396, 356] on input "720.000" at bounding box center [1416, 360] width 125 height 21
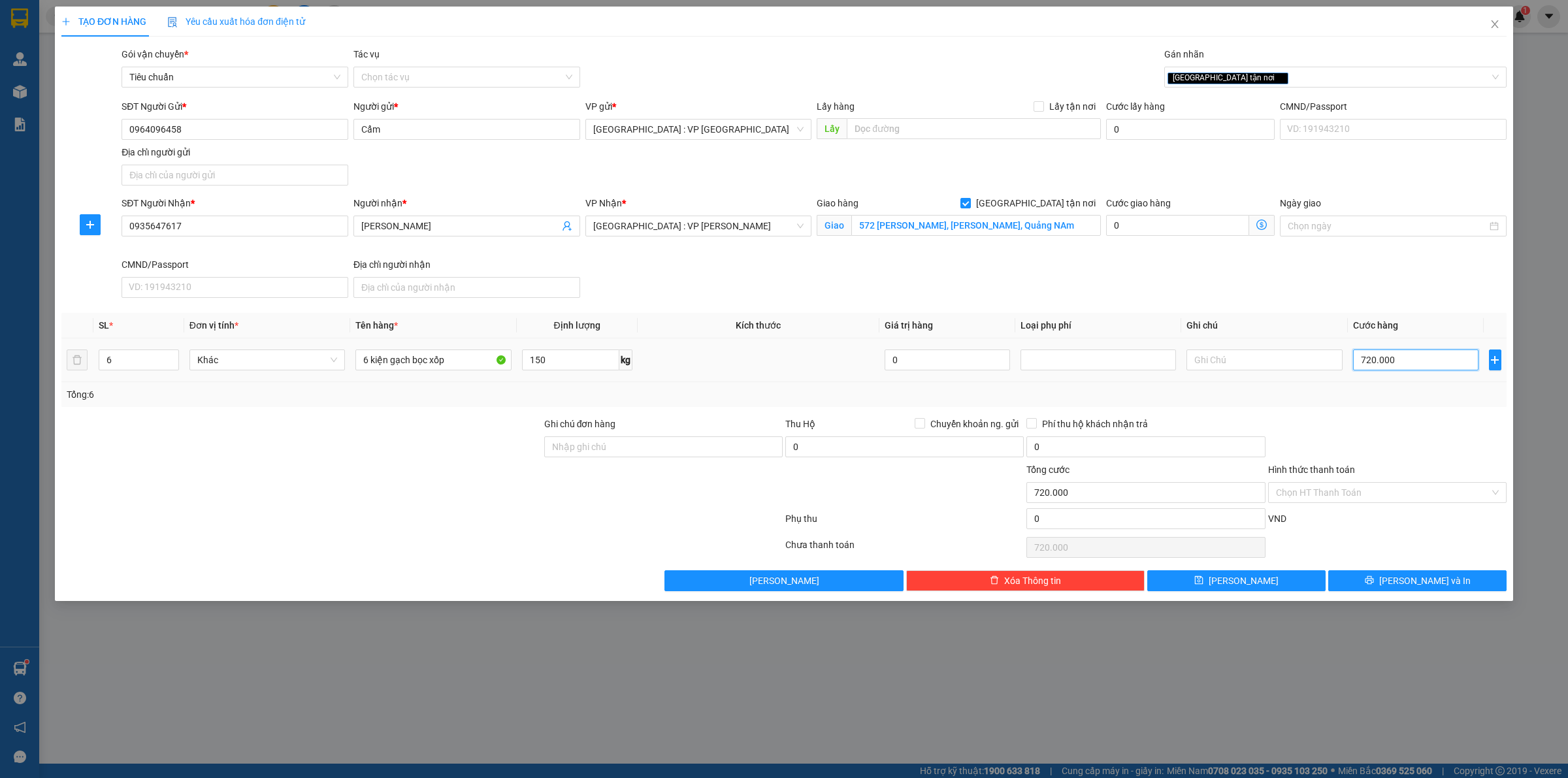
type input "7"
type input "73"
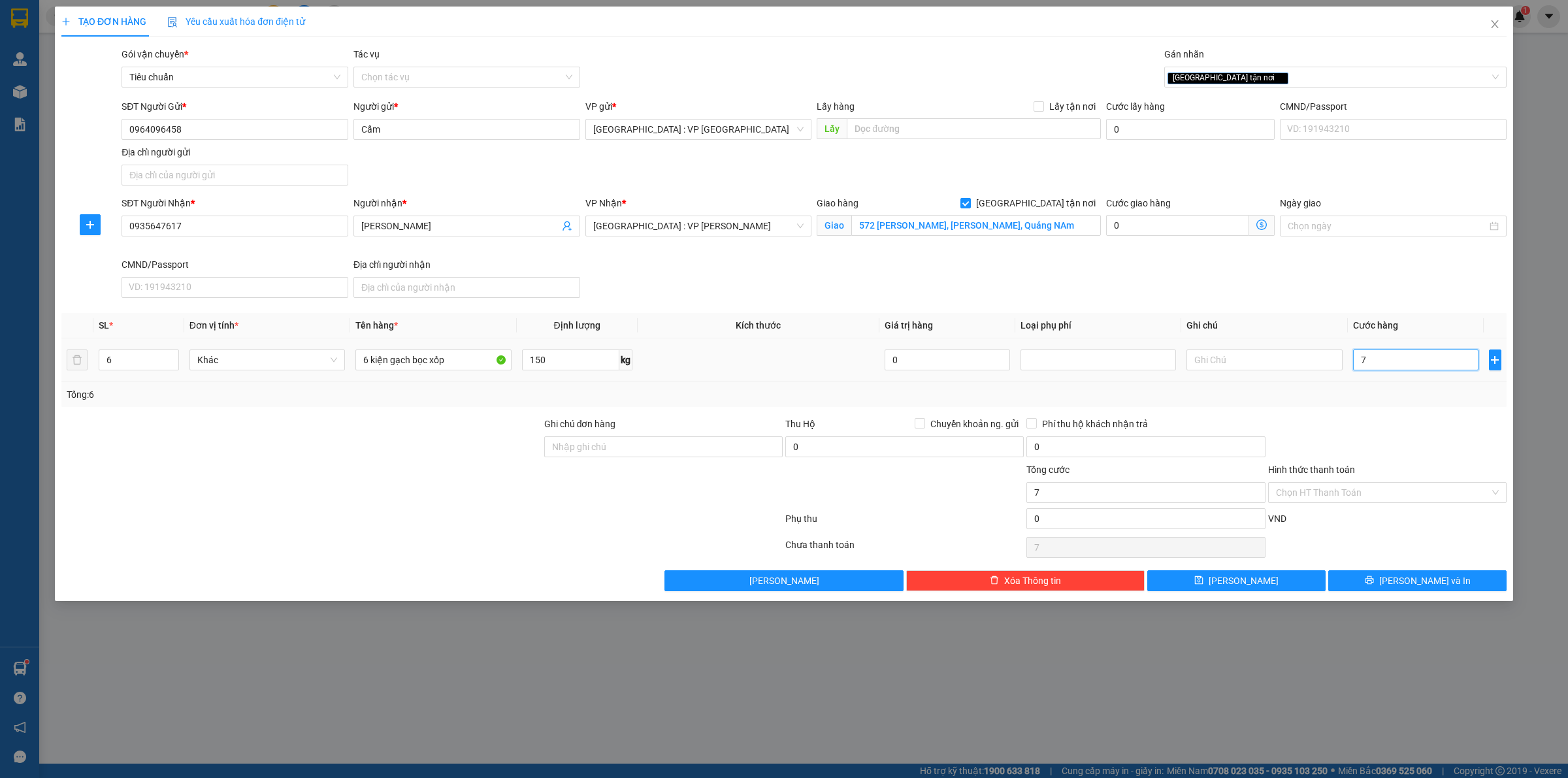
type input "73"
type input "730"
type input "7.300"
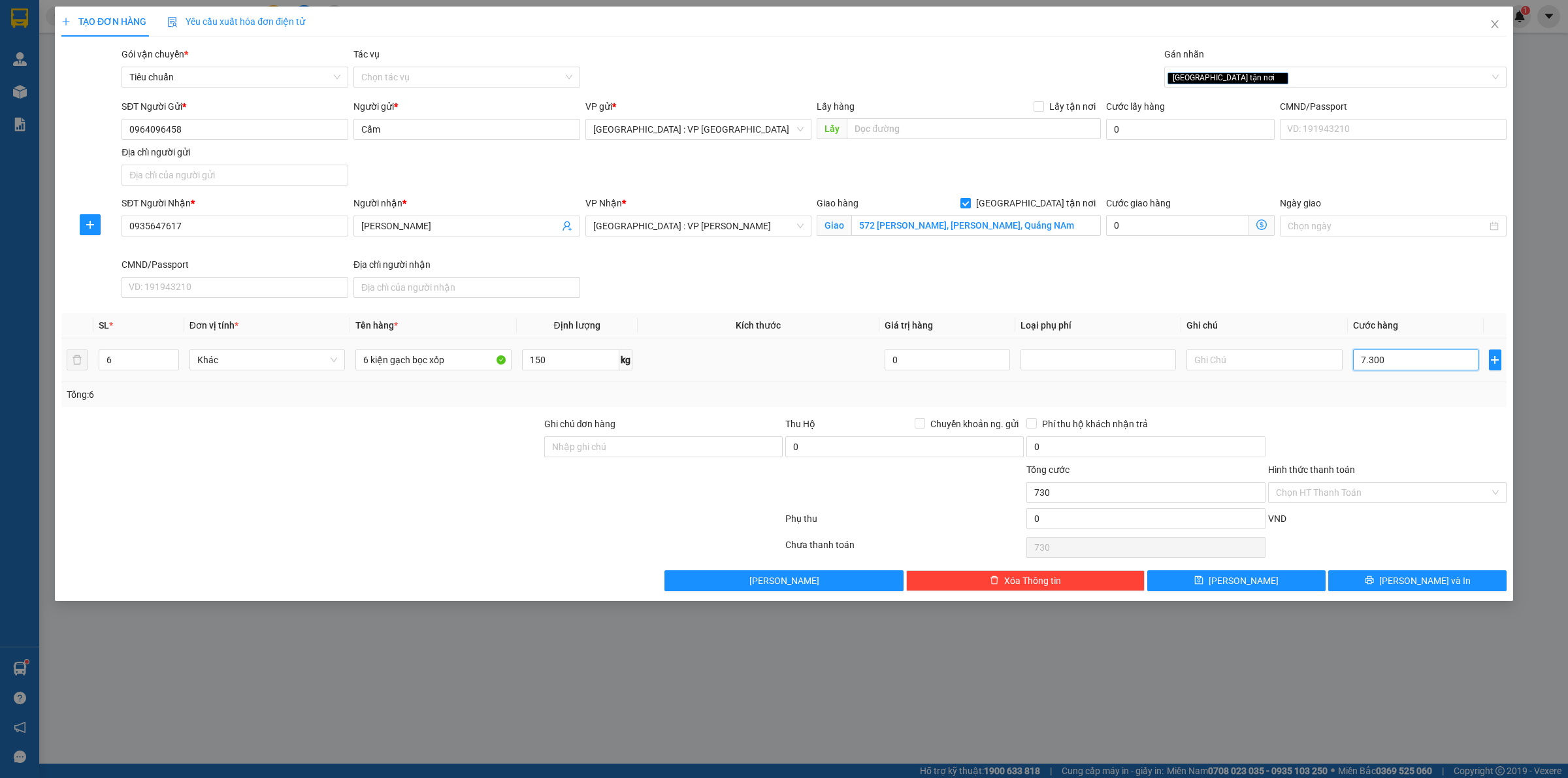
type input "7.300"
type input "73.000"
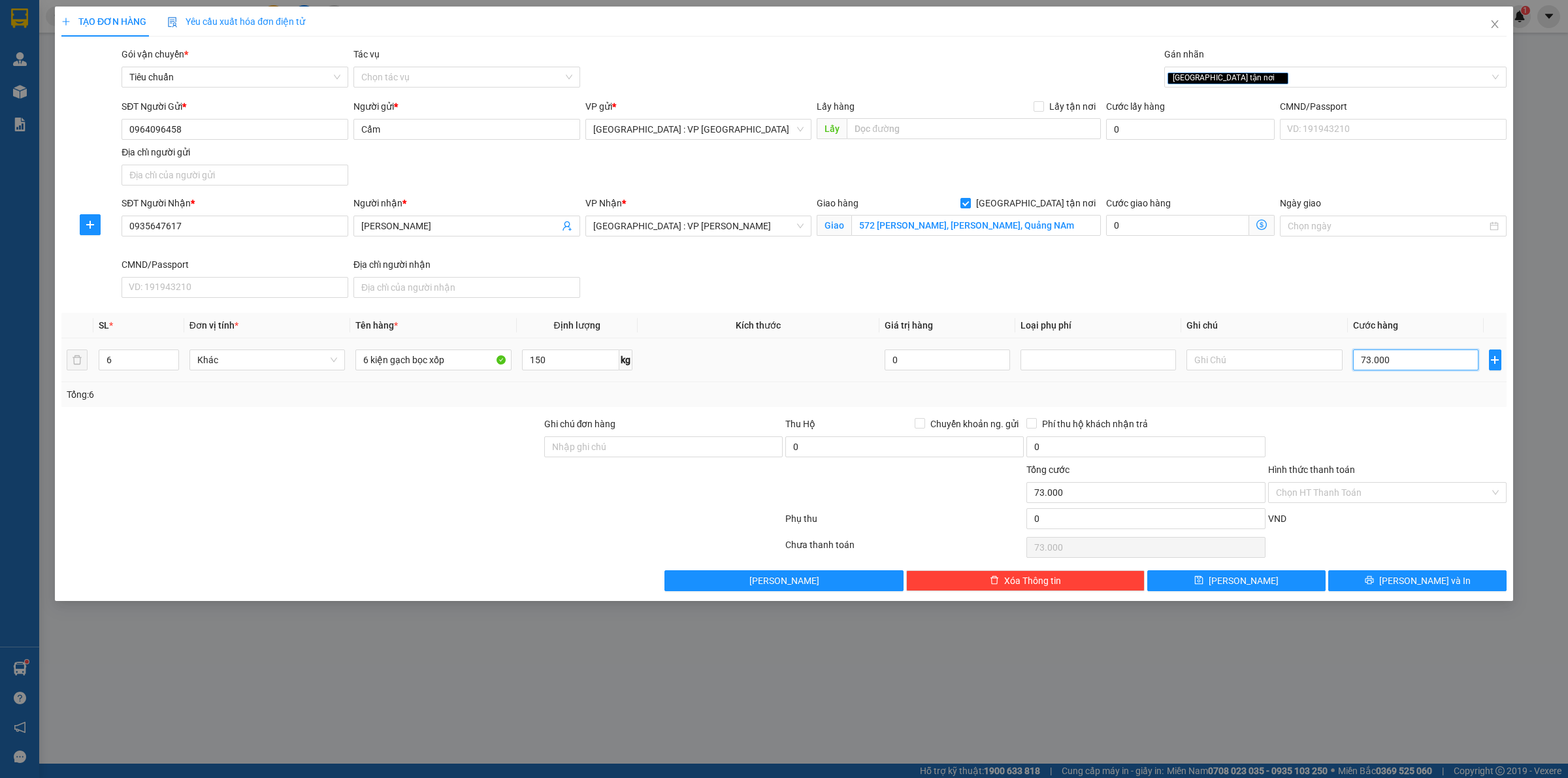
type input "730.000"
click at [1090, 526] on input "0" at bounding box center [1145, 519] width 239 height 21
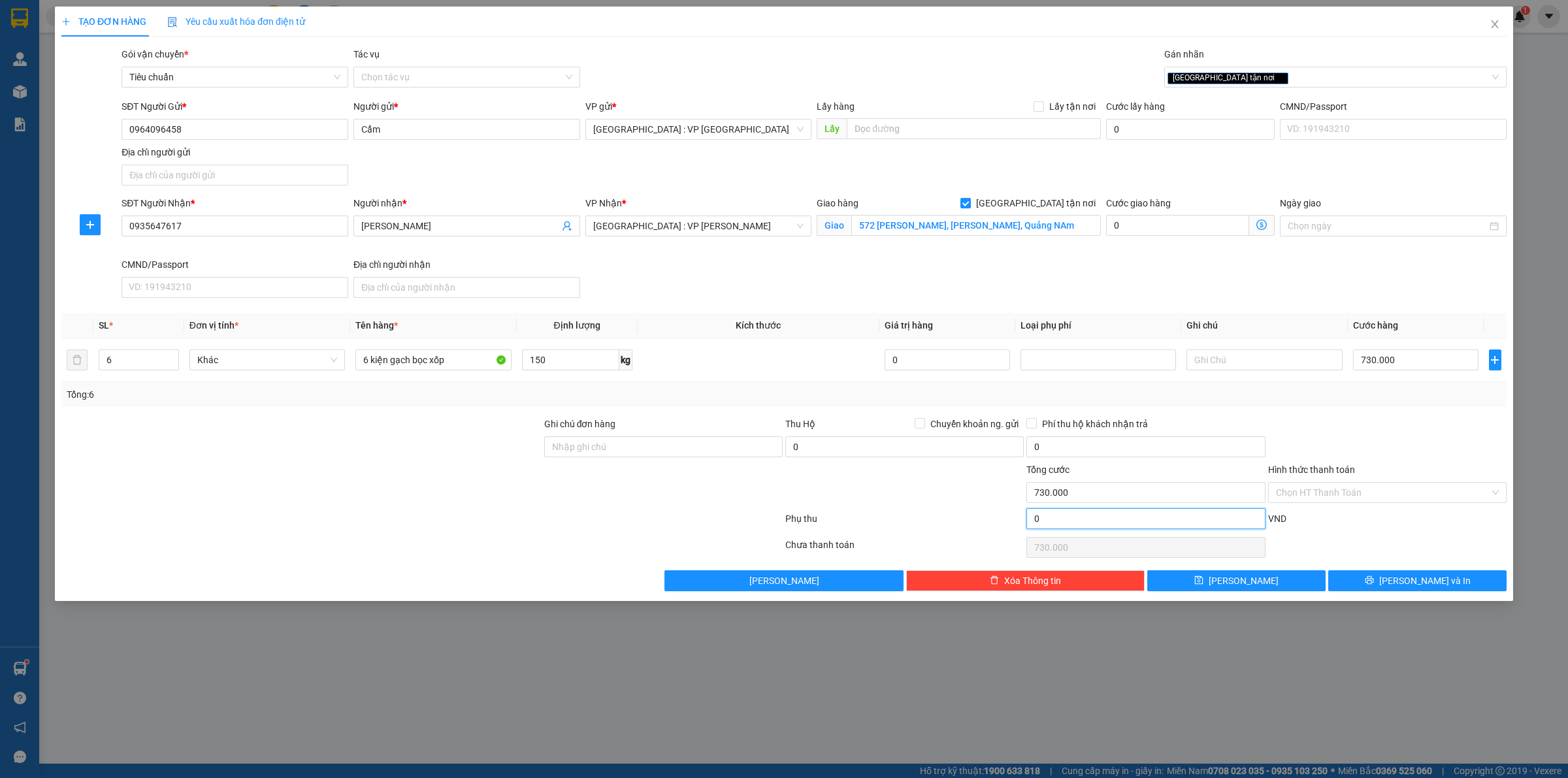
type input "730.001"
type input "1"
type input "730.001"
type input "730.012"
type input "12"
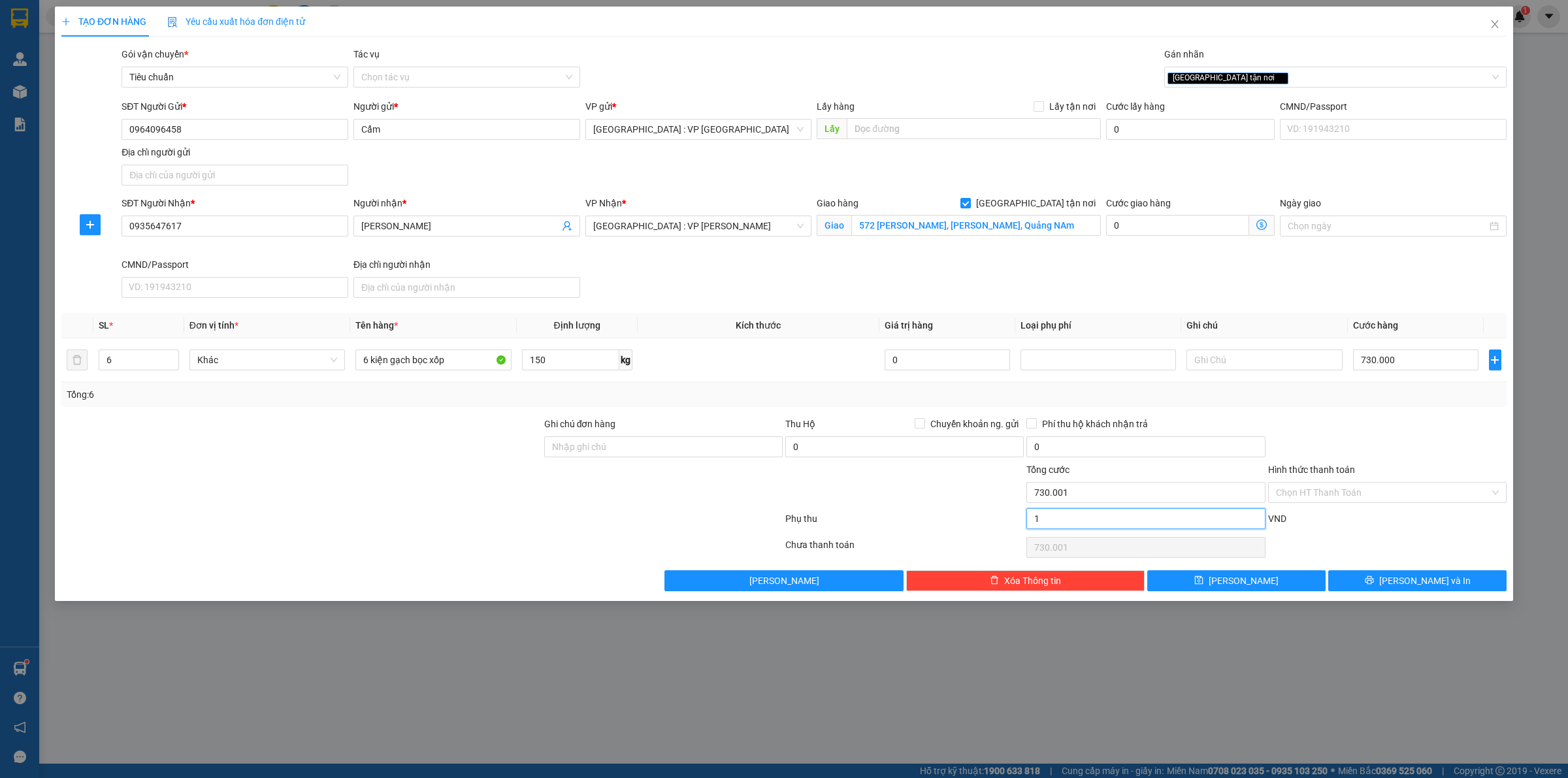
type input "730.012"
type input "730.120"
type input "120"
click at [856, 460] on div "0" at bounding box center [905, 450] width 239 height 26
click at [837, 439] on input "0" at bounding box center [905, 447] width 239 height 21
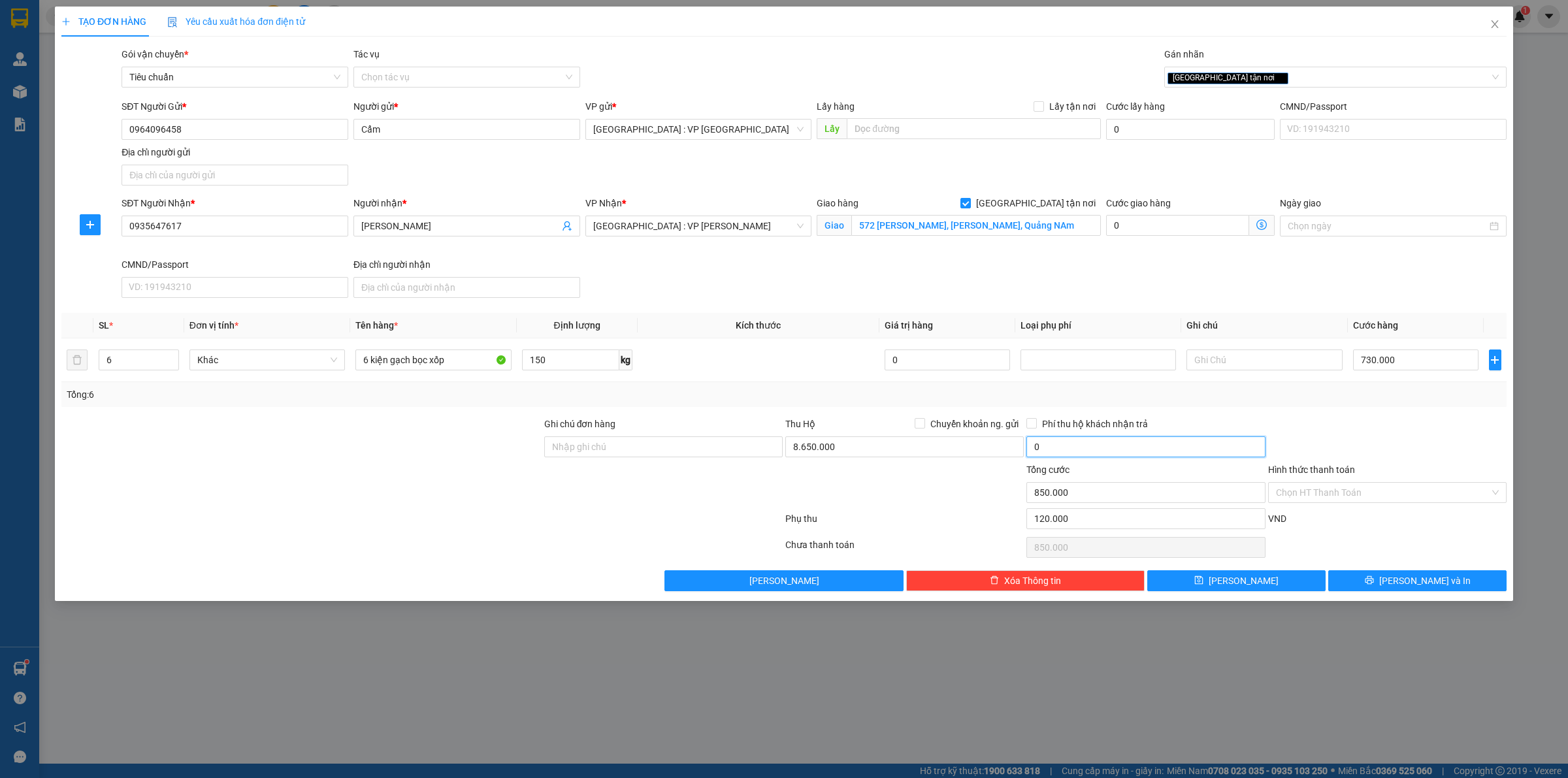
click at [1052, 445] on input "0" at bounding box center [1145, 447] width 239 height 21
click at [968, 423] on span "Chuyển khoản ng. gửi" at bounding box center [975, 424] width 99 height 15
click at [924, 423] on input "Chuyển khoản ng. gửi" at bounding box center [919, 422] width 9 height 9
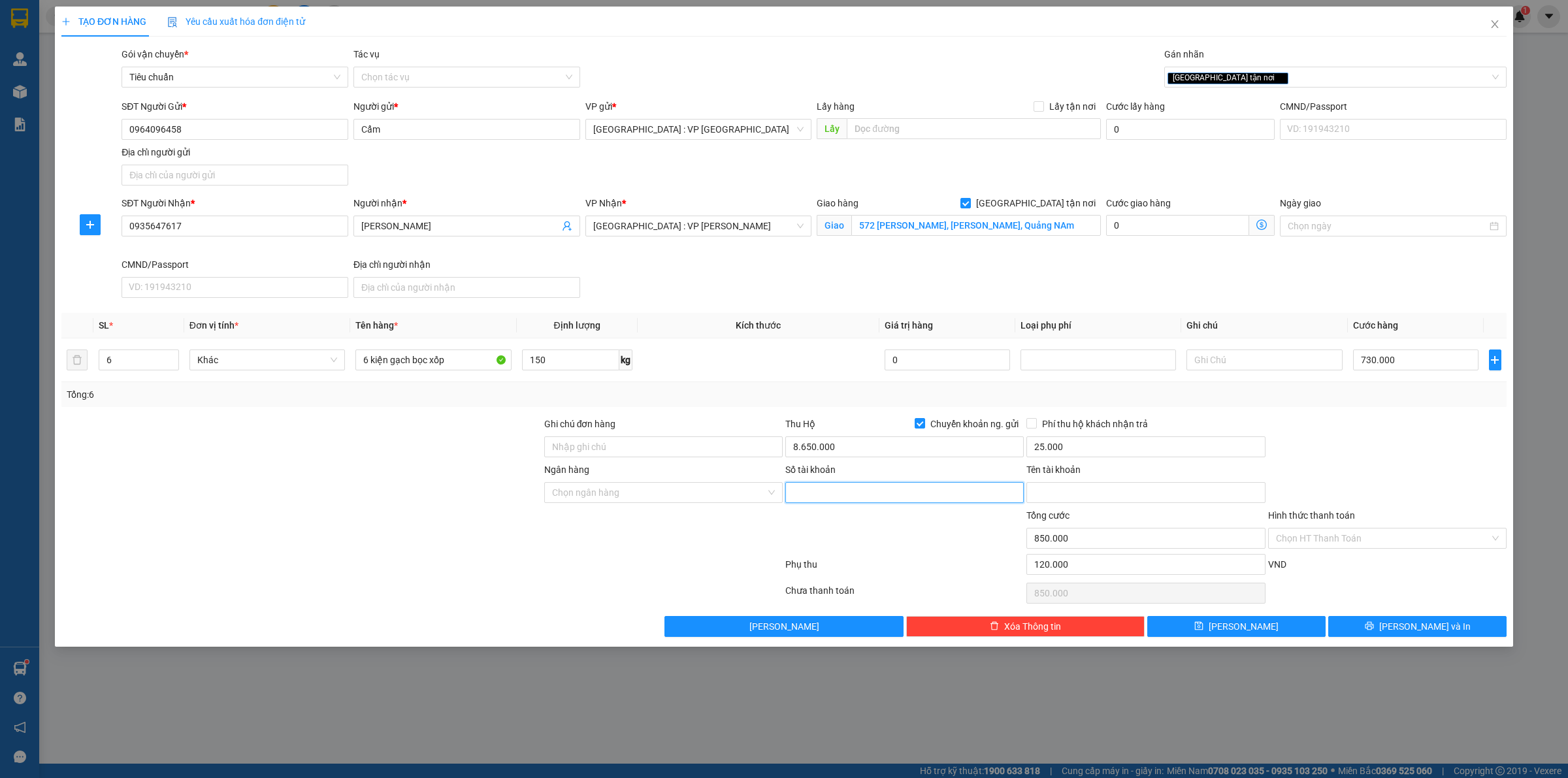
click at [806, 501] on input "Số tài khoản" at bounding box center [905, 492] width 239 height 21
paste input "1505202066666"
drag, startPoint x: 1060, startPoint y: 489, endPoint x: 994, endPoint y: 490, distance: 66.0
click at [1060, 489] on input "Tên tài khoản" at bounding box center [1145, 492] width 239 height 21
paste input "Phùng Xuân Hội"
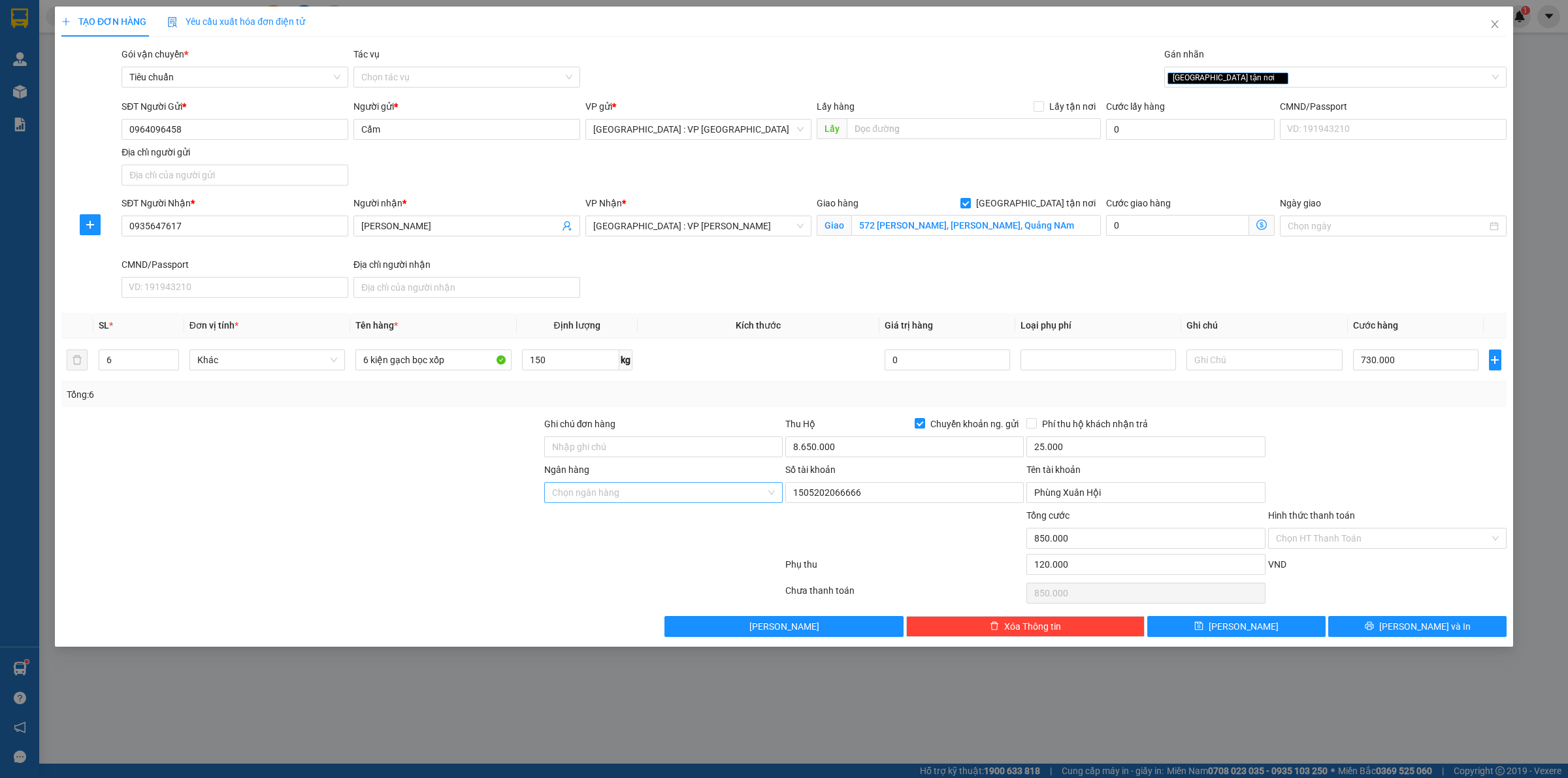
click at [700, 495] on input "Ngân hàng" at bounding box center [658, 492] width 213 height 19
click at [688, 514] on div "Agribank - Ngân hàng Nông nghiệp và Phát triển Nông thôn [GEOGRAPHIC_DATA]" at bounding box center [718, 520] width 332 height 15
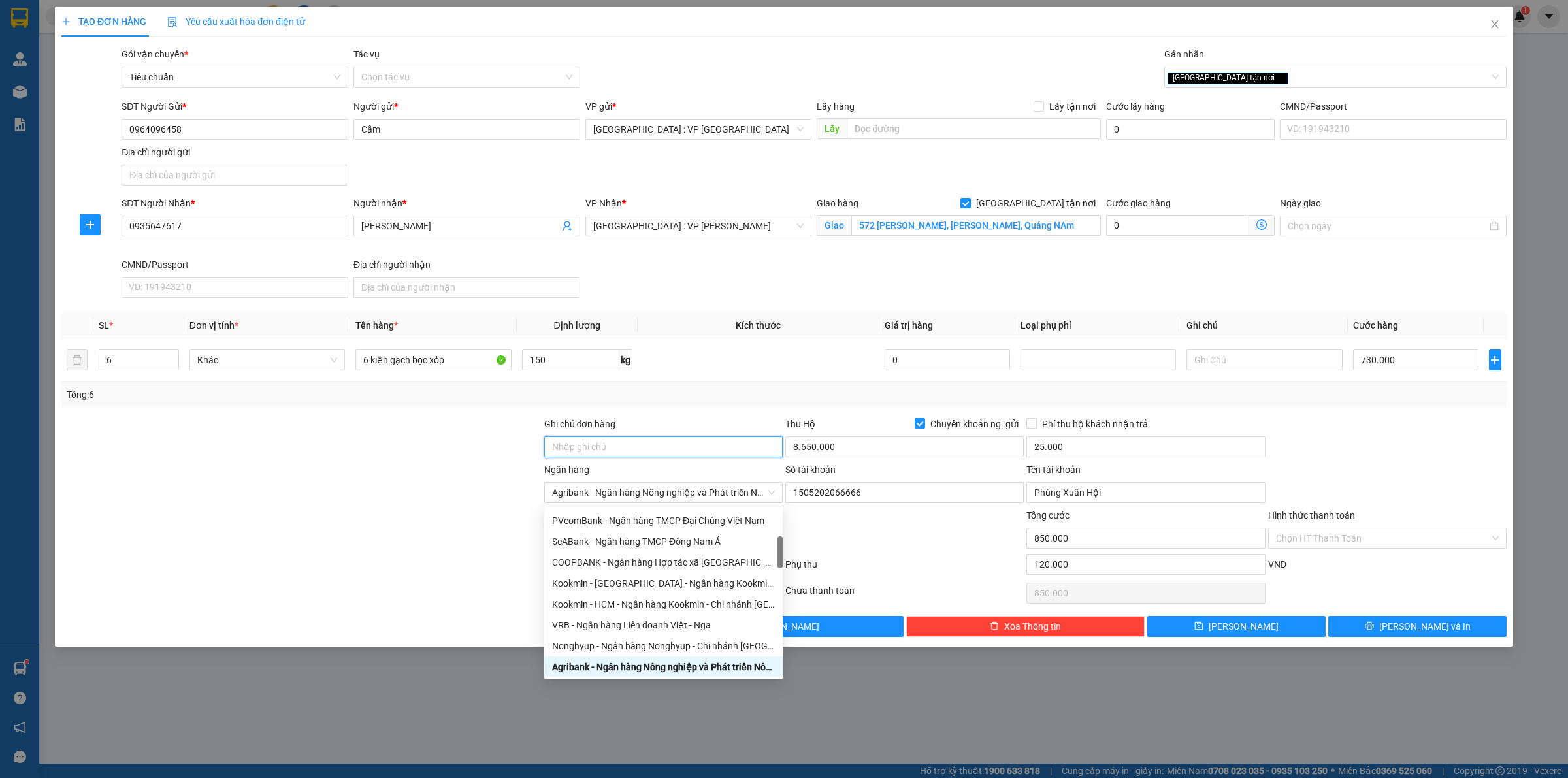
click at [644, 437] on input "Ghi chú đơn hàng" at bounding box center [663, 447] width 239 height 21
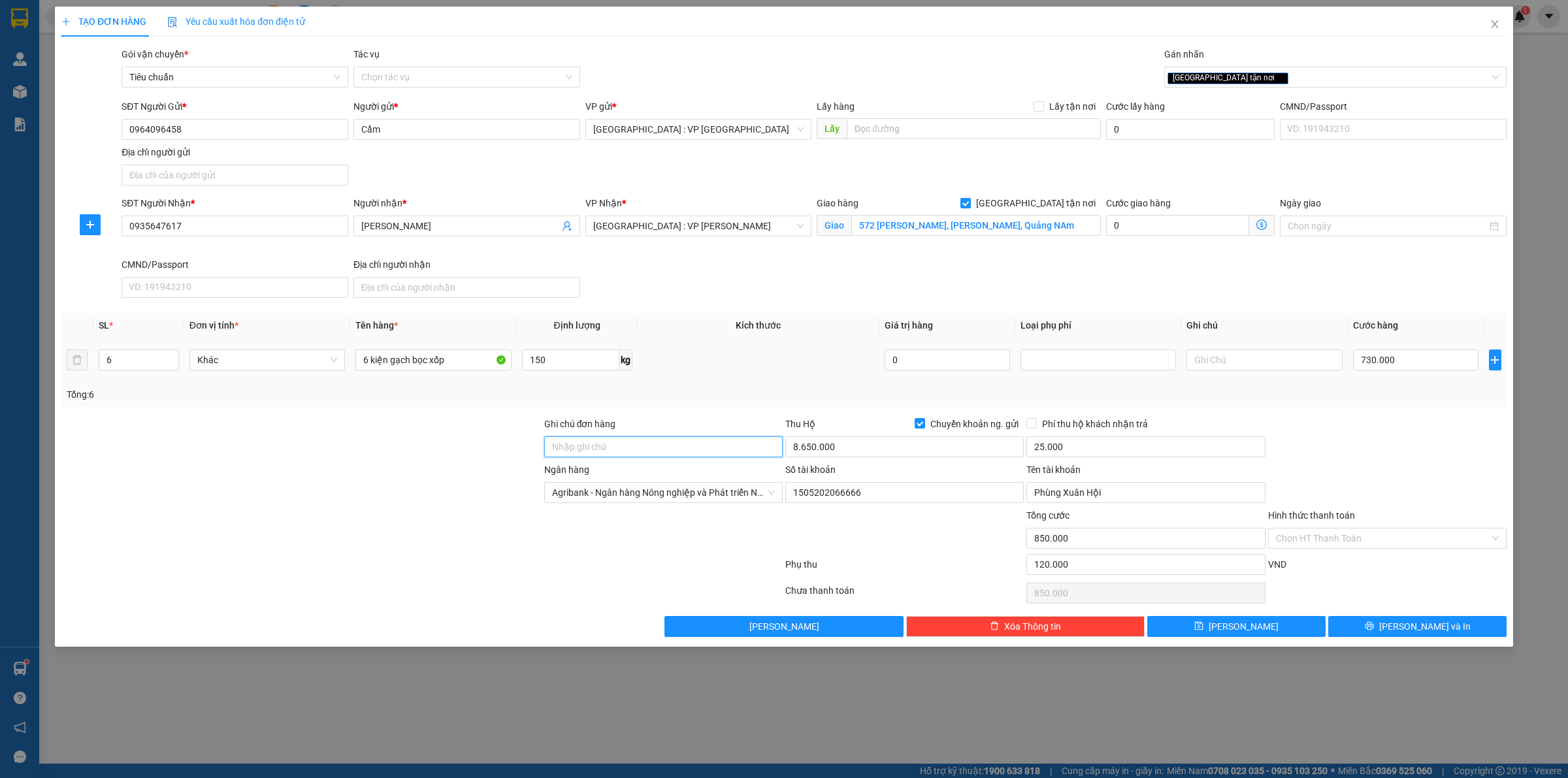
paste input "Giao nguyên kiện - hư vỡ không đền"
click at [702, 394] on div "Tổng: 6" at bounding box center [784, 394] width 1435 height 15
drag, startPoint x: 1348, startPoint y: 432, endPoint x: 1384, endPoint y: 562, distance: 134.9
click at [1348, 437] on div at bounding box center [1387, 440] width 241 height 46
click at [1391, 623] on button "[PERSON_NAME] và In" at bounding box center [1417, 626] width 179 height 21
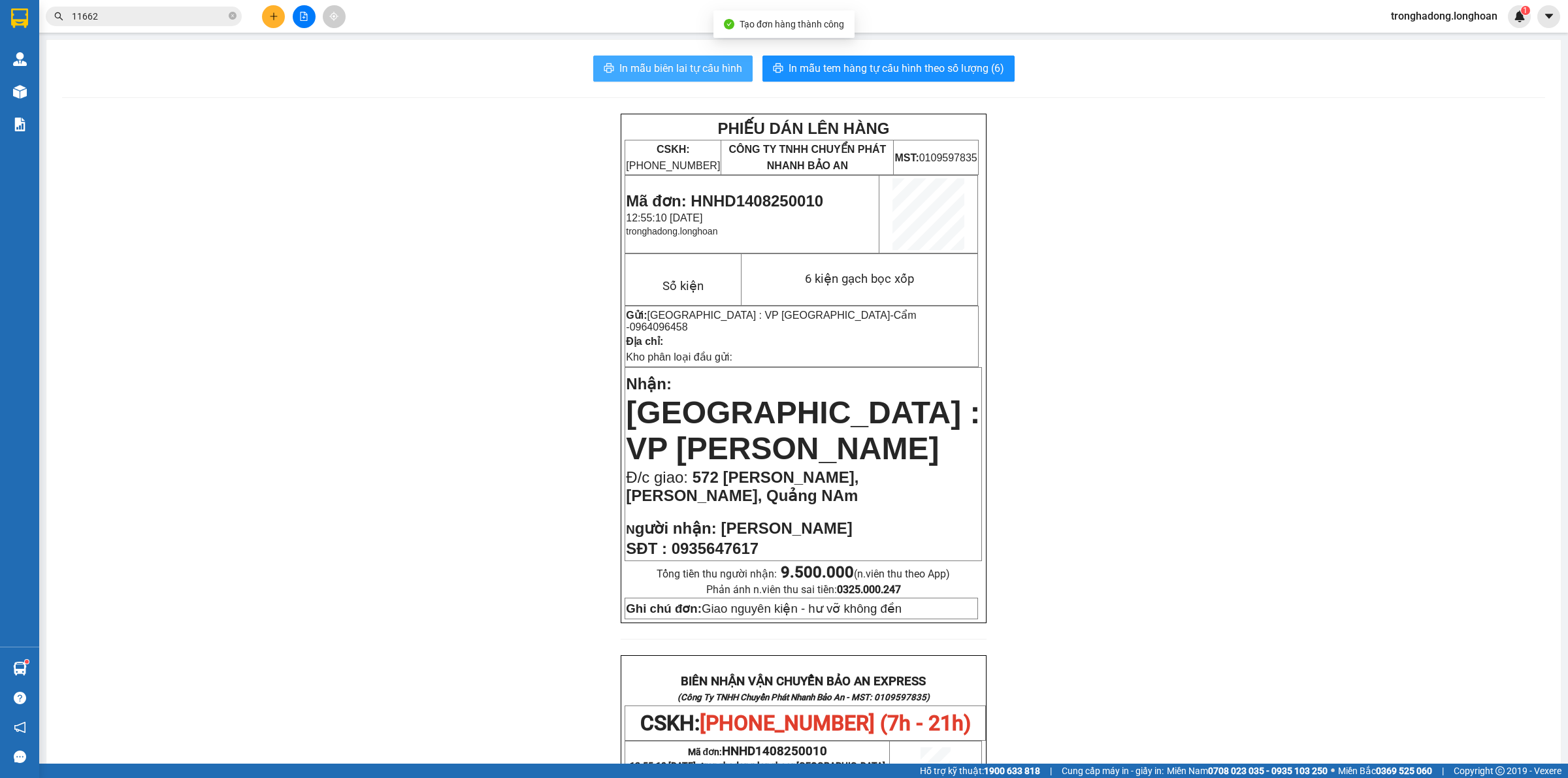
click at [714, 70] on span "In mẫu biên lai tự cấu hình" at bounding box center [681, 67] width 123 height 16
click at [683, 76] on span "In mẫu biên lai tự cấu hình" at bounding box center [681, 67] width 123 height 16
drag, startPoint x: 688, startPoint y: 437, endPoint x: 702, endPoint y: 455, distance: 22.8
click at [702, 469] on p "Đ/c giao: 572 [PERSON_NAME], [PERSON_NAME], Quảng NAm" at bounding box center [803, 487] width 355 height 37
copy span "572 [PERSON_NAME], [PERSON_NAME], Quảng NAm"
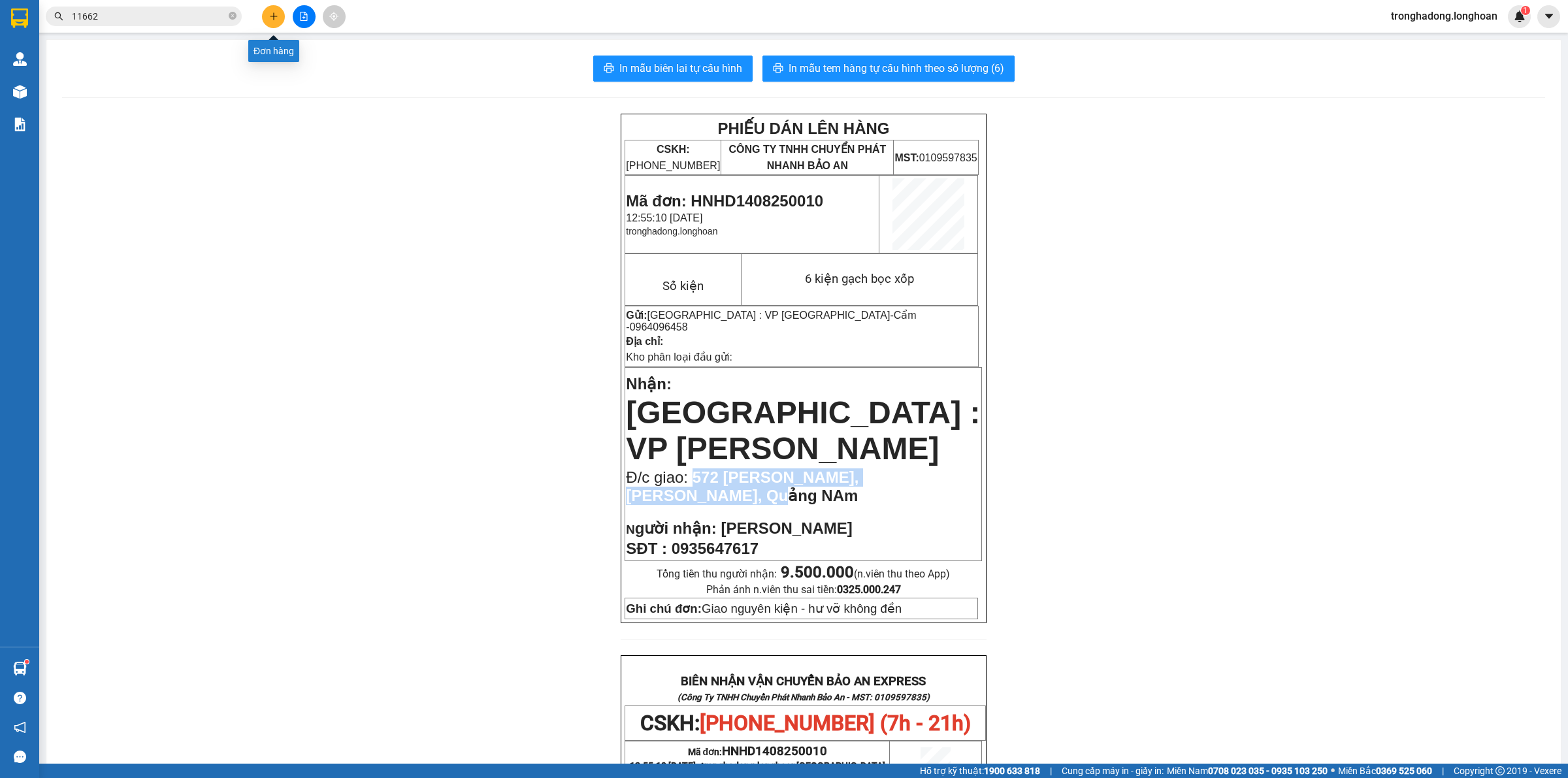
click at [270, 15] on icon "plus" at bounding box center [273, 16] width 9 height 9
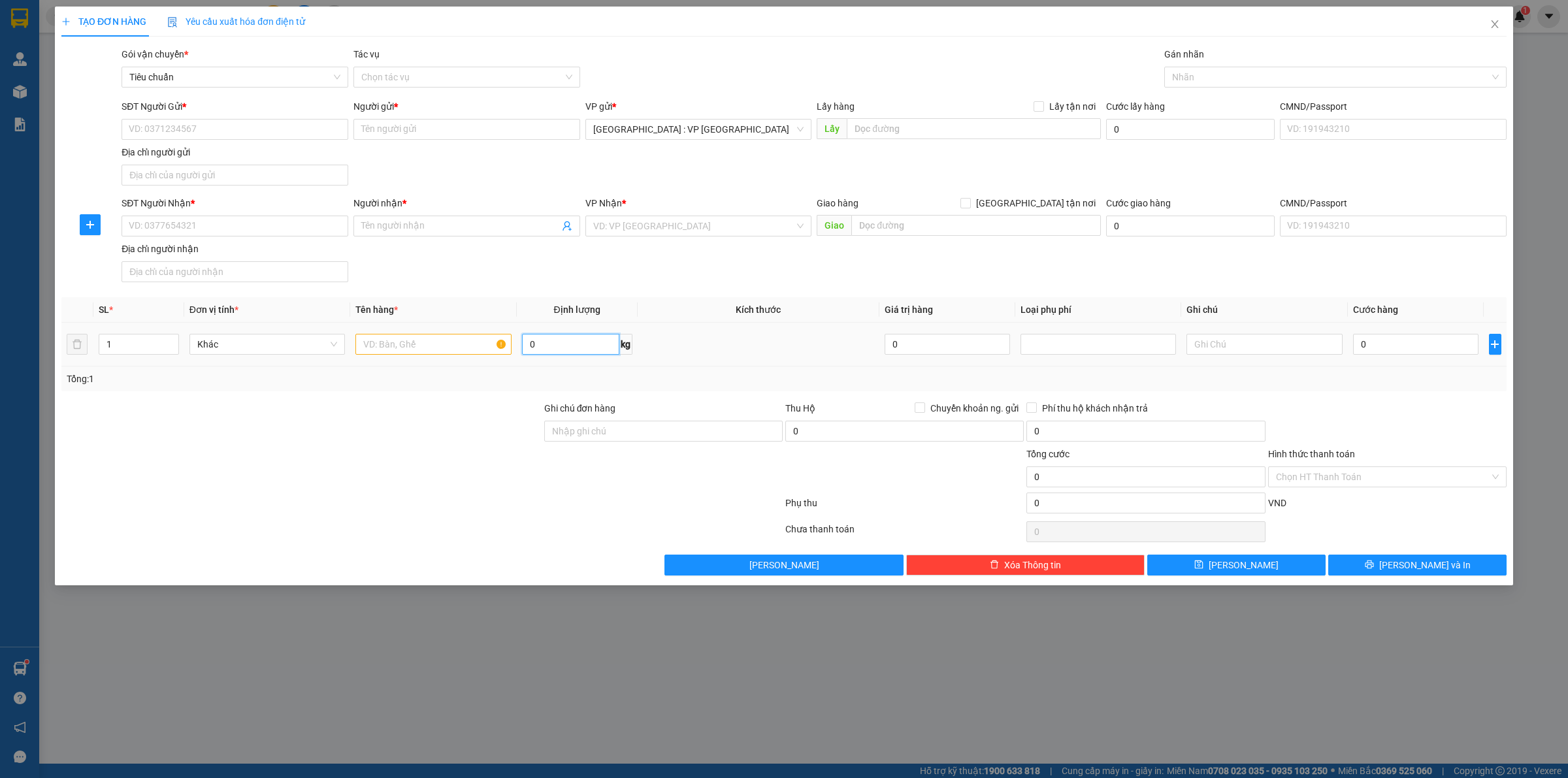
click at [558, 354] on input "0" at bounding box center [571, 344] width 97 height 21
click at [435, 348] on input "text" at bounding box center [433, 344] width 156 height 21
click at [132, 347] on input "1" at bounding box center [139, 344] width 79 height 19
click at [216, 128] on input "SĐT Người Gửi *" at bounding box center [235, 129] width 227 height 21
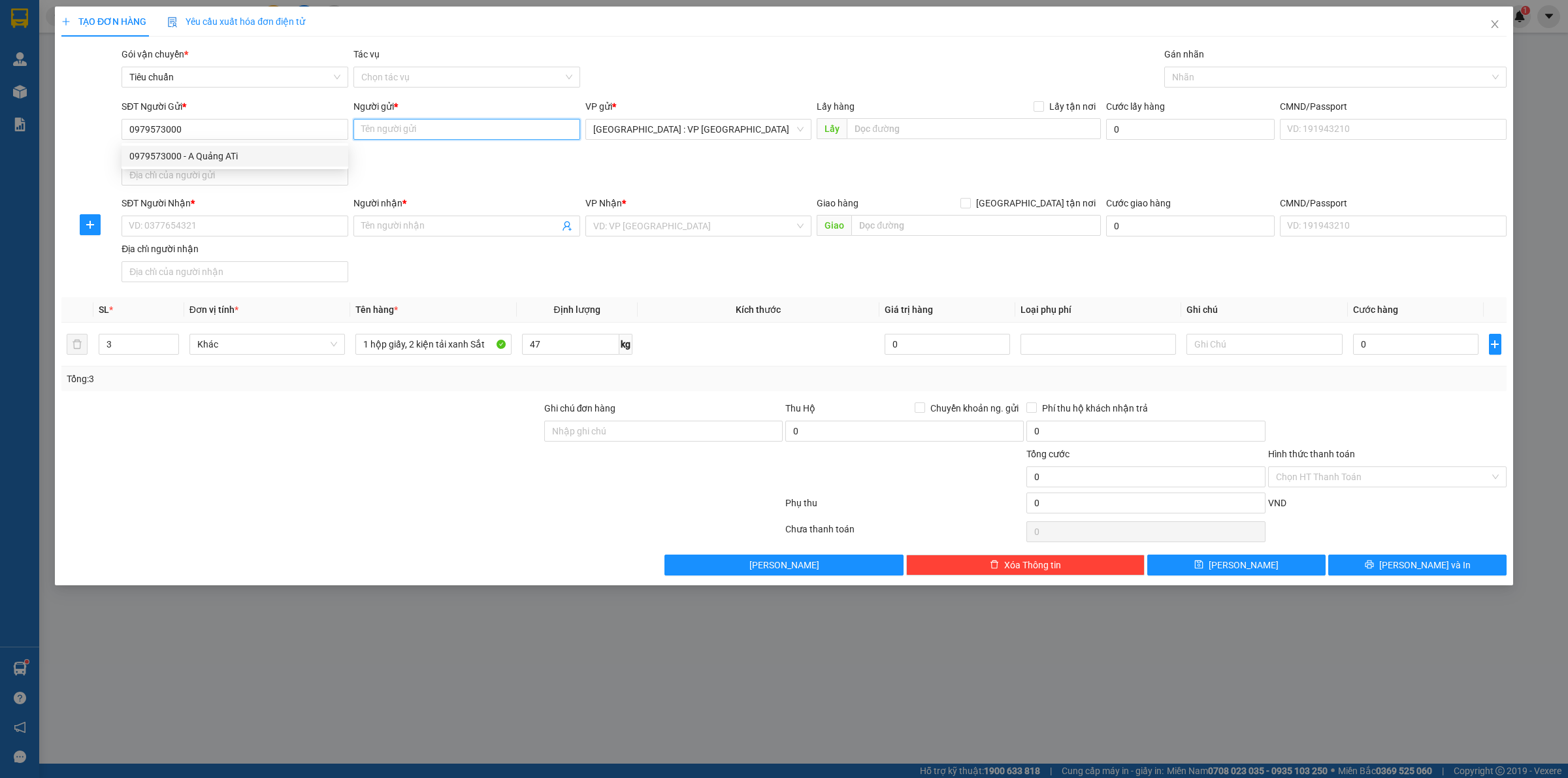
drag, startPoint x: 402, startPoint y: 133, endPoint x: 387, endPoint y: 129, distance: 15.5
click at [401, 132] on input "Người gửi *" at bounding box center [467, 129] width 227 height 21
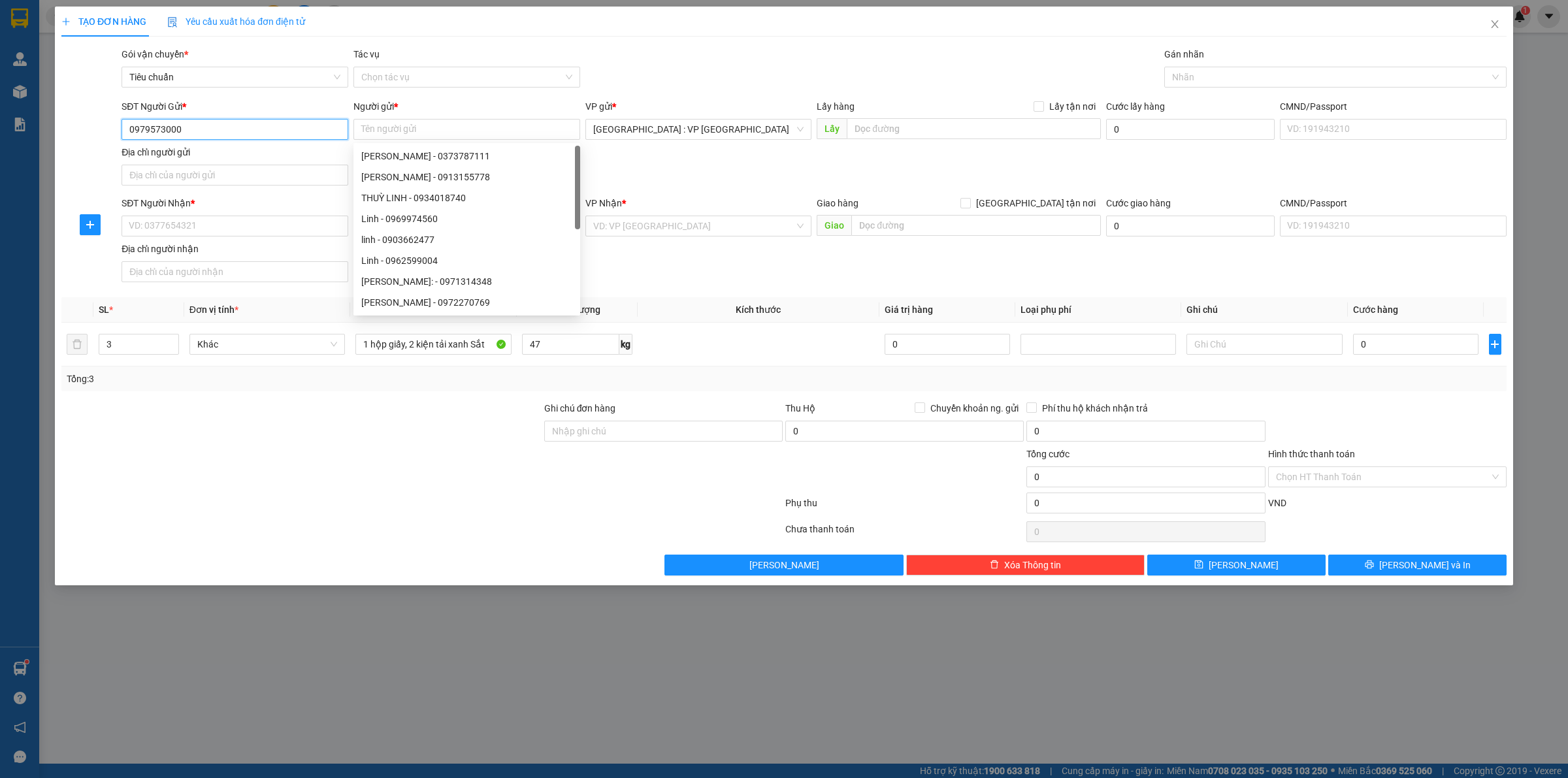
click at [295, 122] on input "0979573000" at bounding box center [235, 129] width 227 height 21
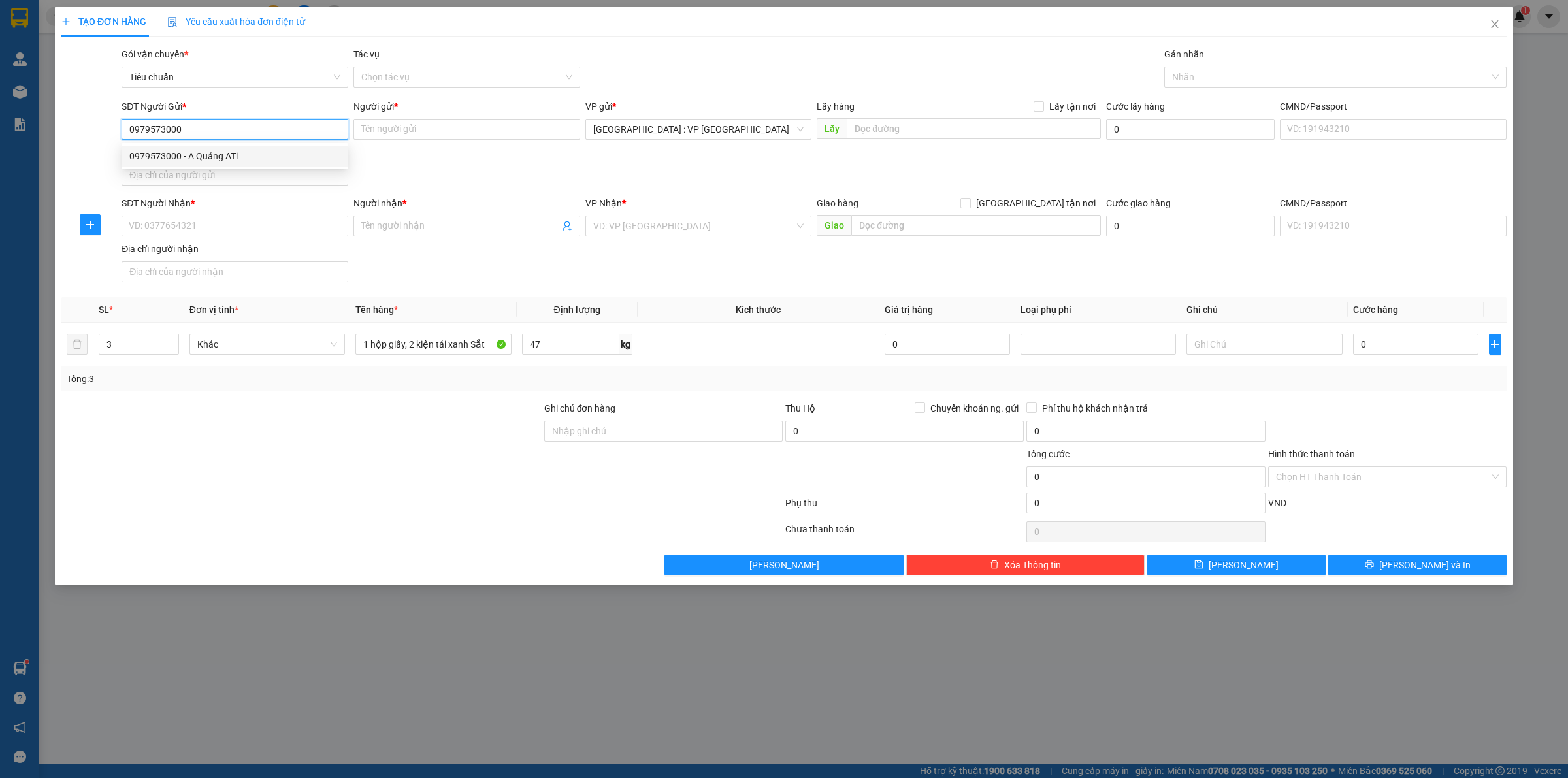
click at [212, 160] on div "0979573000 - A Quảng ATi" at bounding box center [235, 156] width 211 height 15
click at [236, 214] on div "SĐT Người Nhận *" at bounding box center [235, 206] width 227 height 19
click at [223, 222] on input "SĐT Người Nhận *" at bounding box center [235, 226] width 227 height 21
click at [273, 222] on input "0901123348" at bounding box center [235, 226] width 227 height 21
click at [414, 227] on input "Người nhận *" at bounding box center [460, 226] width 198 height 15
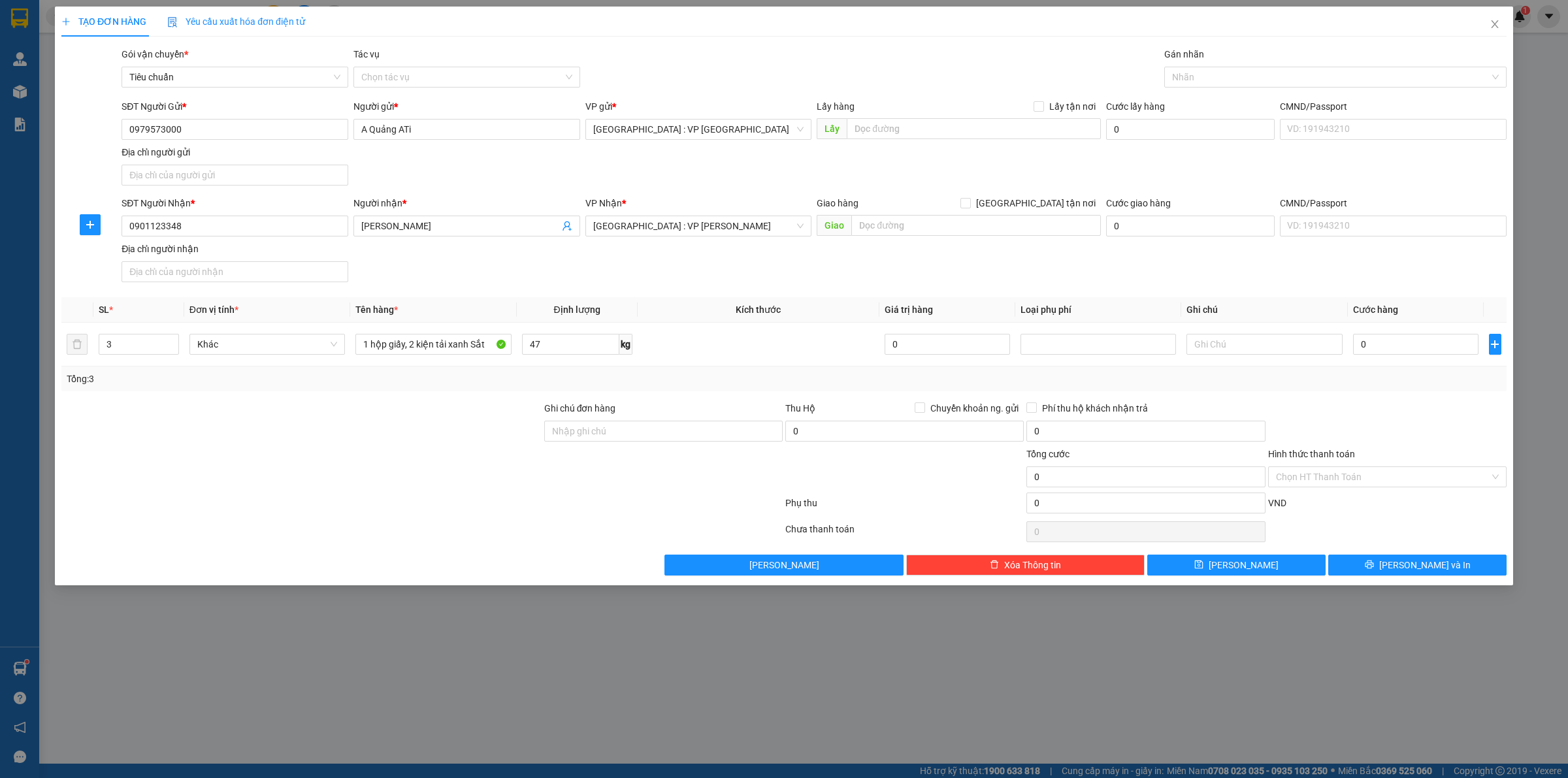
click at [734, 308] on th "Kích thước" at bounding box center [759, 310] width 242 height 26
drag, startPoint x: 712, startPoint y: 310, endPoint x: 810, endPoint y: 310, distance: 98.0
click at [809, 310] on th "Kích thước" at bounding box center [759, 310] width 242 height 26
click at [810, 310] on th "Kích thước" at bounding box center [759, 310] width 242 height 26
drag, startPoint x: 810, startPoint y: 310, endPoint x: 709, endPoint y: 323, distance: 101.8
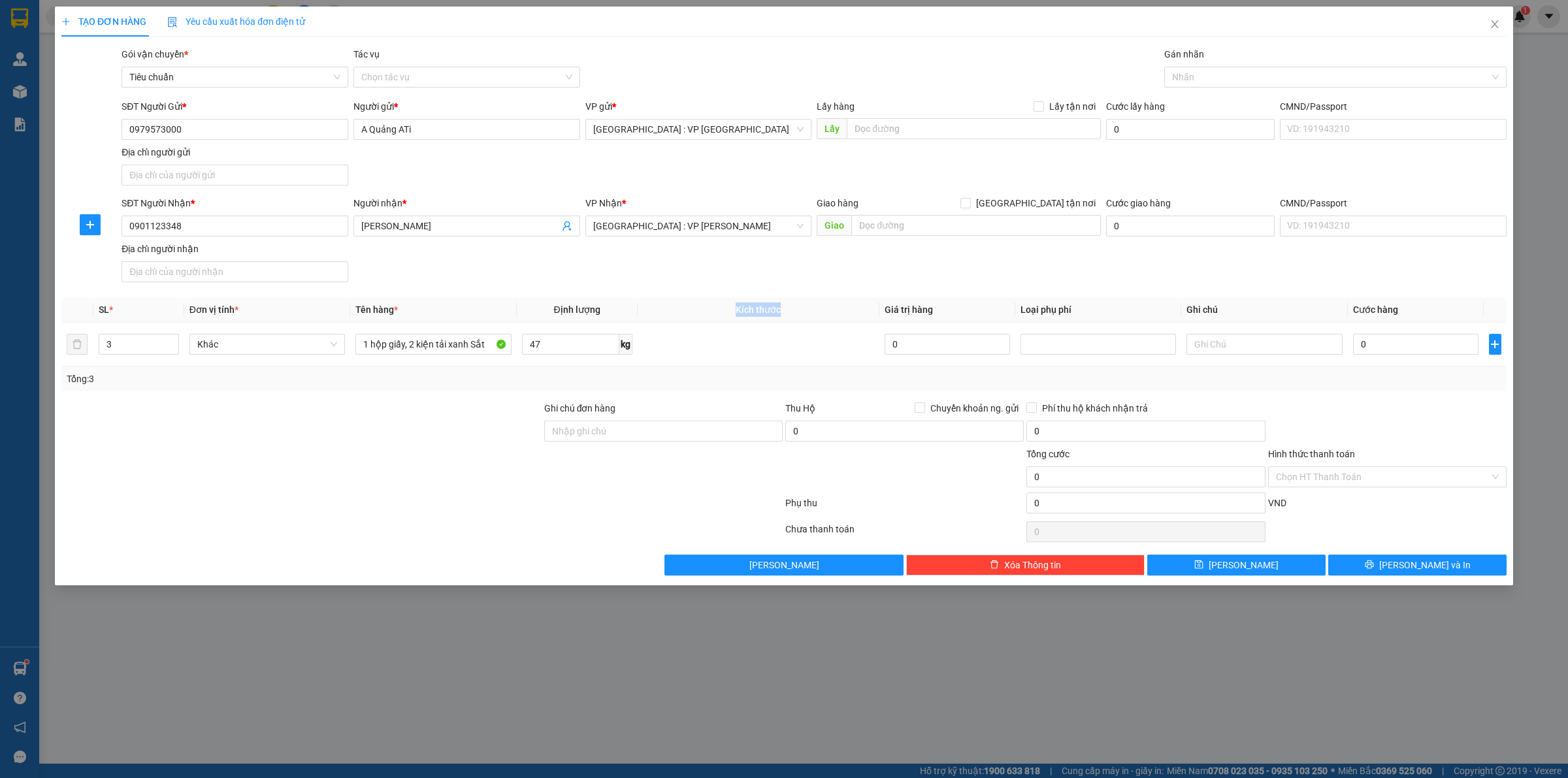
click at [709, 323] on th "Kích thước" at bounding box center [759, 310] width 242 height 26
click at [686, 329] on td at bounding box center [759, 344] width 242 height 44
click at [1408, 341] on input "0" at bounding box center [1416, 344] width 125 height 21
click at [1384, 569] on button "[PERSON_NAME] và In" at bounding box center [1417, 565] width 179 height 21
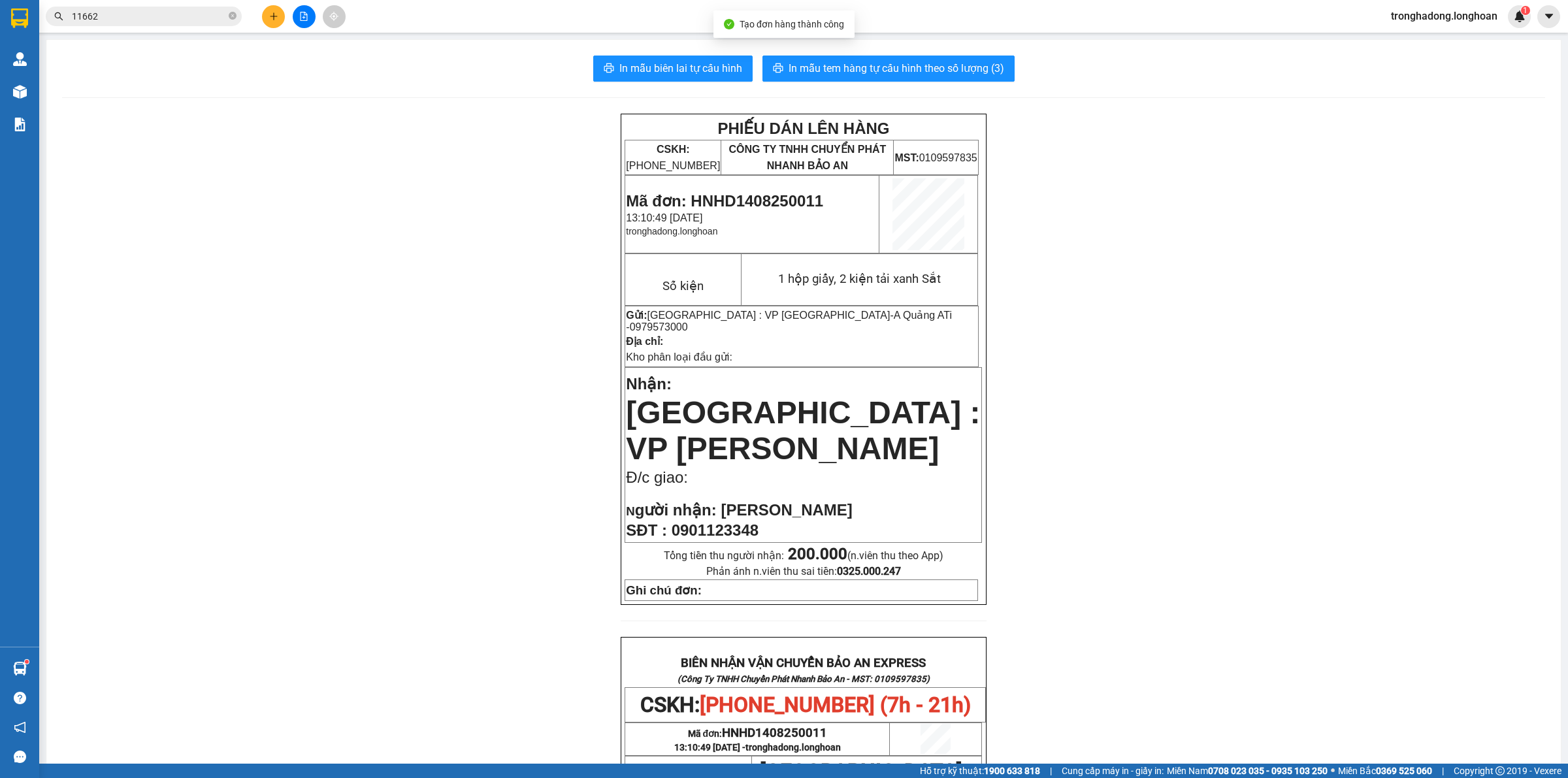
click at [636, 52] on div "In mẫu biên lai tự cấu hình In mẫu tem hàng tự cấu hình theo số lượng (3) PHIẾU…" at bounding box center [804, 663] width 1514 height 1246
click at [638, 65] on span "In mẫu biên lai tự cấu hình" at bounding box center [681, 67] width 123 height 16
click at [951, 66] on span "In mẫu tem hàng tự cấu hình theo số lượng (3)" at bounding box center [896, 67] width 216 height 16
click at [567, 417] on div "PHIẾU DÁN LÊN HÀNG CSKH: [PHONE_NUMBER] CÔNG TY TNHH CHUYỂN PHÁT NHANH BẢO AN M…" at bounding box center [803, 692] width 1483 height 1156
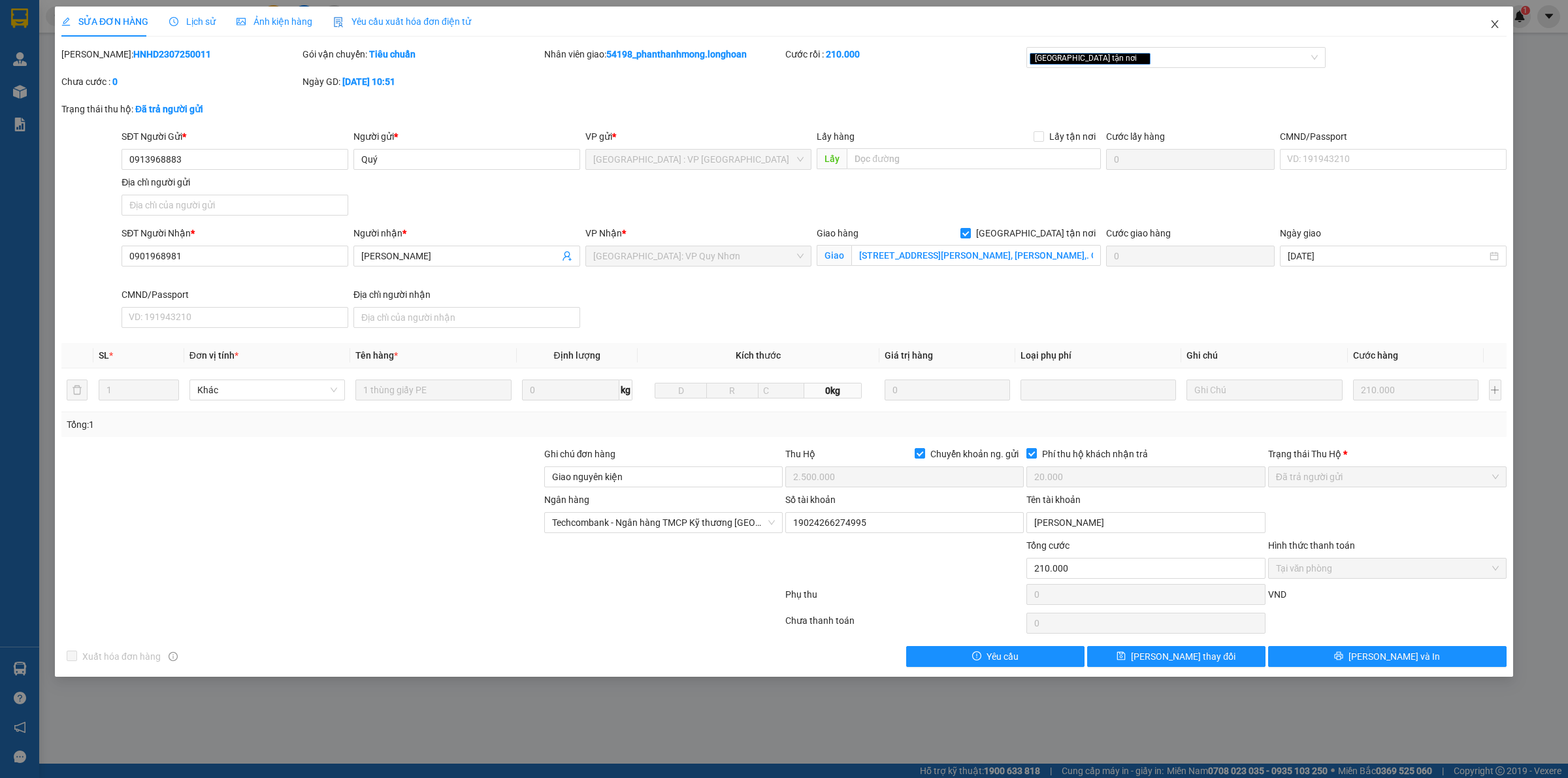
click at [1492, 19] on icon "close" at bounding box center [1495, 24] width 10 height 10
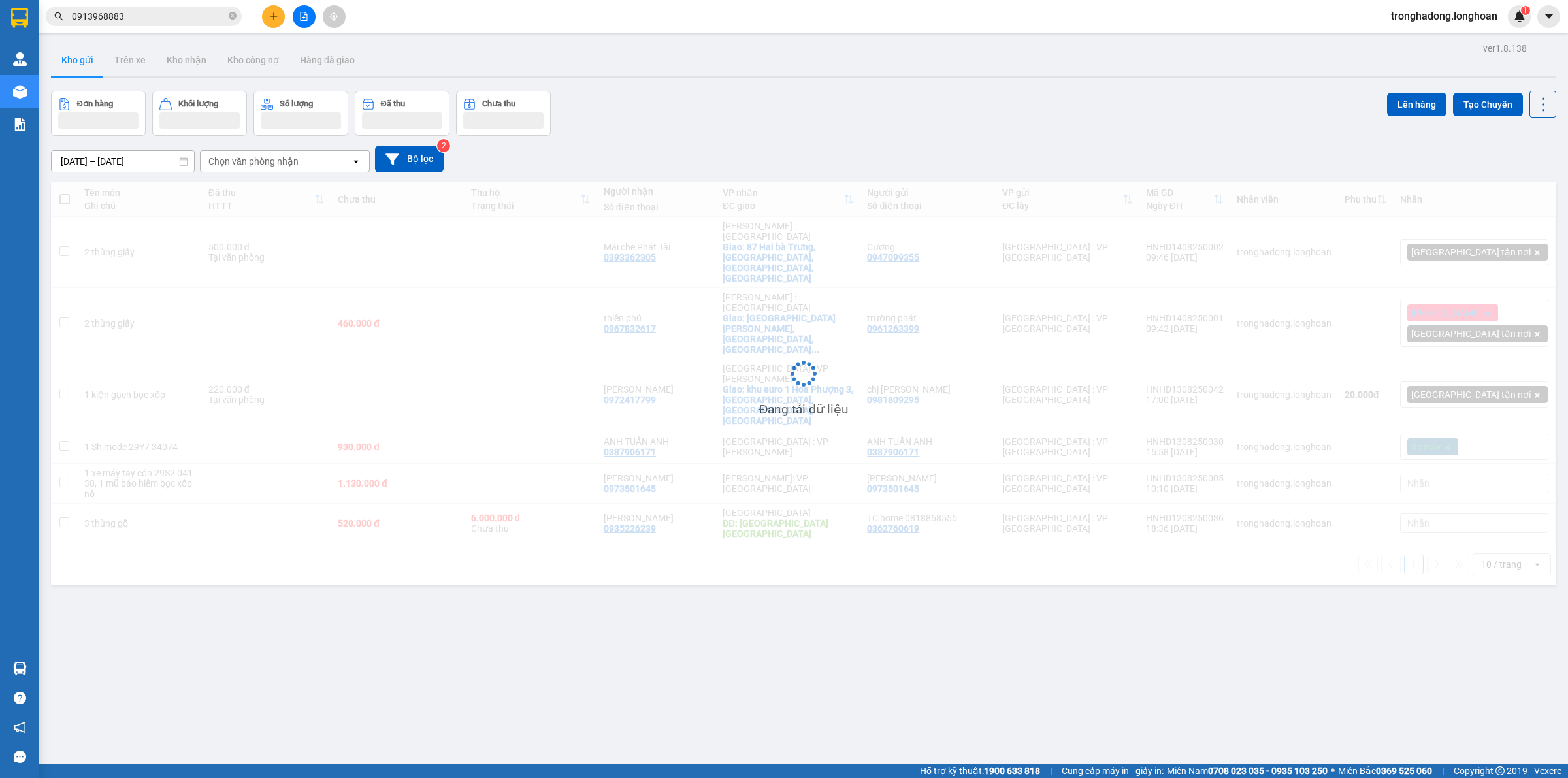
click at [301, 18] on icon "file-add" at bounding box center [303, 16] width 9 height 9
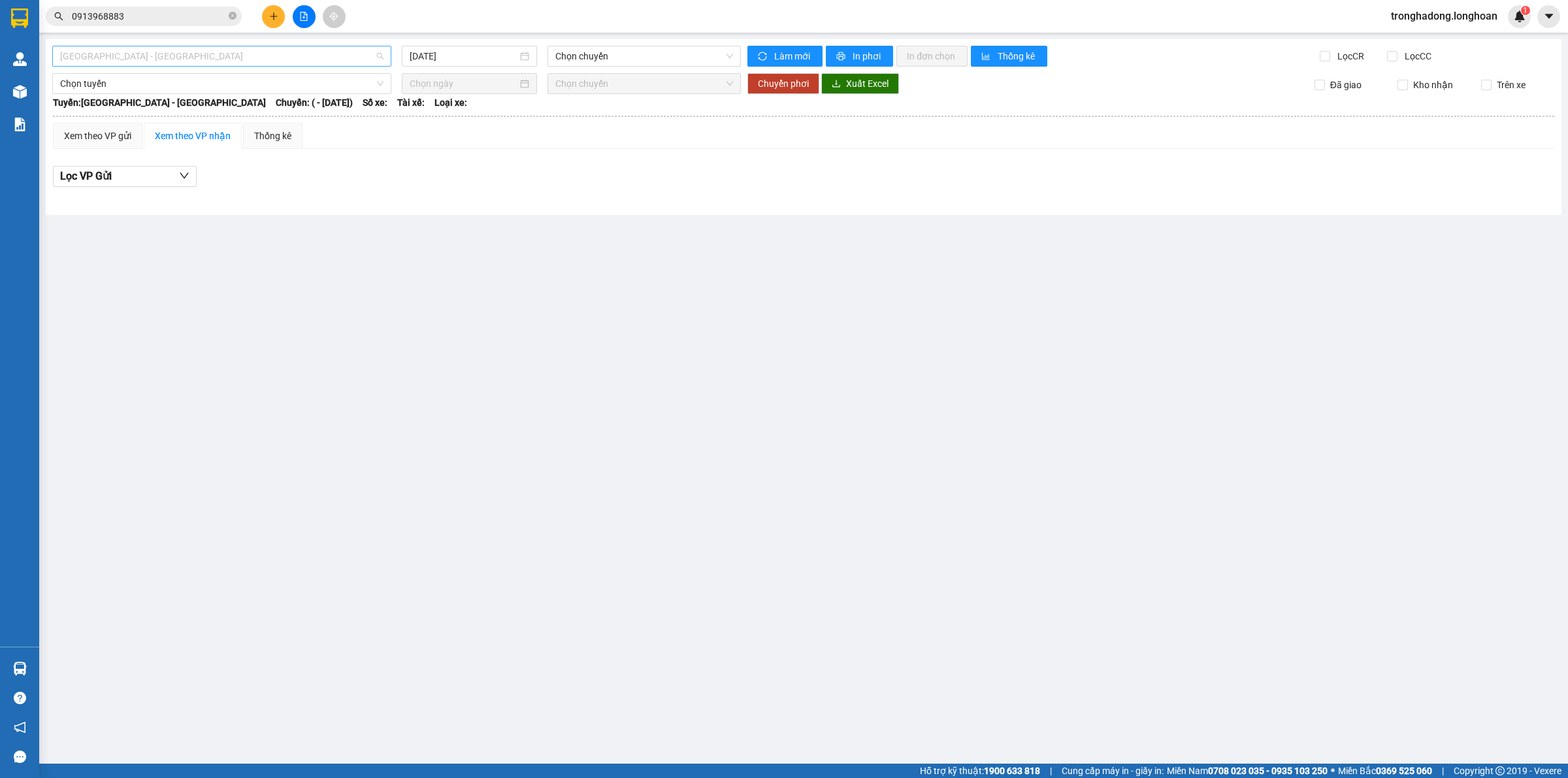
click at [314, 63] on span "[GEOGRAPHIC_DATA] - [GEOGRAPHIC_DATA]" at bounding box center [221, 56] width 323 height 19
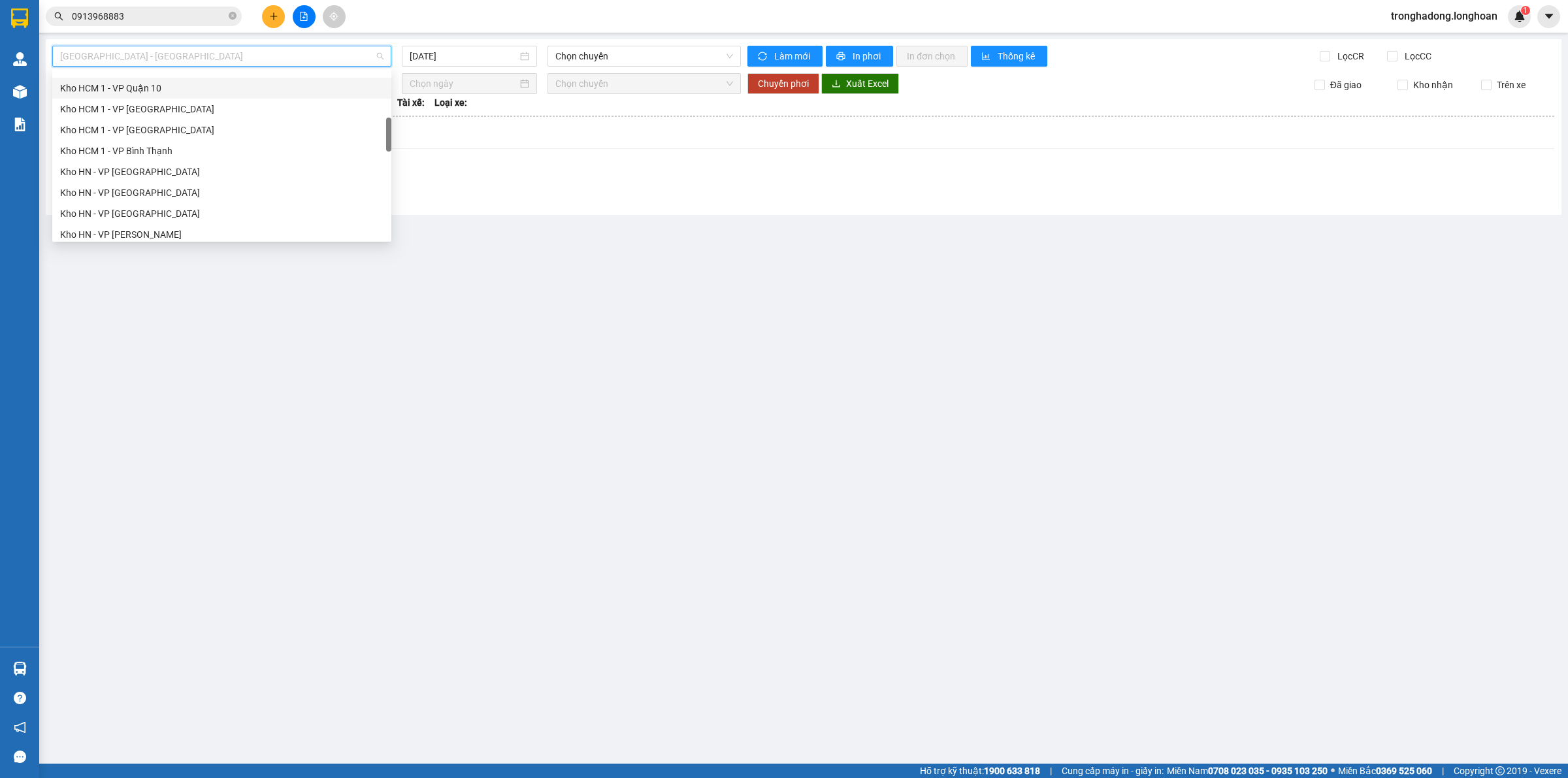
scroll to position [327, 0]
click at [131, 115] on div "Kho HN - VP [GEOGRAPHIC_DATA]" at bounding box center [221, 111] width 323 height 15
type input "[DATE]"
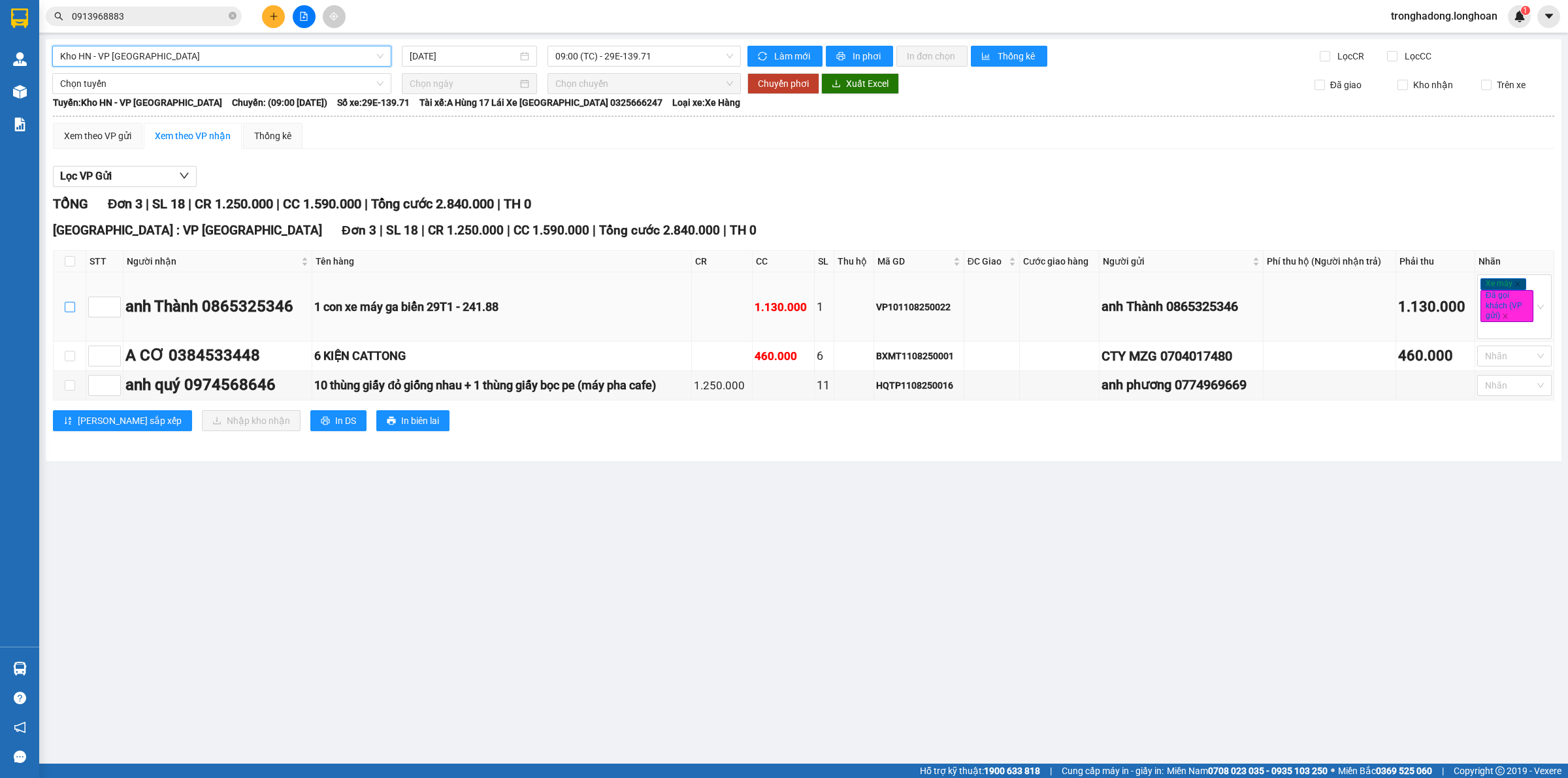
click at [66, 309] on input "checkbox" at bounding box center [70, 307] width 10 height 10
checkbox input "true"
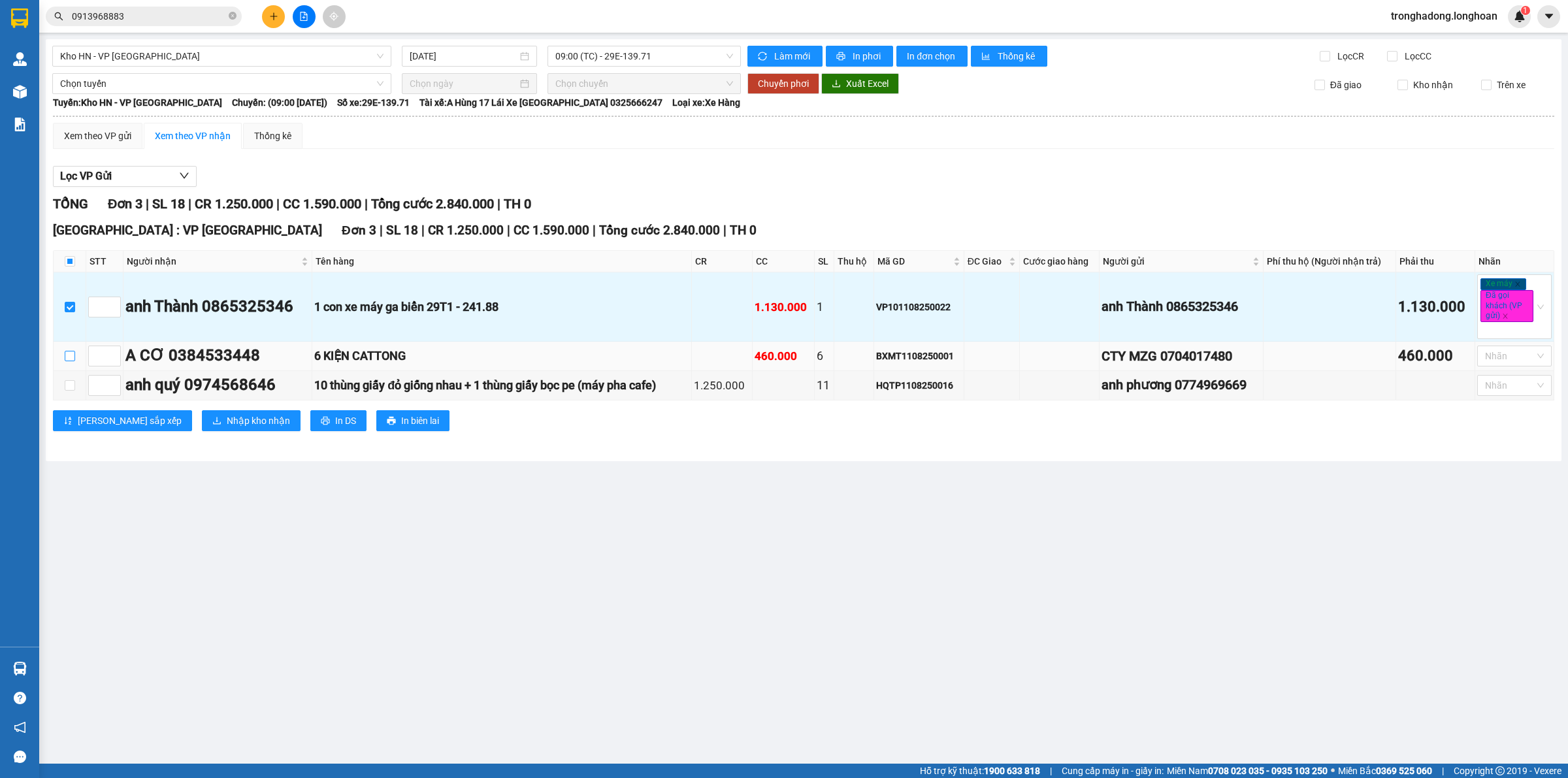
click at [70, 357] on input "checkbox" at bounding box center [70, 356] width 10 height 10
checkbox input "true"
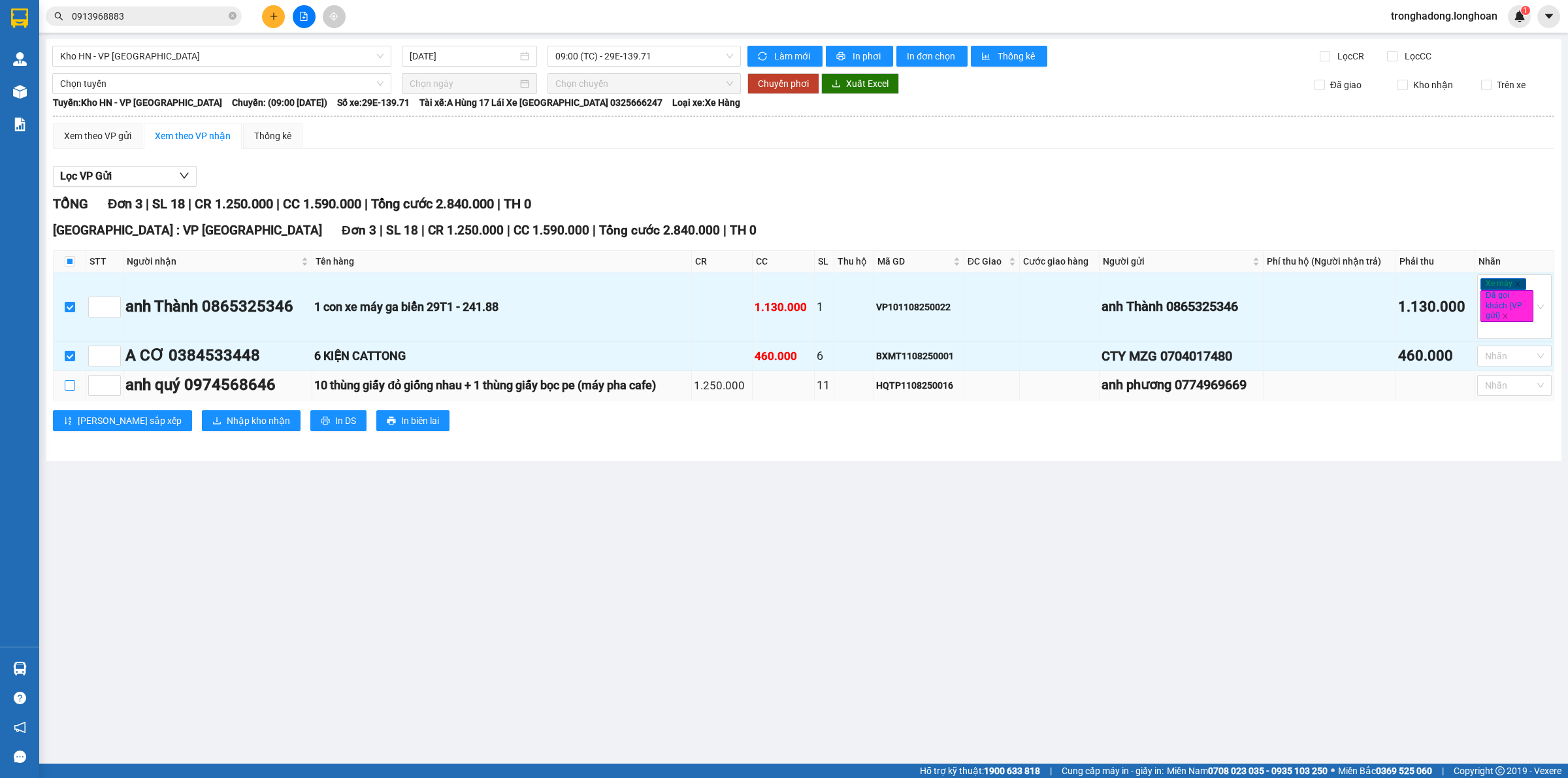
click at [70, 391] on input "checkbox" at bounding box center [70, 385] width 10 height 10
checkbox input "true"
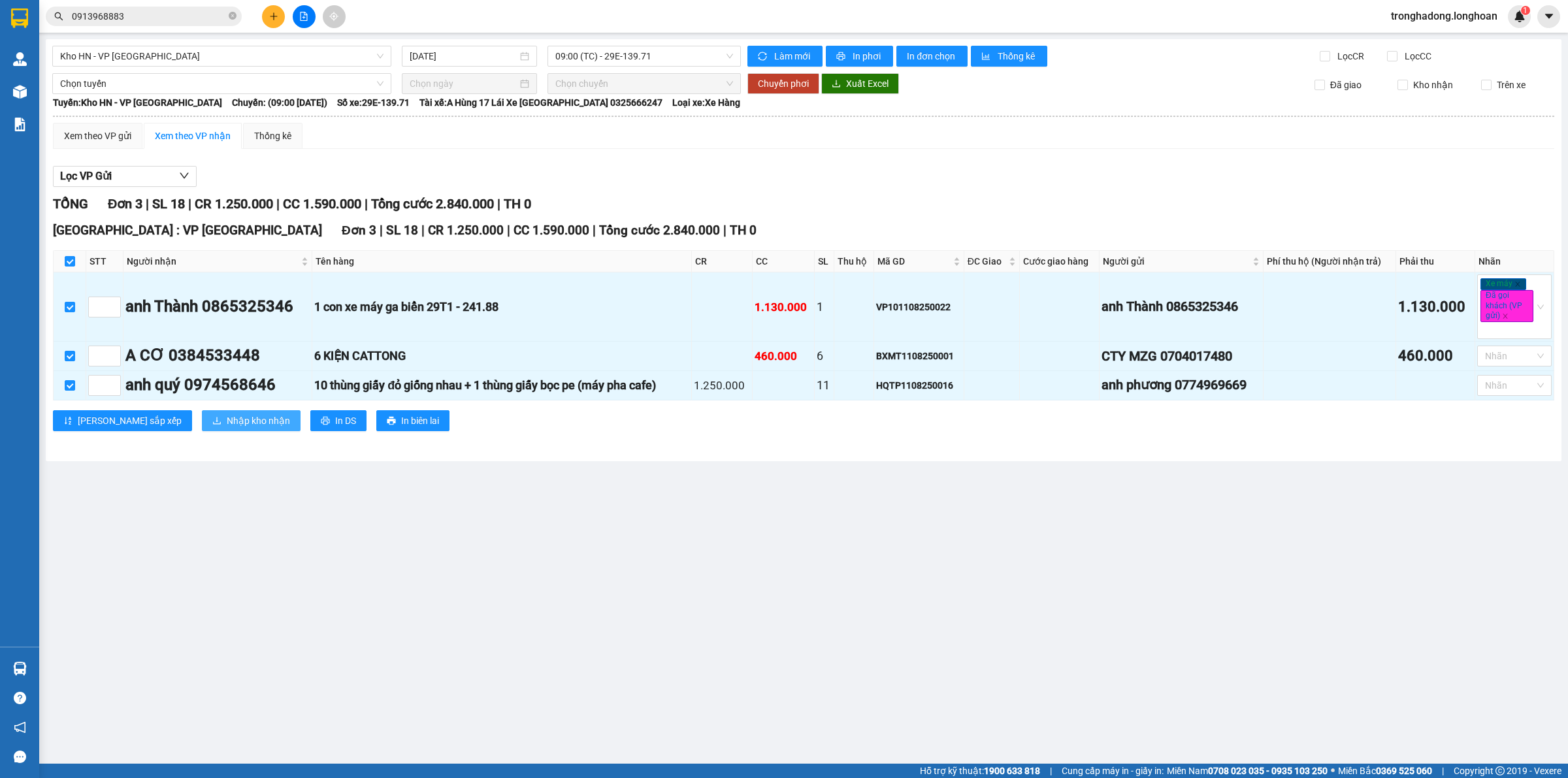
click at [227, 428] on span "Nhập kho nhận" at bounding box center [258, 421] width 63 height 15
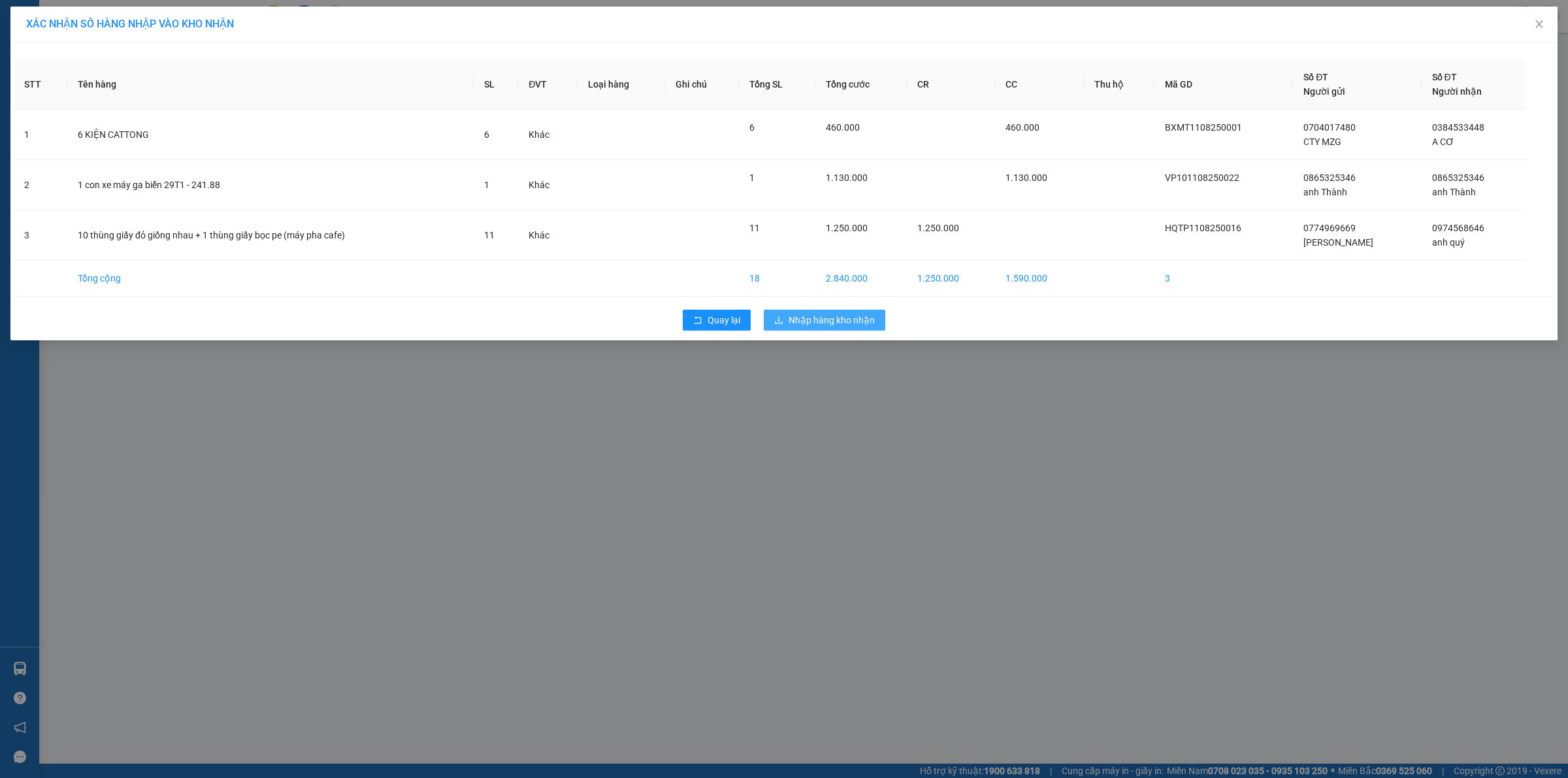
click at [843, 323] on span "Nhập hàng kho nhận" at bounding box center [832, 320] width 86 height 15
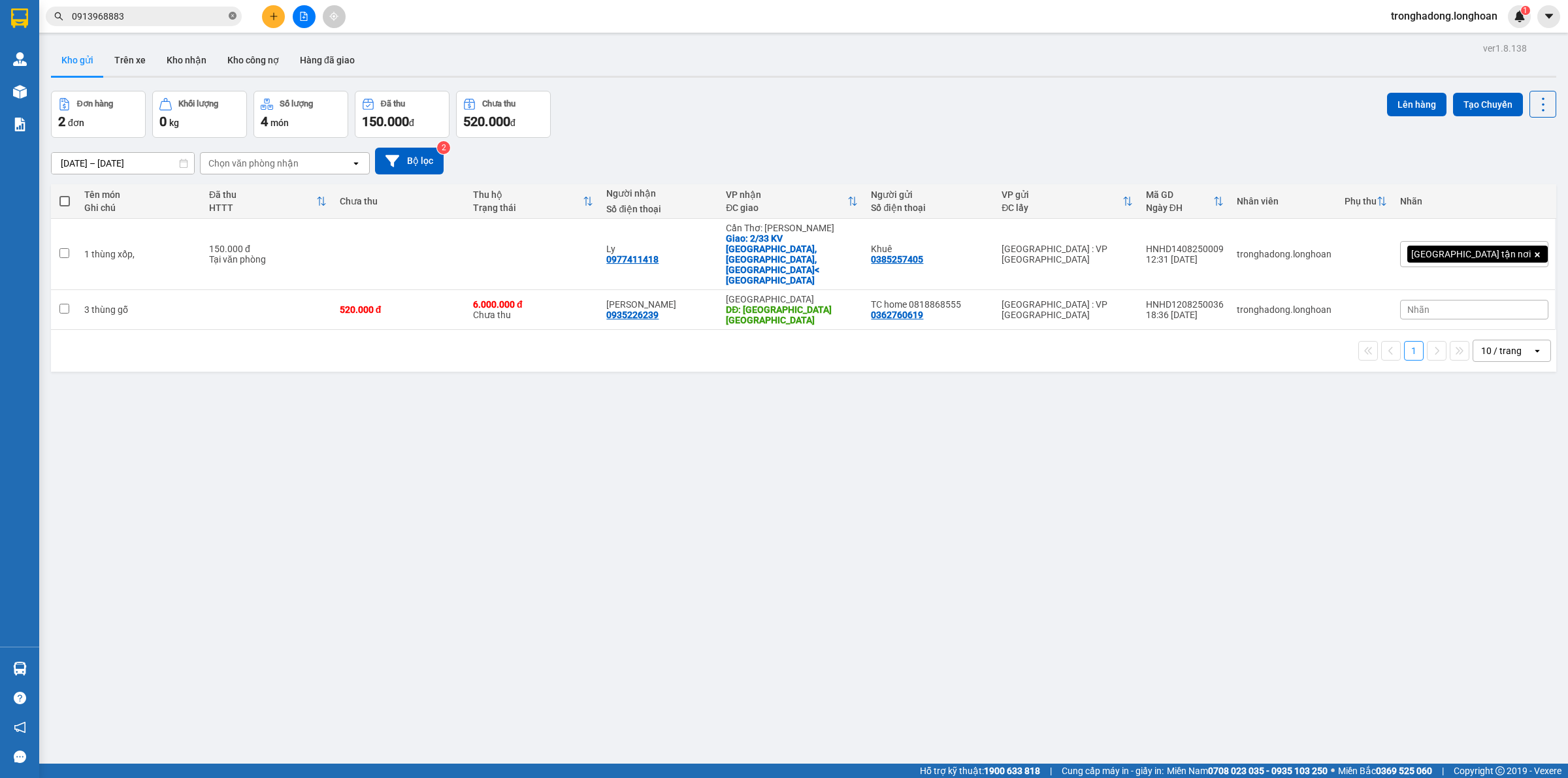
click at [233, 16] on icon "close-circle" at bounding box center [232, 15] width 8 height 8
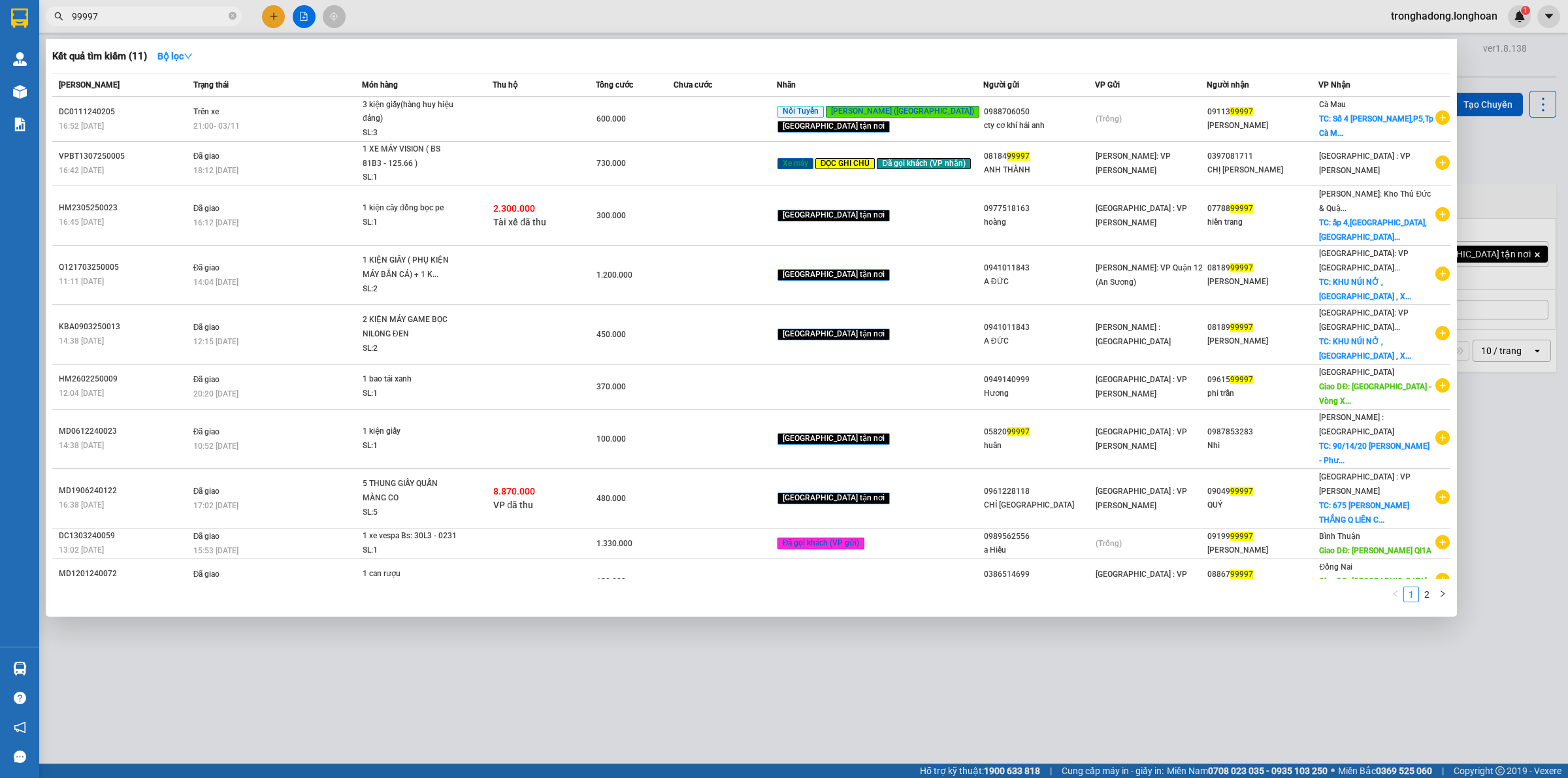
click at [76, 19] on input "99997" at bounding box center [149, 16] width 154 height 15
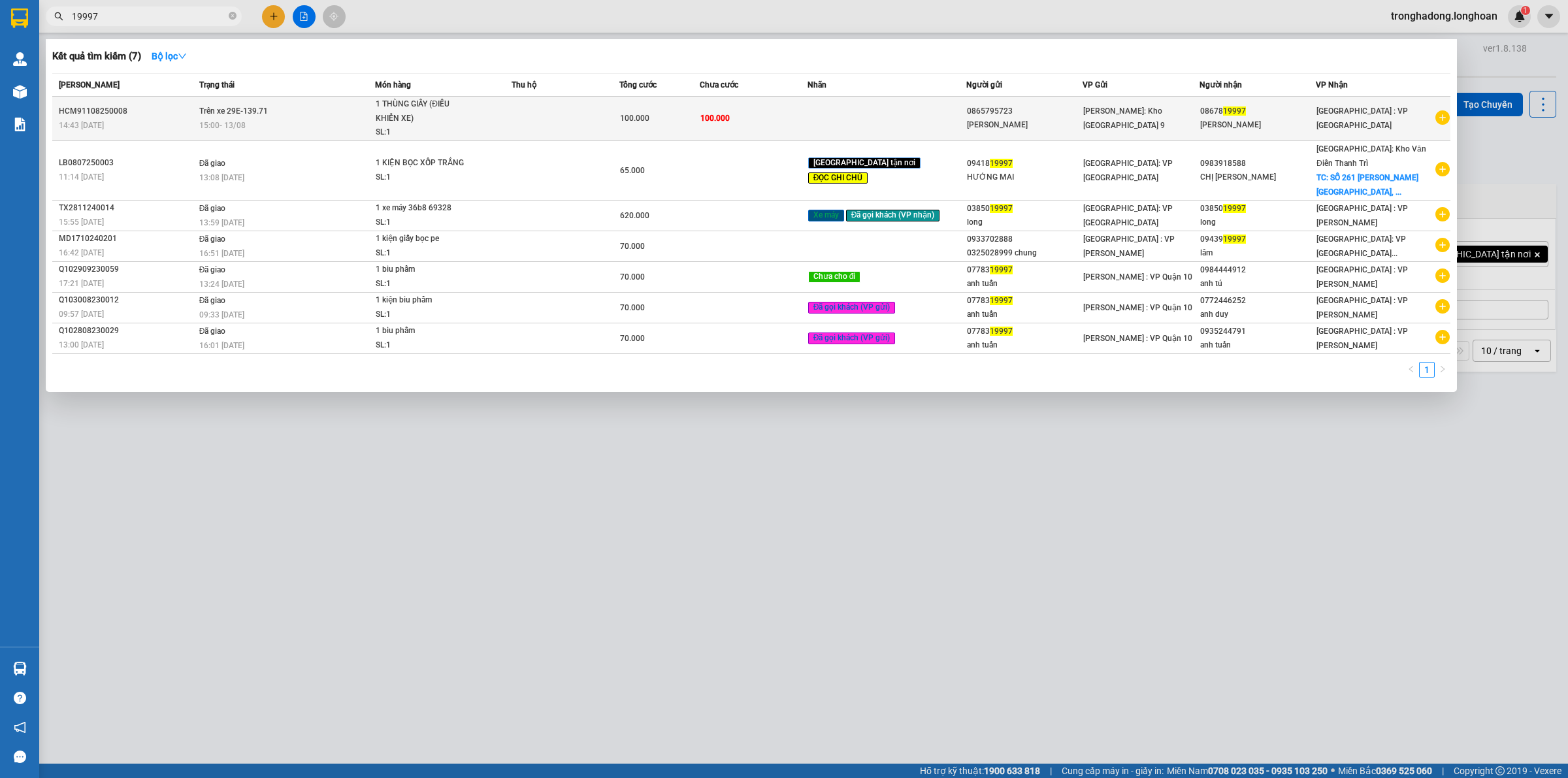
type input "19997"
click at [580, 112] on td at bounding box center [565, 119] width 108 height 44
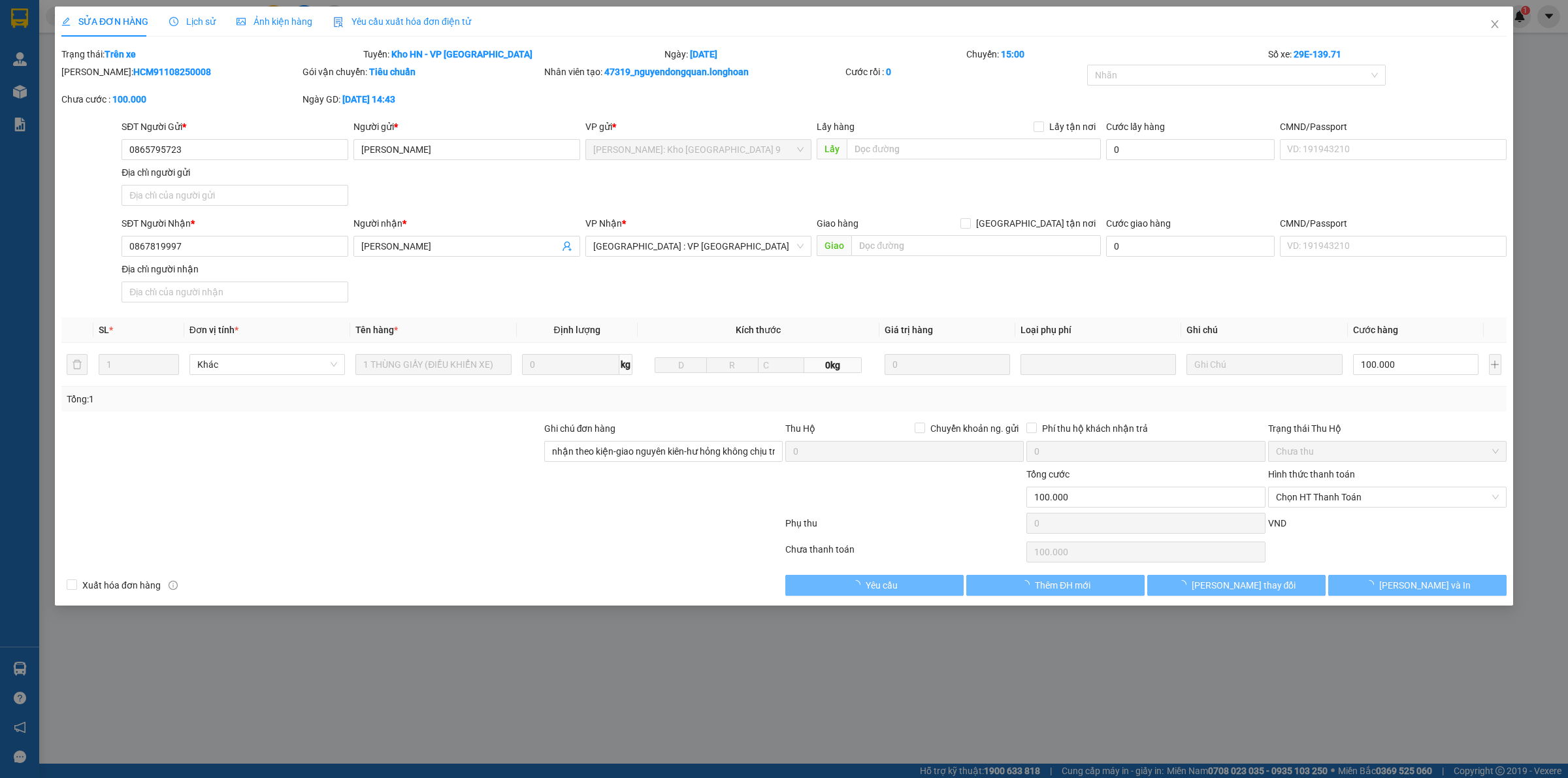
type input "0865795723"
type input "Đặng Văn Lê"
type input "0867819997"
type input "HOÀNG VĂN TIẾN"
type input "nhận theo kiện-giao nguyên kiên-hư hỏng không chịu trách nhiệm"
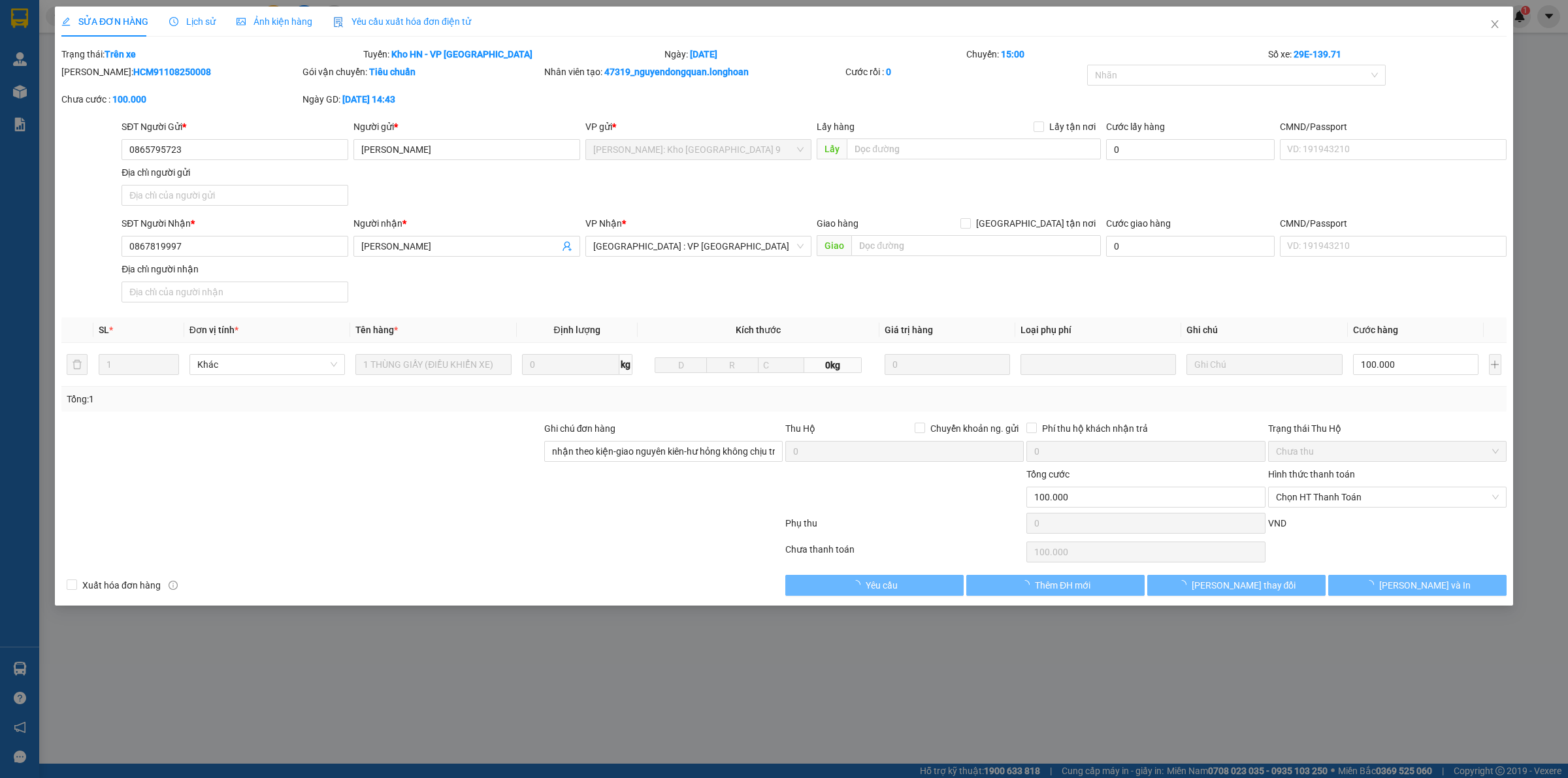
type input "100.000"
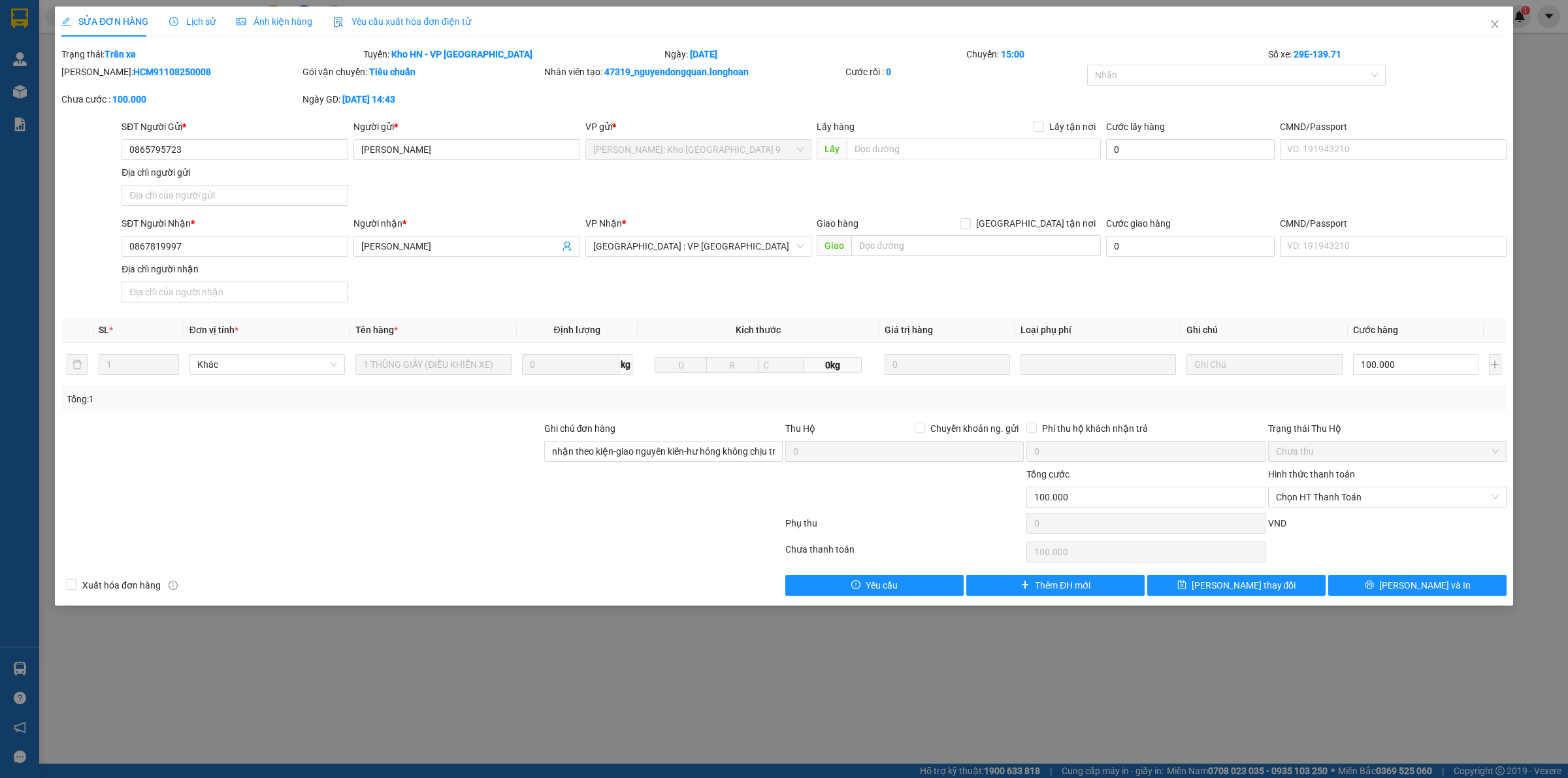
click at [195, 16] on span "Lịch sử" at bounding box center [192, 21] width 47 height 10
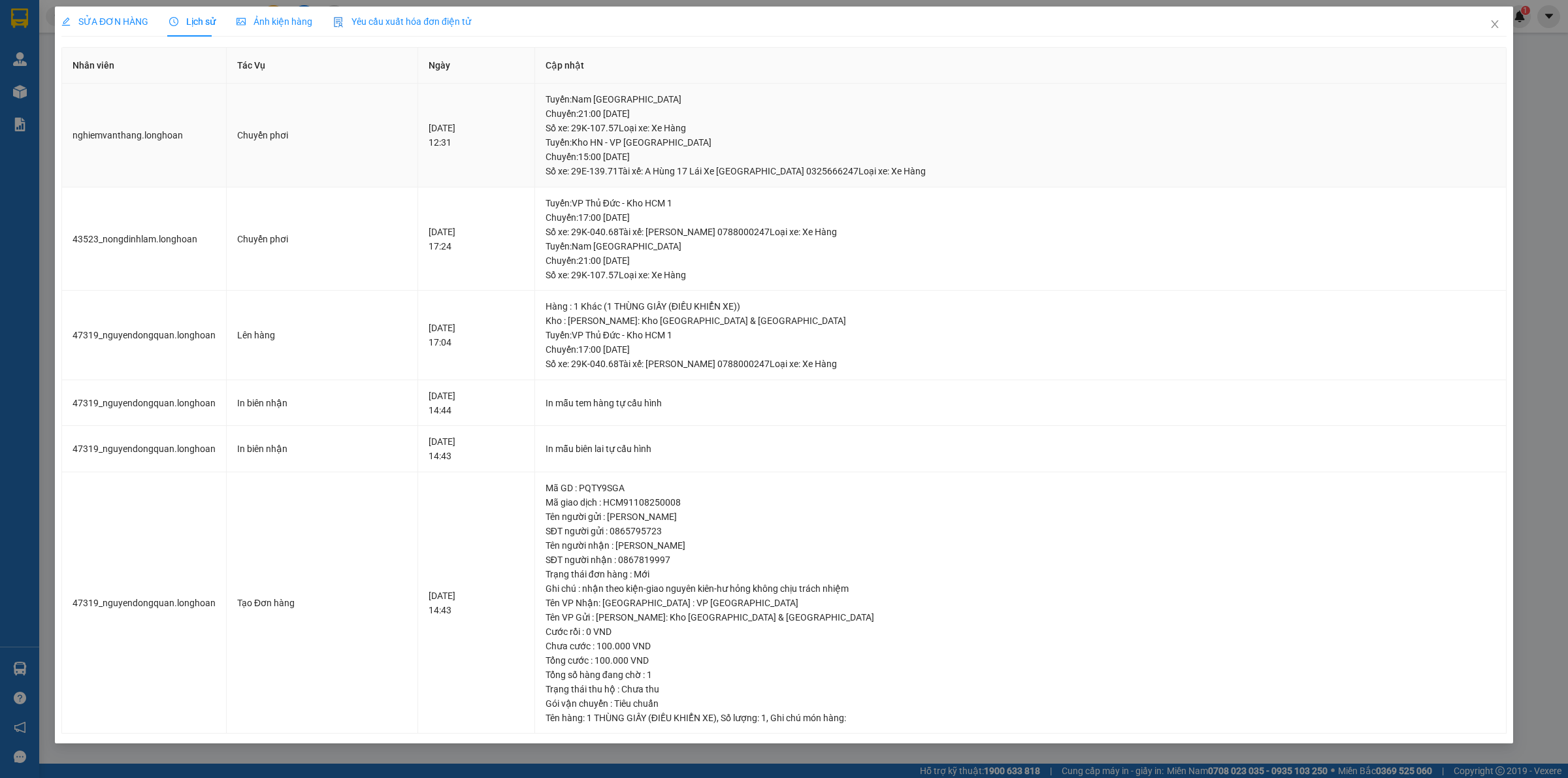
drag, startPoint x: 664, startPoint y: 154, endPoint x: 764, endPoint y: 161, distance: 100.2
click at [764, 161] on div "Tuyến : Kho HN - VP Hà Đông Chuyến: 15:00 ngày 13-08-2025 Số xe: 29E-139.71 Tài…" at bounding box center [1021, 157] width 950 height 43
drag, startPoint x: 727, startPoint y: 170, endPoint x: 645, endPoint y: 173, distance: 82.1
click at [645, 173] on div "Tuyến : Kho HN - VP Hà Đông Chuyến: 15:00 ngày 13-08-2025 Số xe: 29E-139.71 Tài…" at bounding box center [1021, 157] width 950 height 43
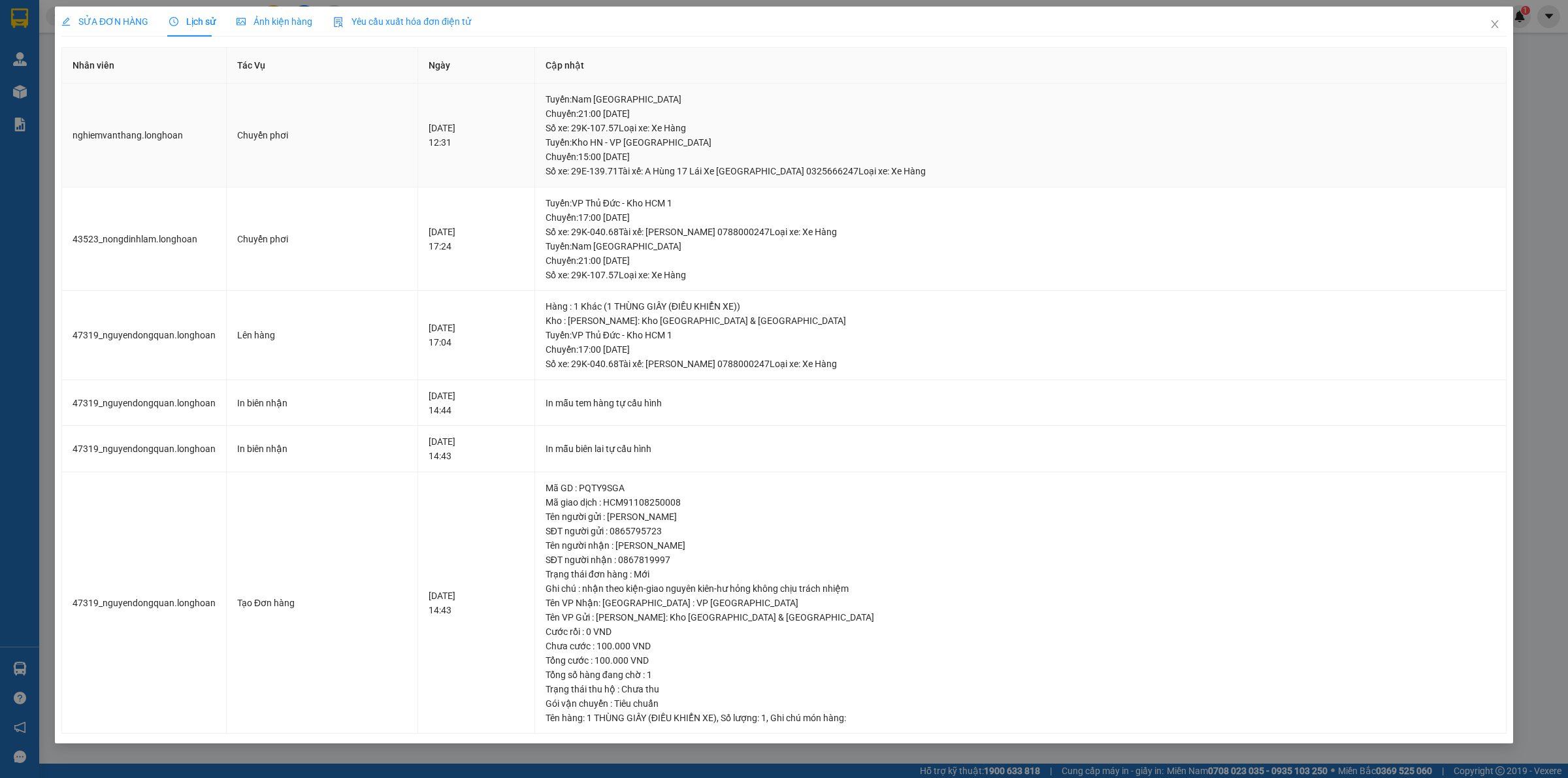
click at [684, 154] on div "Tuyến : Kho HN - VP Hà Đông Chuyến: 15:00 ngày 13-08-2025 Số xe: 29E-139.71 Tài…" at bounding box center [1021, 157] width 950 height 43
drag, startPoint x: 1503, startPoint y: 24, endPoint x: 294, endPoint y: 29, distance: 1209.0
click at [1493, 25] on span "Close" at bounding box center [1495, 24] width 37 height 37
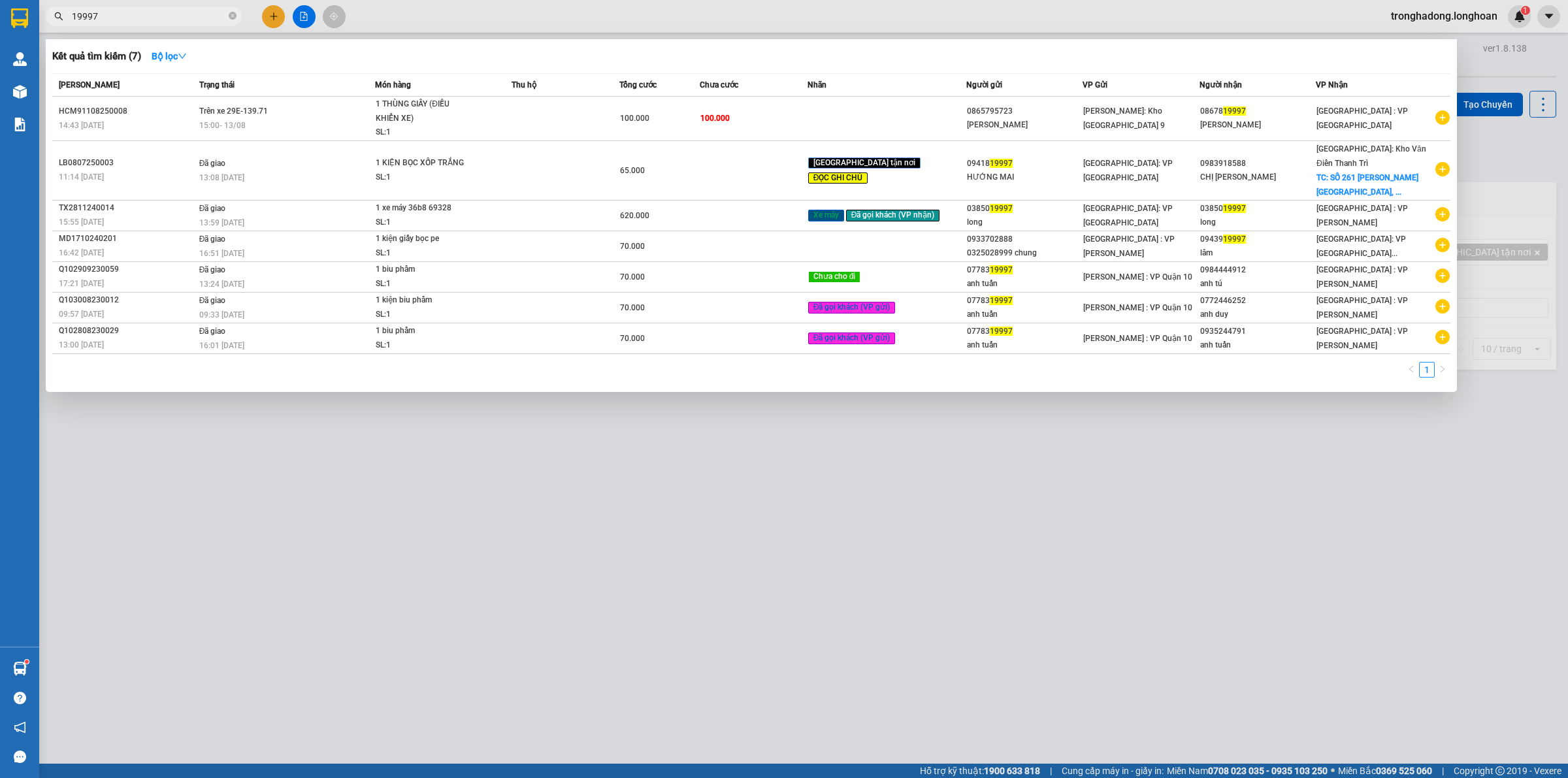
click at [237, 17] on span "19997" at bounding box center [144, 16] width 196 height 19
click at [230, 17] on icon "close-circle" at bounding box center [232, 15] width 8 height 8
paste input "0964096458"
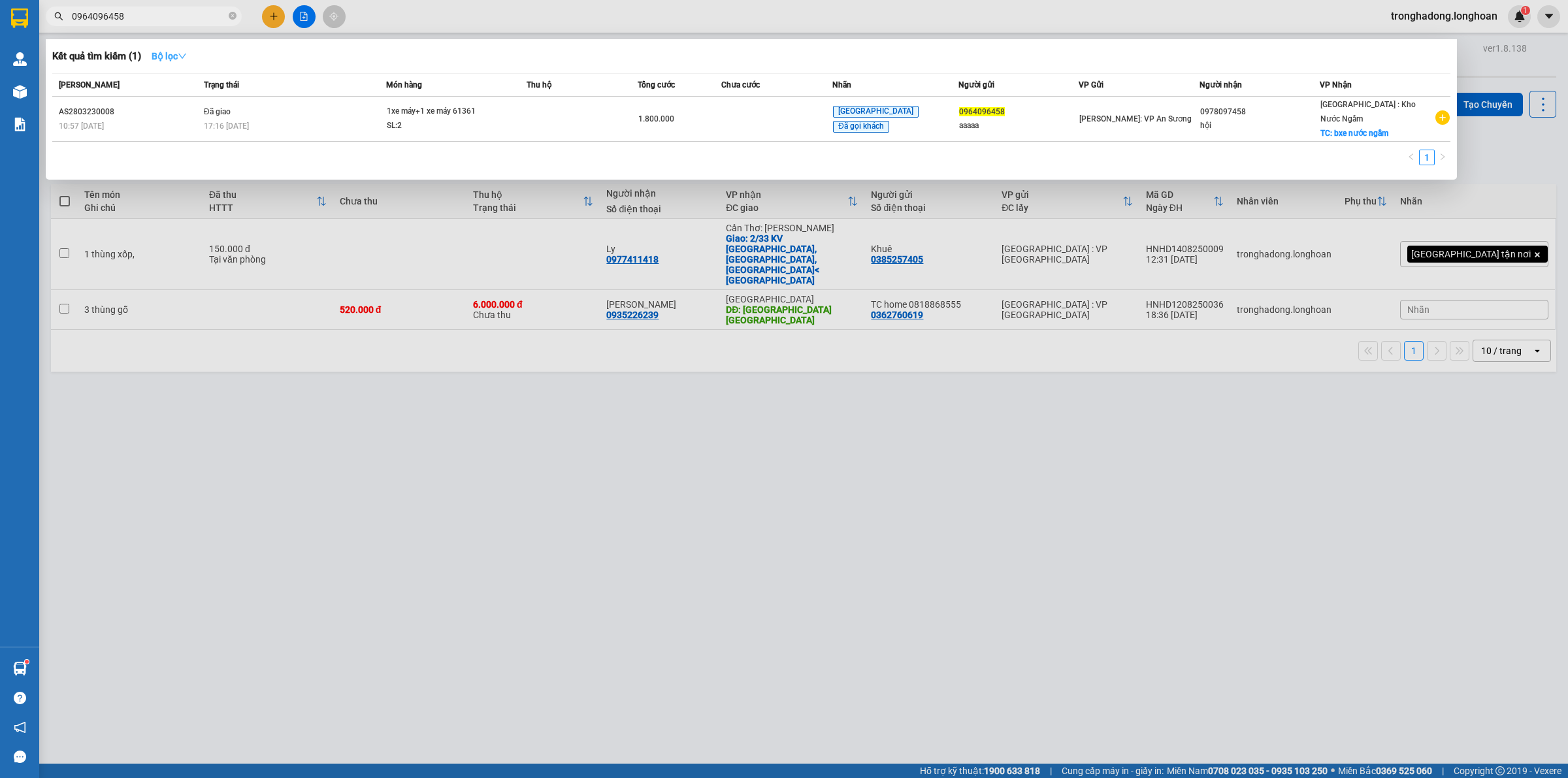
type input "0964096458"
click at [175, 54] on strong "Bộ lọc" at bounding box center [169, 56] width 35 height 10
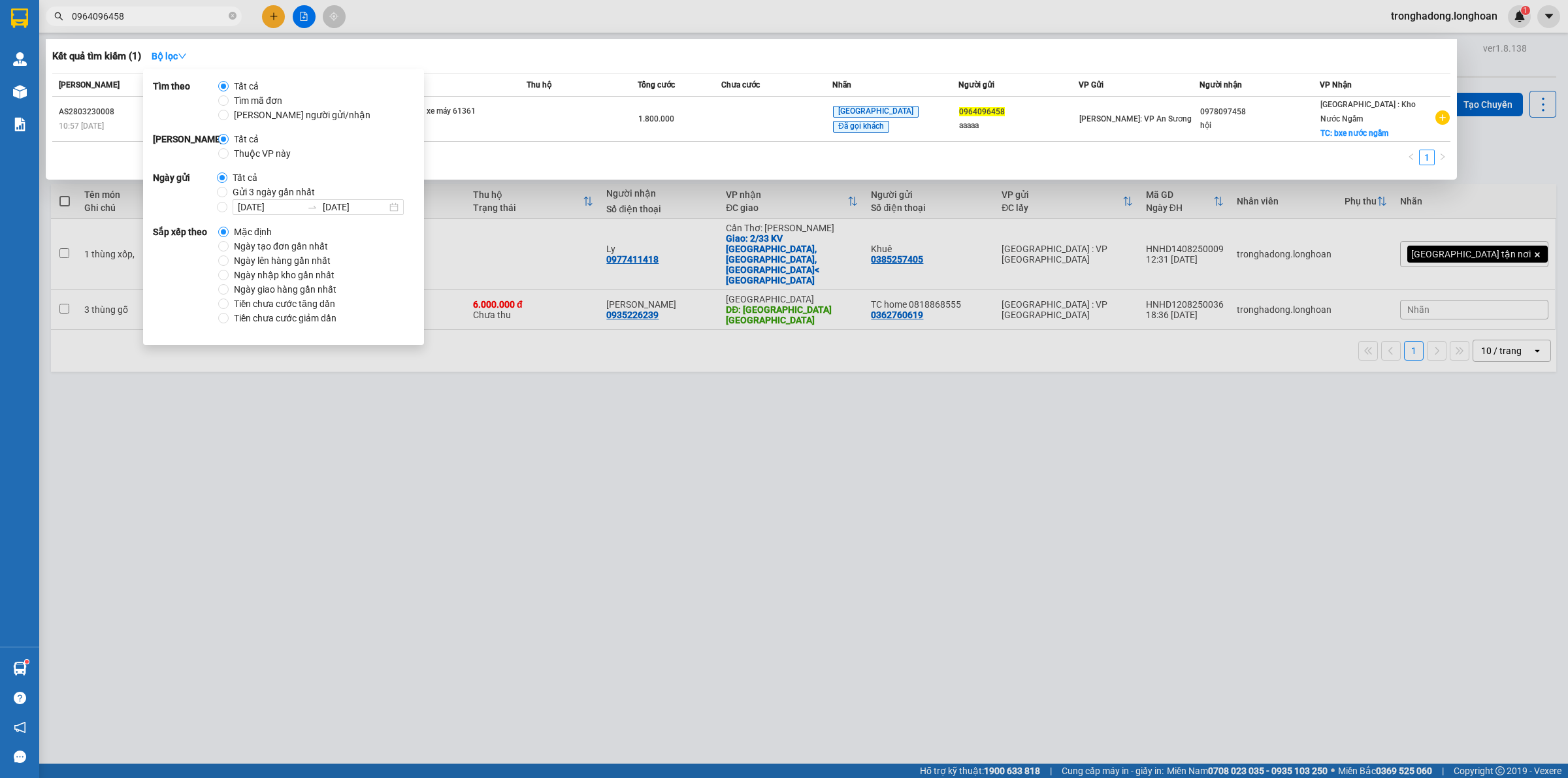
click at [244, 148] on span "Thuộc VP này" at bounding box center [262, 153] width 67 height 15
click at [229, 148] on input "Thuộc VP này" at bounding box center [223, 153] width 10 height 10
radio input "true"
radio input "false"
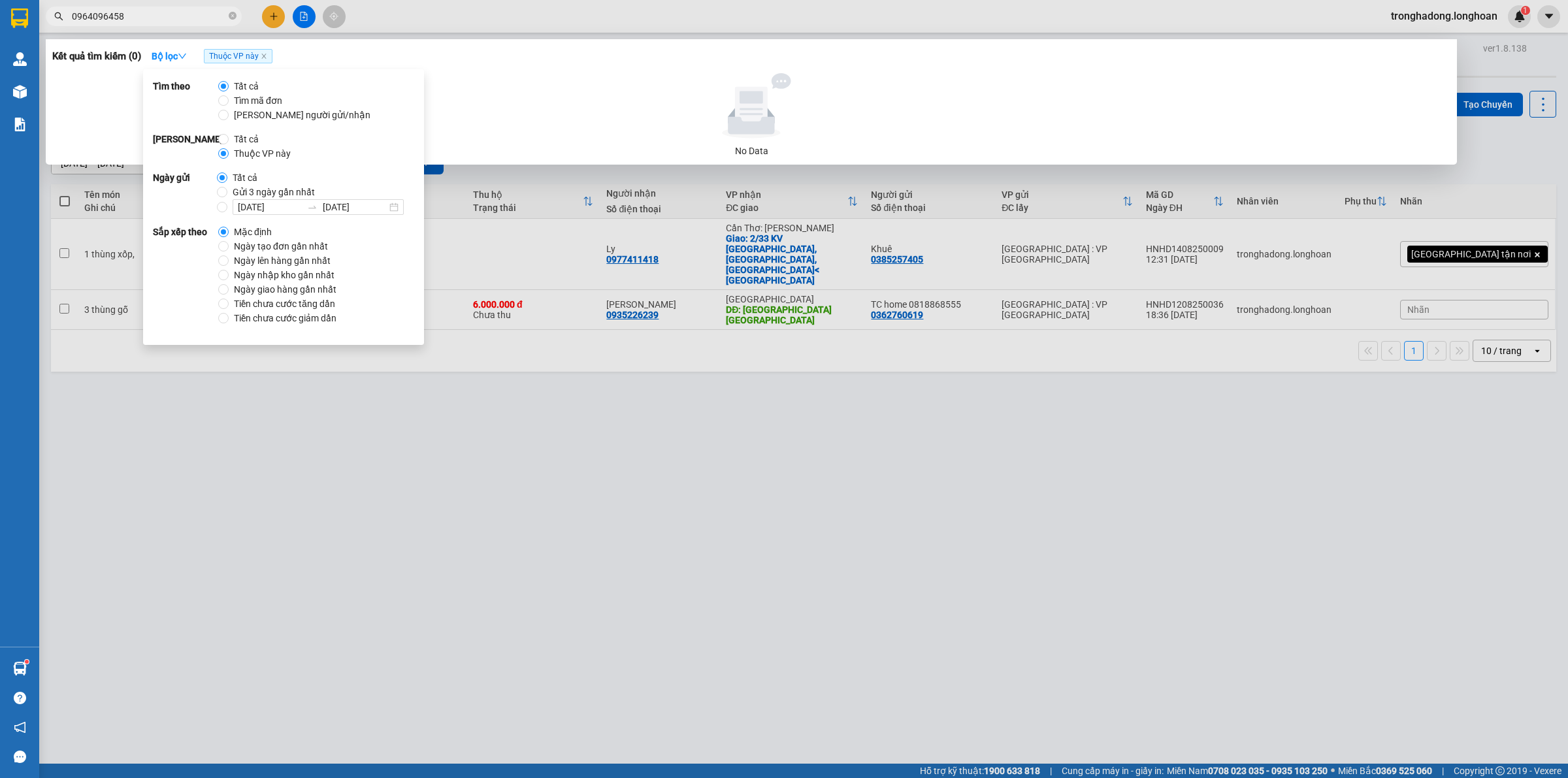
click at [742, 112] on icon at bounding box center [751, 108] width 33 height 44
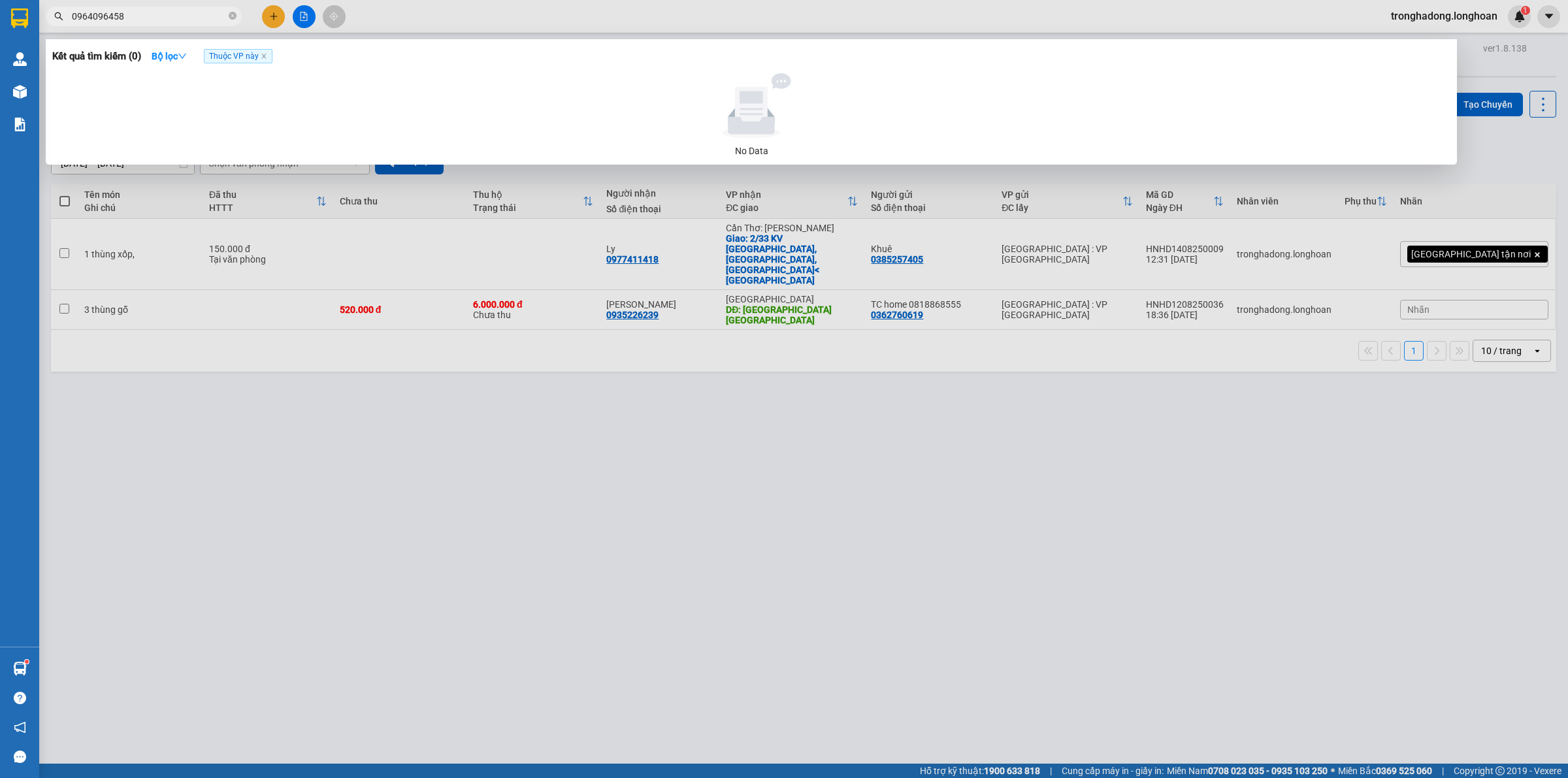
click at [143, 5] on div at bounding box center [784, 389] width 1568 height 778
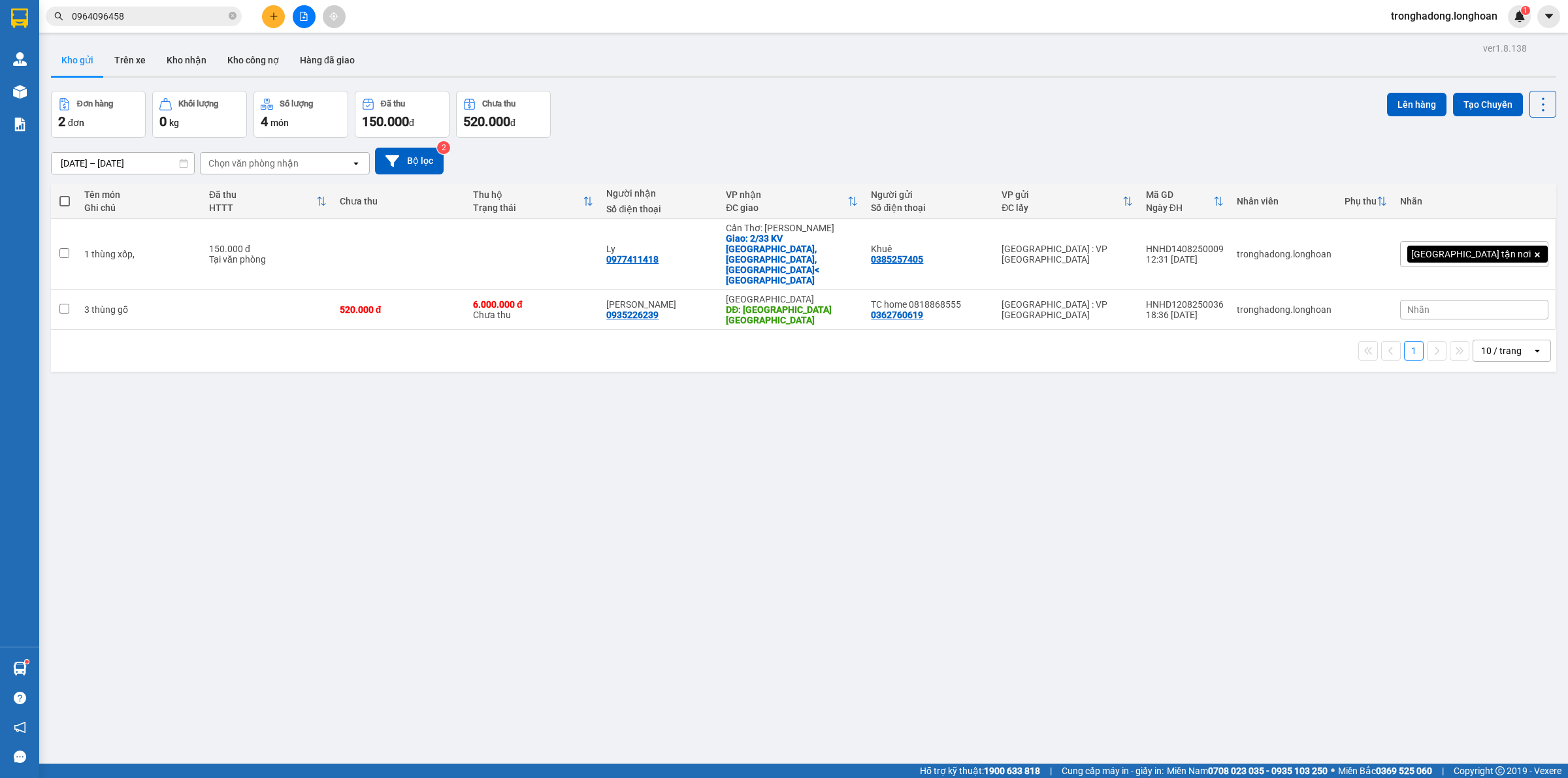
click at [143, 17] on input "0964096458" at bounding box center [149, 16] width 154 height 15
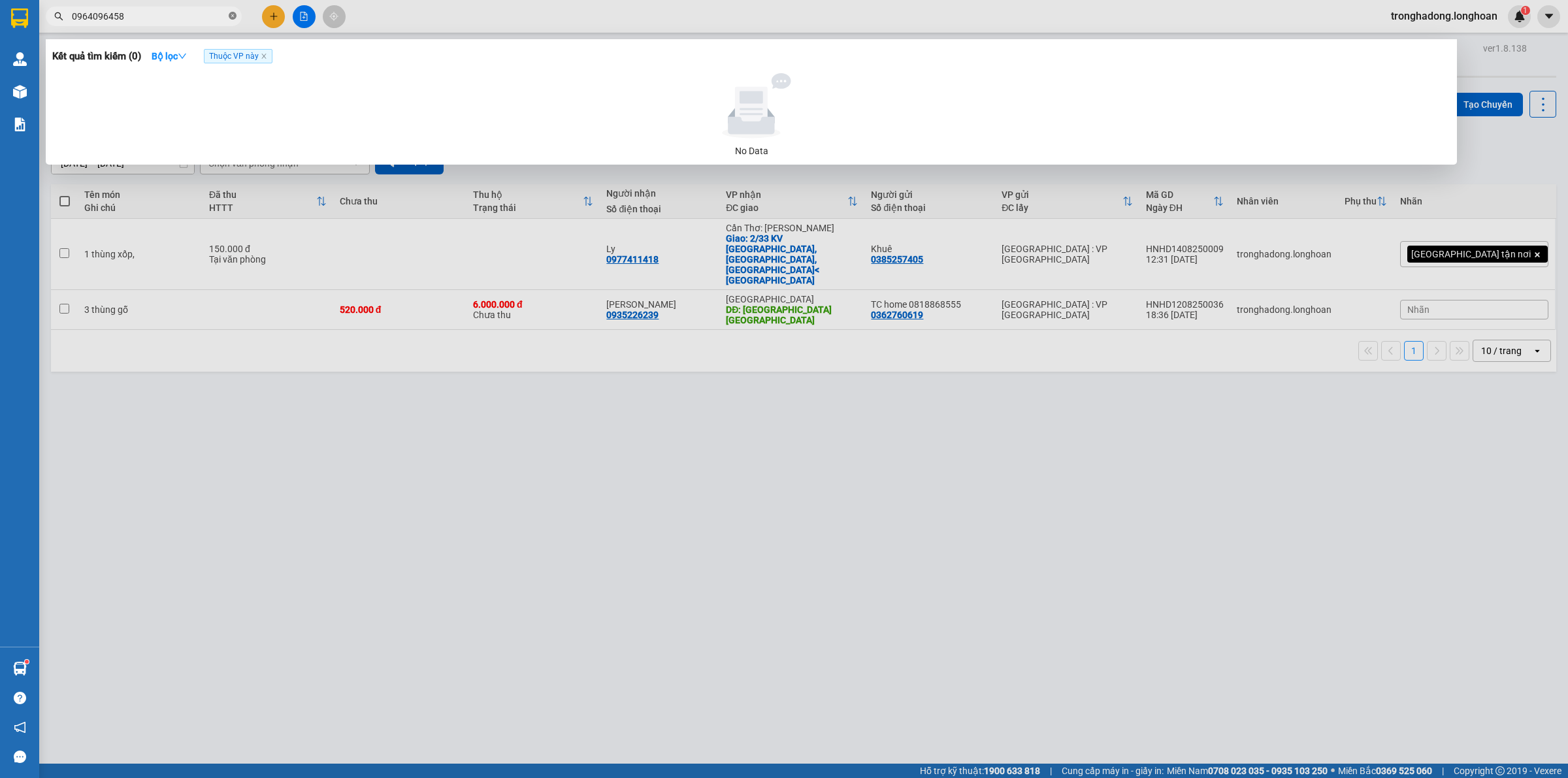
click at [233, 13] on icon "close-circle" at bounding box center [232, 15] width 8 height 8
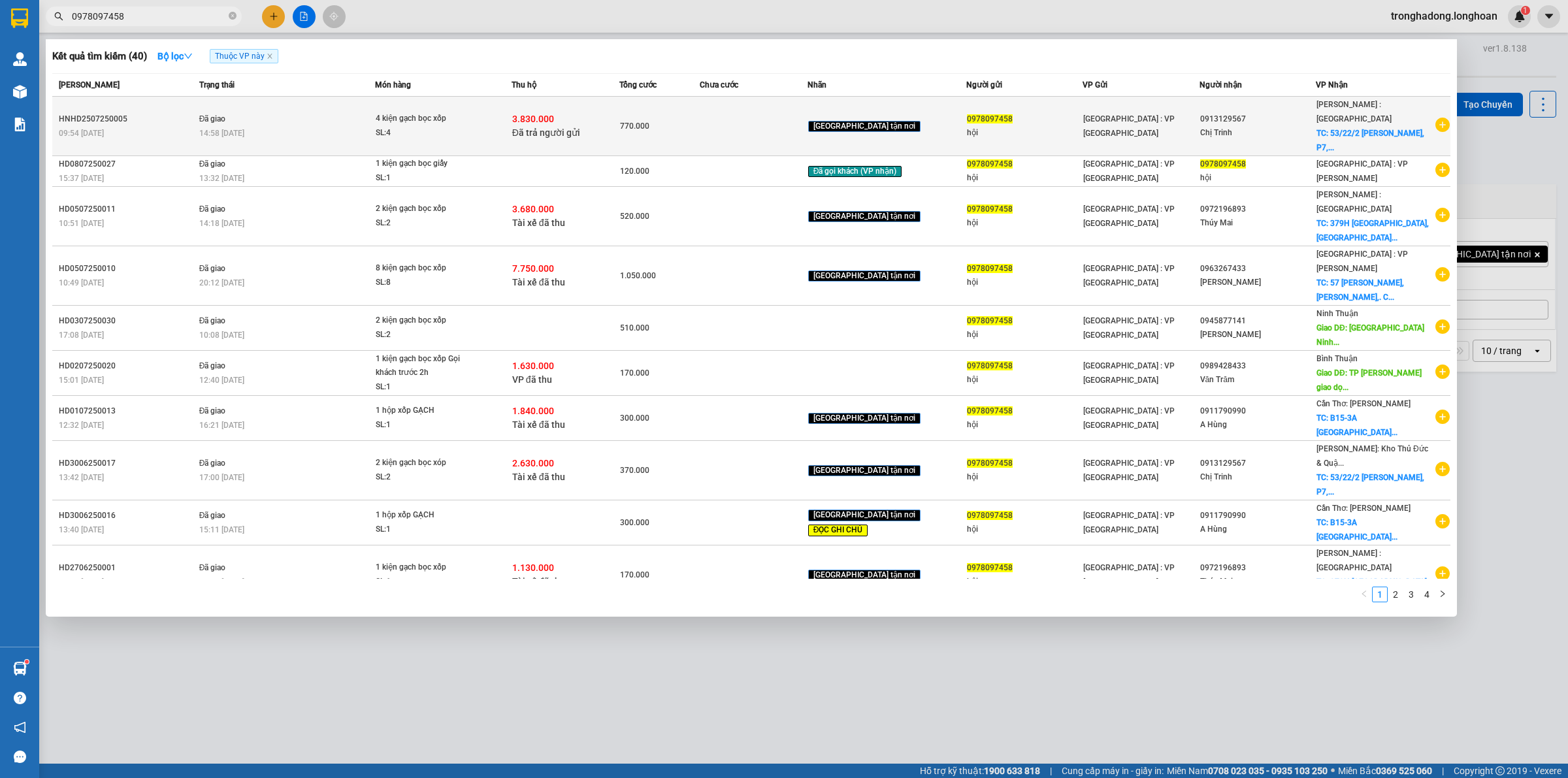
type input "0978097458"
click at [722, 135] on td at bounding box center [753, 127] width 108 height 60
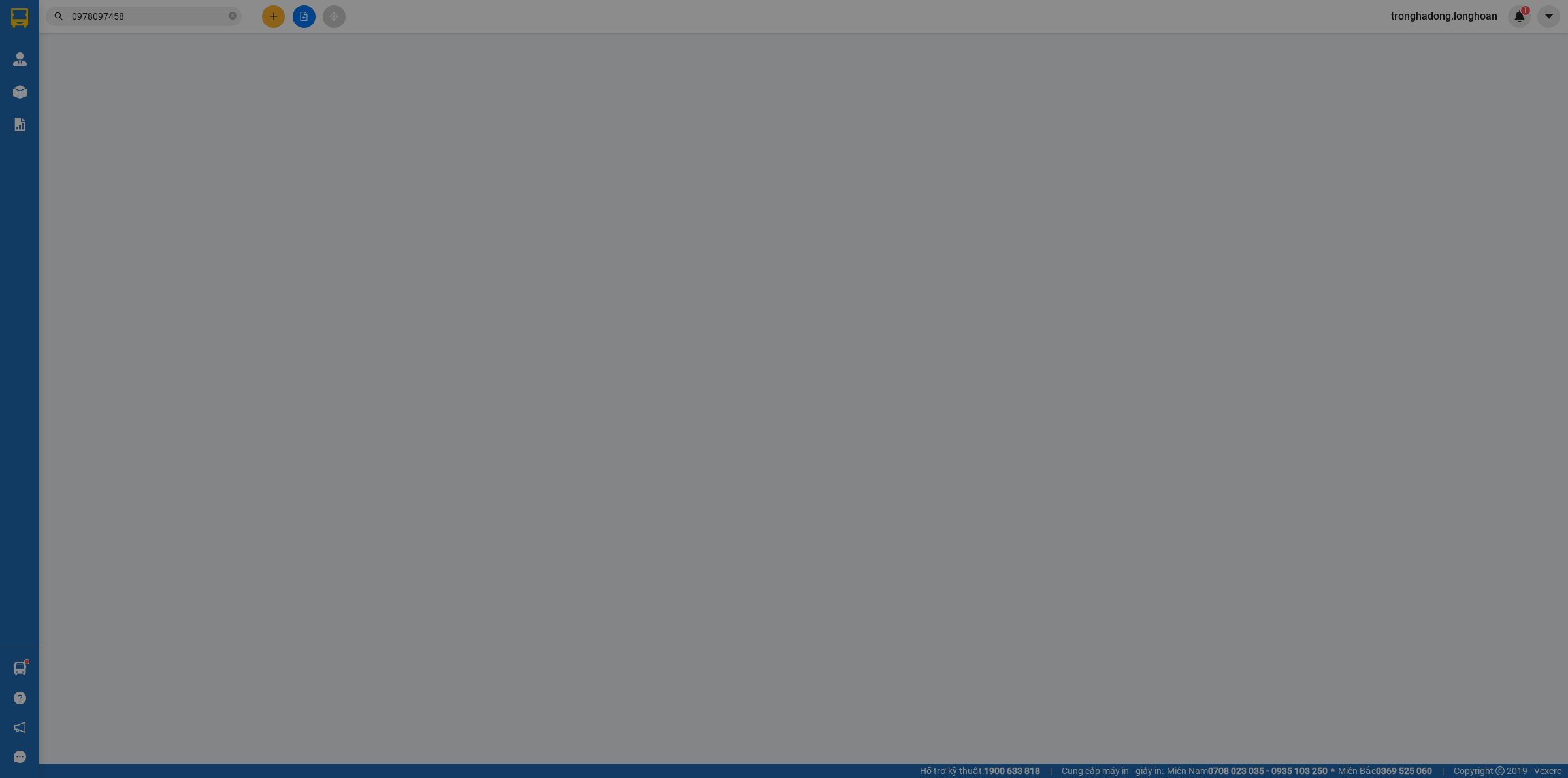
type input "0978097458"
type input "hội"
type input "0913129567"
type input "Chị Trinh"
checkbox input "true"
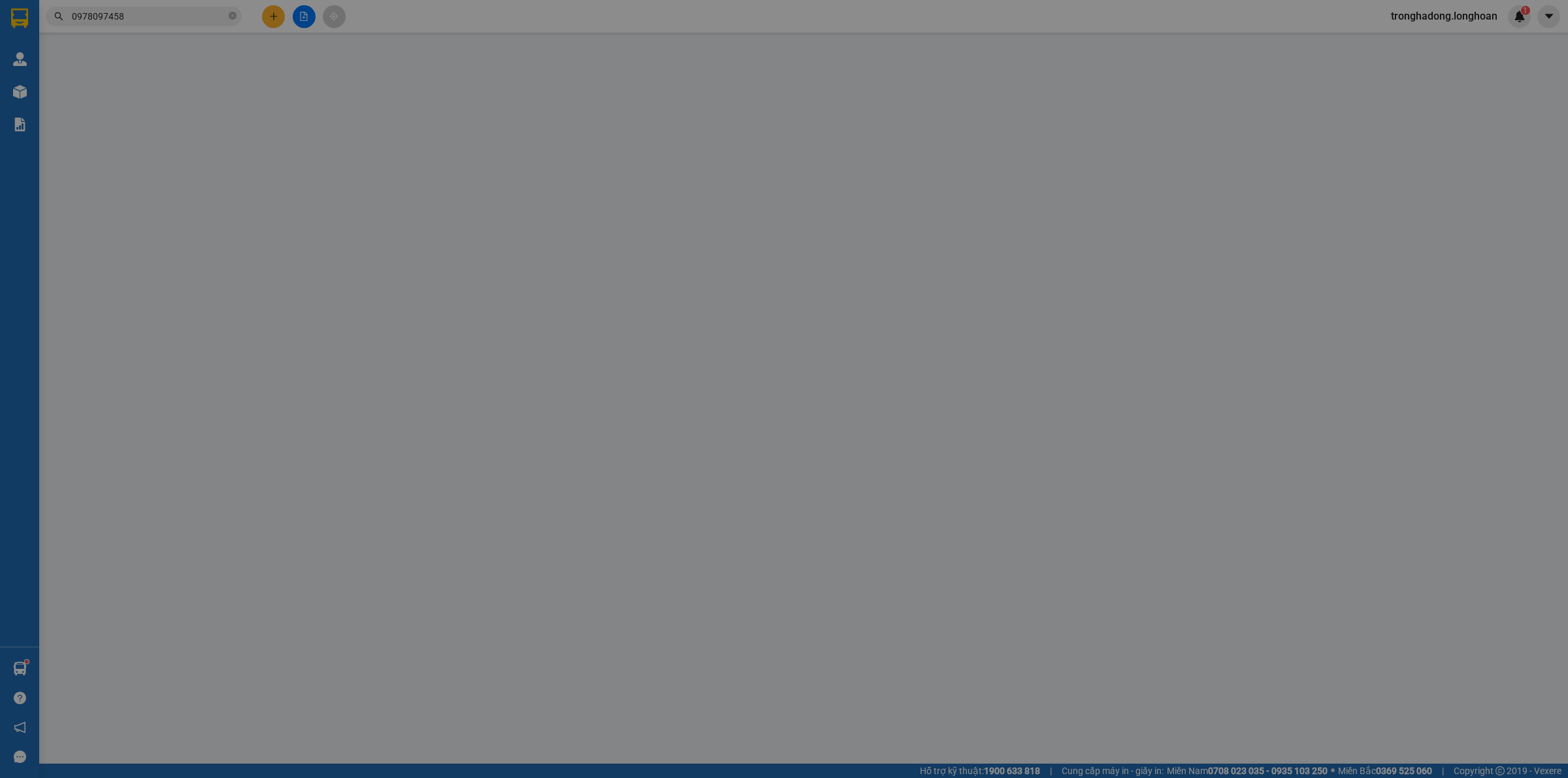
type input "53/22/2 Lê Hồng Phong, P7, Vũng Tàu"
type input "Giao nguyên kiện - hư vỡ không đền"
checkbox input "true"
type input "3.830.000"
type input "20.000"
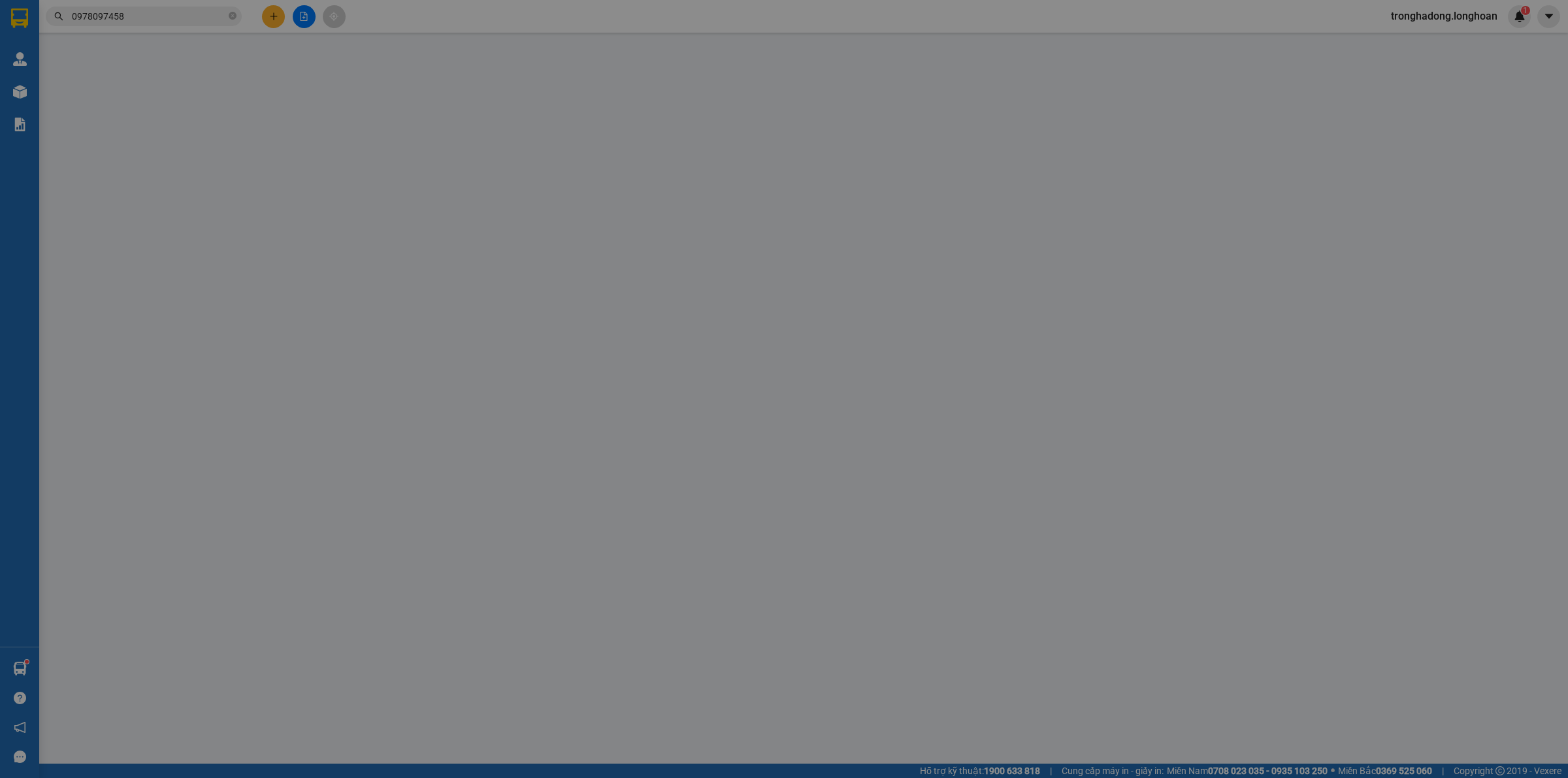
type input "770.000"
type input "120.000"
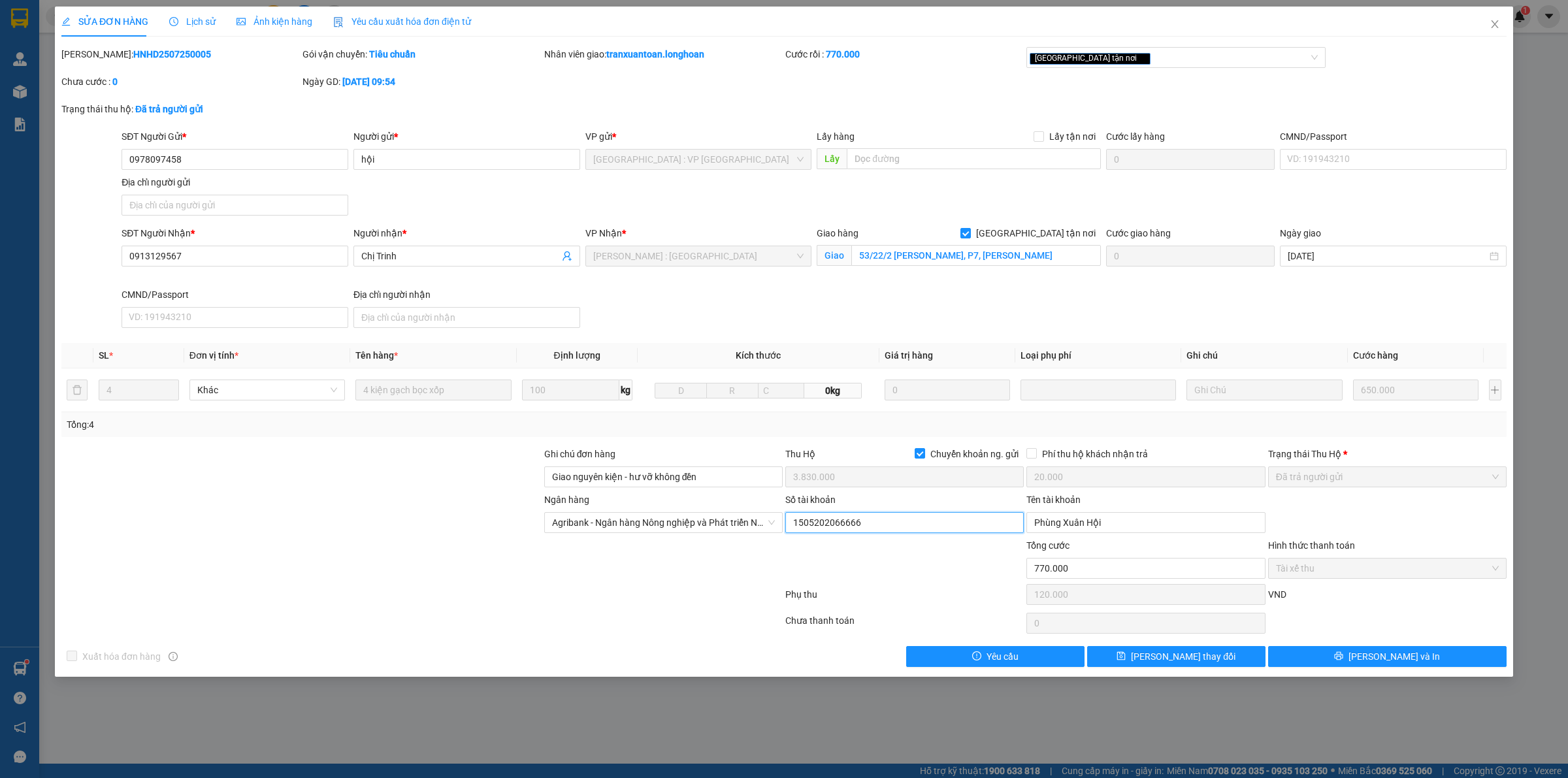
drag, startPoint x: 905, startPoint y: 519, endPoint x: 665, endPoint y: 542, distance: 241.1
click at [668, 541] on form "Ghi chú đơn hàng Giao nguyên kiện - hư vỡ không đền Thu Hộ Chuyển khoản ng. gửi…" at bounding box center [784, 528] width 1446 height 163
drag, startPoint x: 1135, startPoint y: 533, endPoint x: 945, endPoint y: 529, distance: 190.0
click at [946, 529] on div "Ngân hàng Agribank - Ngân hàng Nông nghiệp và Phát triển Nông thôn Việt Nam Số …" at bounding box center [784, 516] width 1448 height 46
drag, startPoint x: 720, startPoint y: 482, endPoint x: 260, endPoint y: 328, distance: 485.1
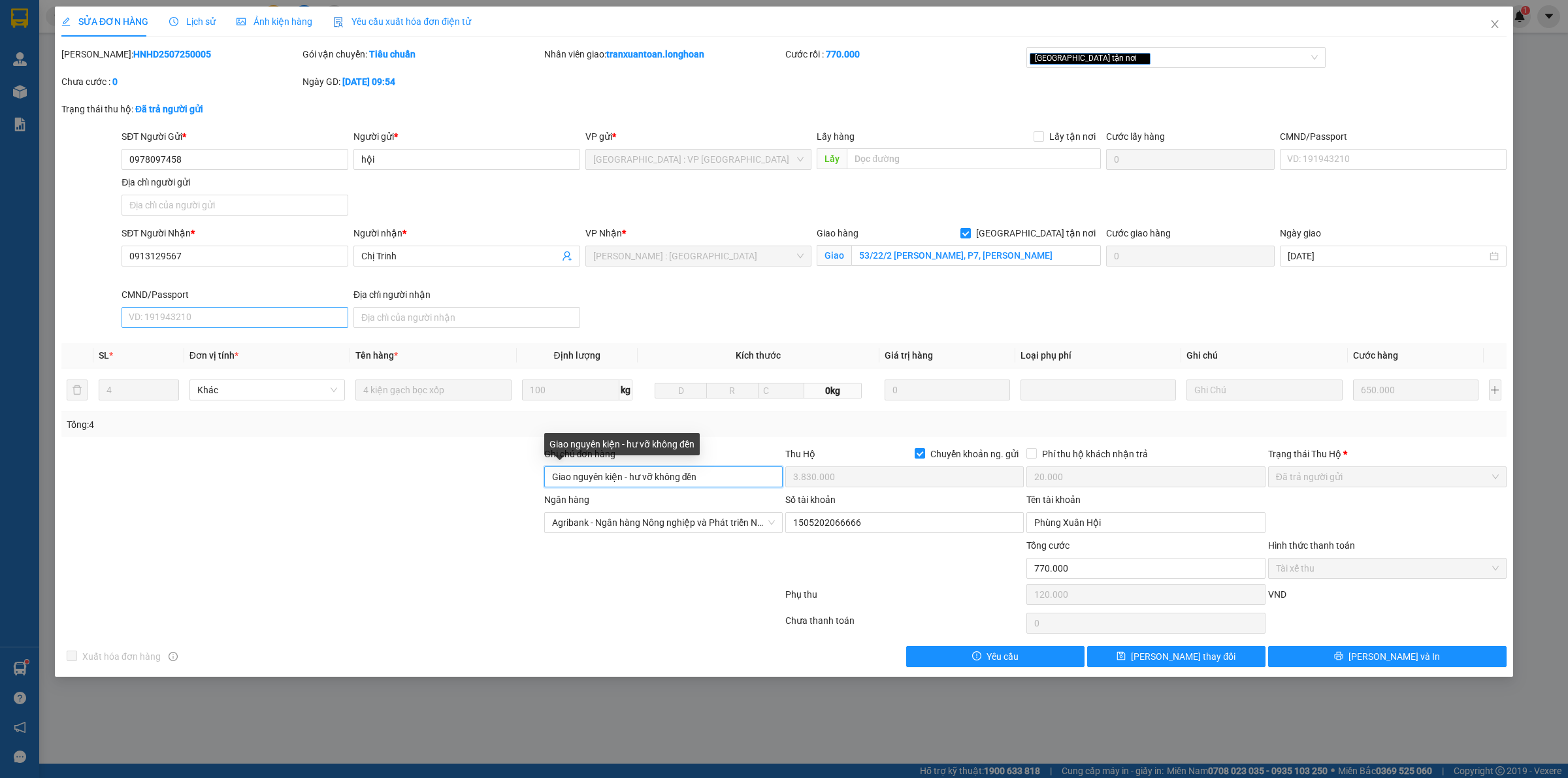
click at [469, 478] on div "Ghi chú đơn hàng Giao nguyên kiện - hư vỡ không đền Thu Hộ Chuyển khoản ng. gửi…" at bounding box center [784, 470] width 1448 height 46
